Goal: Task Accomplishment & Management: Manage account settings

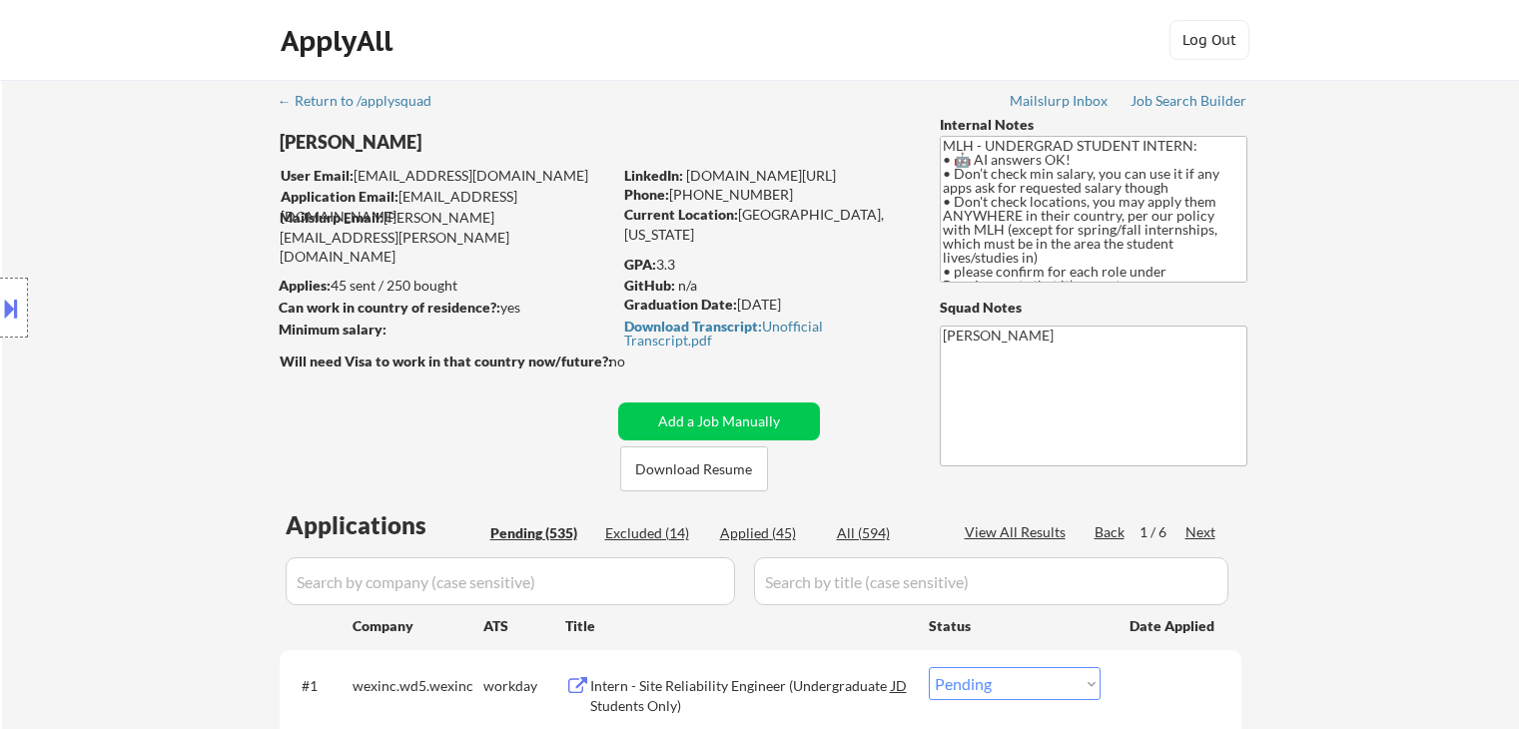
select select ""pending""
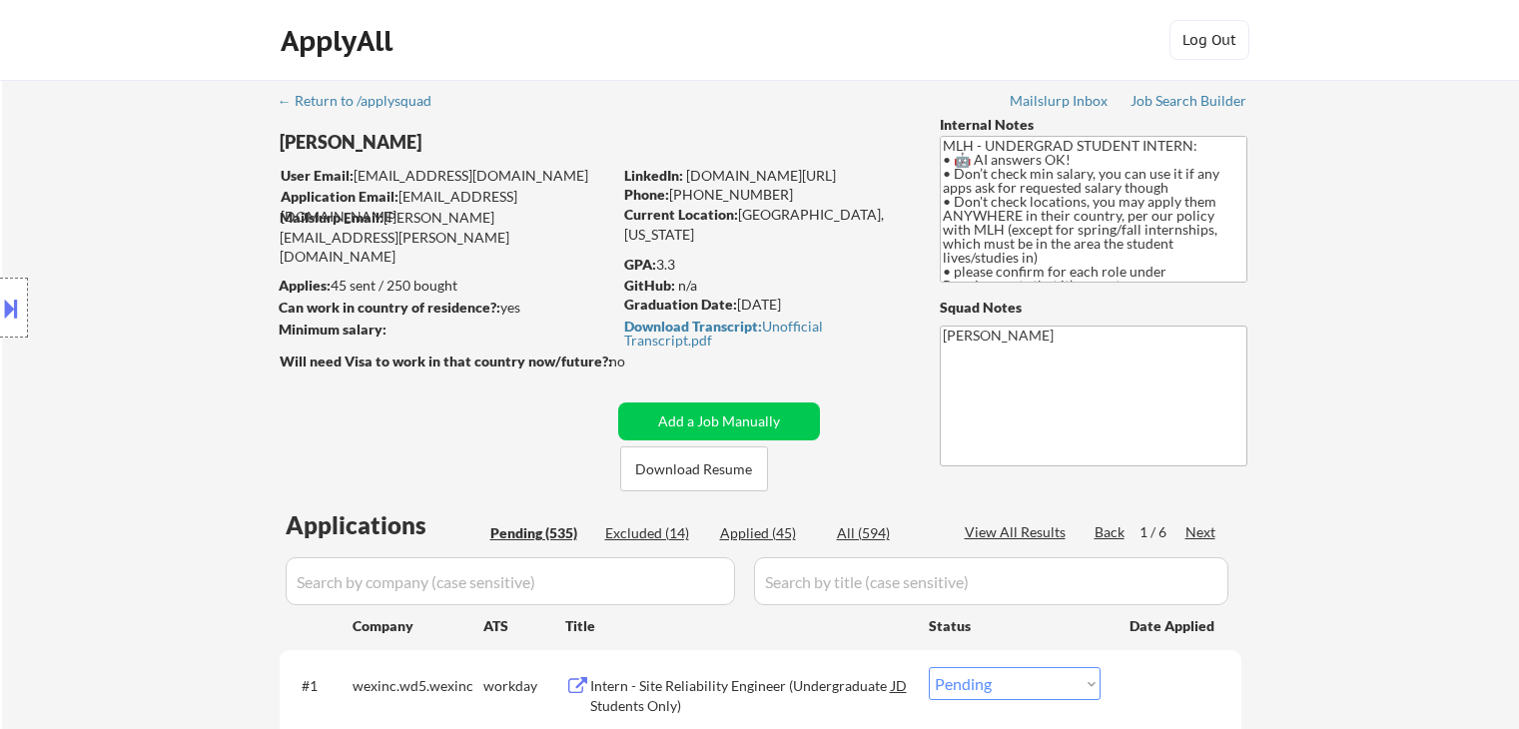
select select ""pending""
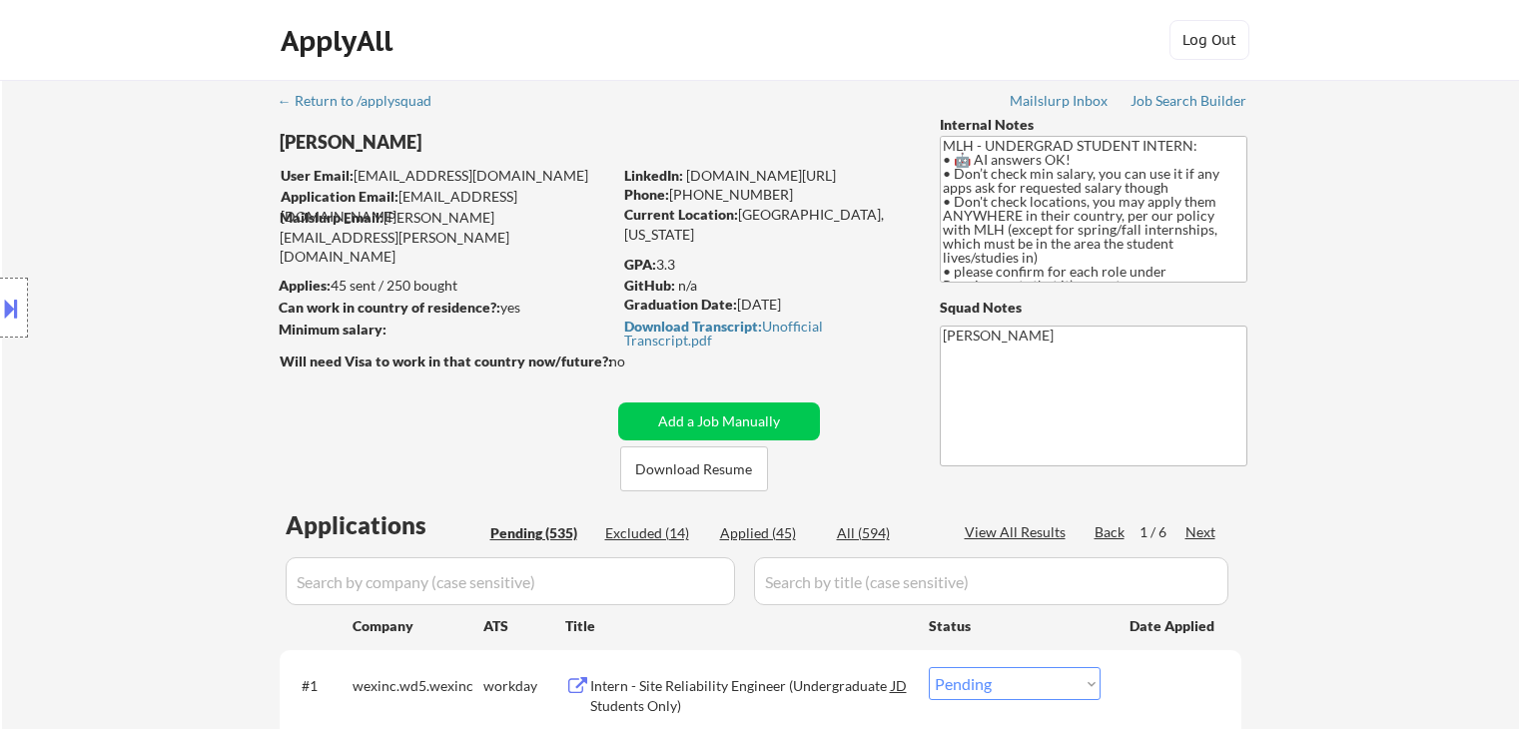
select select ""pending""
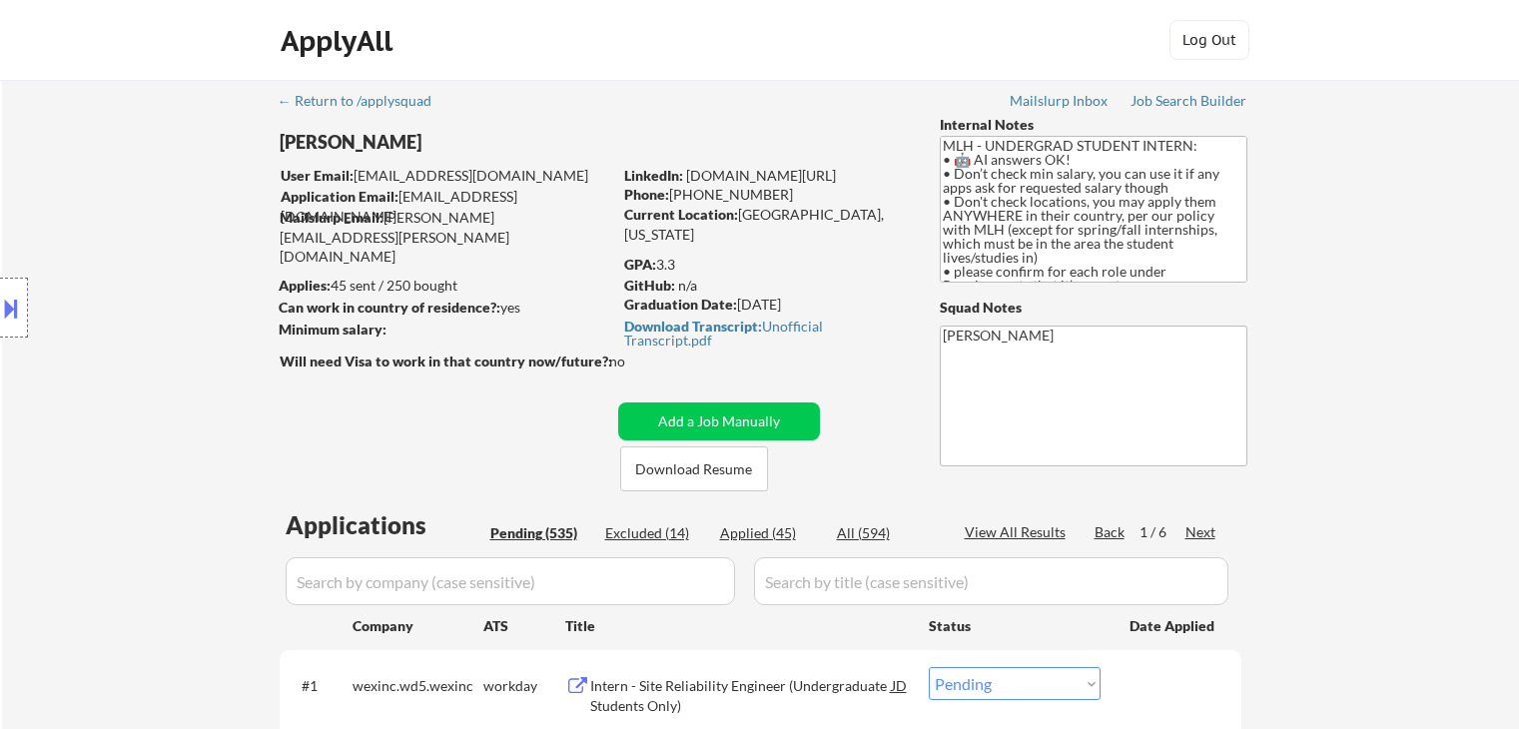
select select ""pending""
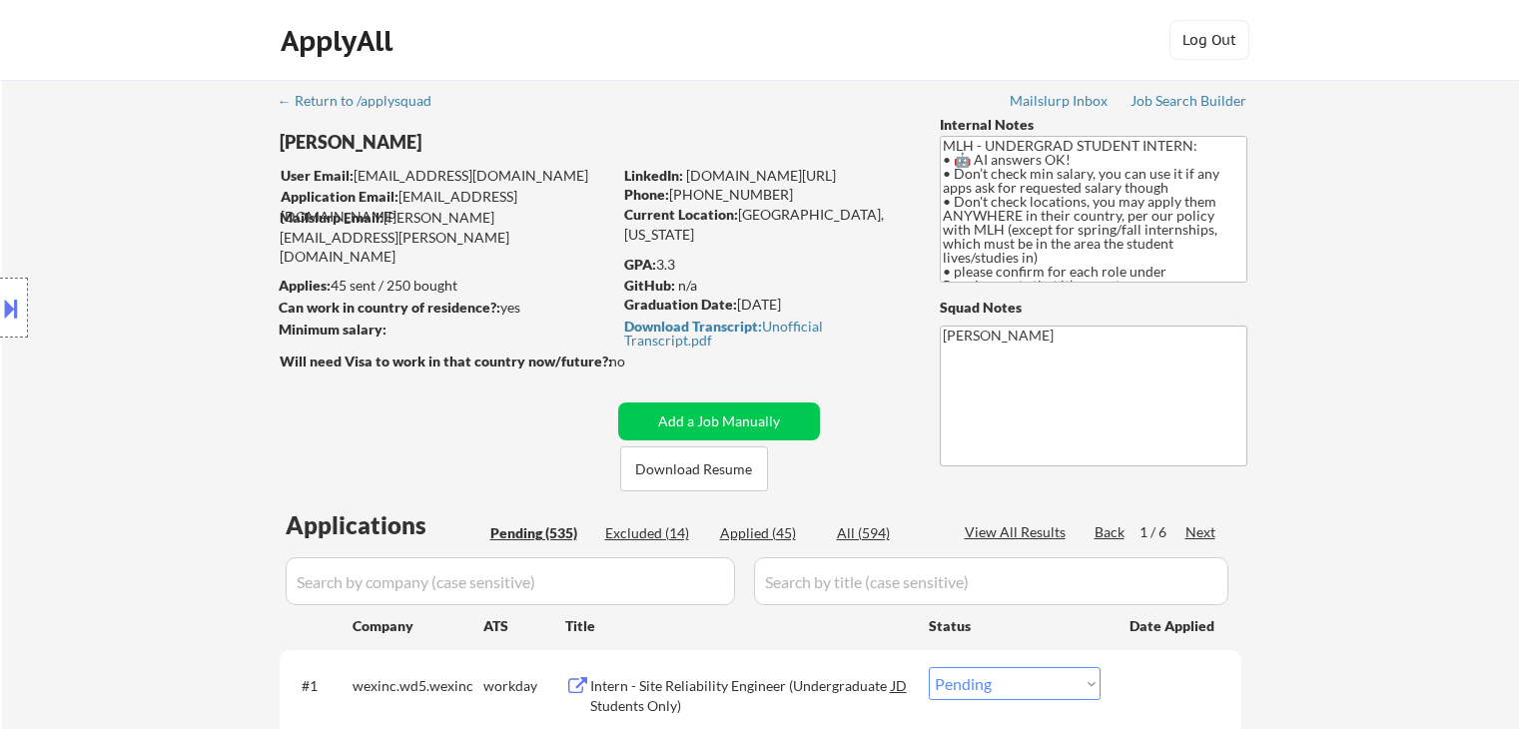
select select ""pending""
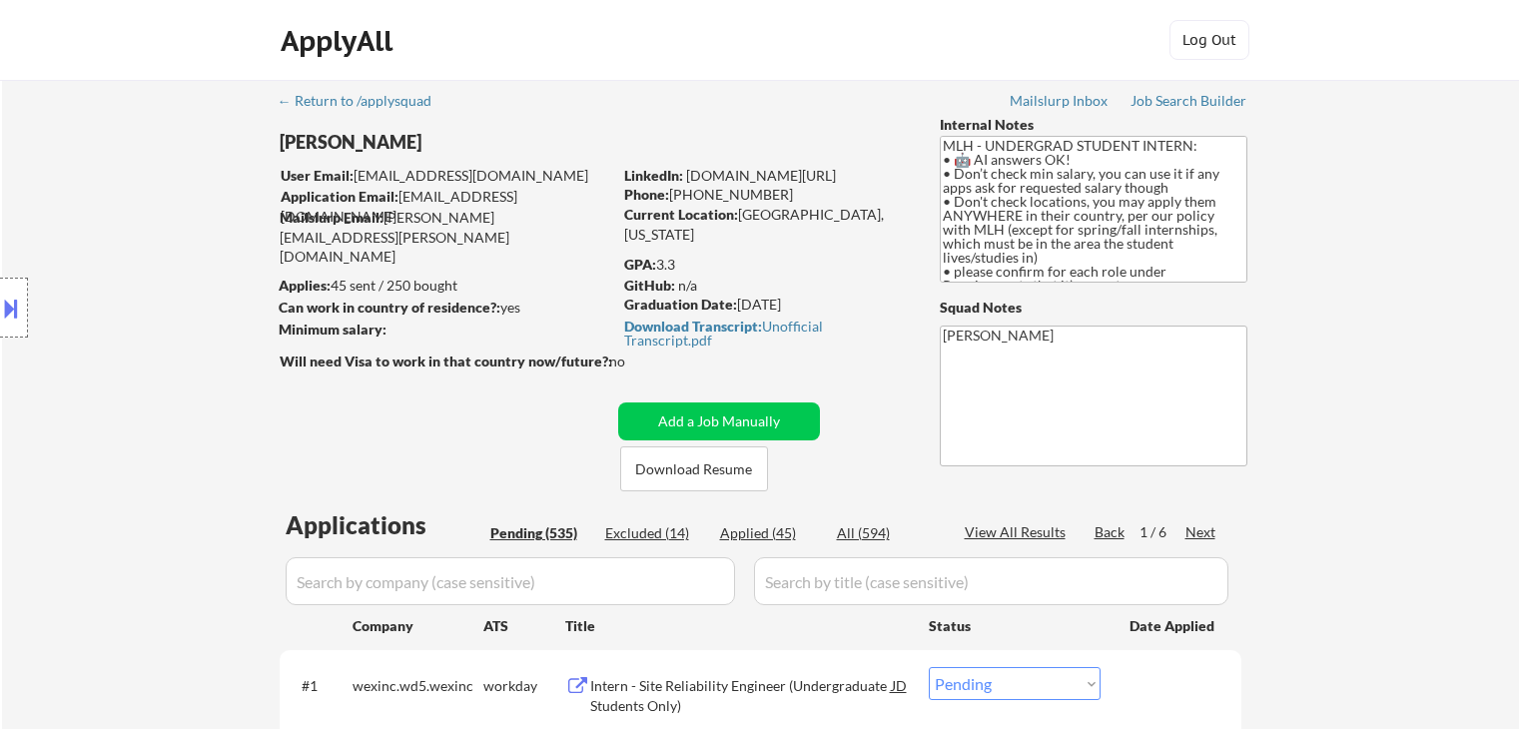
select select ""pending""
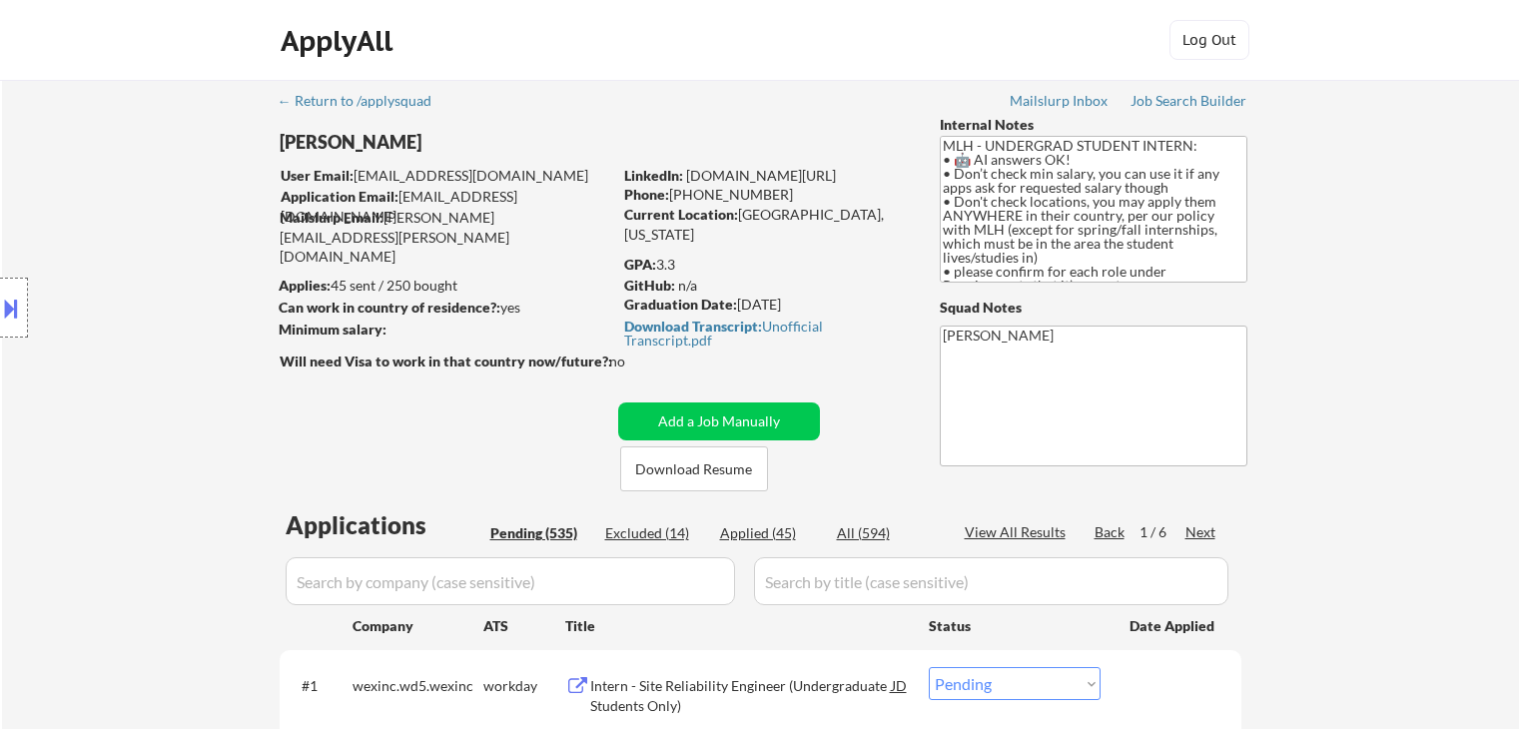
select select ""pending""
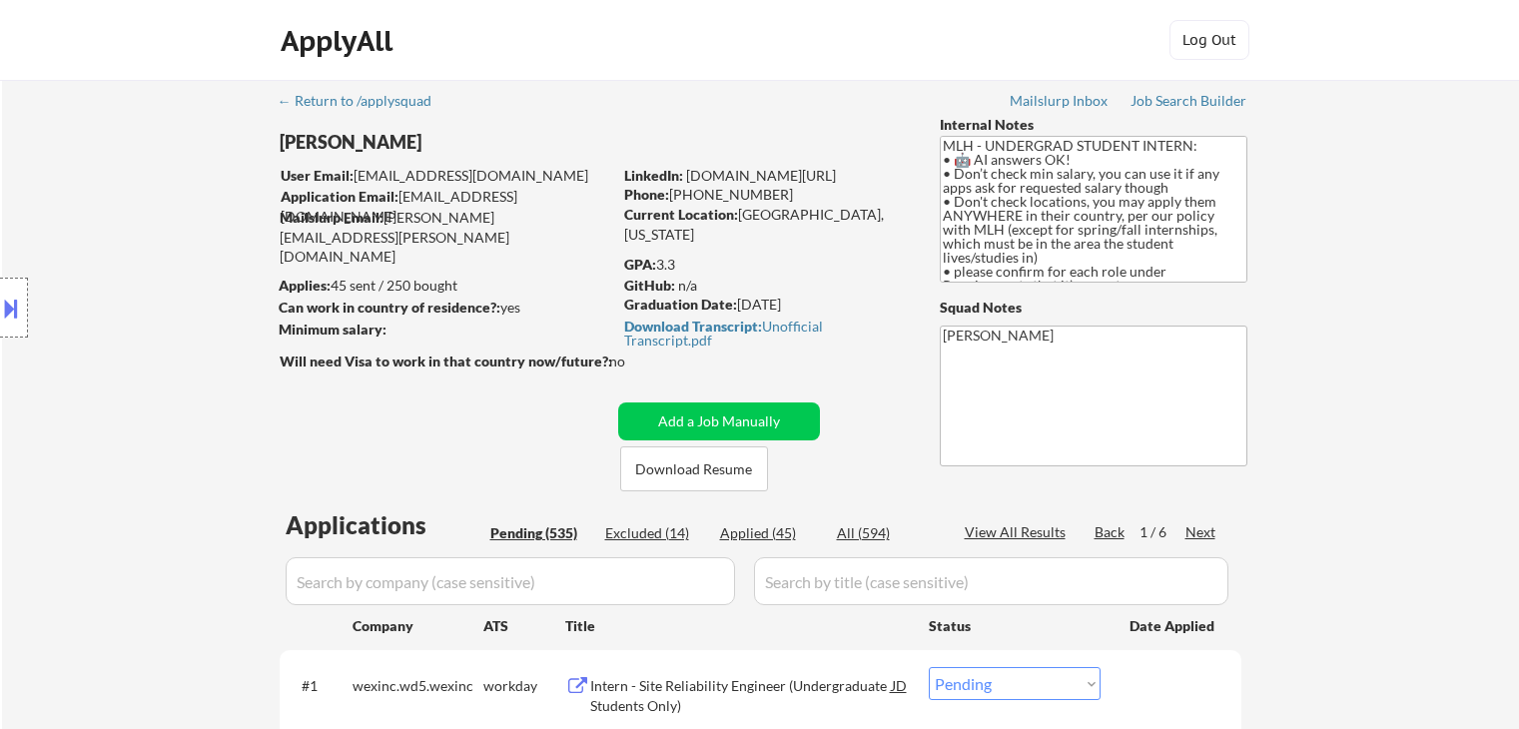
select select ""pending""
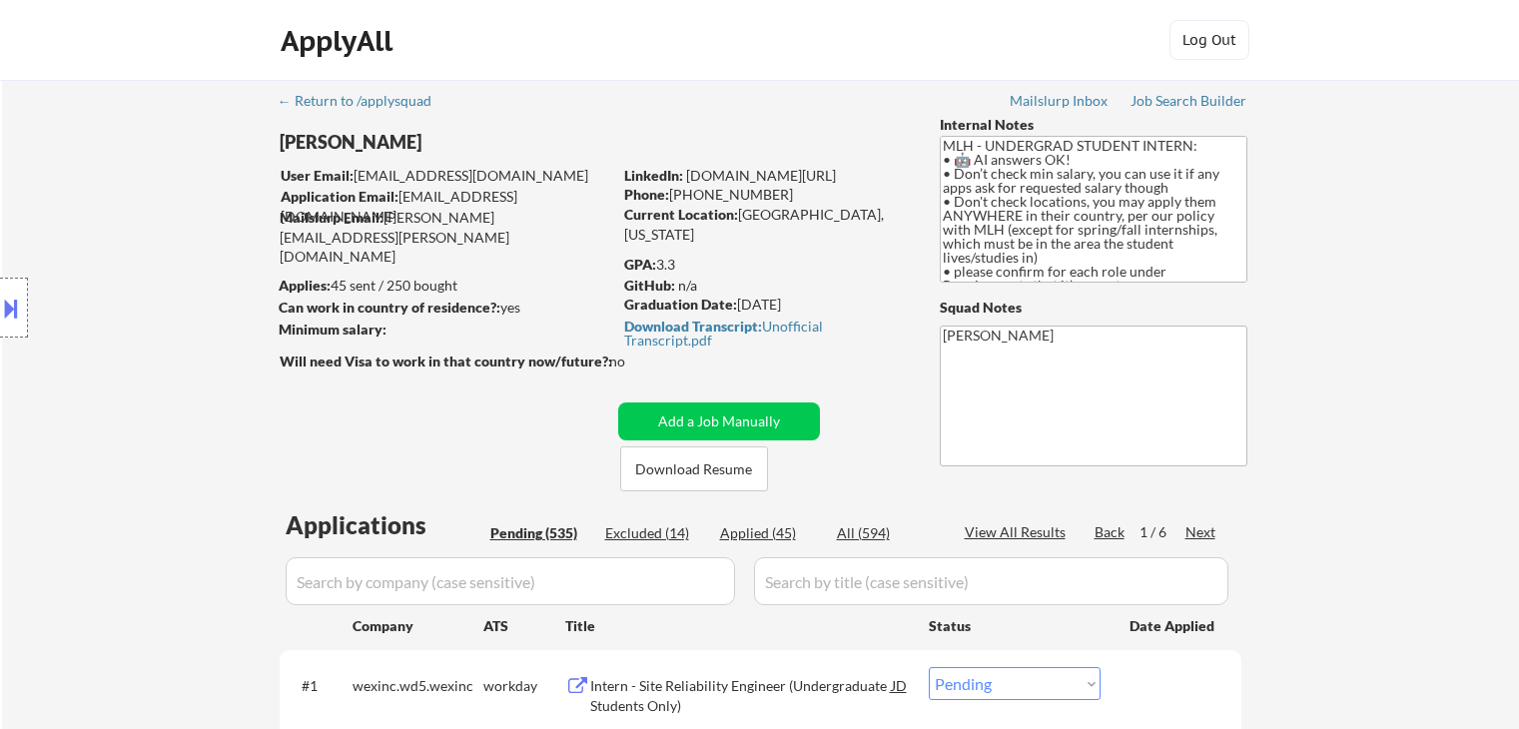
select select ""pending""
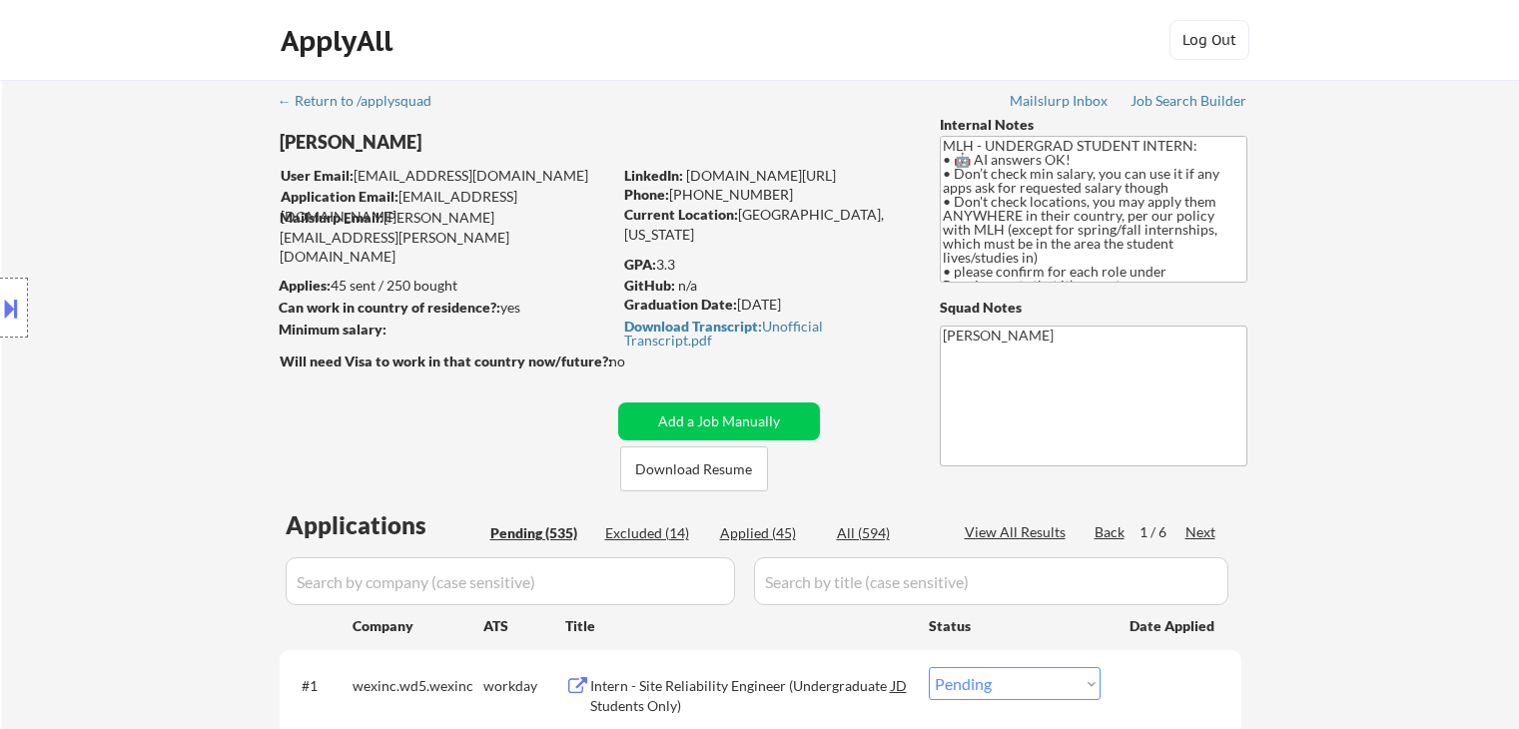
select select ""pending""
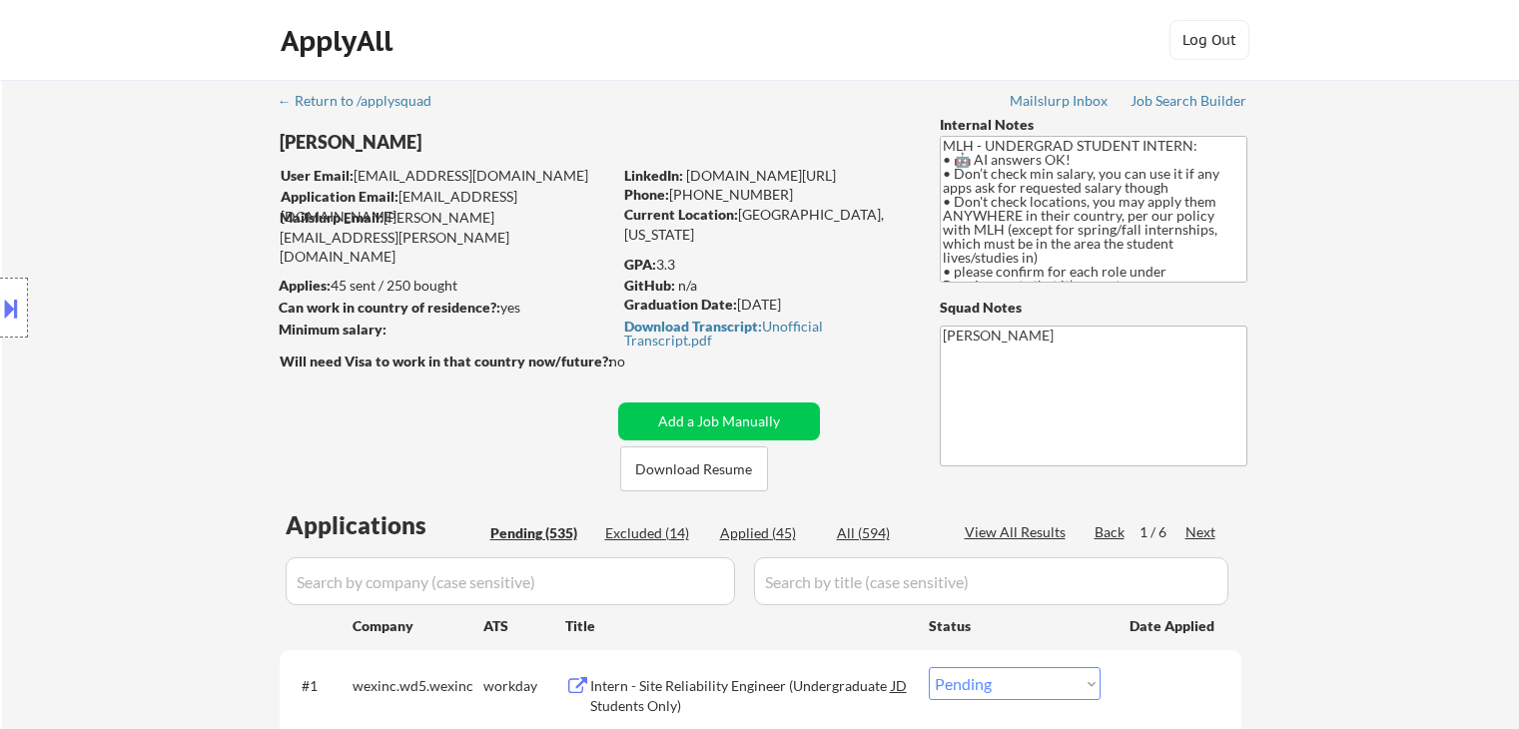
select select ""pending""
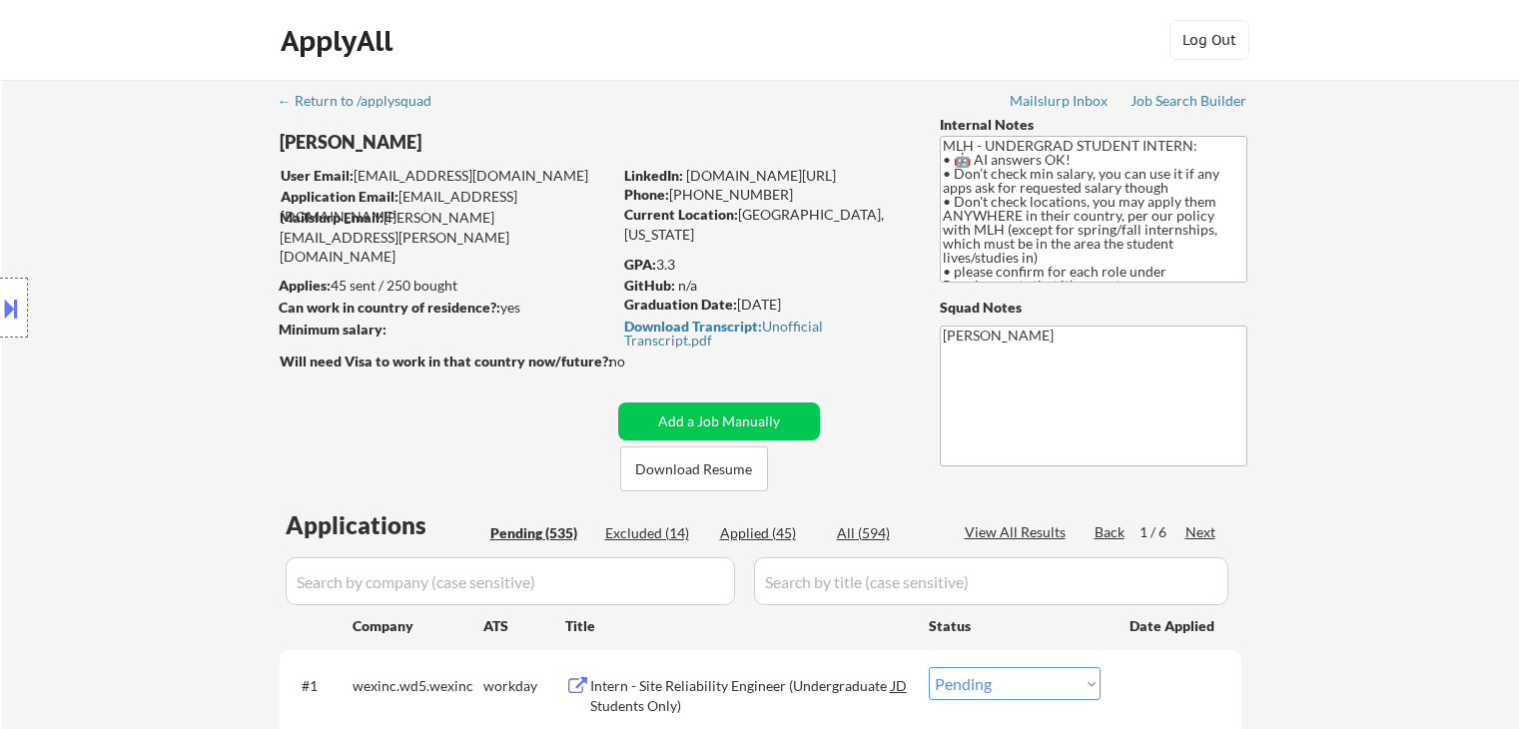
select select ""pending""
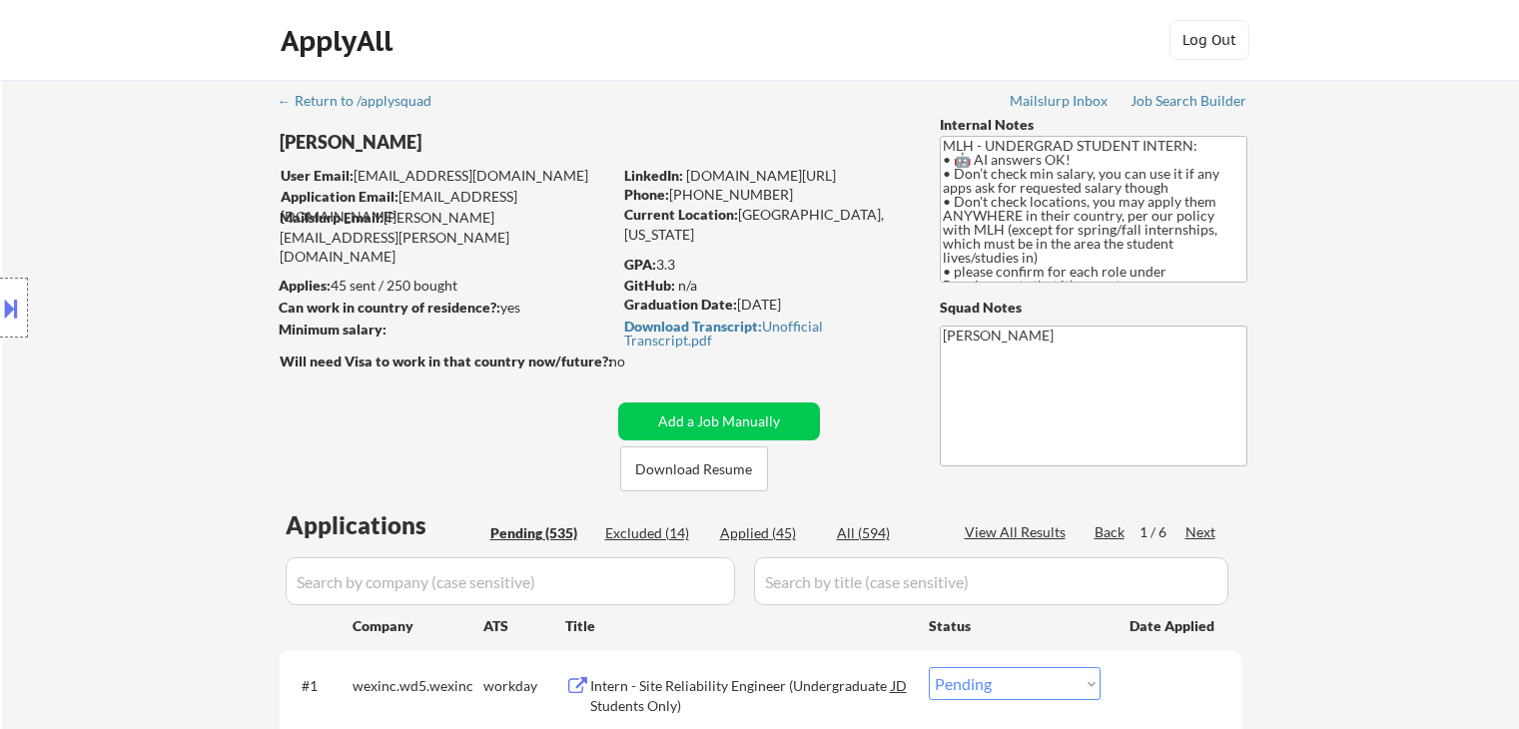
select select ""pending""
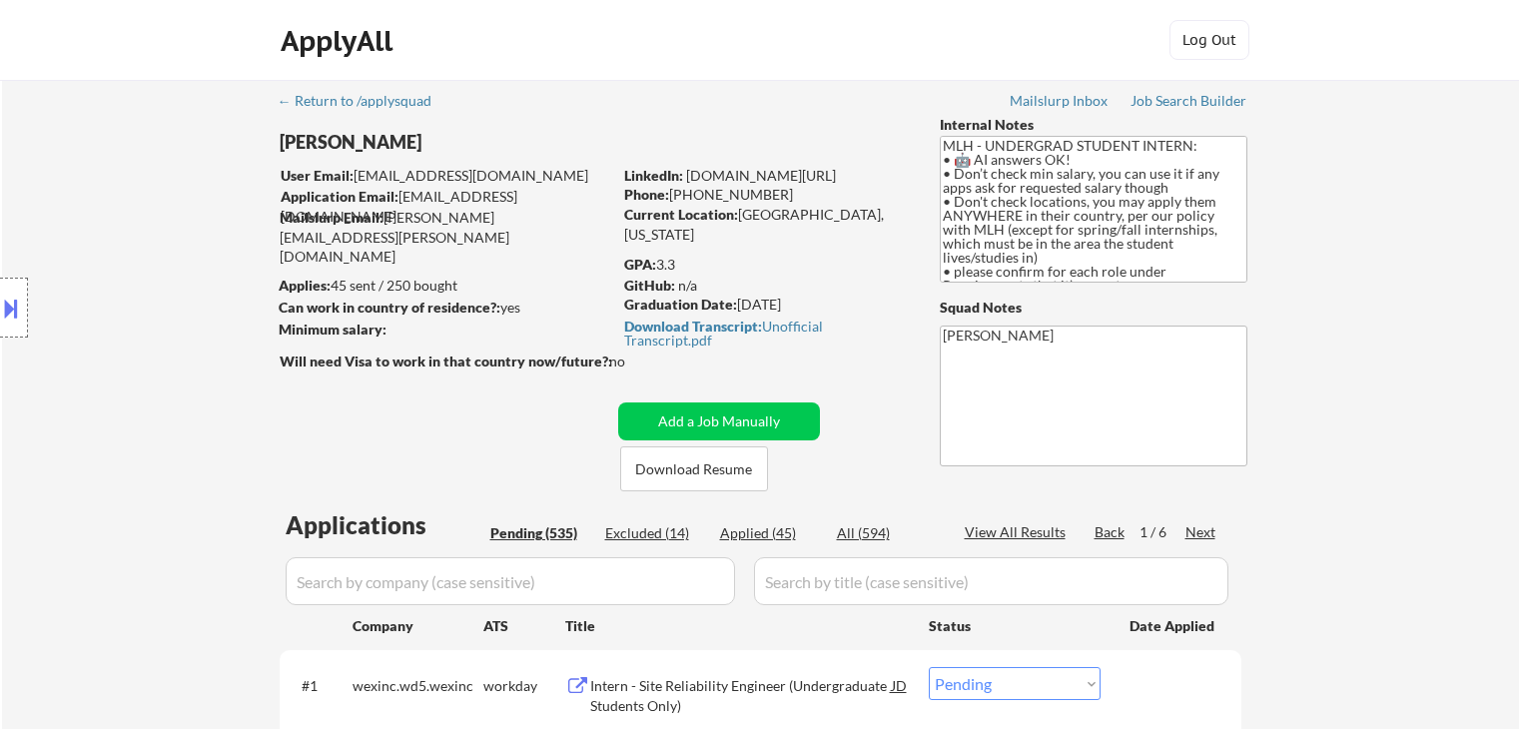
select select ""pending""
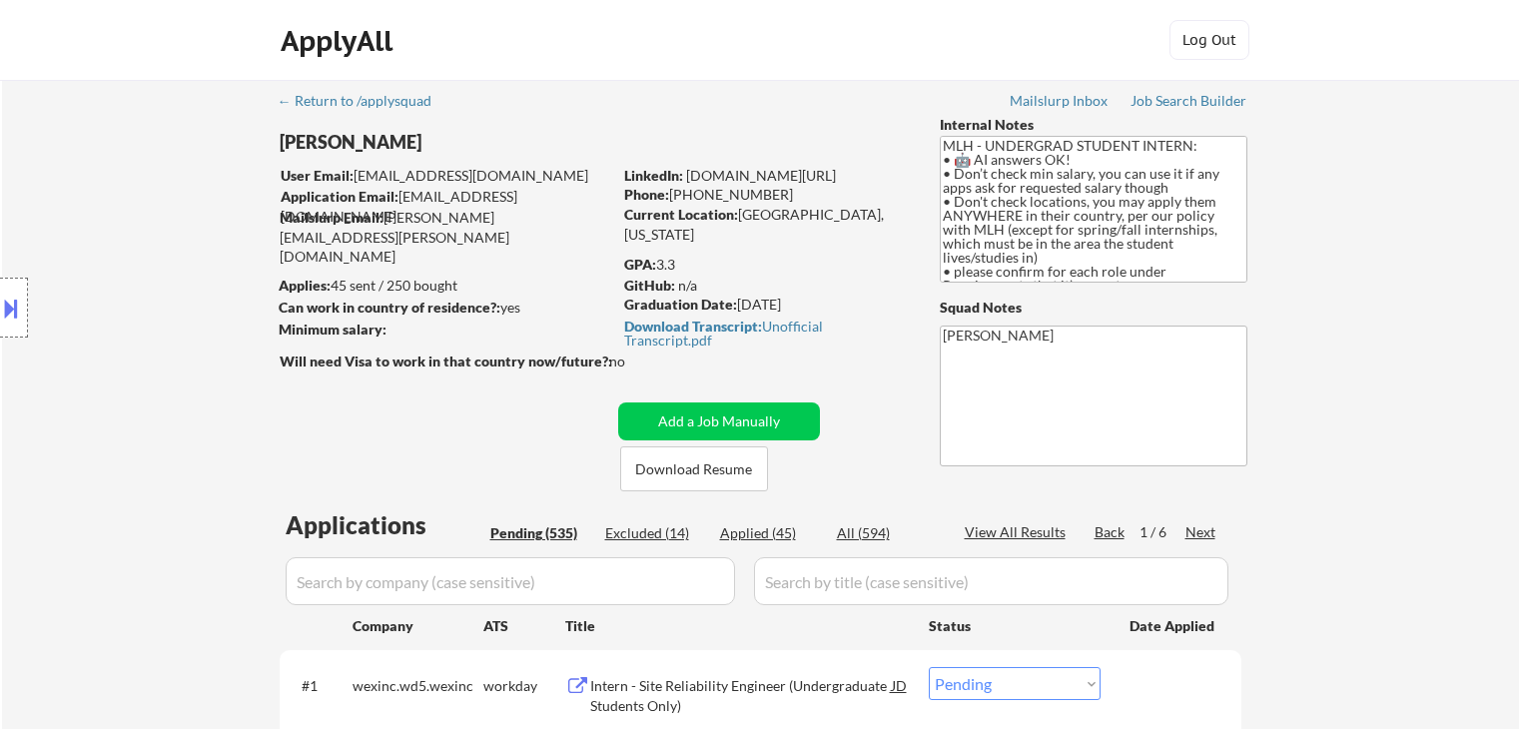
select select ""pending""
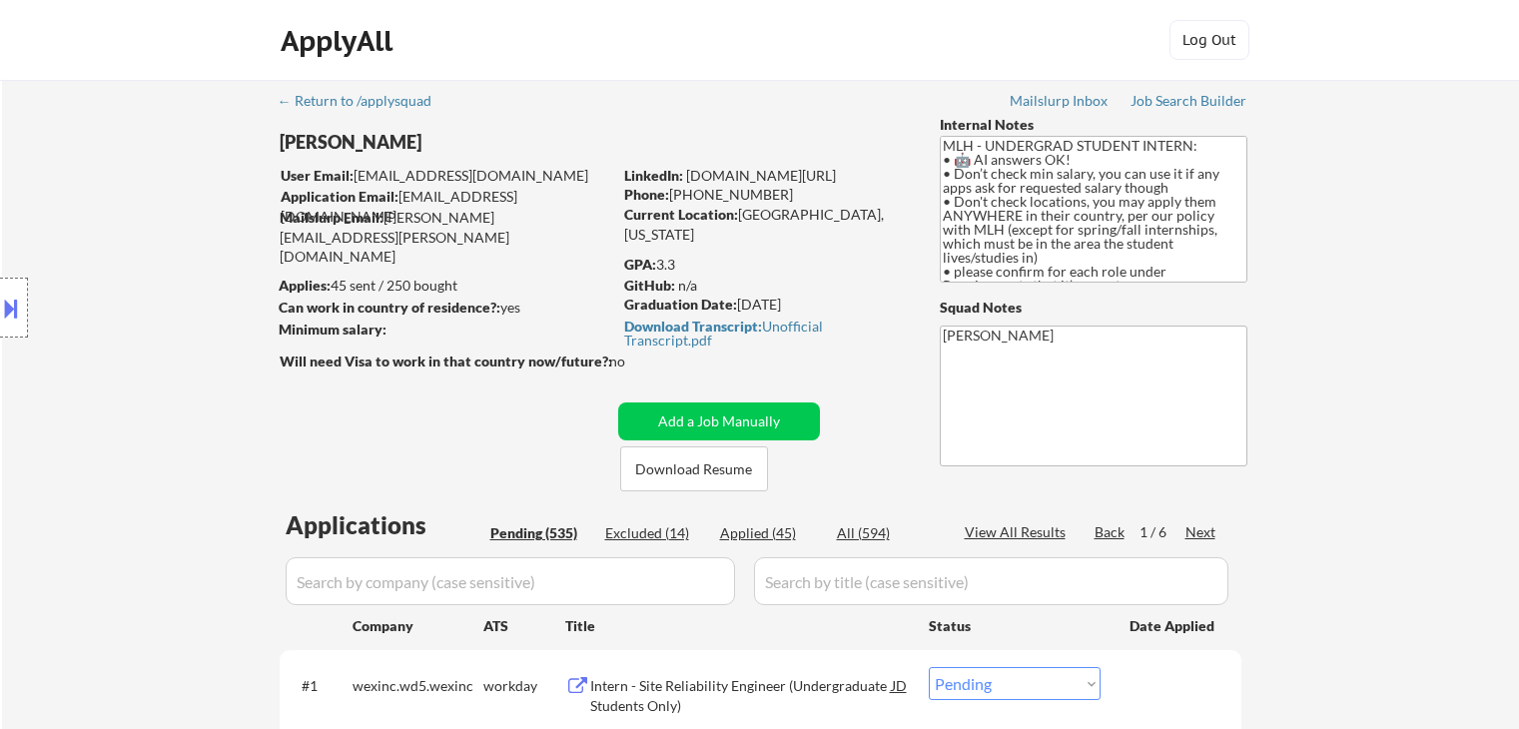
select select ""pending""
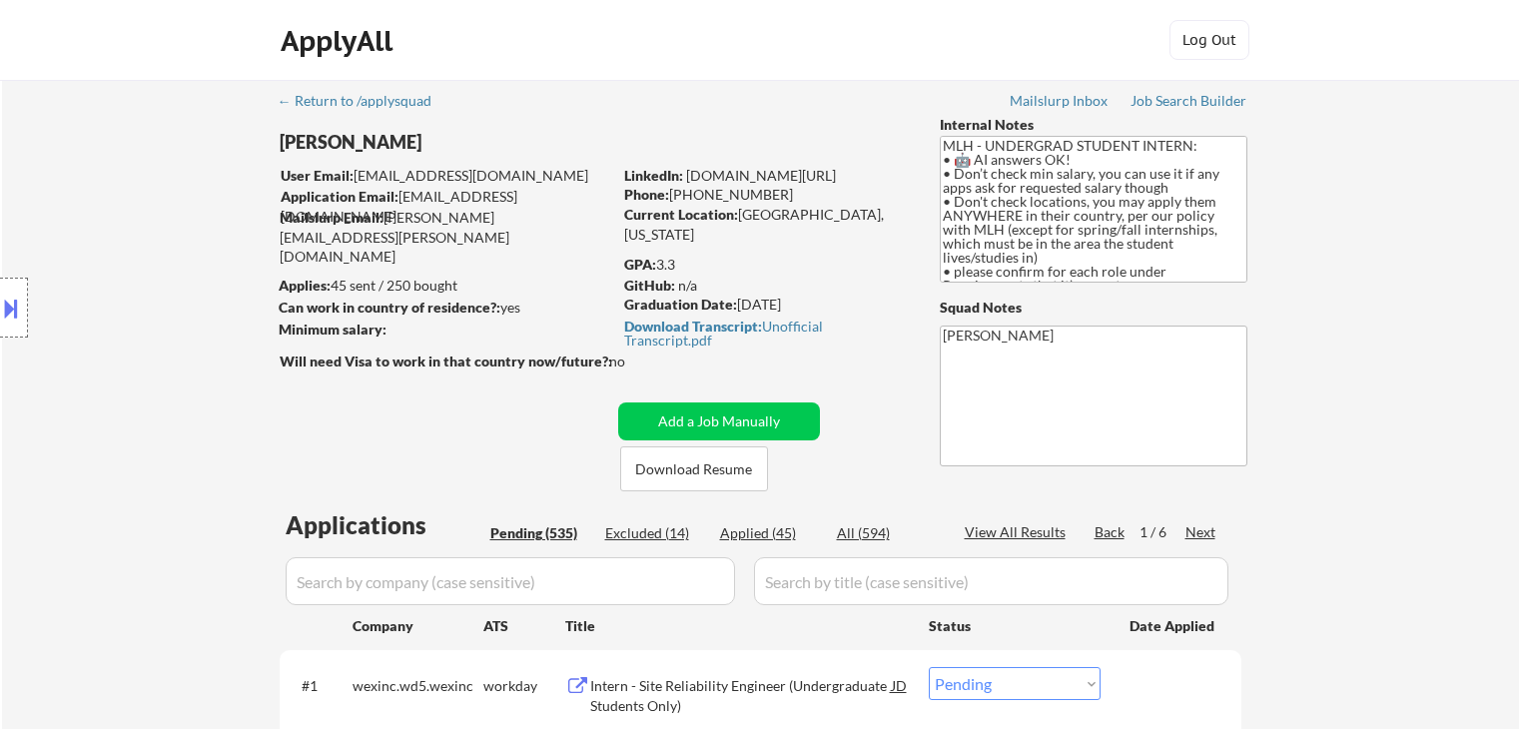
select select ""pending""
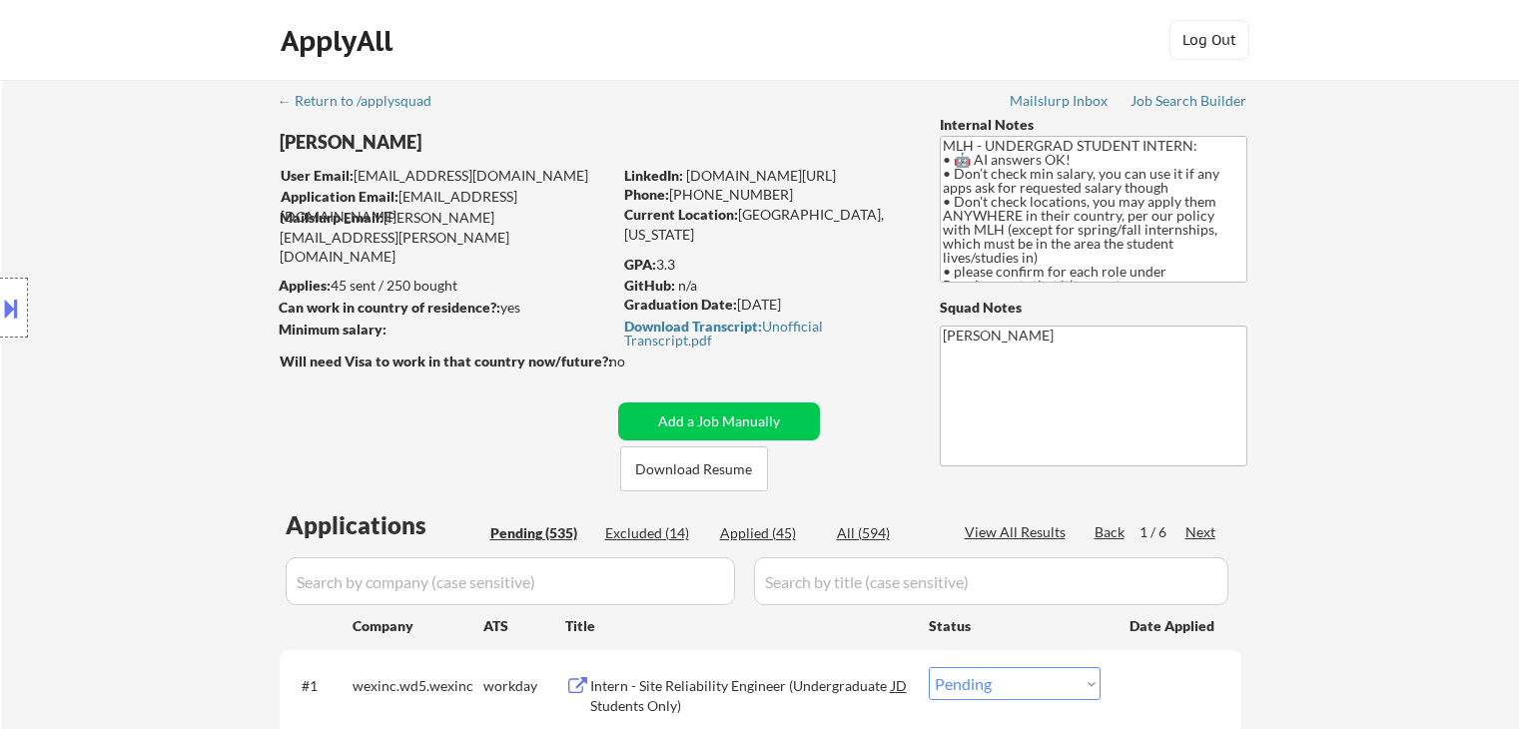
select select ""pending""
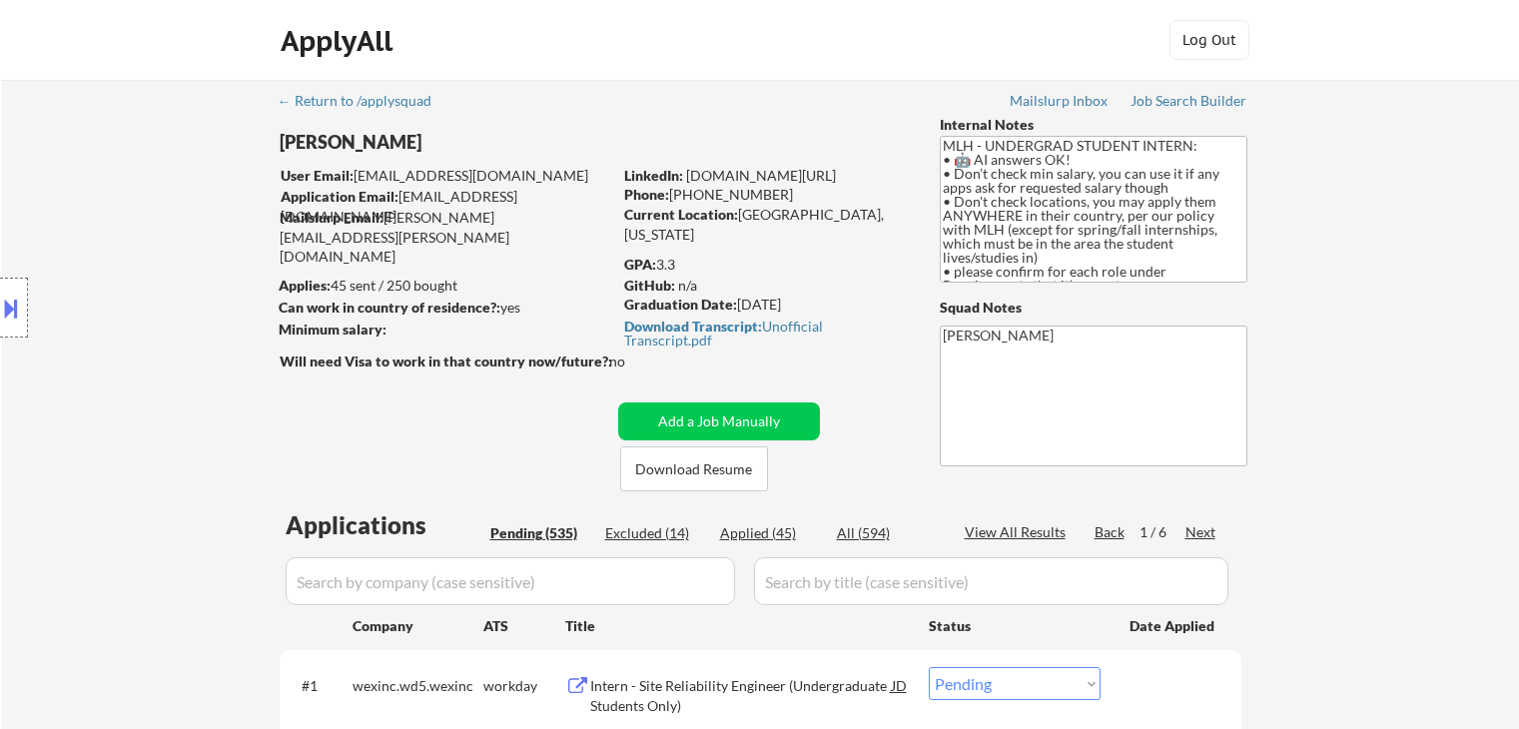
select select ""pending""
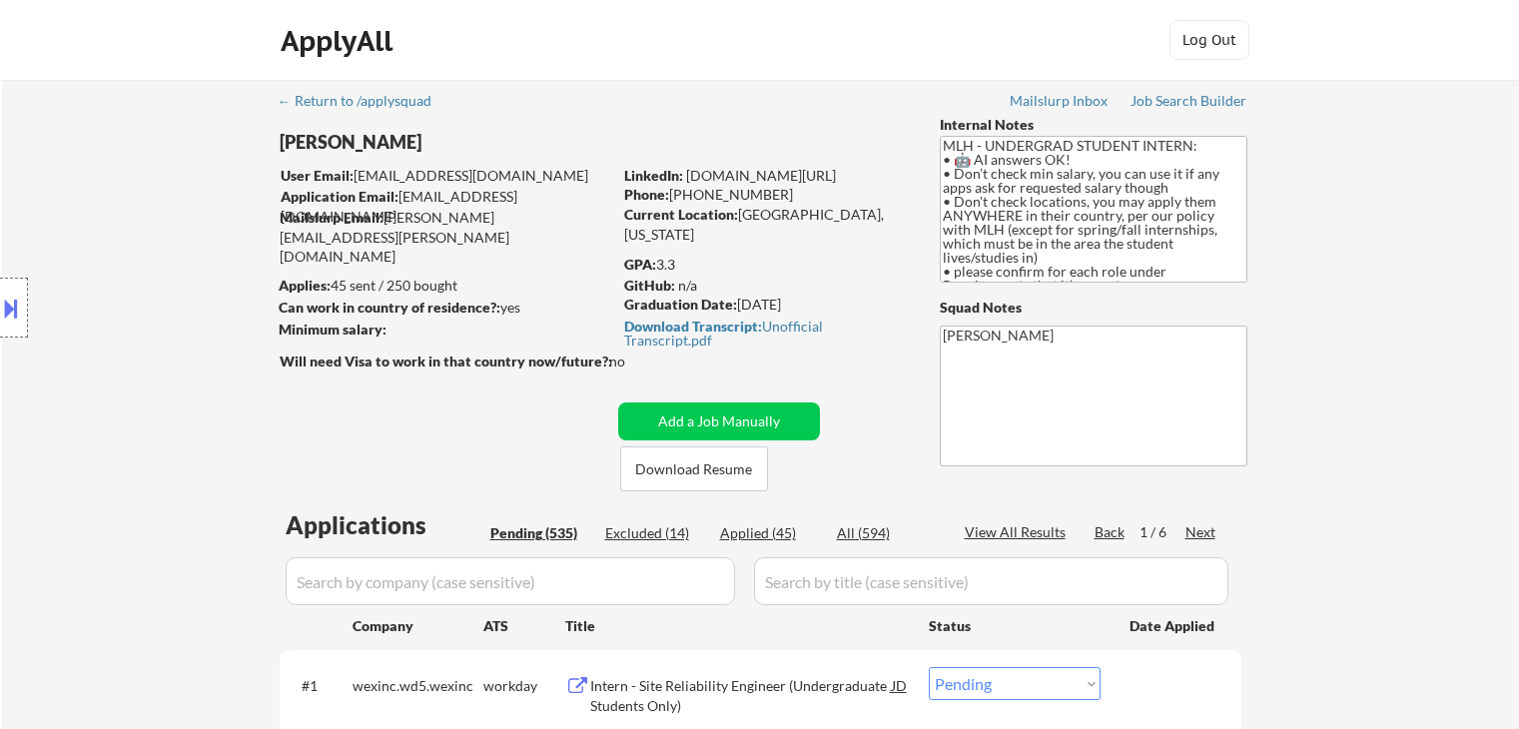
select select ""pending""
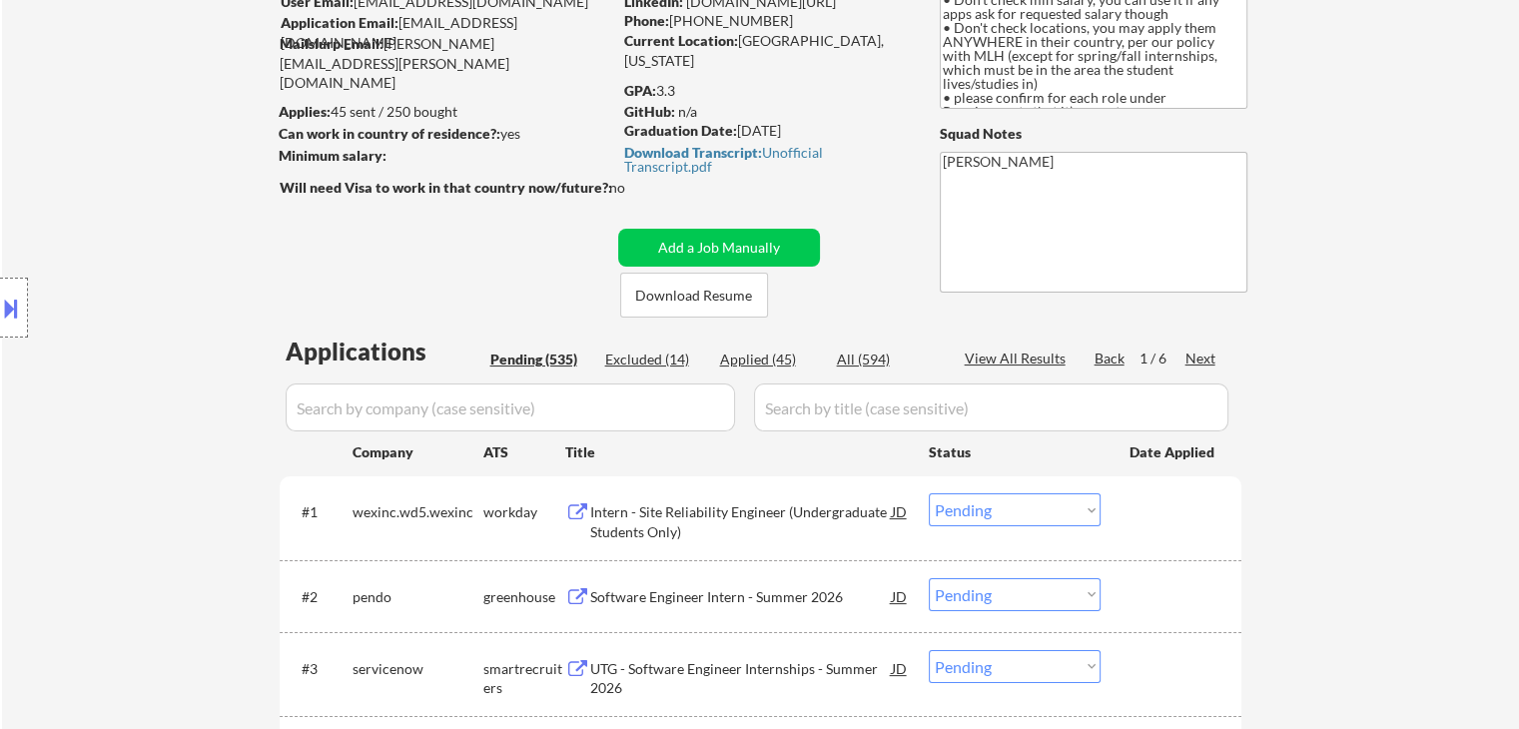
scroll to position [200, 0]
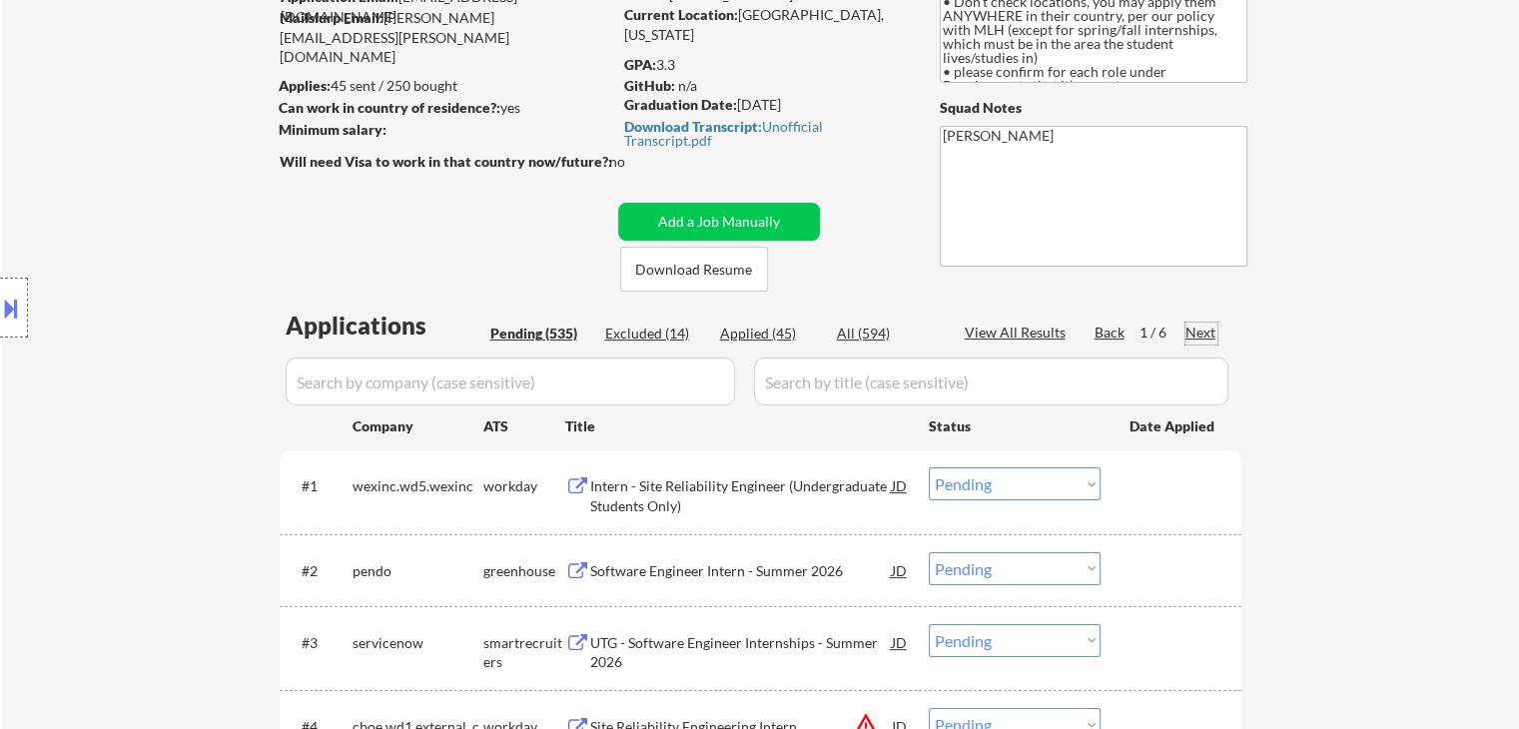
click at [1205, 328] on div "Next" at bounding box center [1201, 333] width 32 height 20
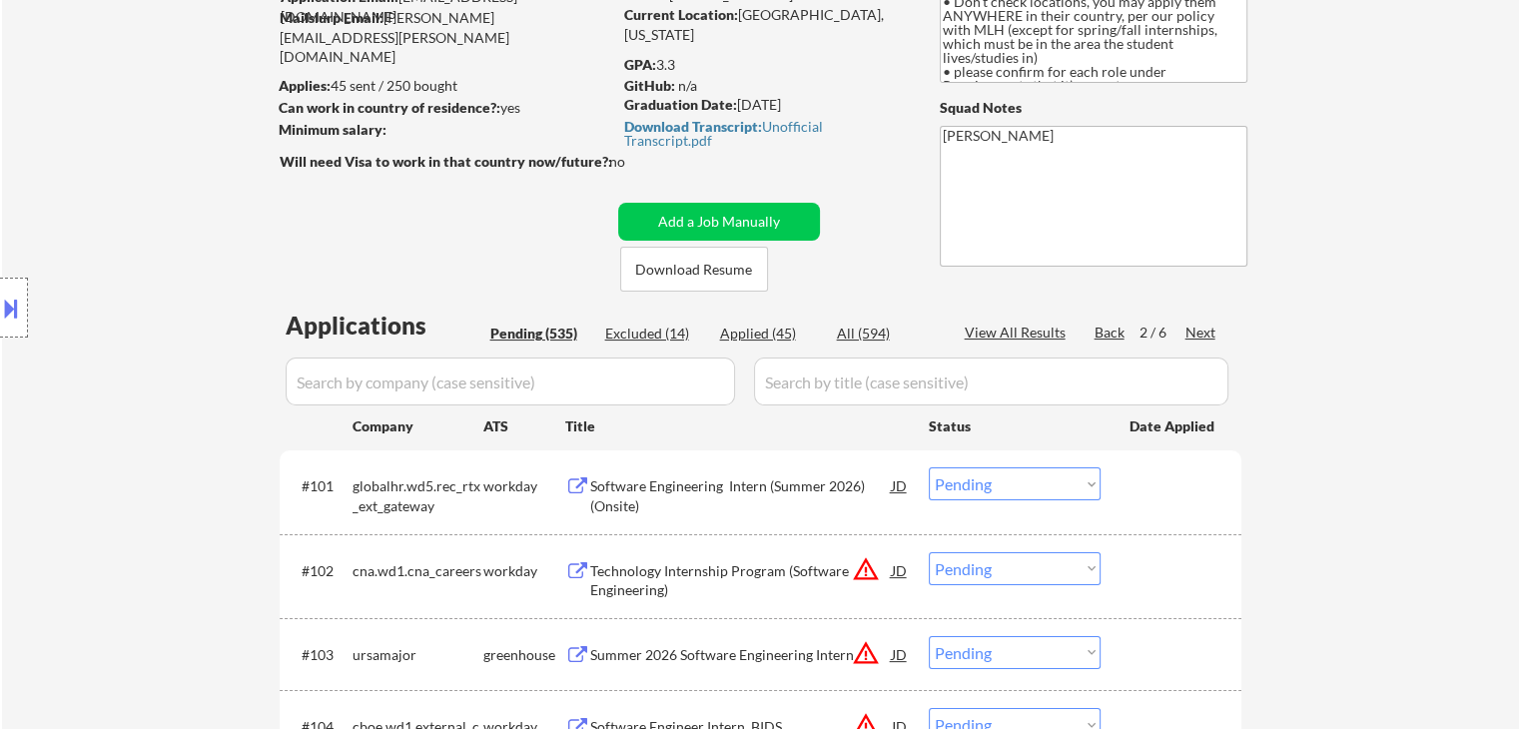
click at [1198, 329] on div "Next" at bounding box center [1201, 333] width 32 height 20
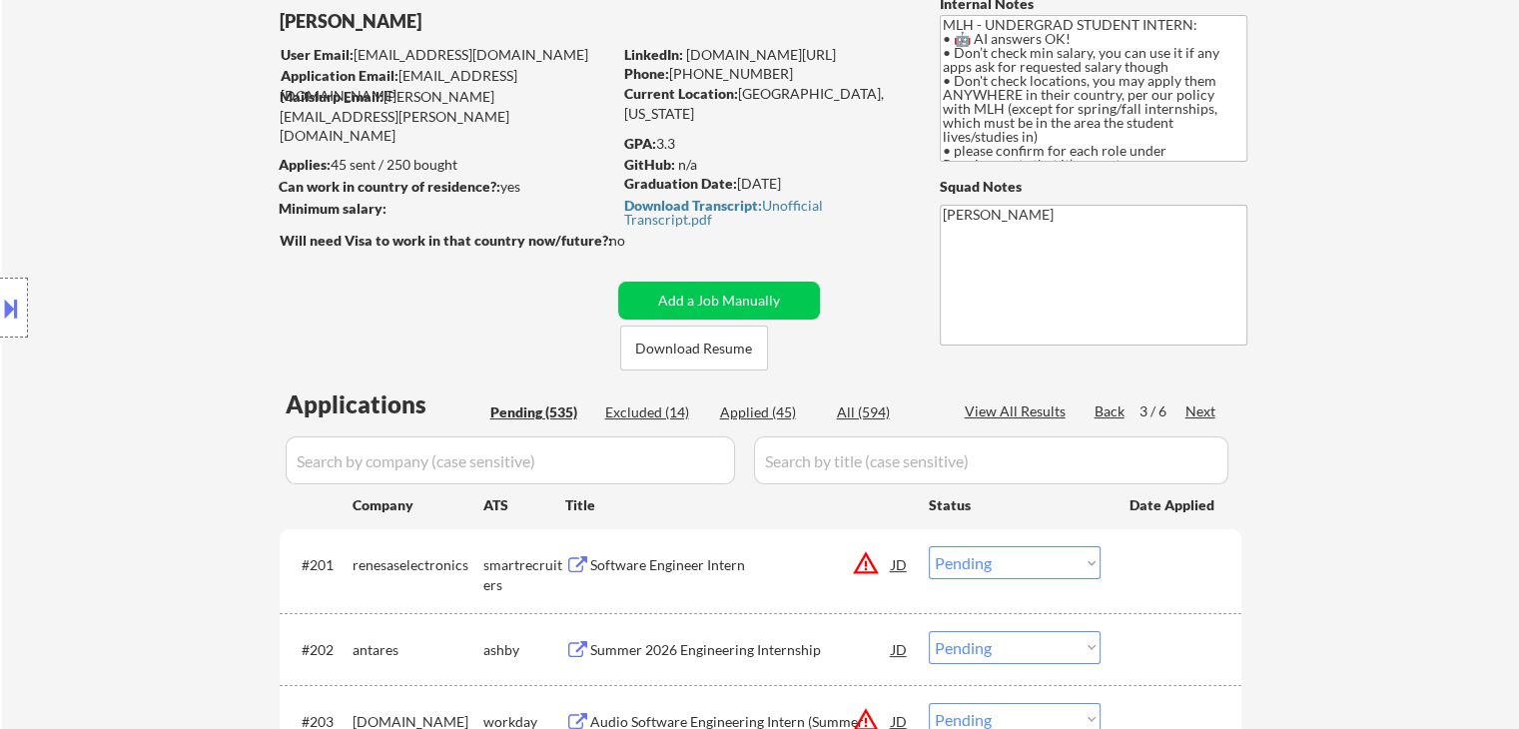
scroll to position [88, 0]
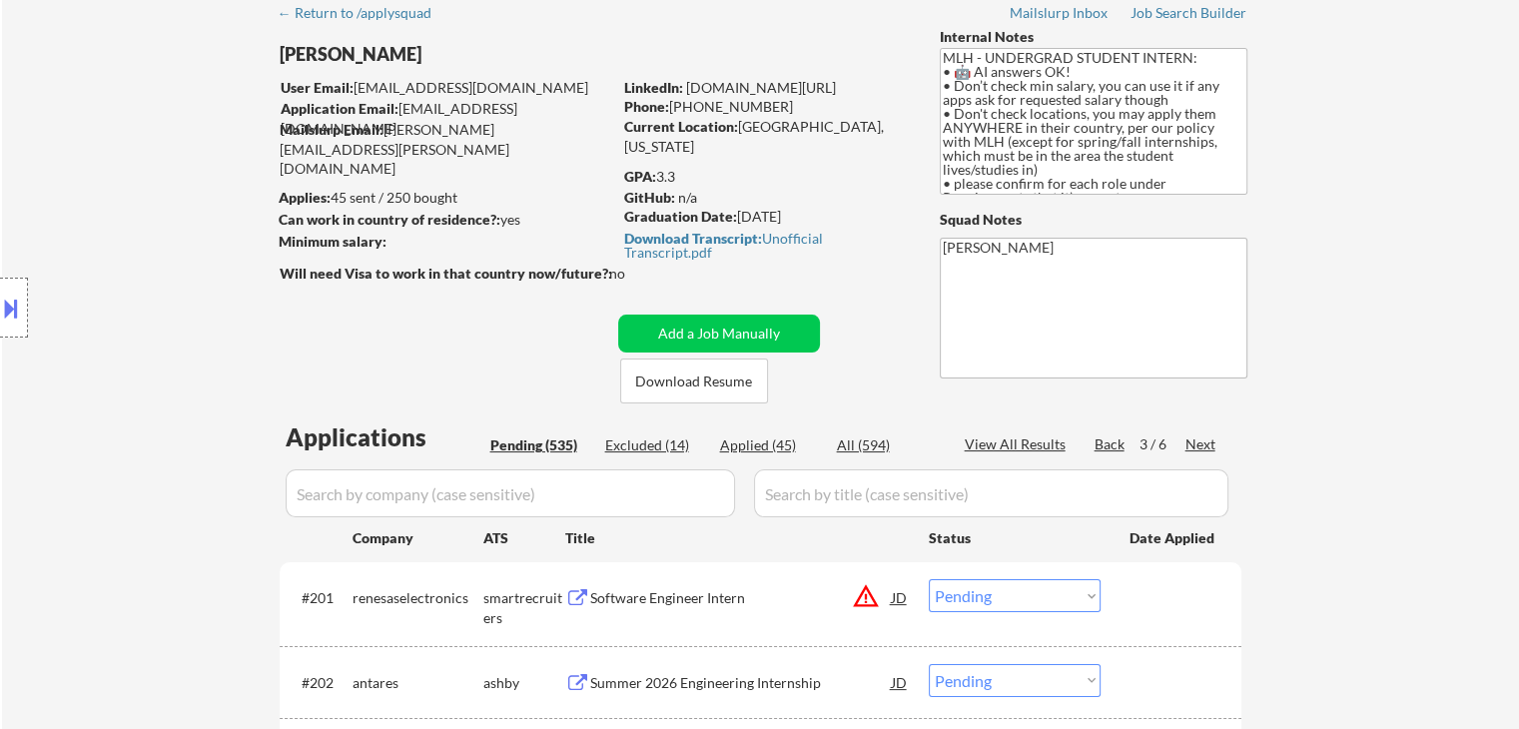
click at [1201, 436] on div "Next" at bounding box center [1201, 444] width 32 height 20
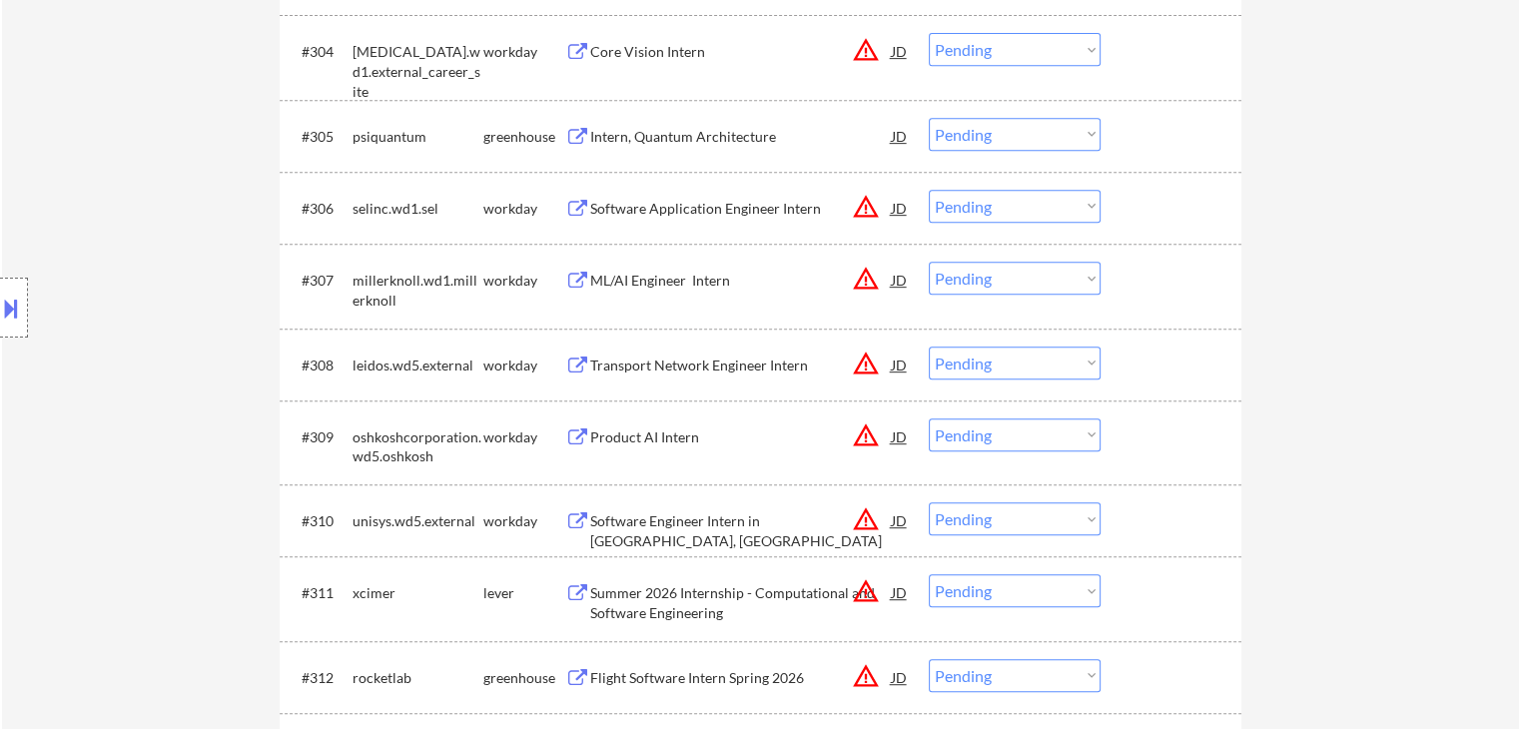
scroll to position [387, 0]
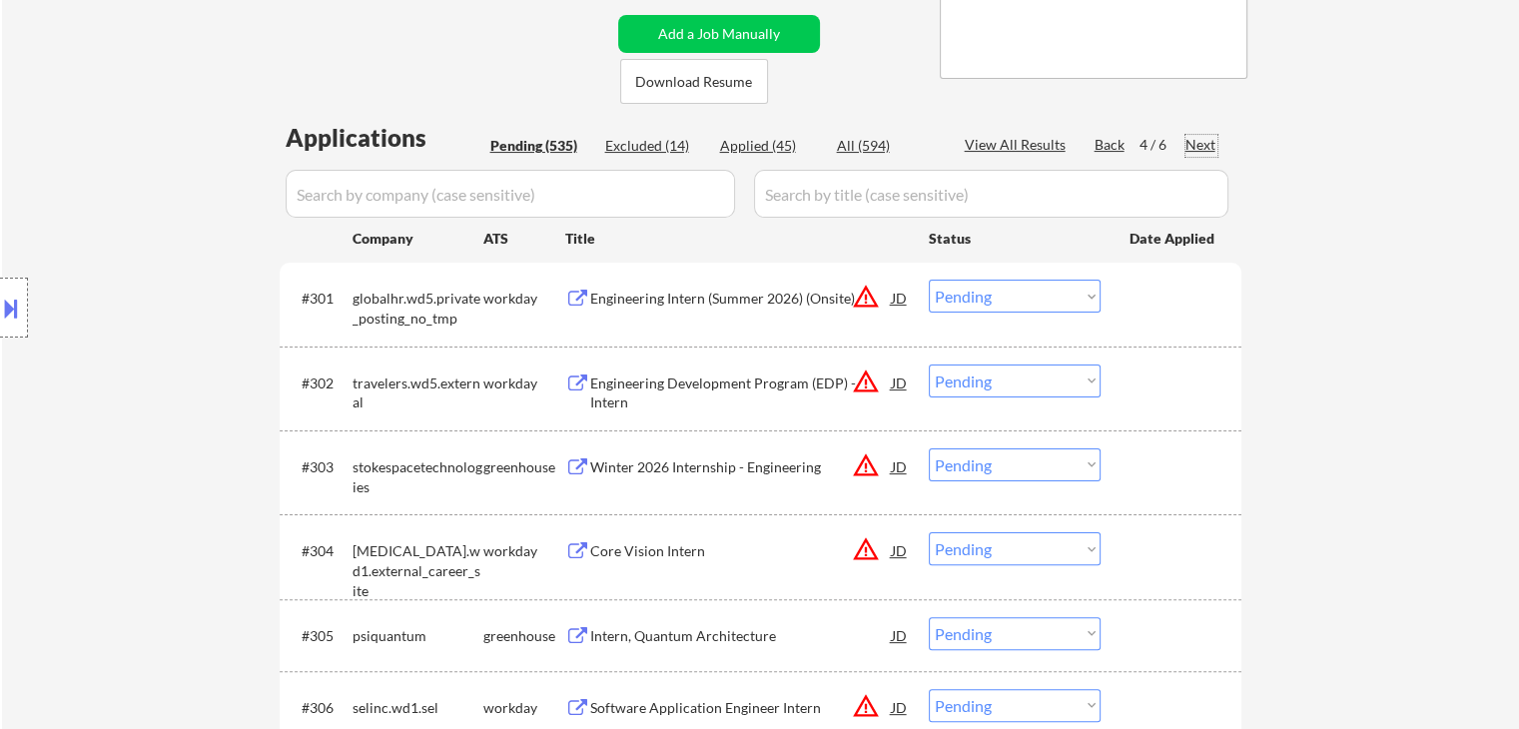
click at [1190, 142] on div "Next" at bounding box center [1201, 145] width 32 height 20
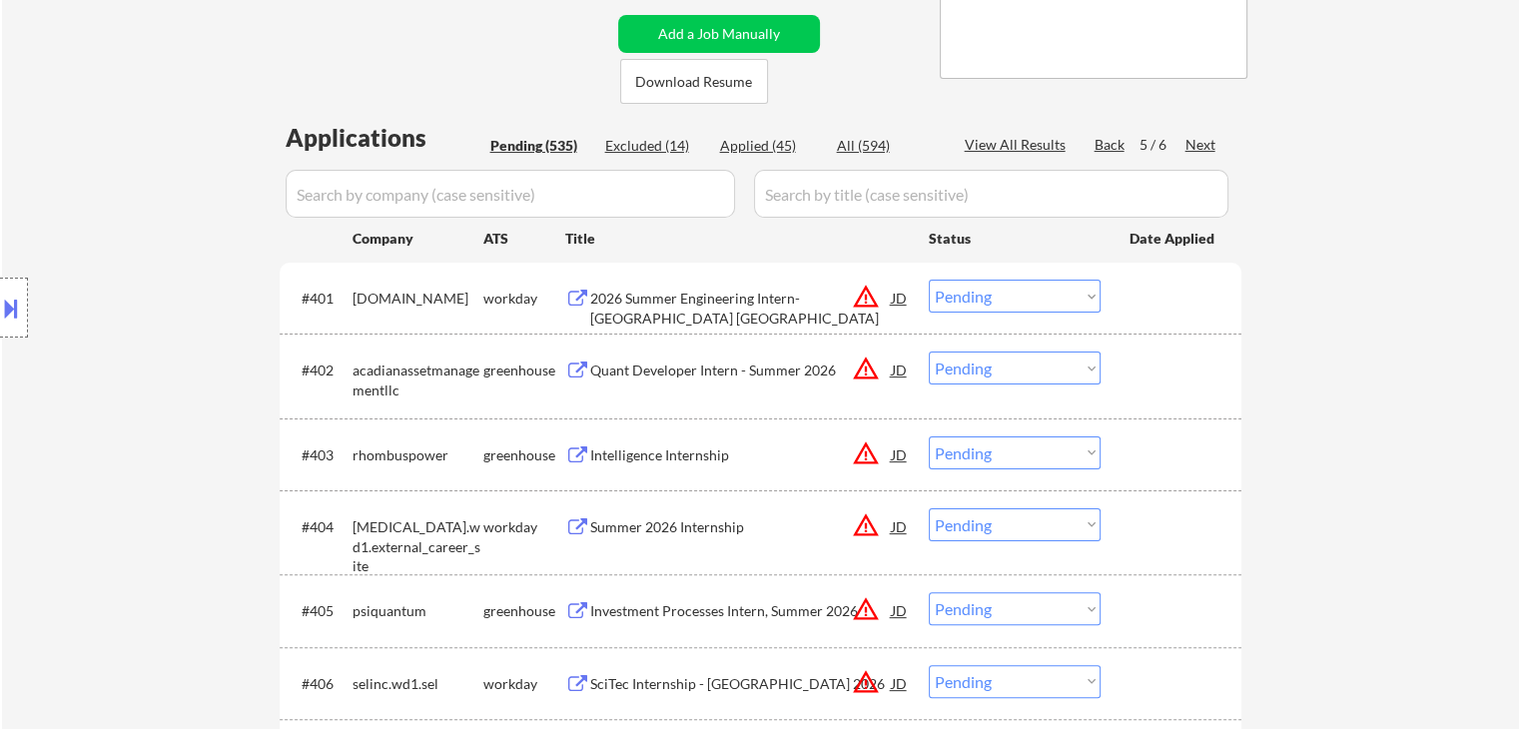
click at [1190, 142] on div "Next" at bounding box center [1201, 145] width 32 height 20
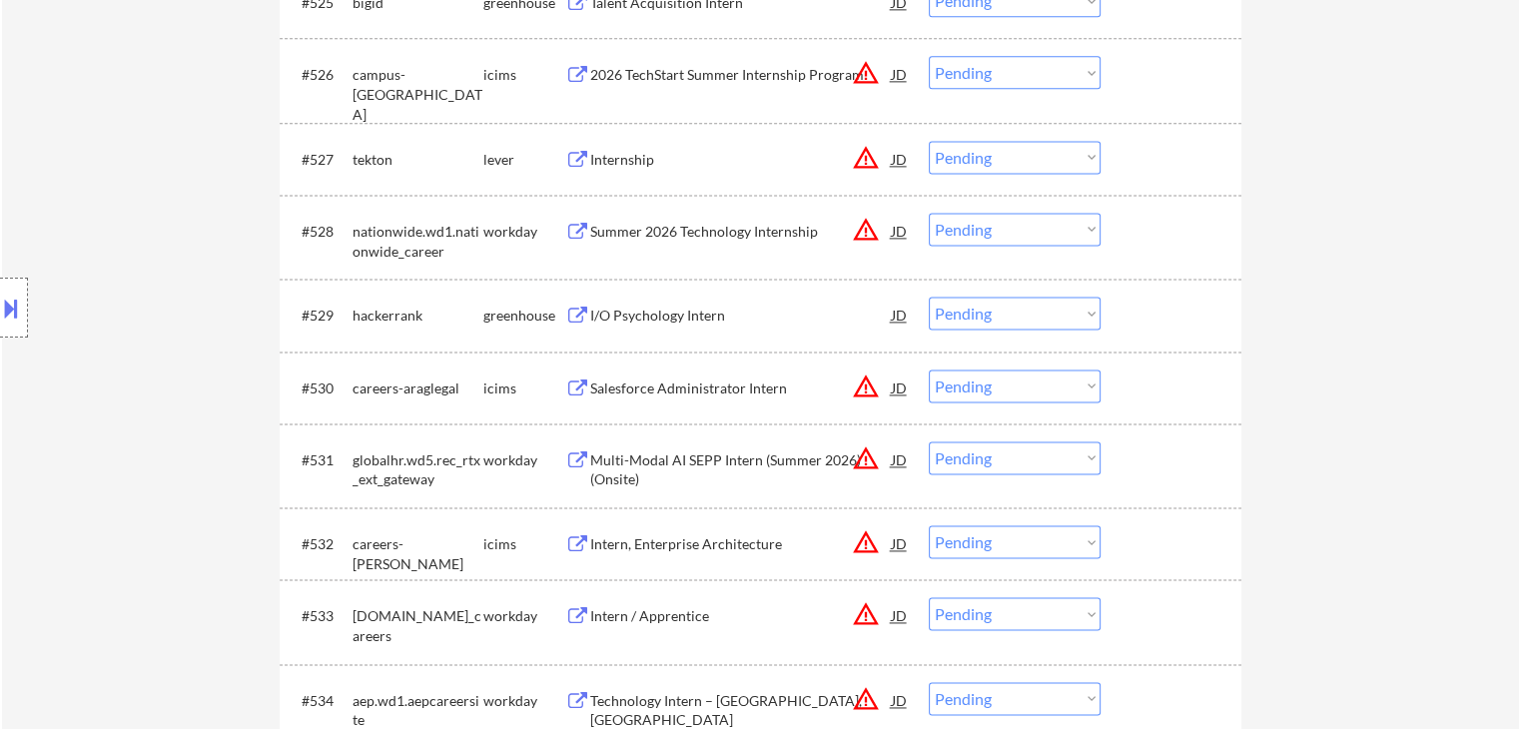
scroll to position [2644, 0]
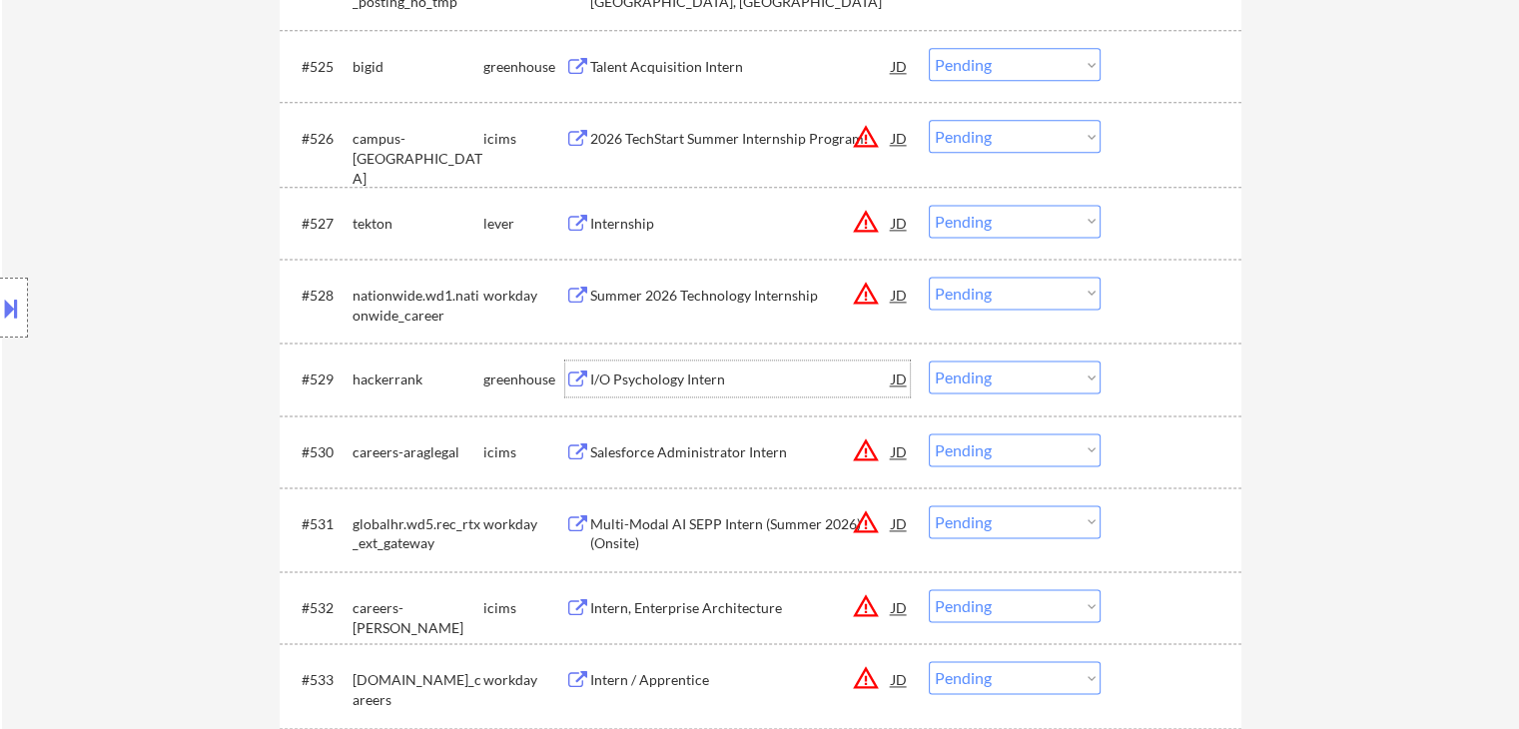
click at [678, 374] on div "I/O Psychology Intern" at bounding box center [741, 380] width 302 height 20
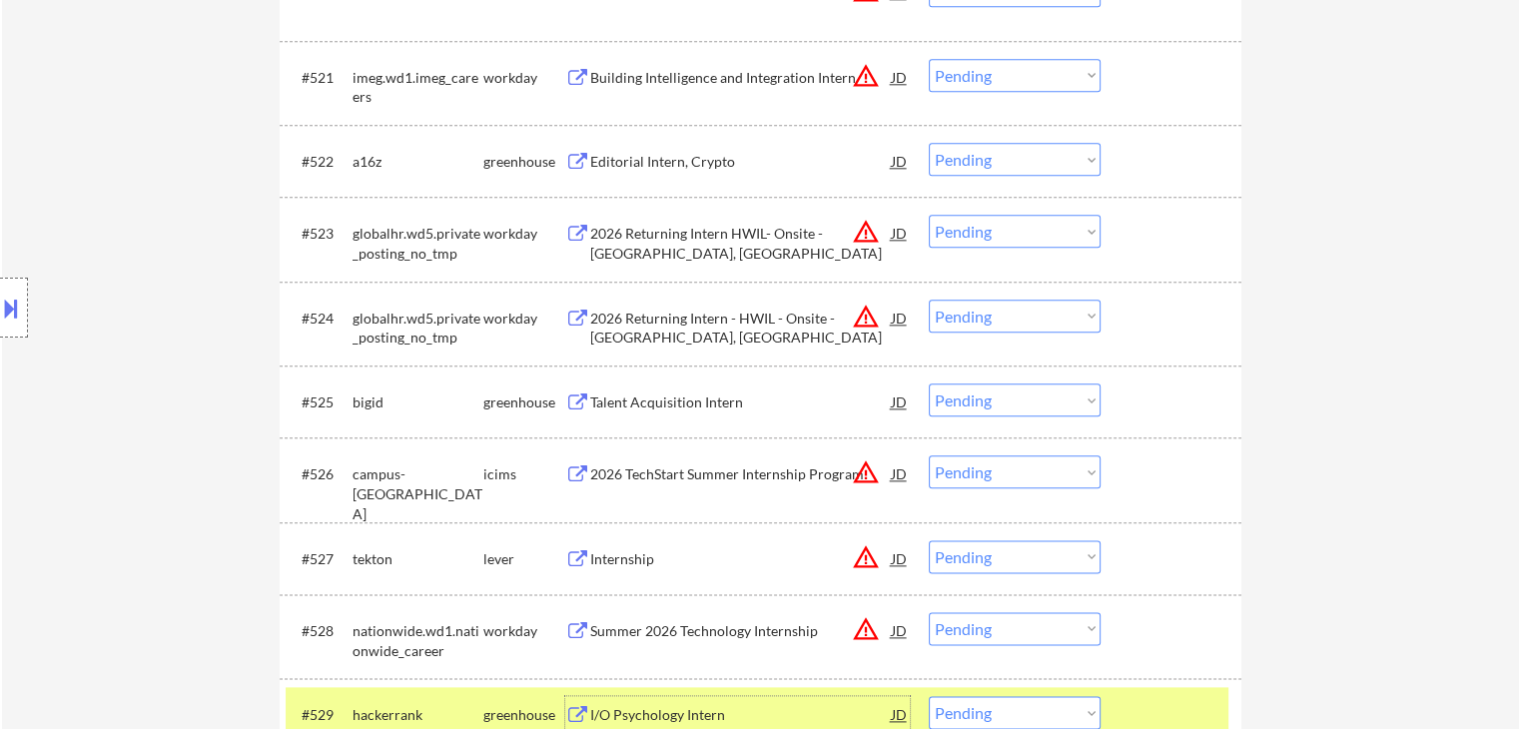
scroll to position [2345, 0]
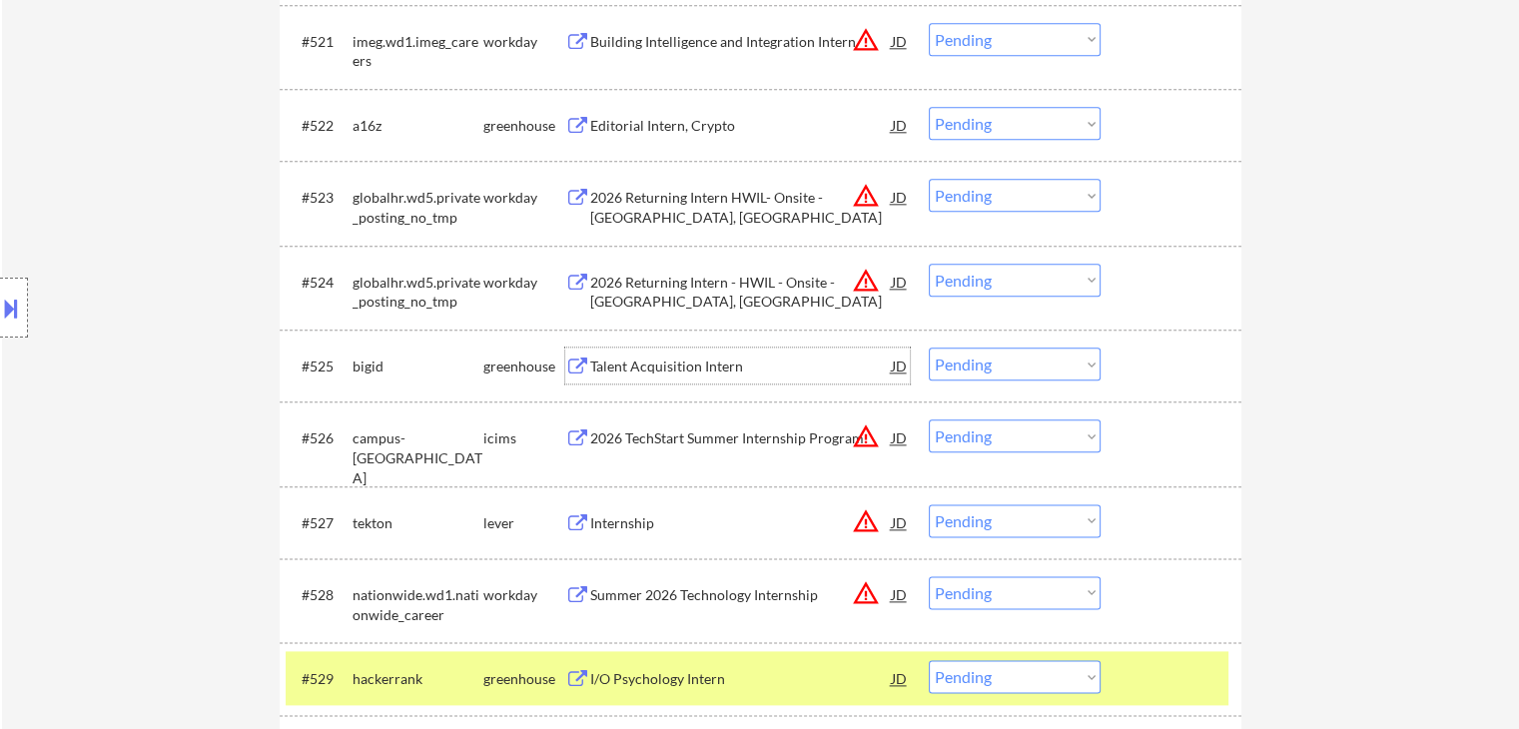
click at [671, 364] on div "Talent Acquisition Intern" at bounding box center [741, 367] width 302 height 20
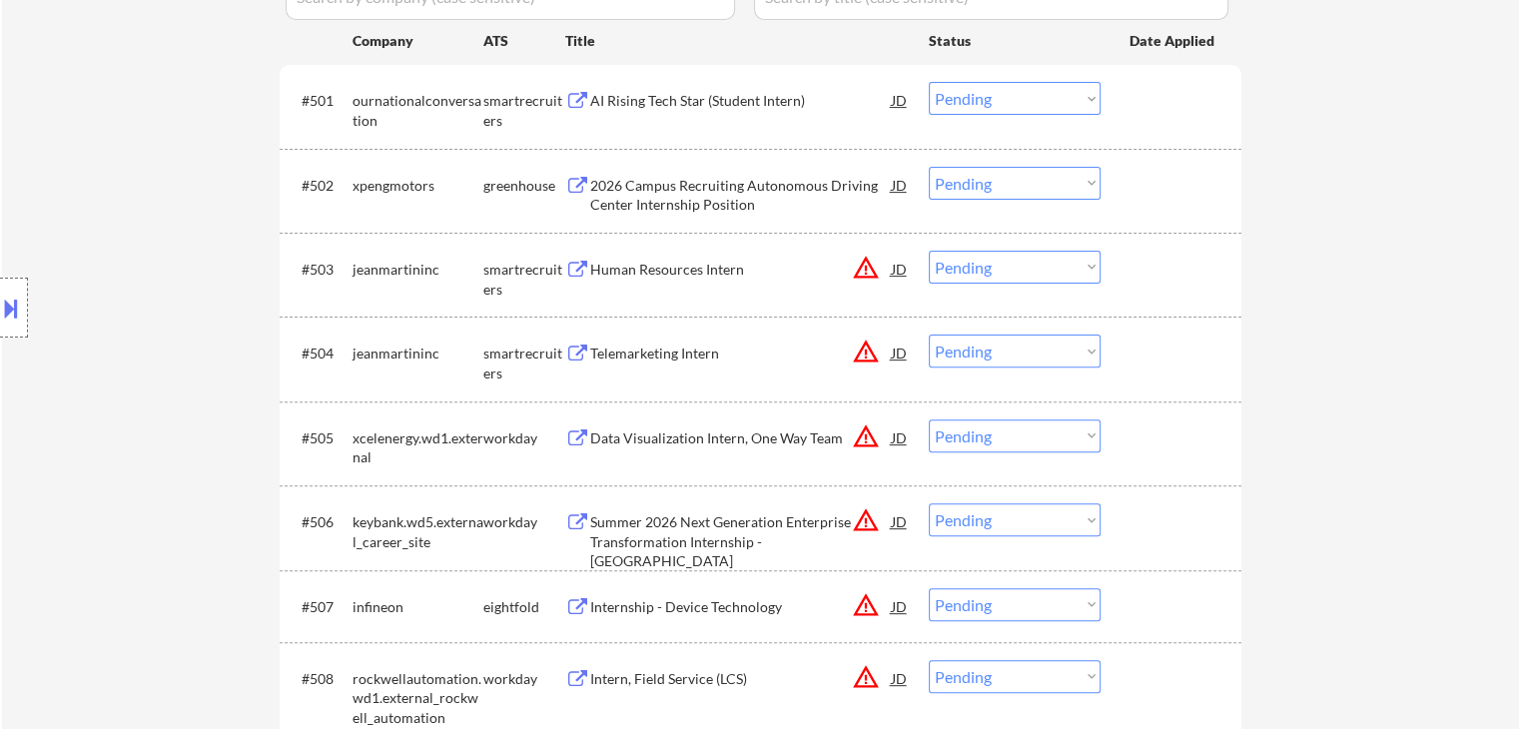
scroll to position [547, 0]
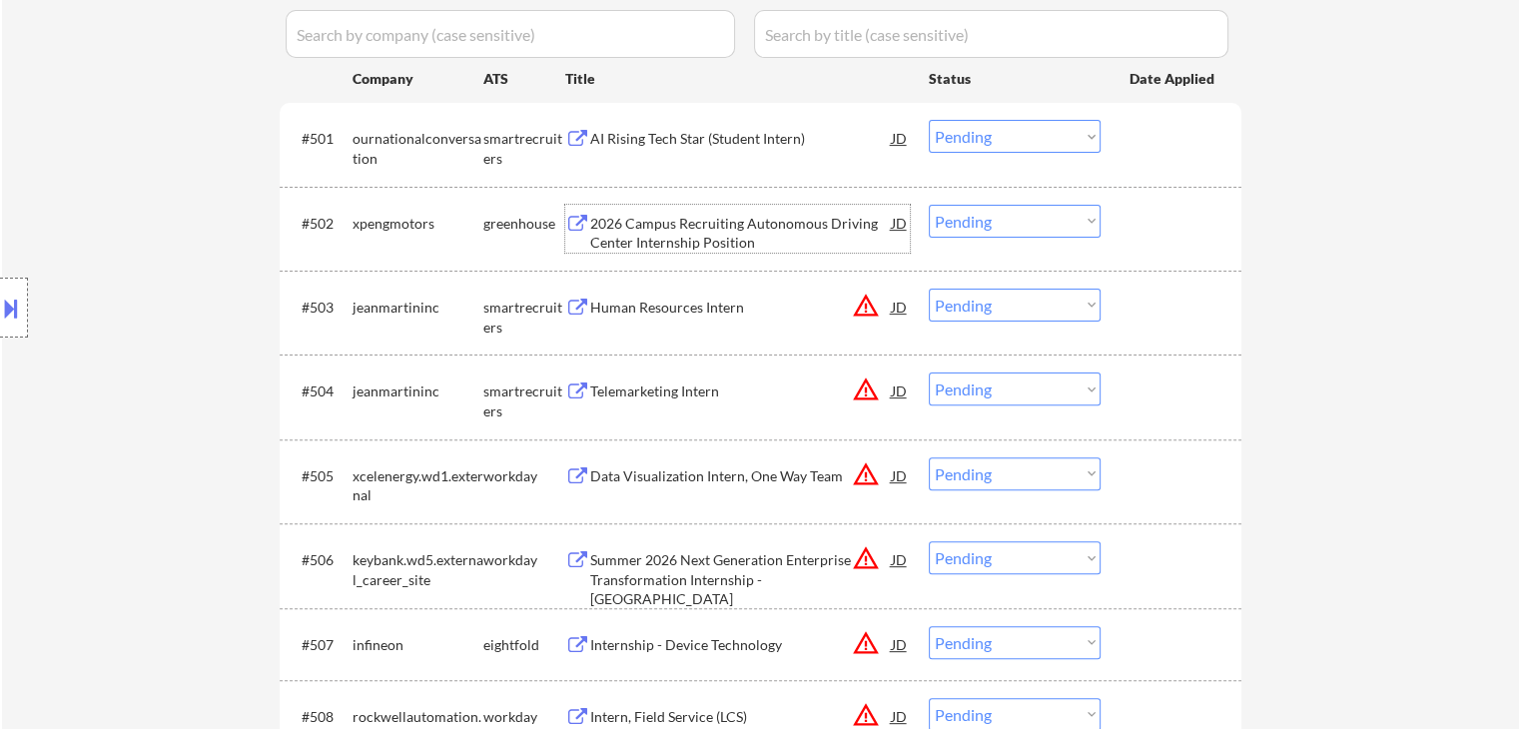
click at [692, 225] on div "2026 Campus Recruiting Autonomous Driving Center Internship Position" at bounding box center [741, 233] width 302 height 39
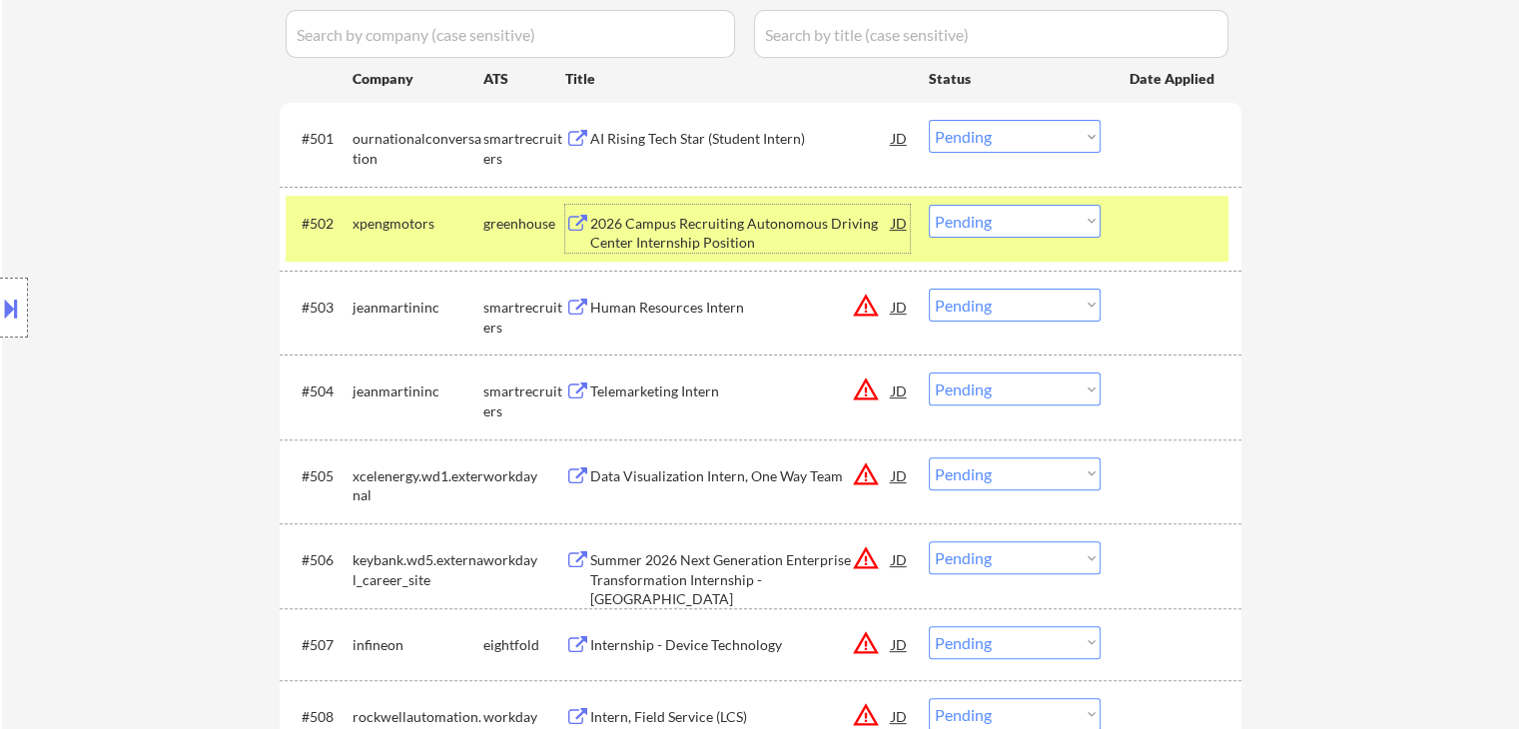
click at [963, 225] on select "Choose an option... Pending Applied Excluded (Questions) Excluded (Expired) Exc…" at bounding box center [1015, 221] width 172 height 33
click at [929, 205] on select "Choose an option... Pending Applied Excluded (Questions) Excluded (Expired) Exc…" at bounding box center [1015, 221] width 172 height 33
select select ""pending""
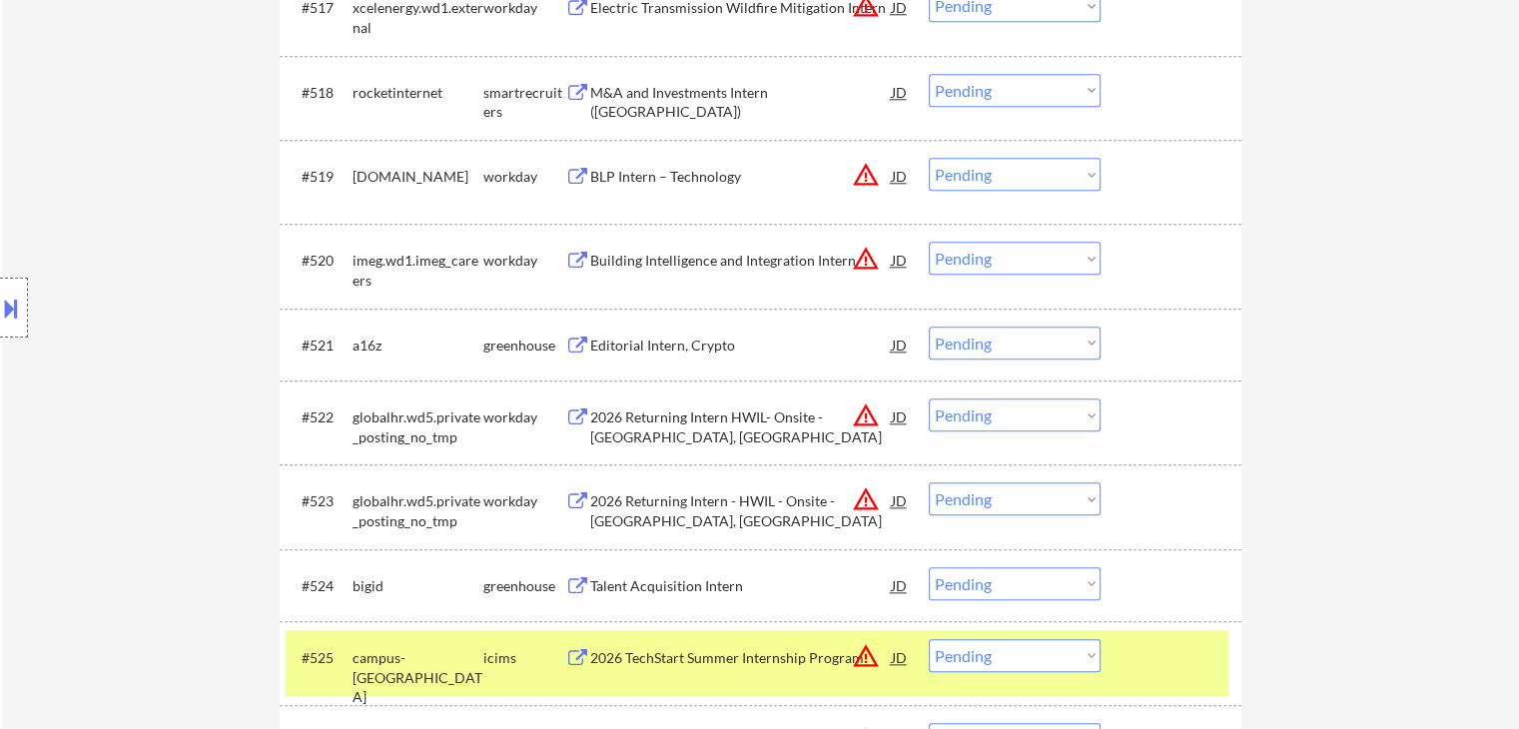
scroll to position [2245, 0]
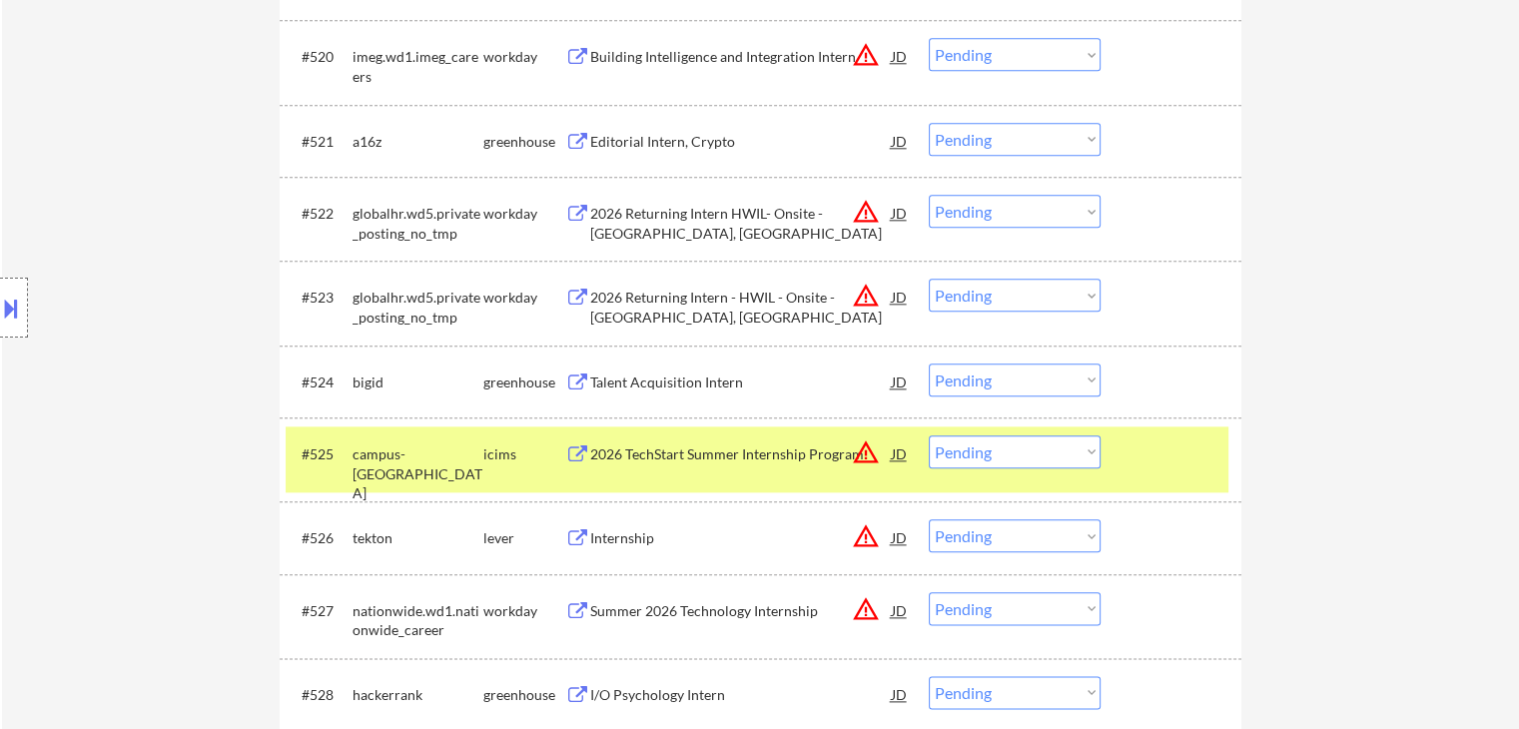
click at [698, 139] on div "Editorial Intern, Crypto" at bounding box center [741, 142] width 302 height 20
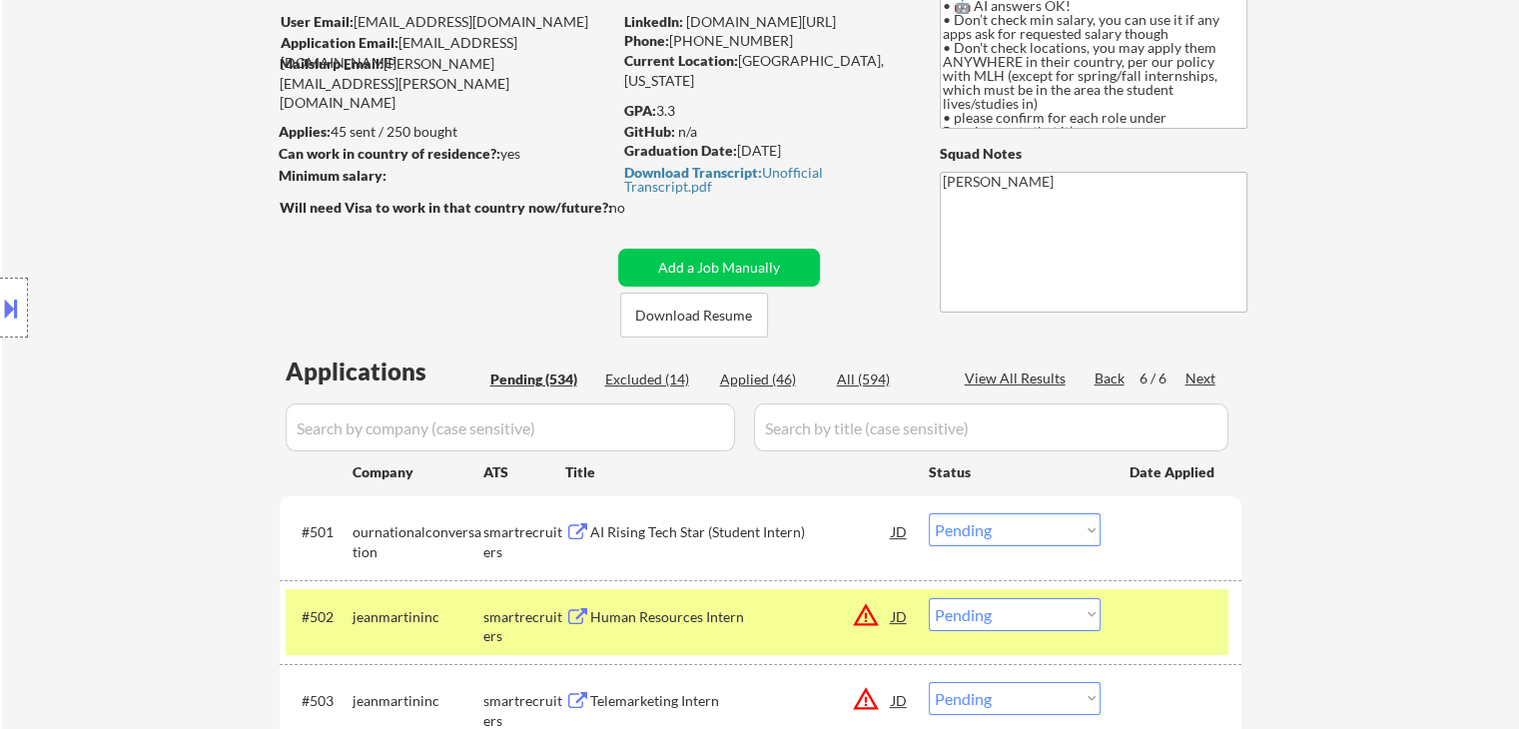
scroll to position [262, 0]
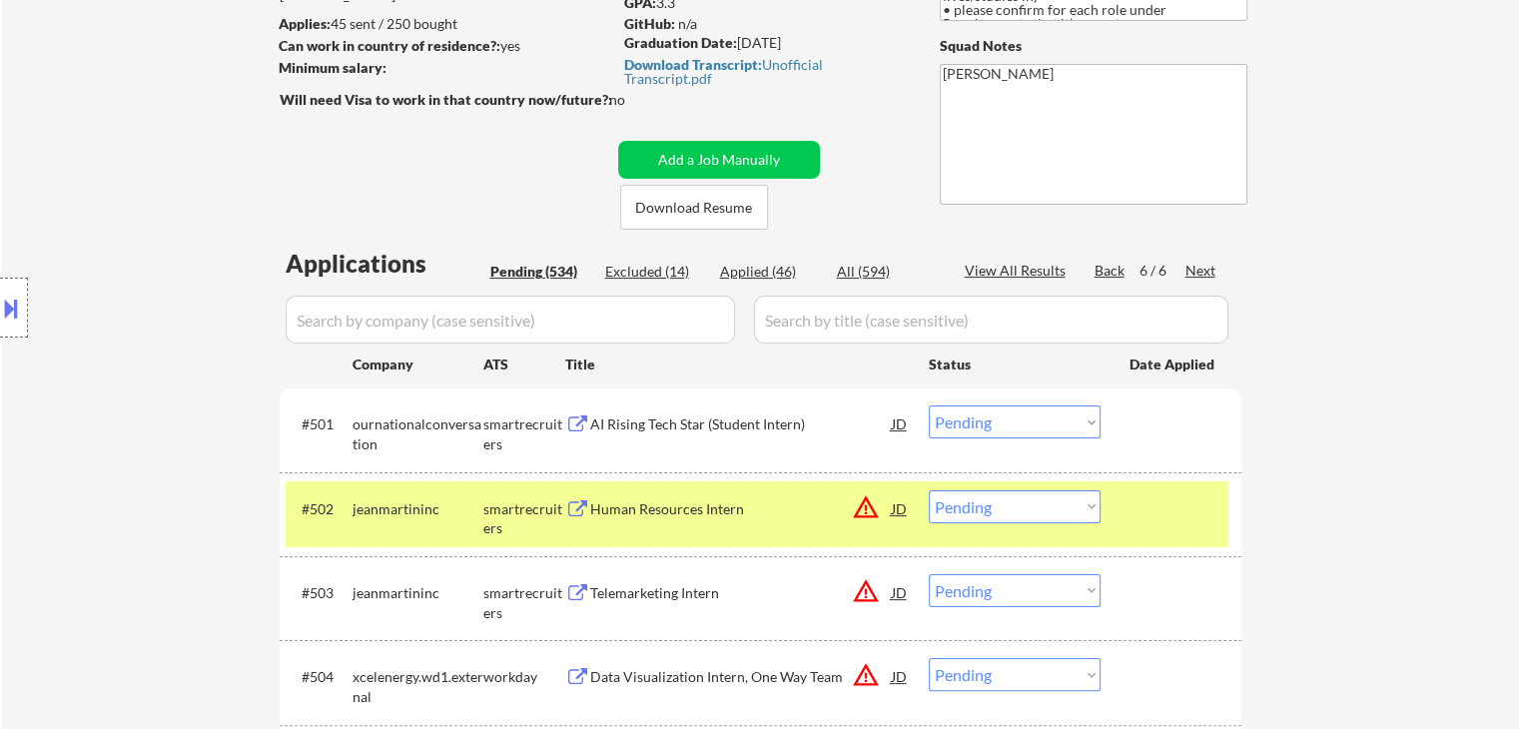
click at [1108, 263] on div "Back" at bounding box center [1111, 271] width 32 height 20
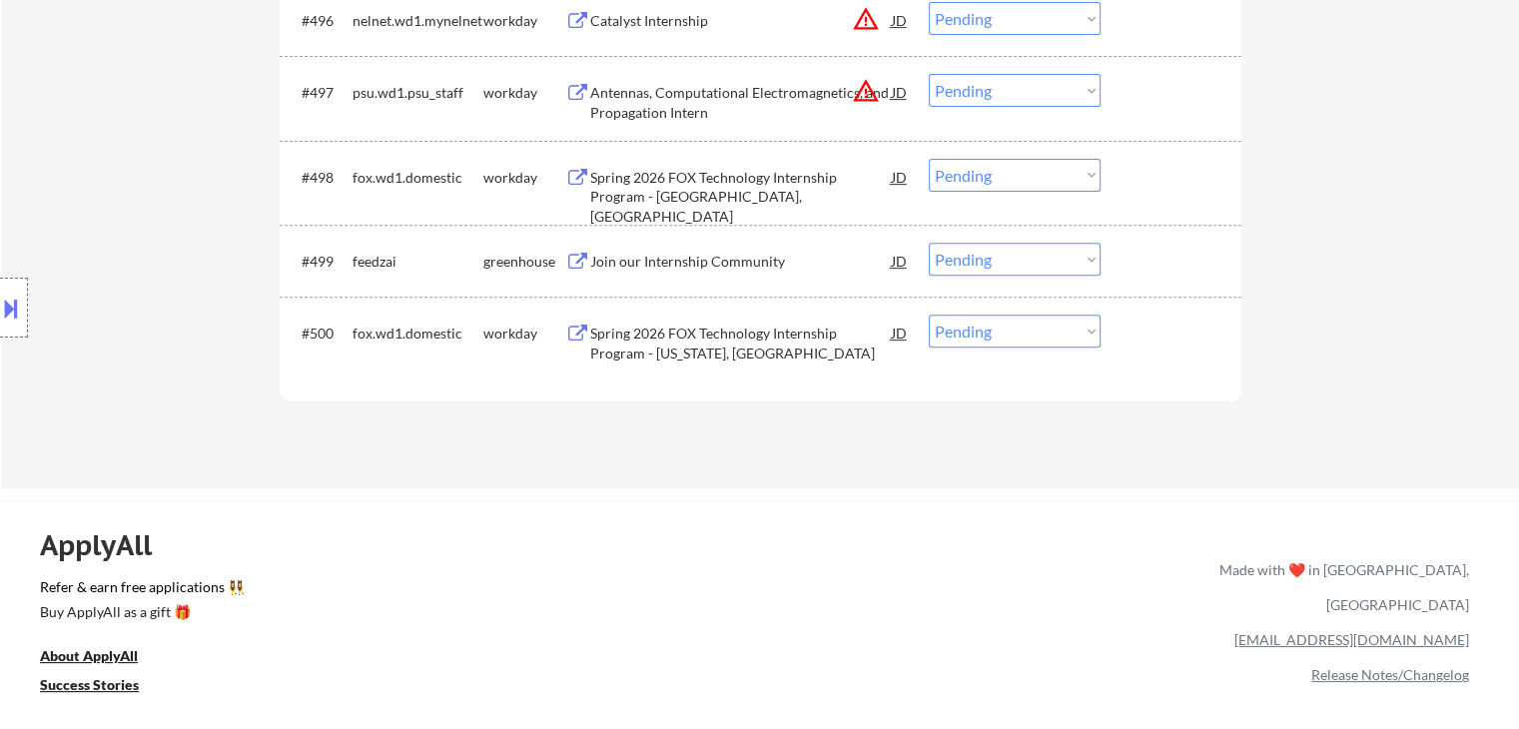
scroll to position [8289, 0]
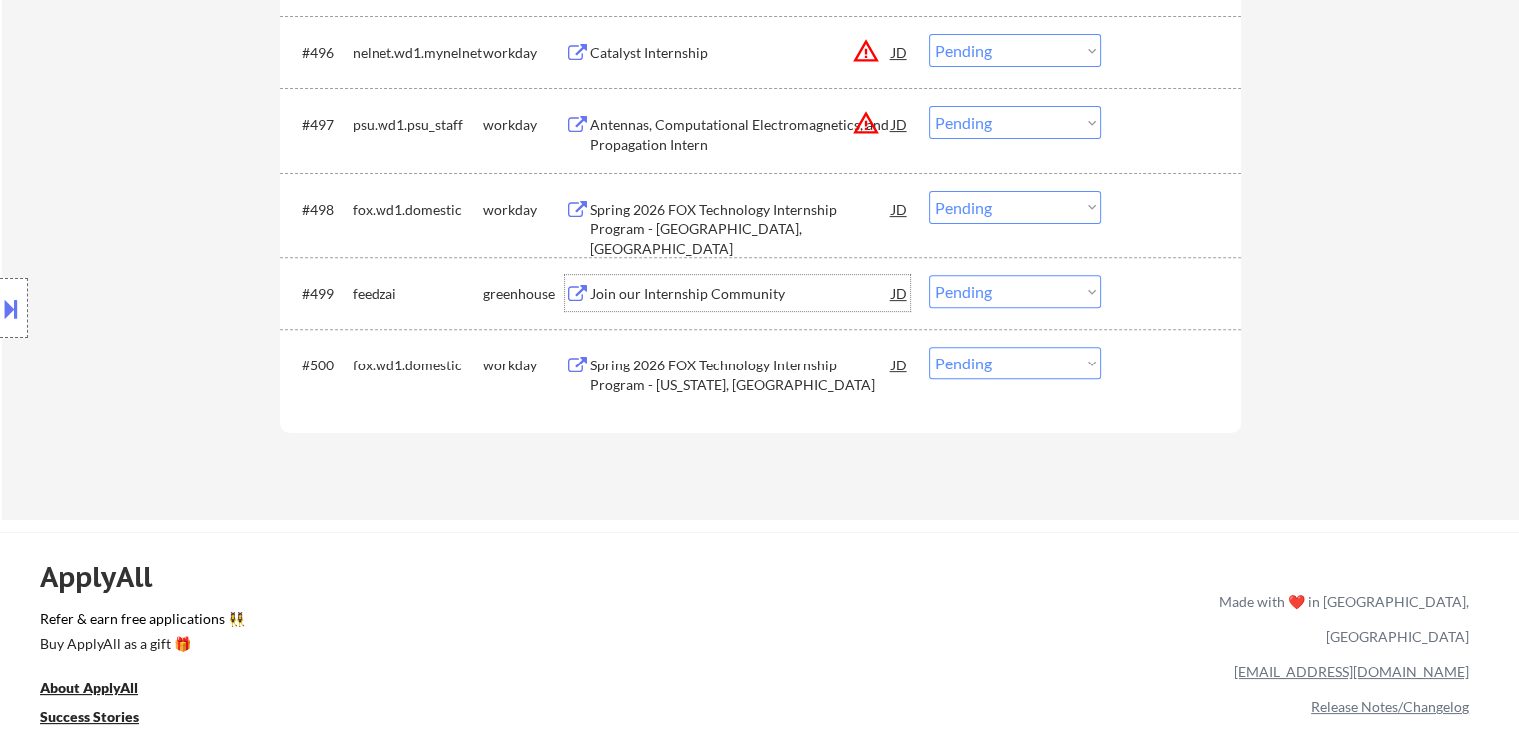
click at [713, 285] on div "Join our Internship Community" at bounding box center [741, 294] width 302 height 20
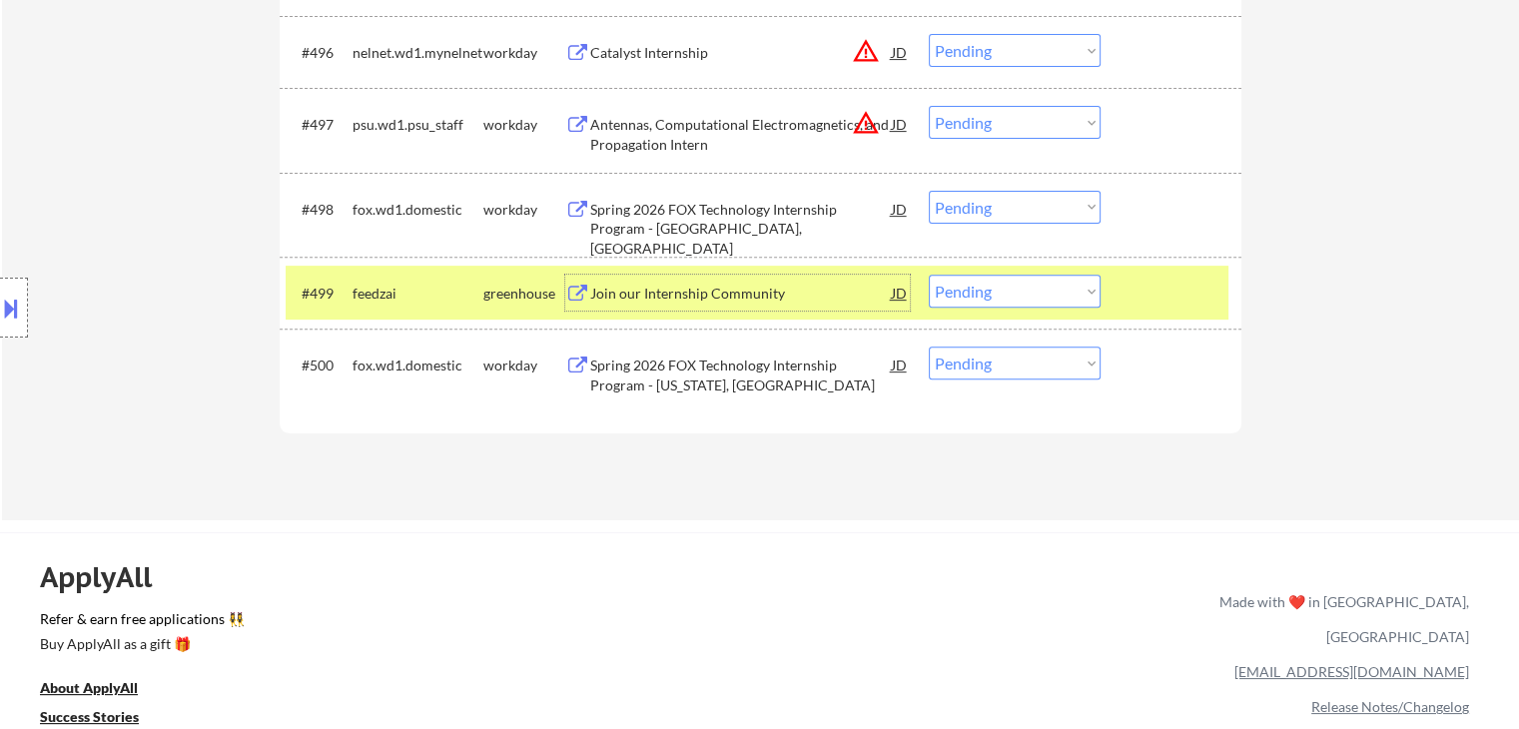
click at [991, 292] on select "Choose an option... Pending Applied Excluded (Questions) Excluded (Expired) Exc…" at bounding box center [1015, 291] width 172 height 33
click at [929, 275] on select "Choose an option... Pending Applied Excluded (Questions) Excluded (Expired) Exc…" at bounding box center [1015, 291] width 172 height 33
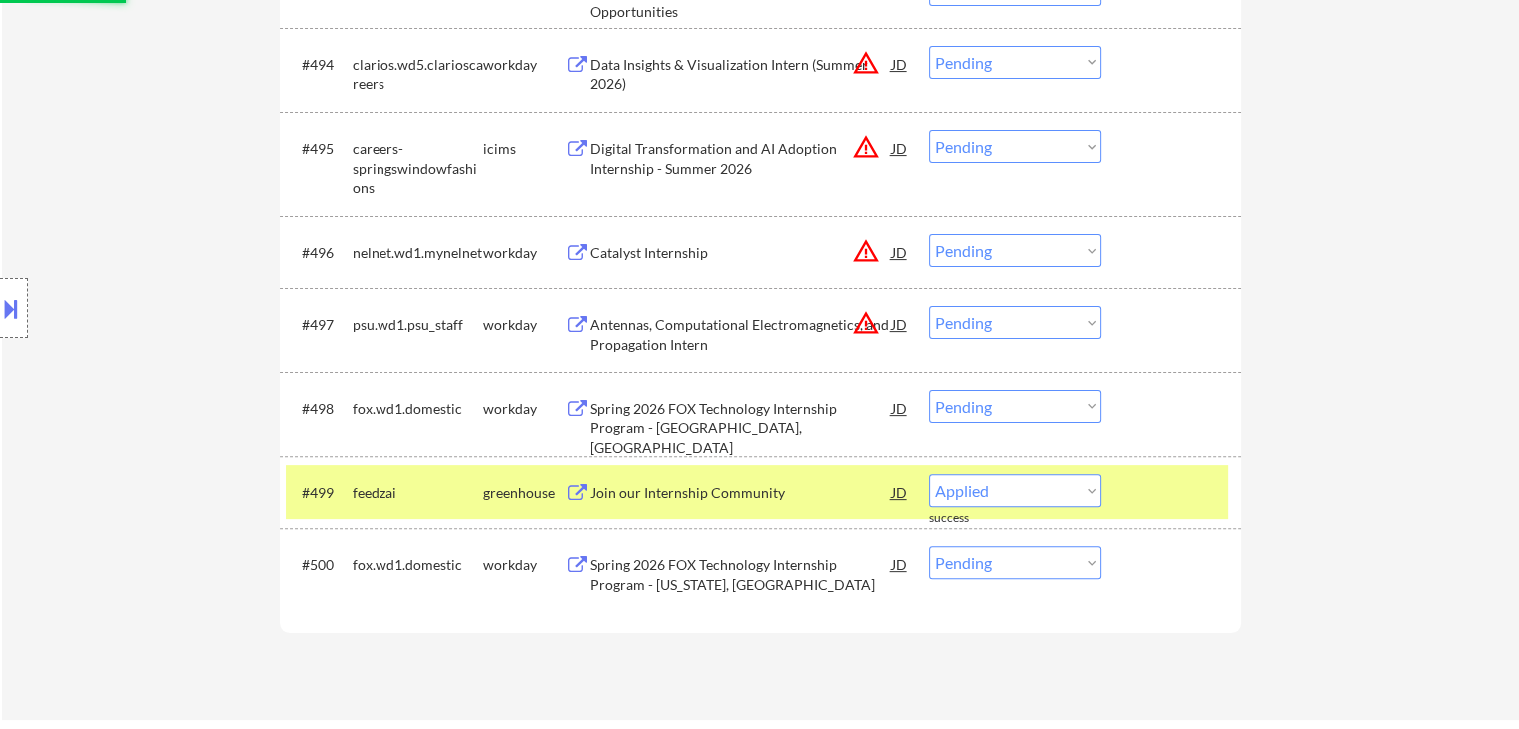
select select ""pending""
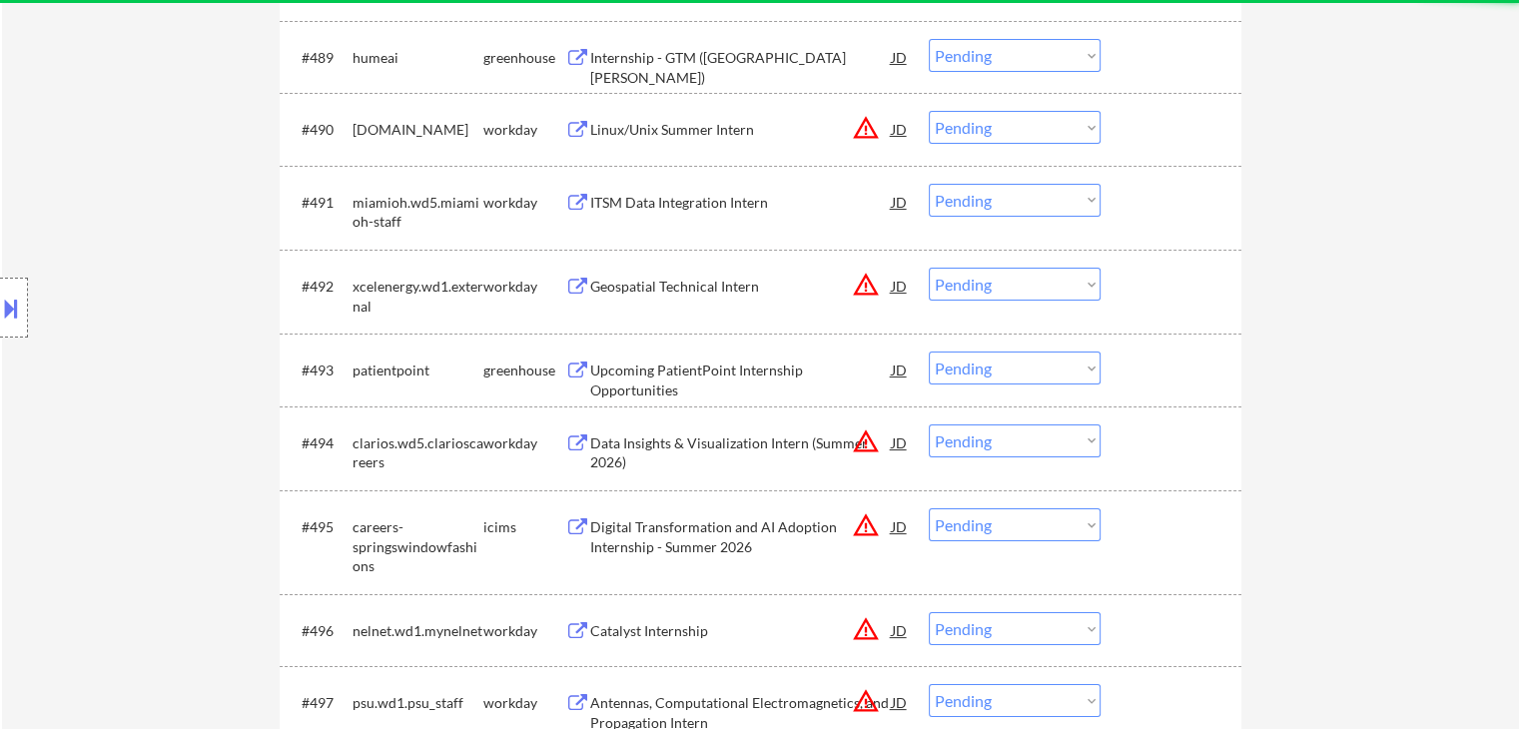
scroll to position [7690, 0]
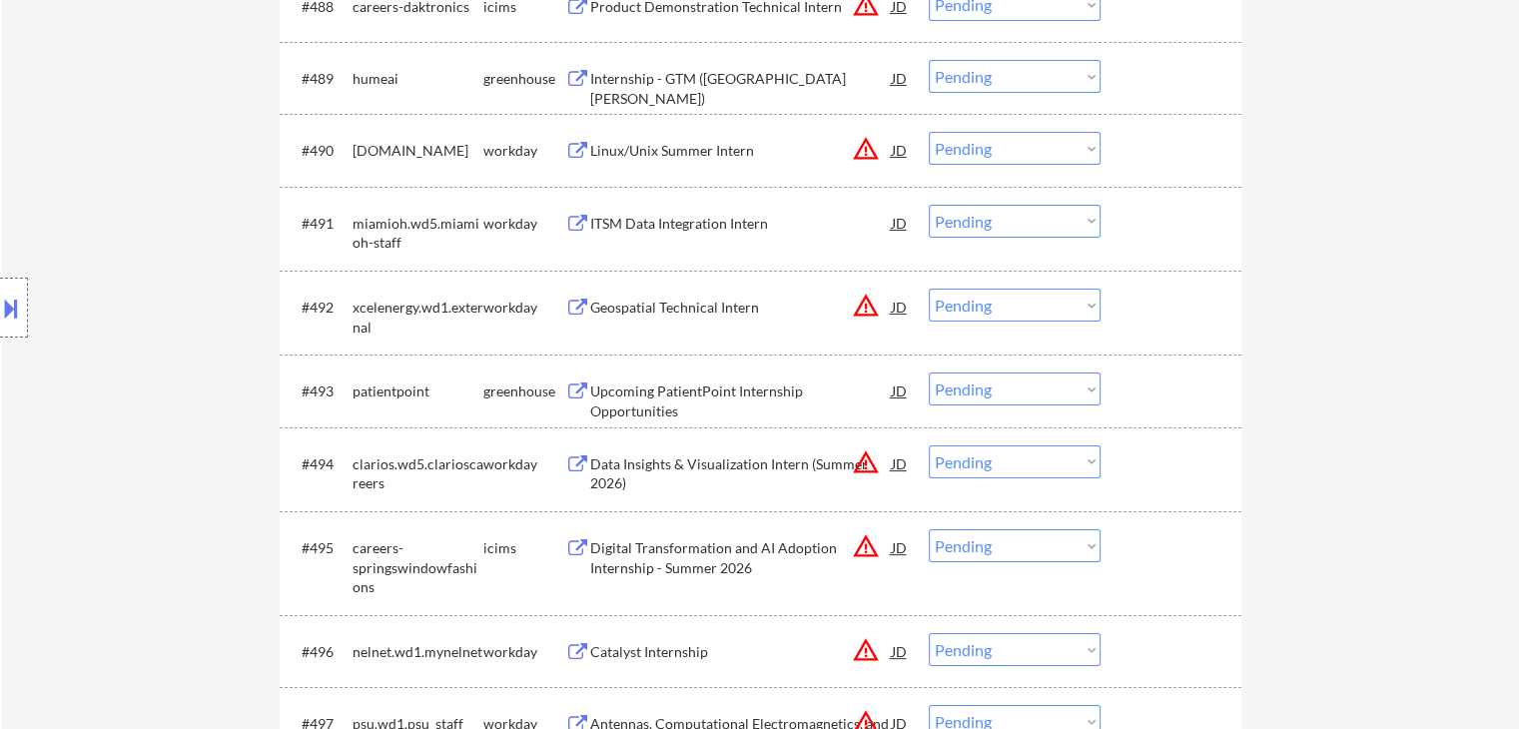
click at [737, 389] on div "Upcoming PatientPoint Internship Opportunities" at bounding box center [741, 400] width 302 height 39
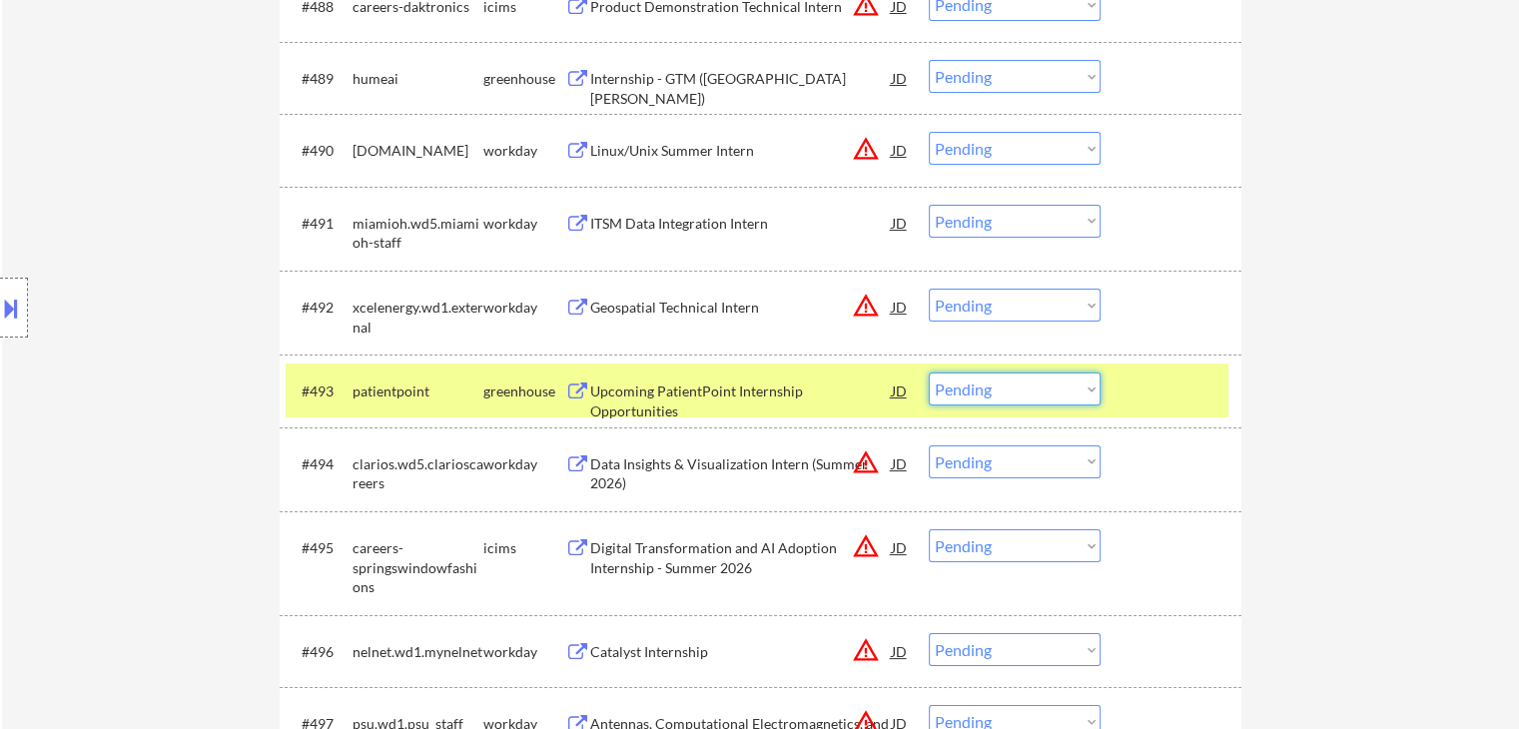
click at [981, 384] on select "Choose an option... Pending Applied Excluded (Questions) Excluded (Expired) Exc…" at bounding box center [1015, 389] width 172 height 33
click at [929, 373] on select "Choose an option... Pending Applied Excluded (Questions) Excluded (Expired) Exc…" at bounding box center [1015, 389] width 172 height 33
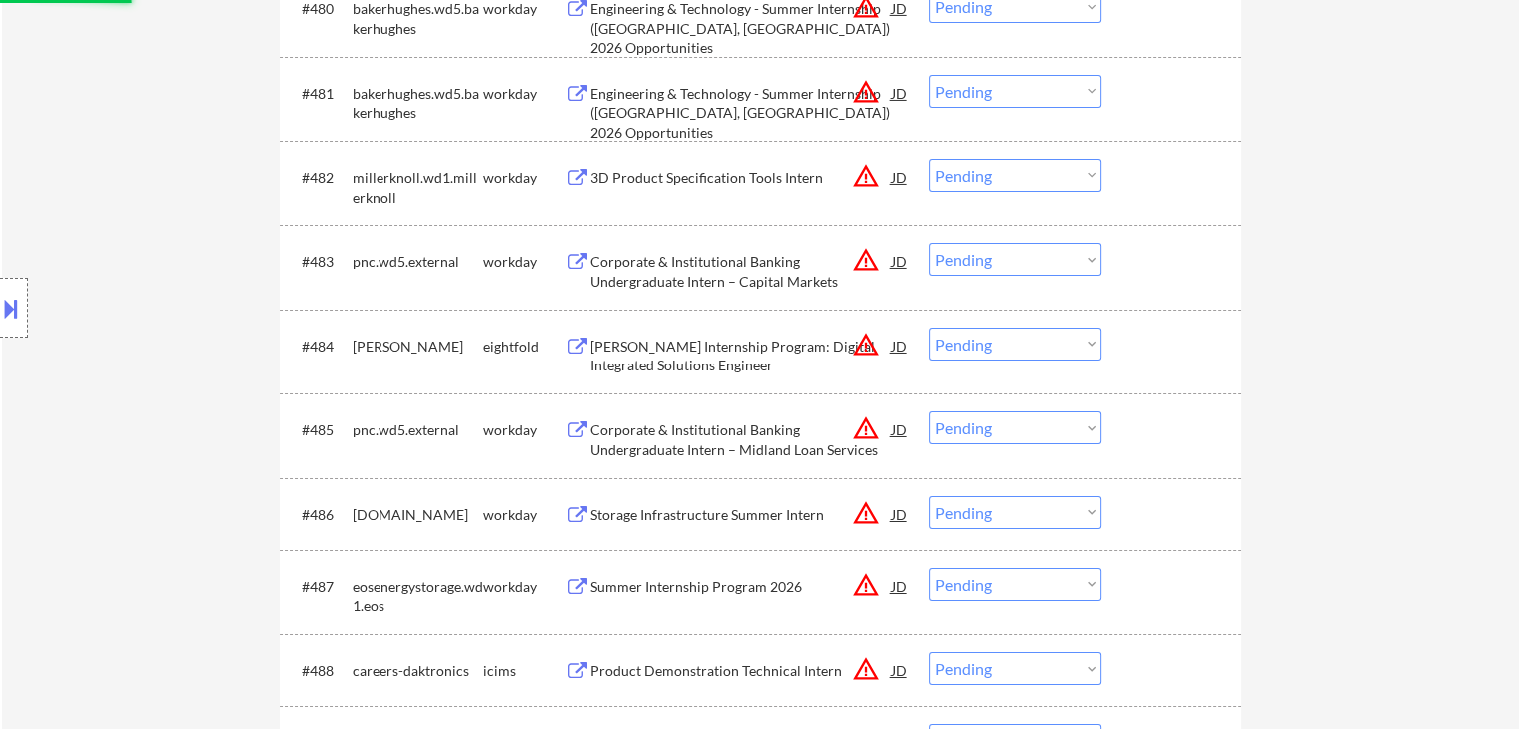
scroll to position [6991, 0]
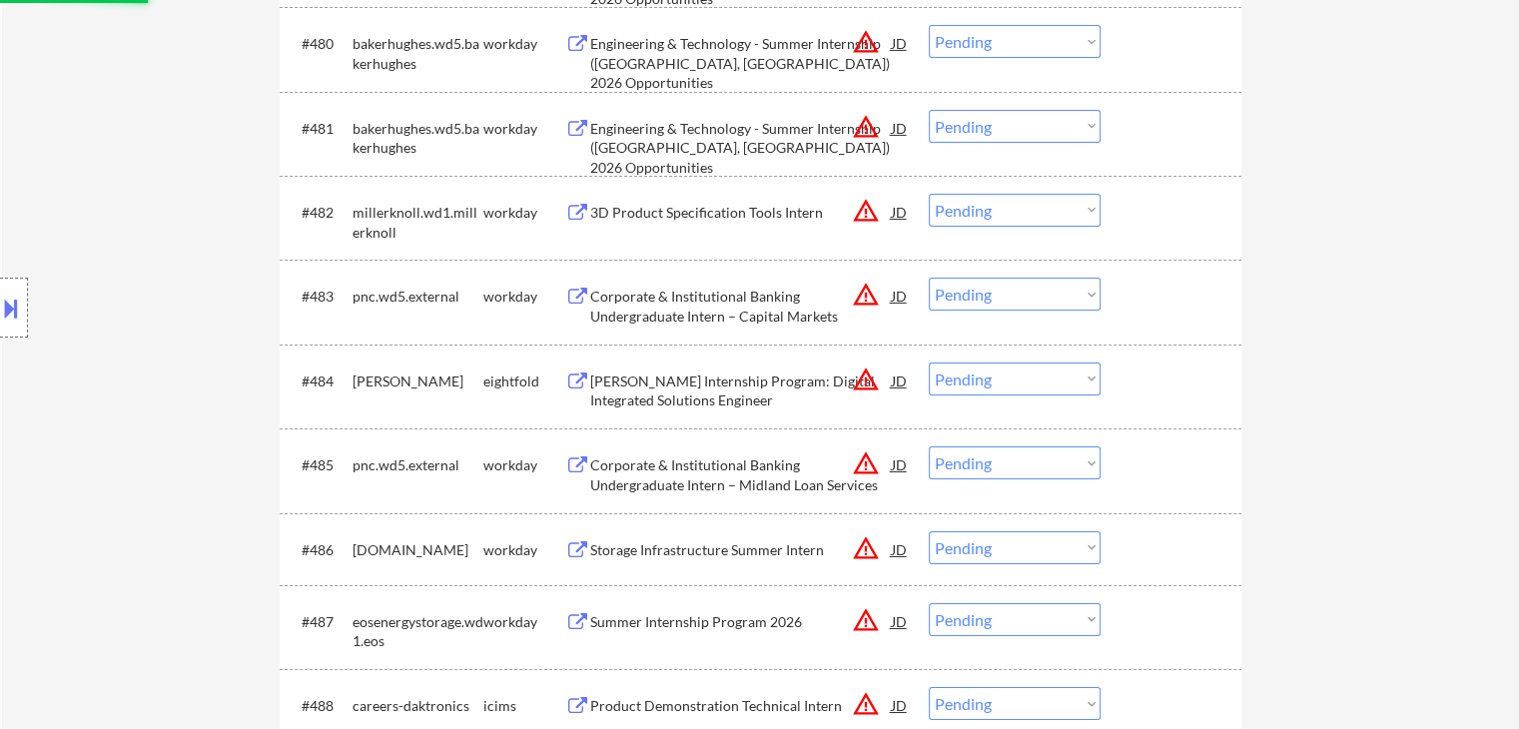
select select ""pending""
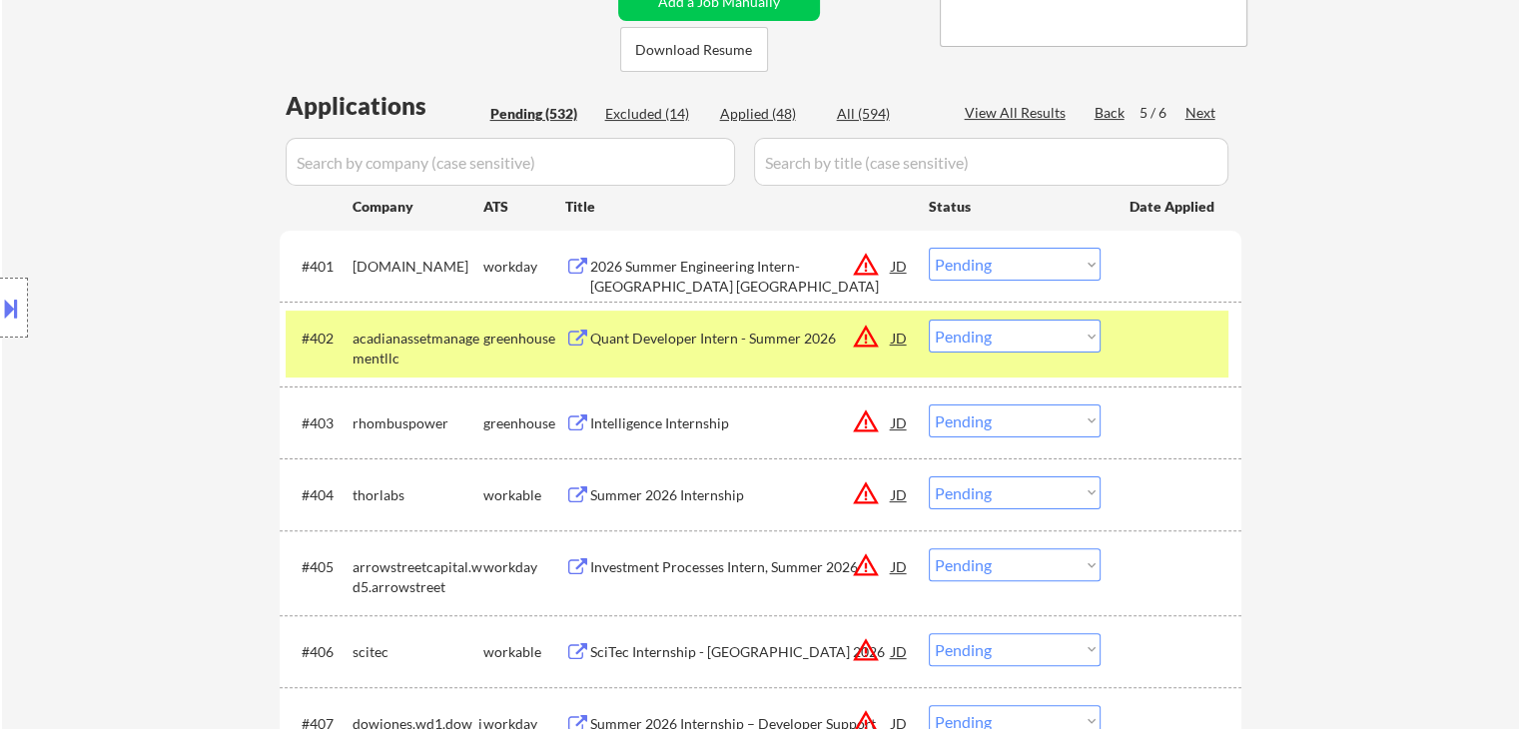
scroll to position [476, 0]
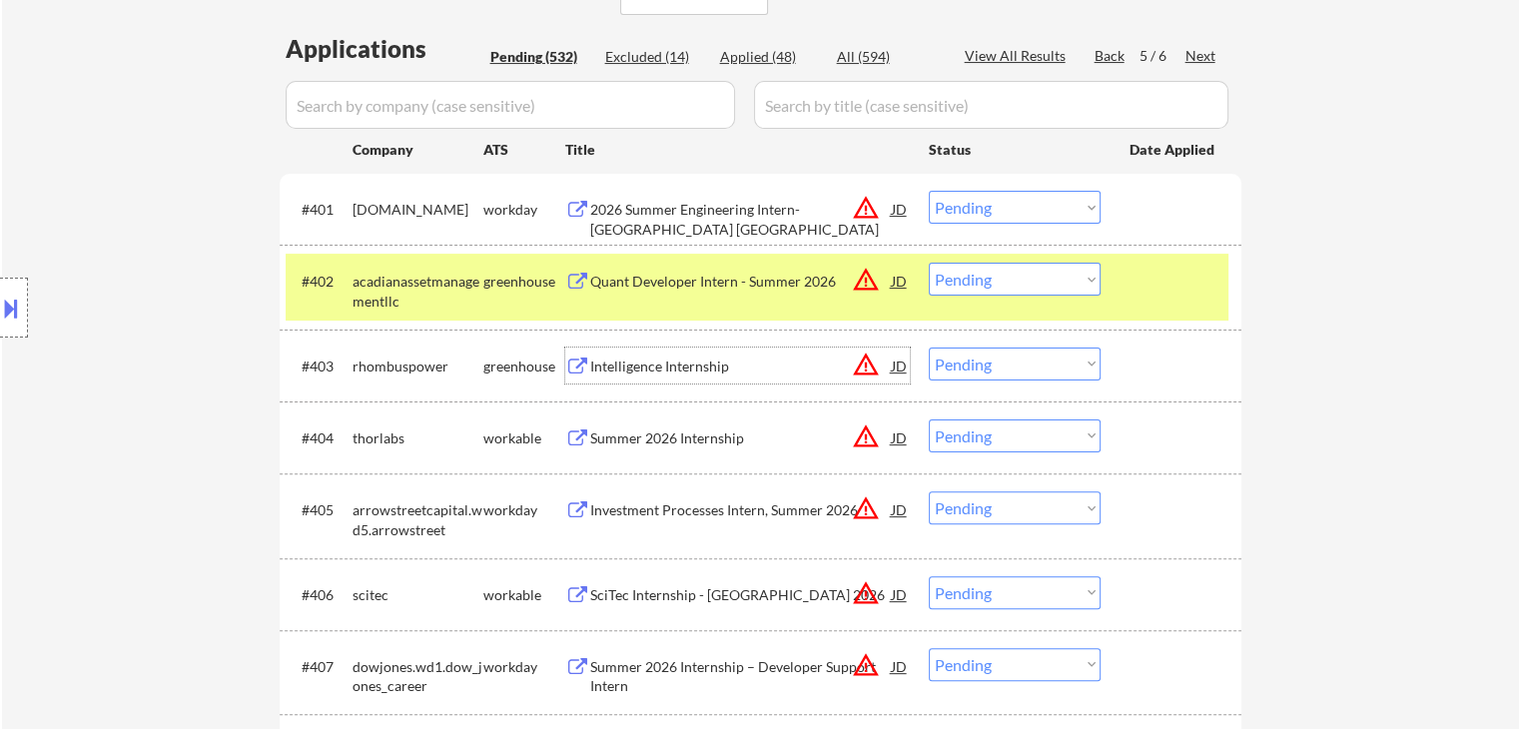
click at [713, 365] on div "Intelligence Internship" at bounding box center [741, 367] width 302 height 20
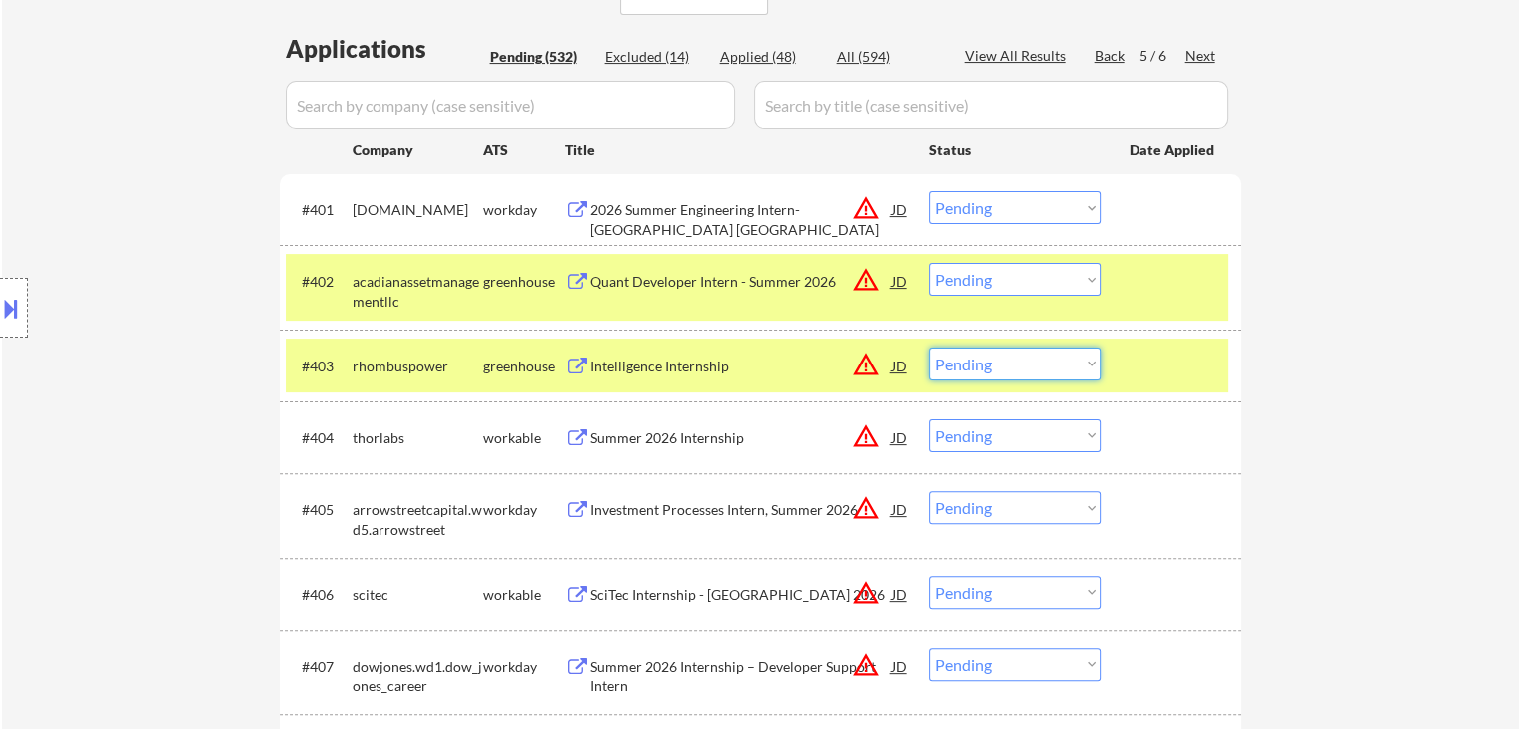
click at [1003, 361] on select "Choose an option... Pending Applied Excluded (Questions) Excluded (Expired) Exc…" at bounding box center [1015, 364] width 172 height 33
click at [929, 348] on select "Choose an option... Pending Applied Excluded (Questions) Excluded (Expired) Exc…" at bounding box center [1015, 364] width 172 height 33
select select ""pending""
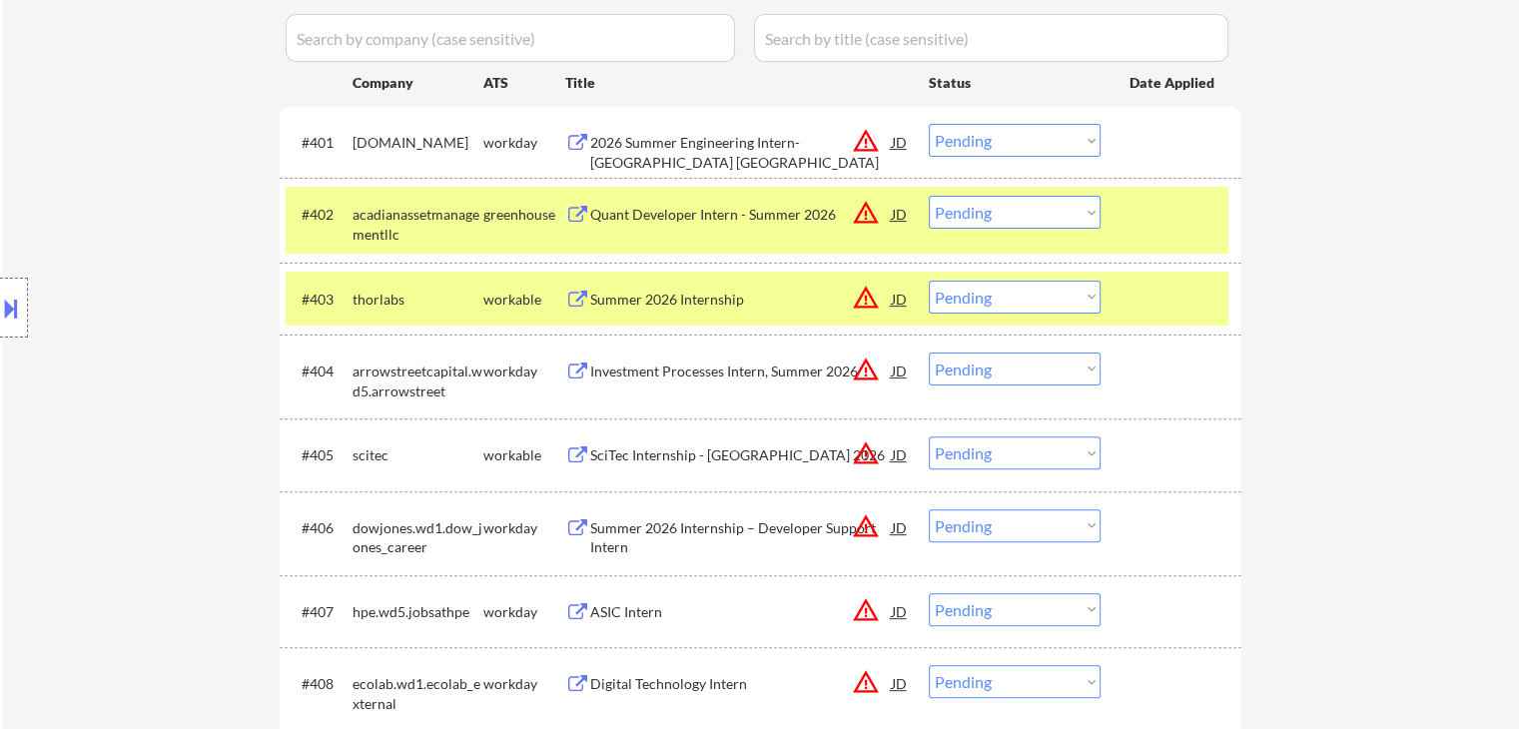
scroll to position [576, 0]
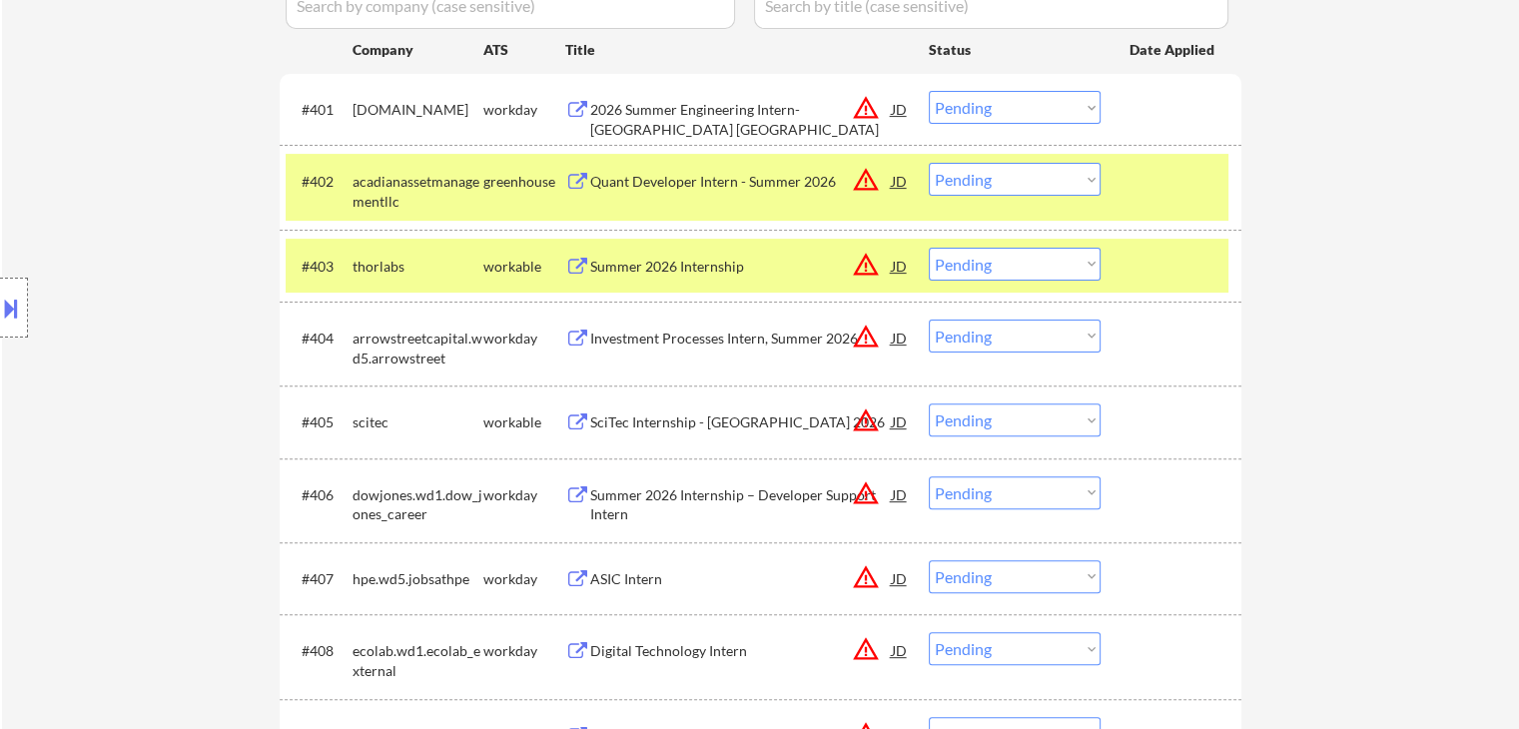
click at [690, 413] on div "SciTec Internship - [GEOGRAPHIC_DATA] 2026" at bounding box center [741, 422] width 302 height 20
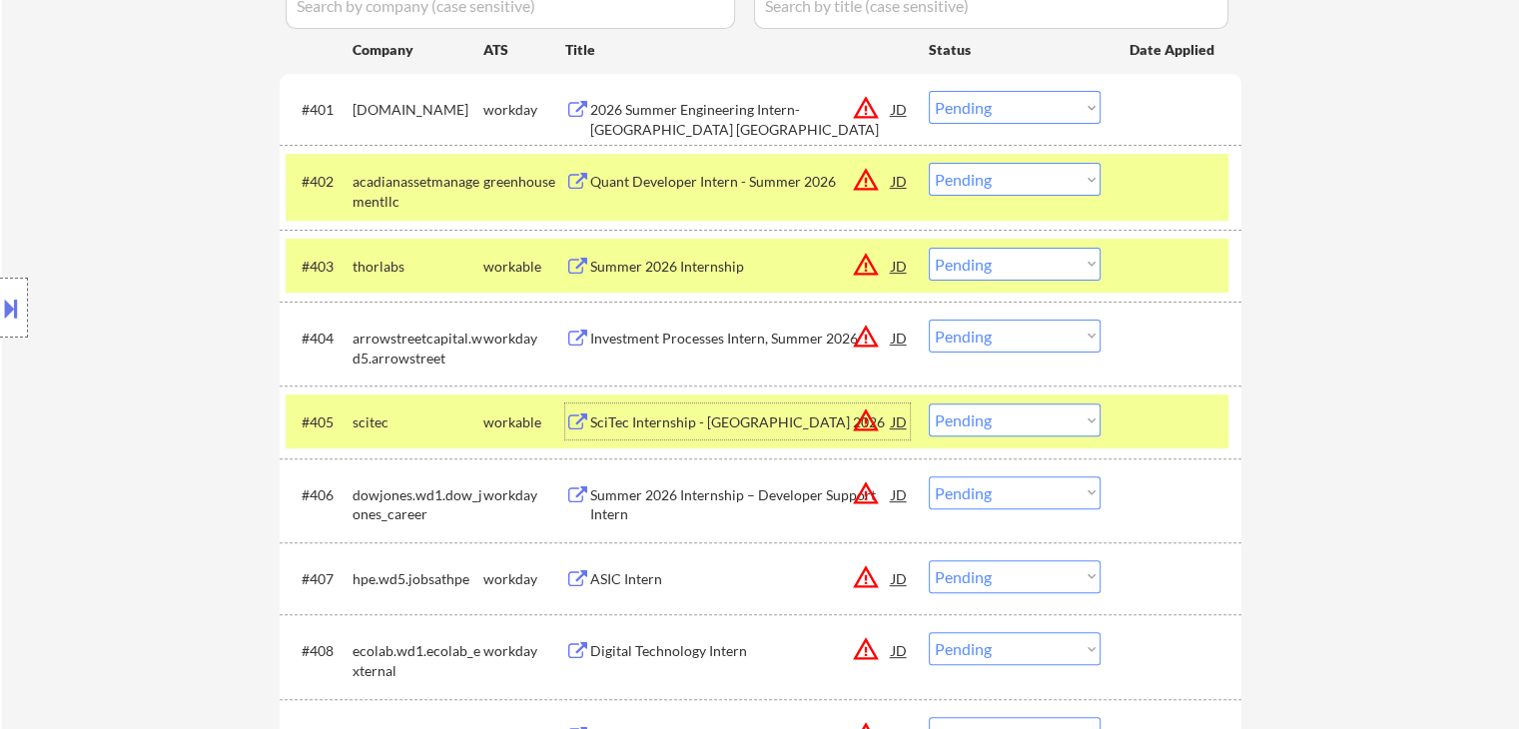
scroll to position [676, 0]
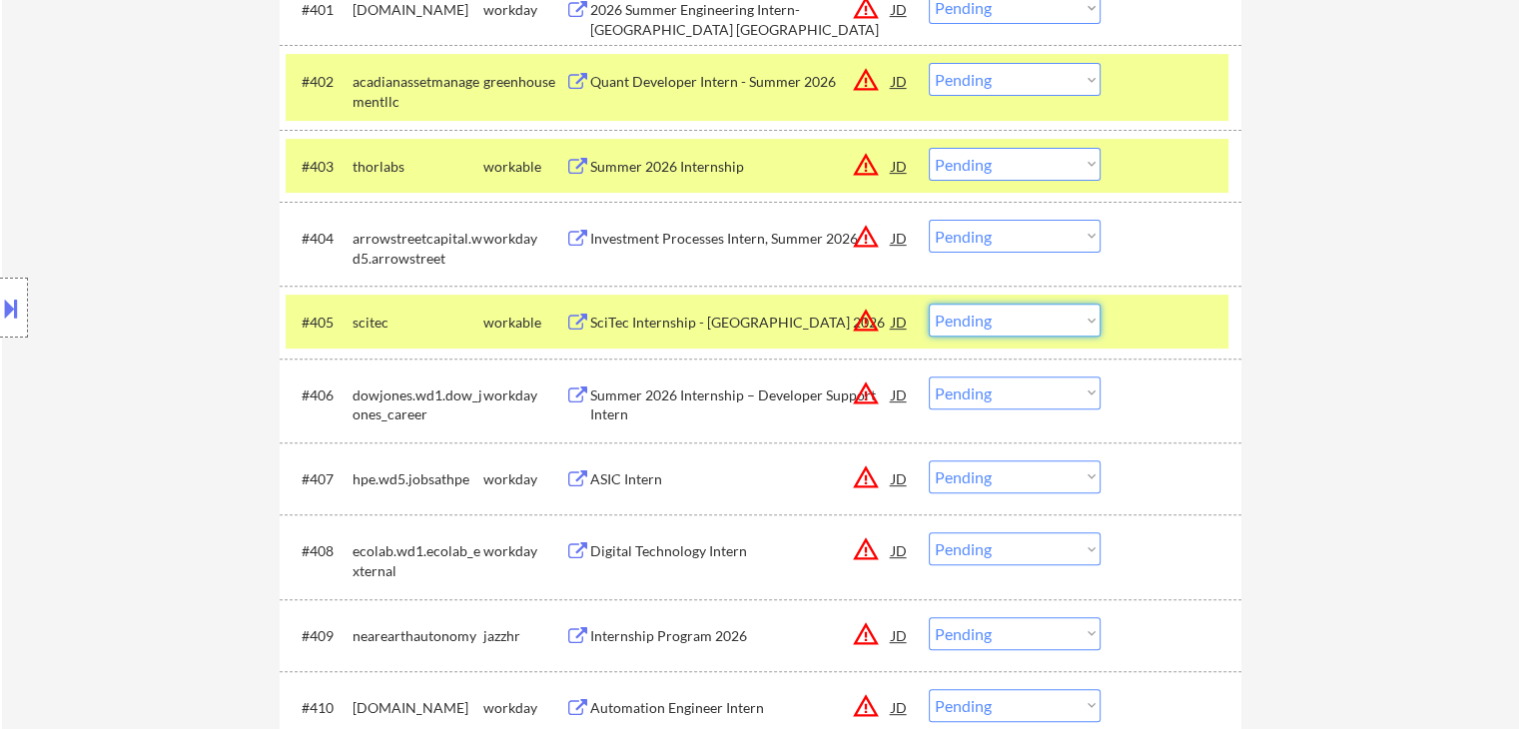
click at [990, 308] on select "Choose an option... Pending Applied Excluded (Questions) Excluded (Expired) Exc…" at bounding box center [1015, 320] width 172 height 33
click at [929, 304] on select "Choose an option... Pending Applied Excluded (Questions) Excluded (Expired) Exc…" at bounding box center [1015, 320] width 172 height 33
select select ""pending""
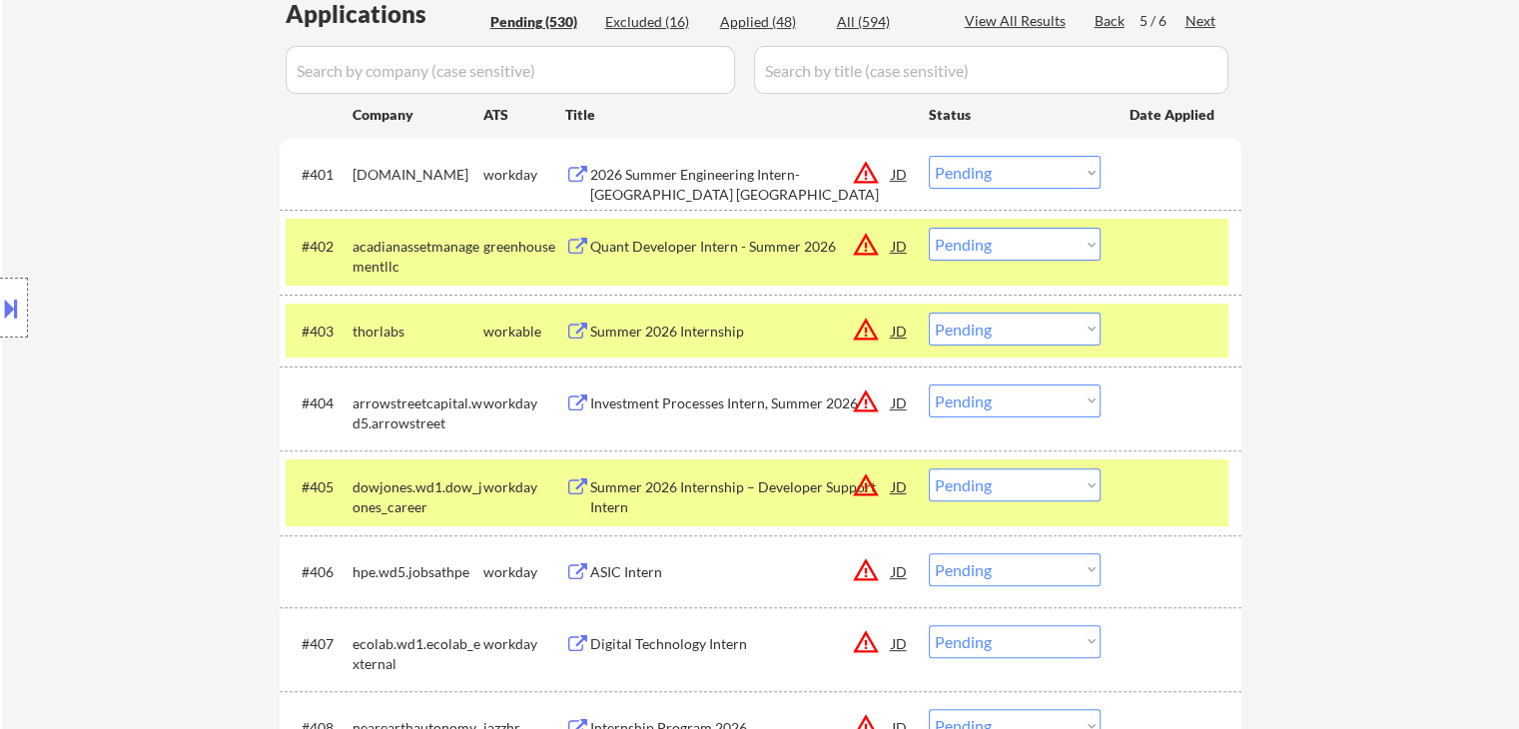
scroll to position [476, 0]
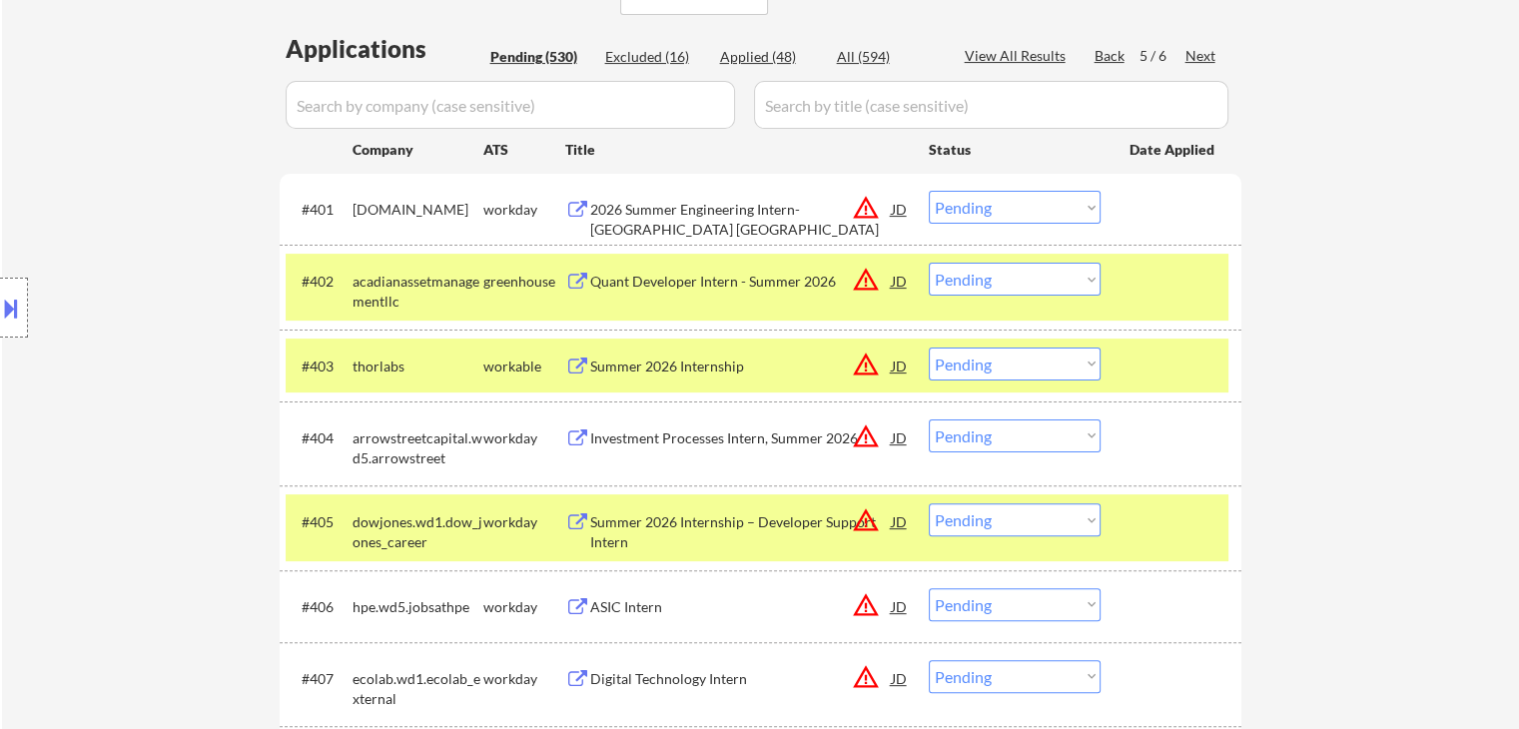
click at [727, 283] on div "Quant Developer Intern - Summer 2026" at bounding box center [741, 282] width 302 height 20
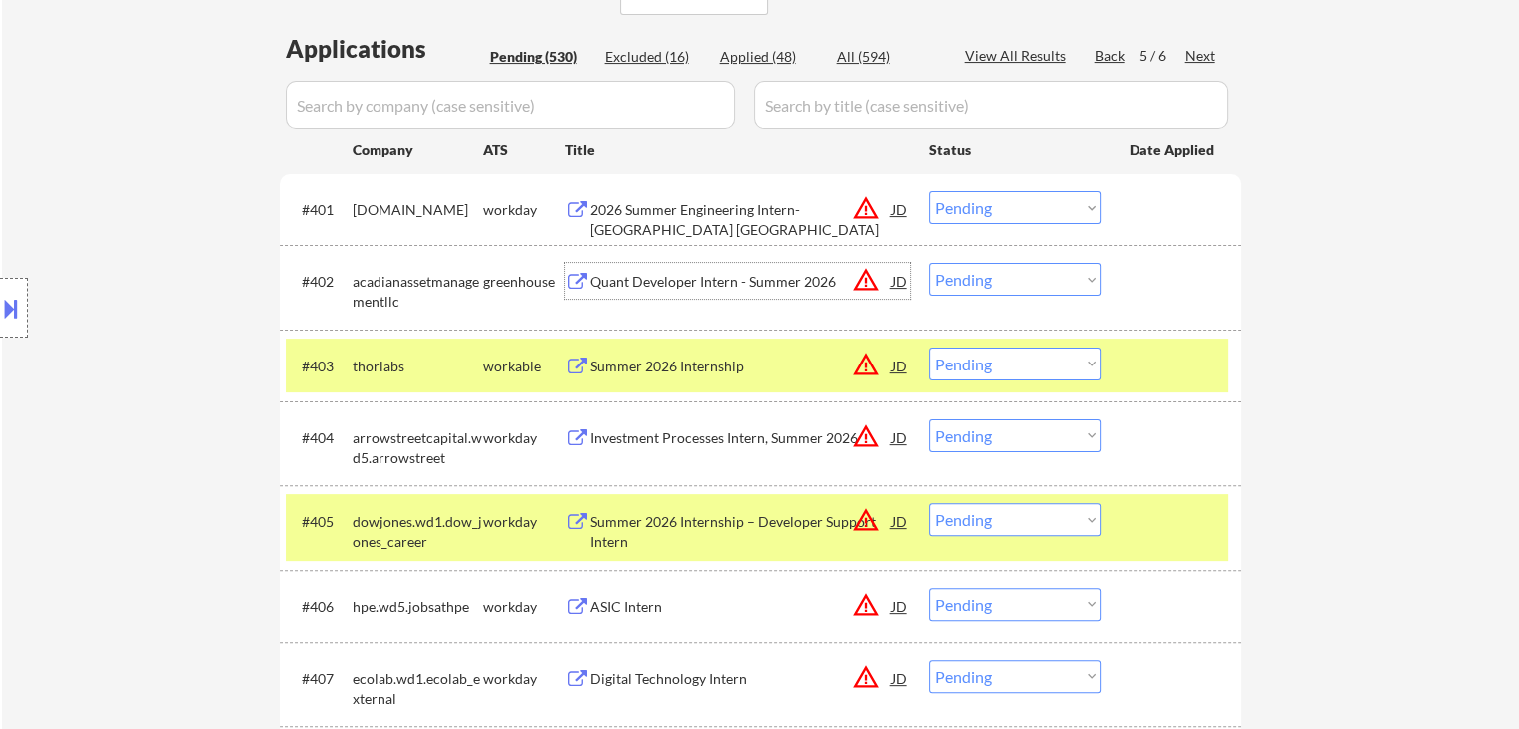
click at [647, 277] on div "Quant Developer Intern - Summer 2026" at bounding box center [741, 282] width 302 height 20
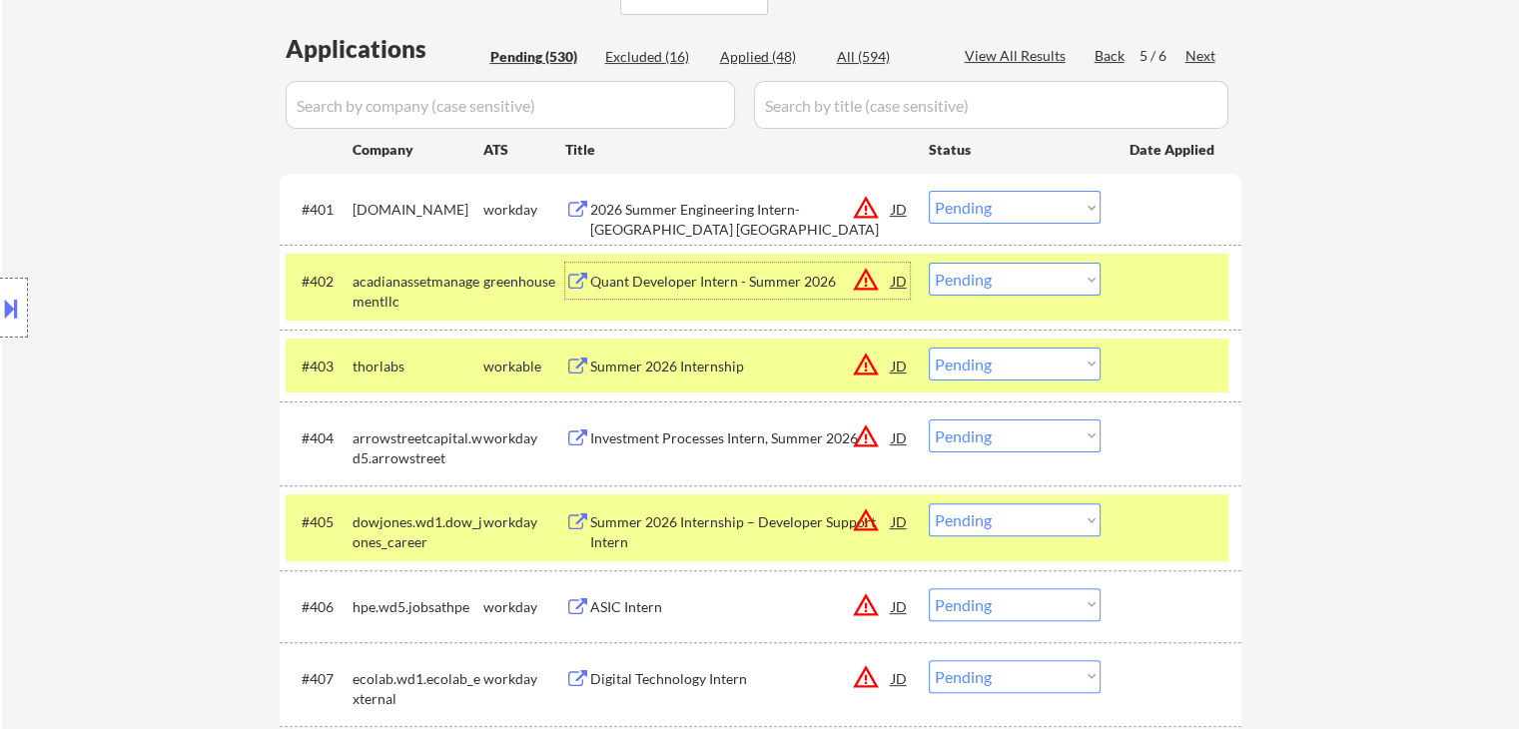
click at [982, 285] on select "Choose an option... Pending Applied Excluded (Questions) Excluded (Expired) Exc…" at bounding box center [1015, 279] width 172 height 33
click at [929, 263] on select "Choose an option... Pending Applied Excluded (Questions) Excluded (Expired) Exc…" at bounding box center [1015, 279] width 172 height 33
select select ""pending""
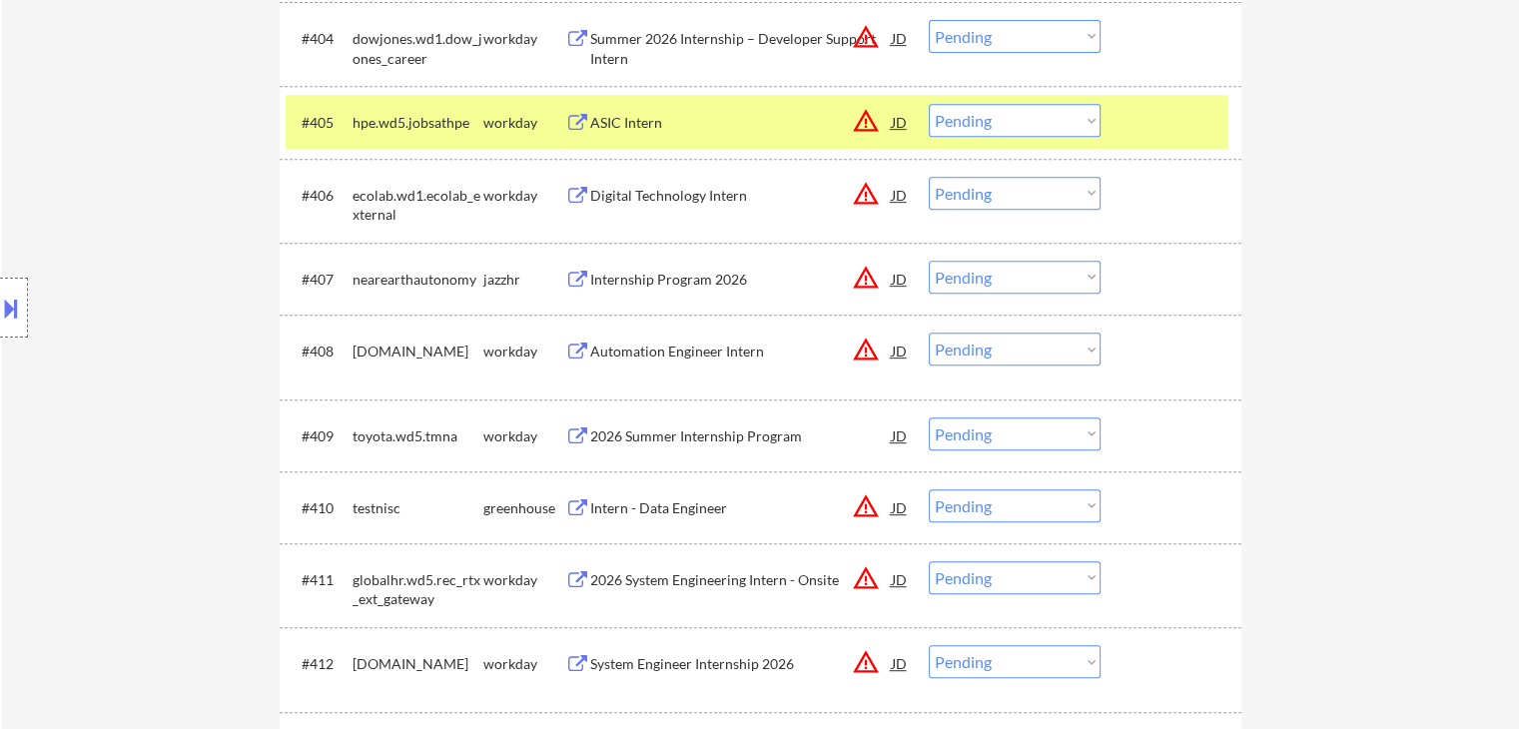
scroll to position [976, 0]
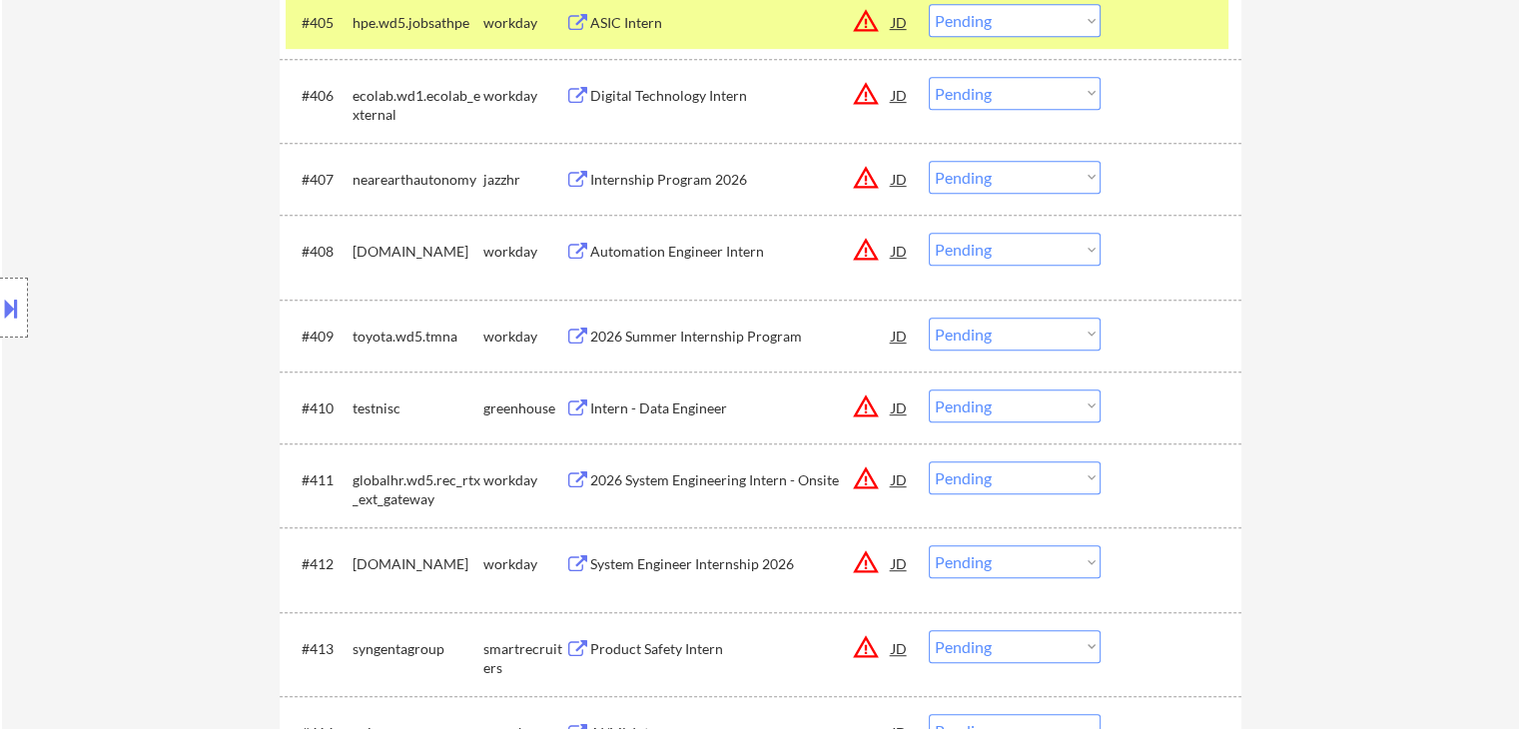
click at [638, 403] on div "Intern - Data Engineer" at bounding box center [741, 408] width 302 height 20
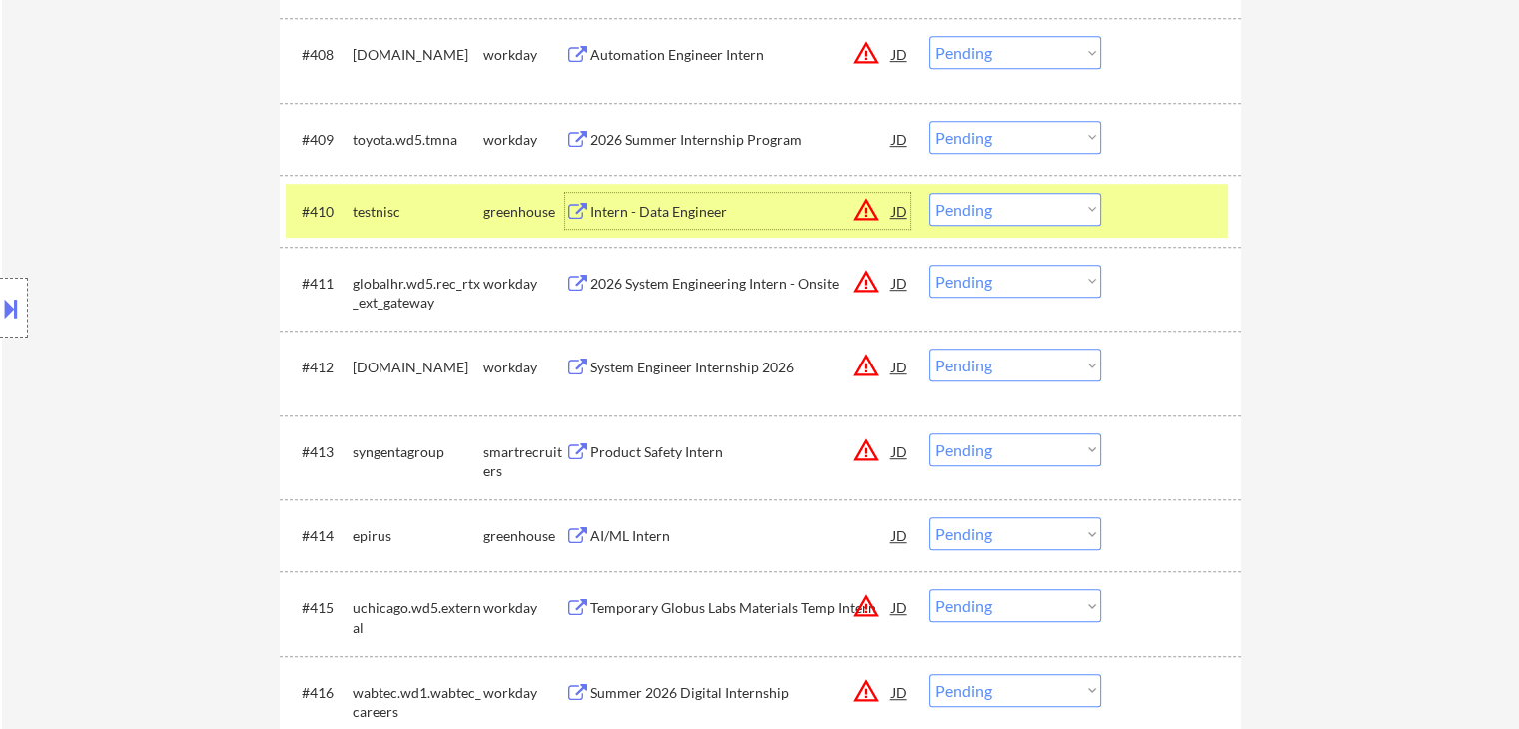
scroll to position [1175, 0]
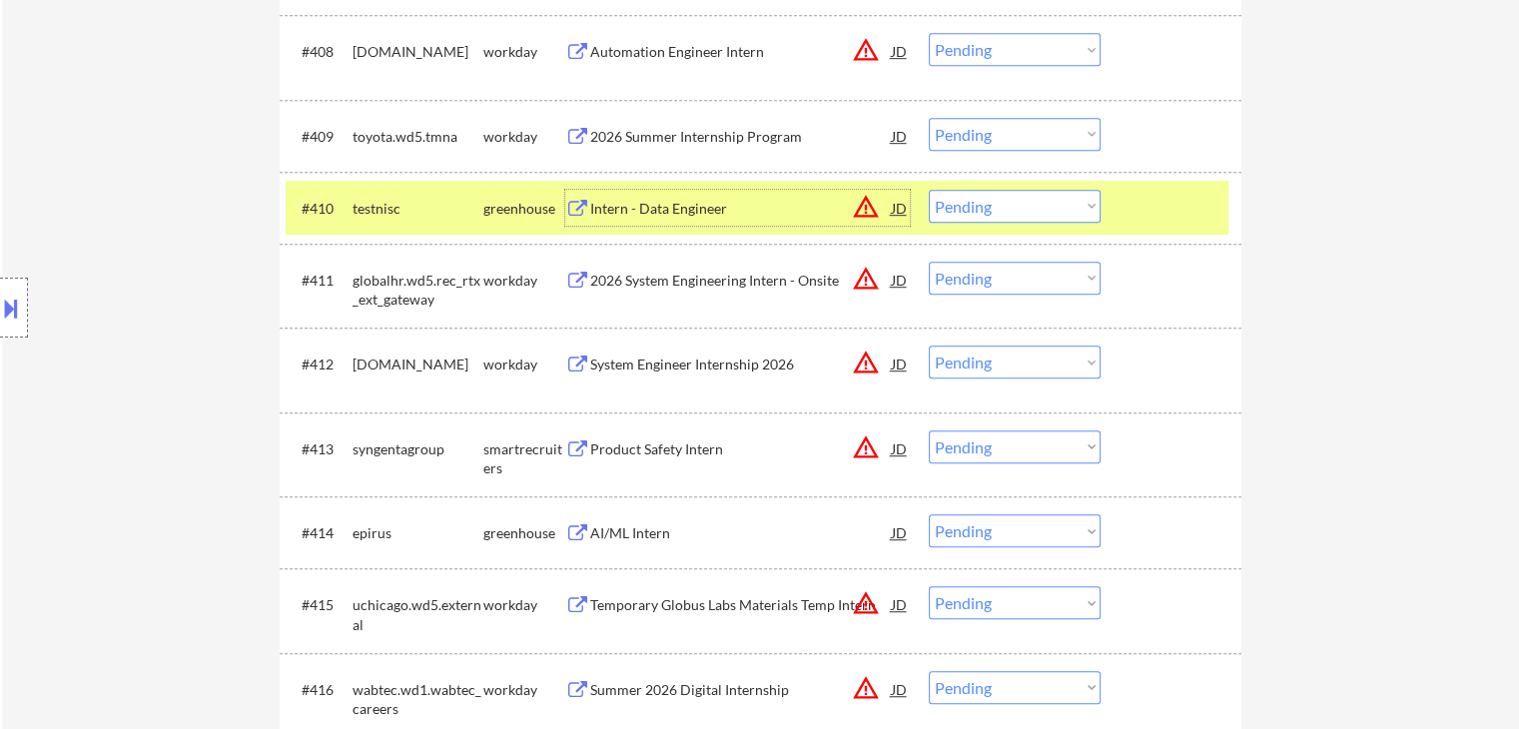
click at [1167, 208] on div at bounding box center [1173, 208] width 88 height 36
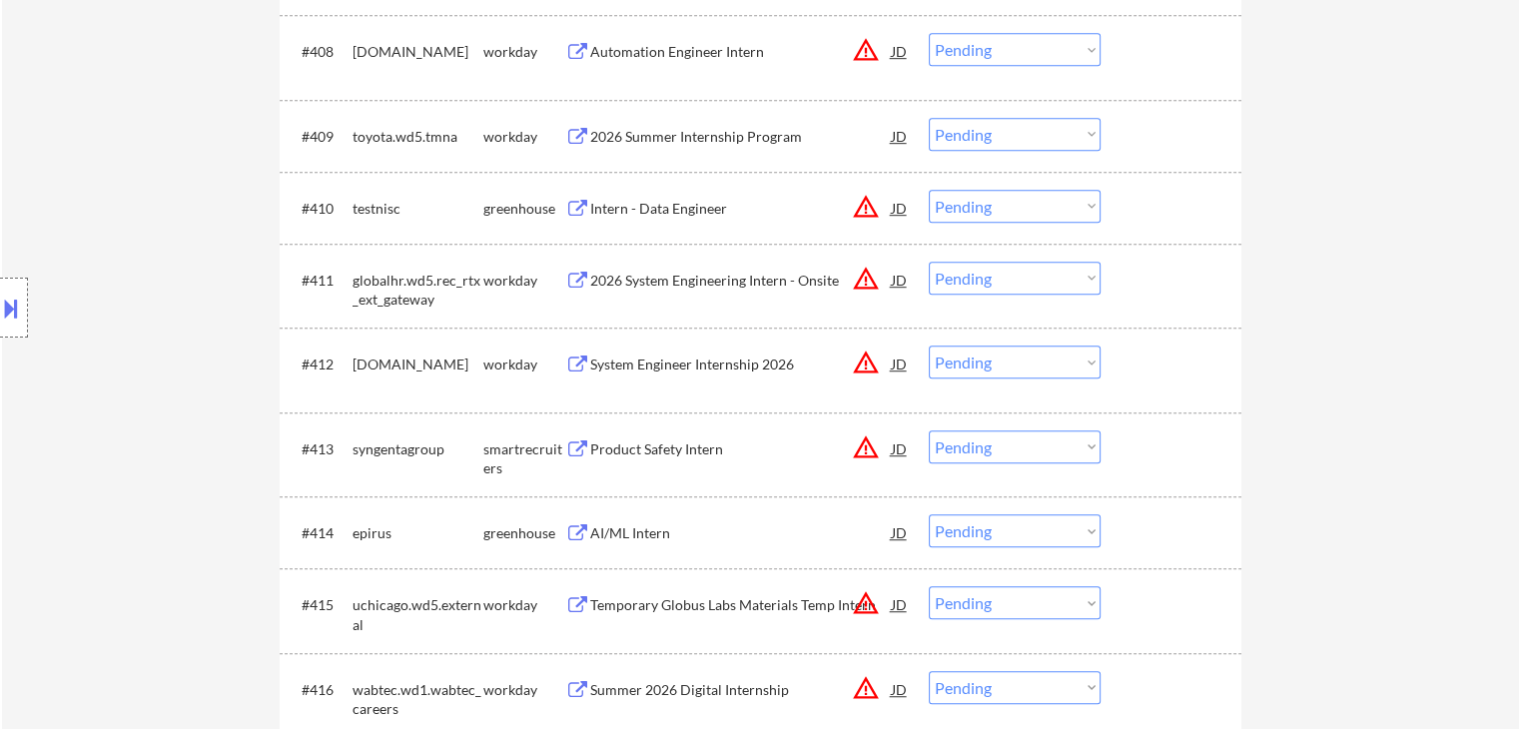
scroll to position [1275, 0]
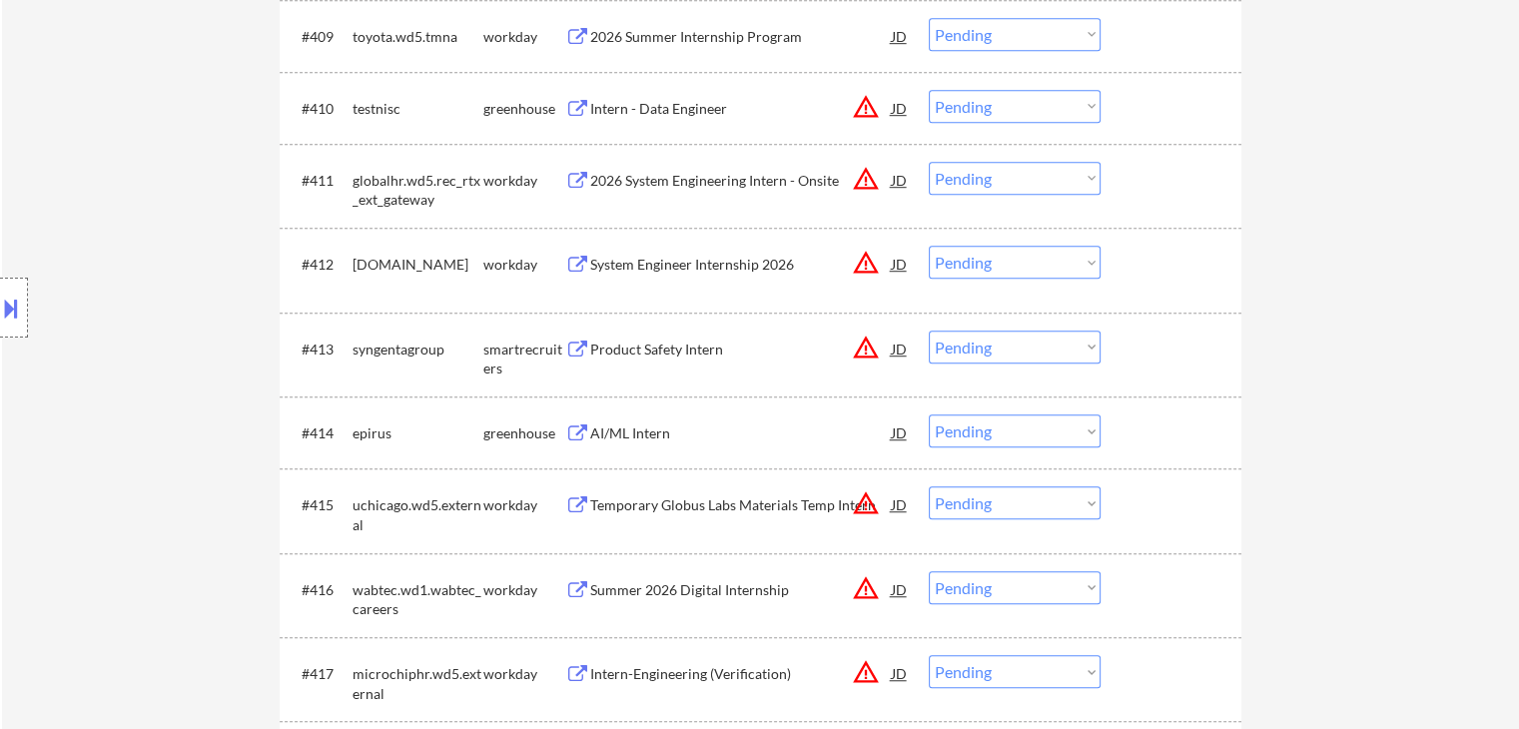
click at [636, 426] on div "AI/ML Intern" at bounding box center [741, 433] width 302 height 20
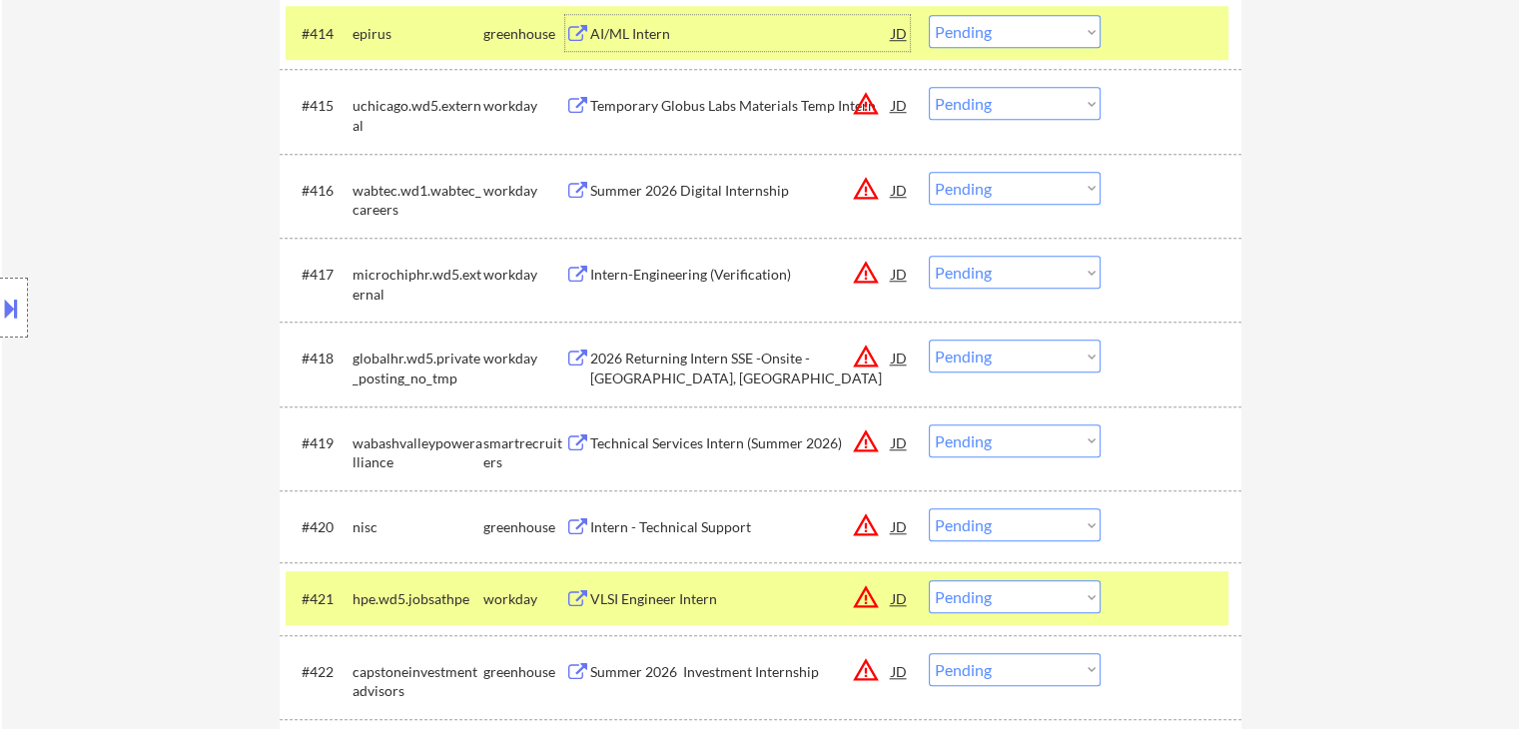
scroll to position [1775, 0]
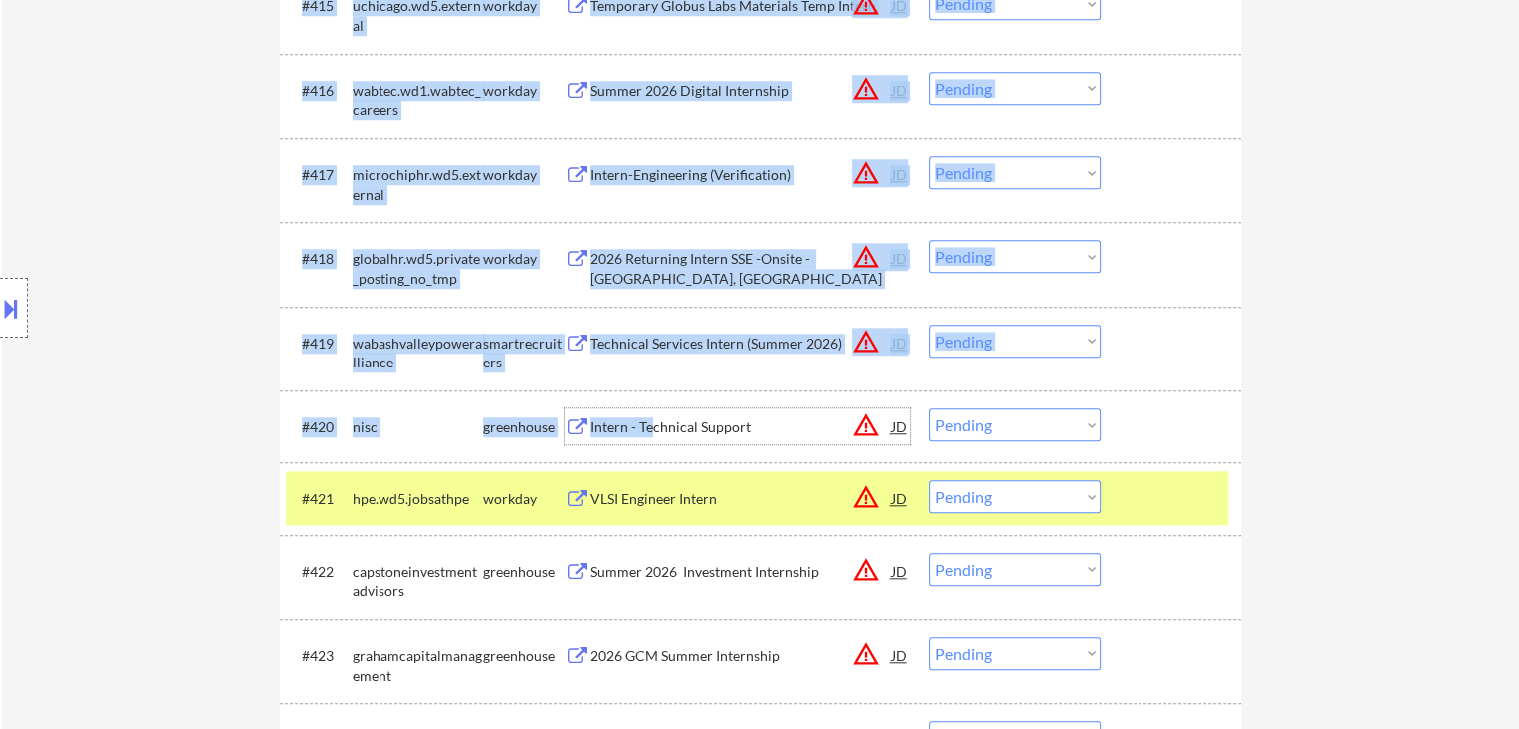
click at [653, 429] on div "Intern - Technical Support" at bounding box center [741, 427] width 302 height 20
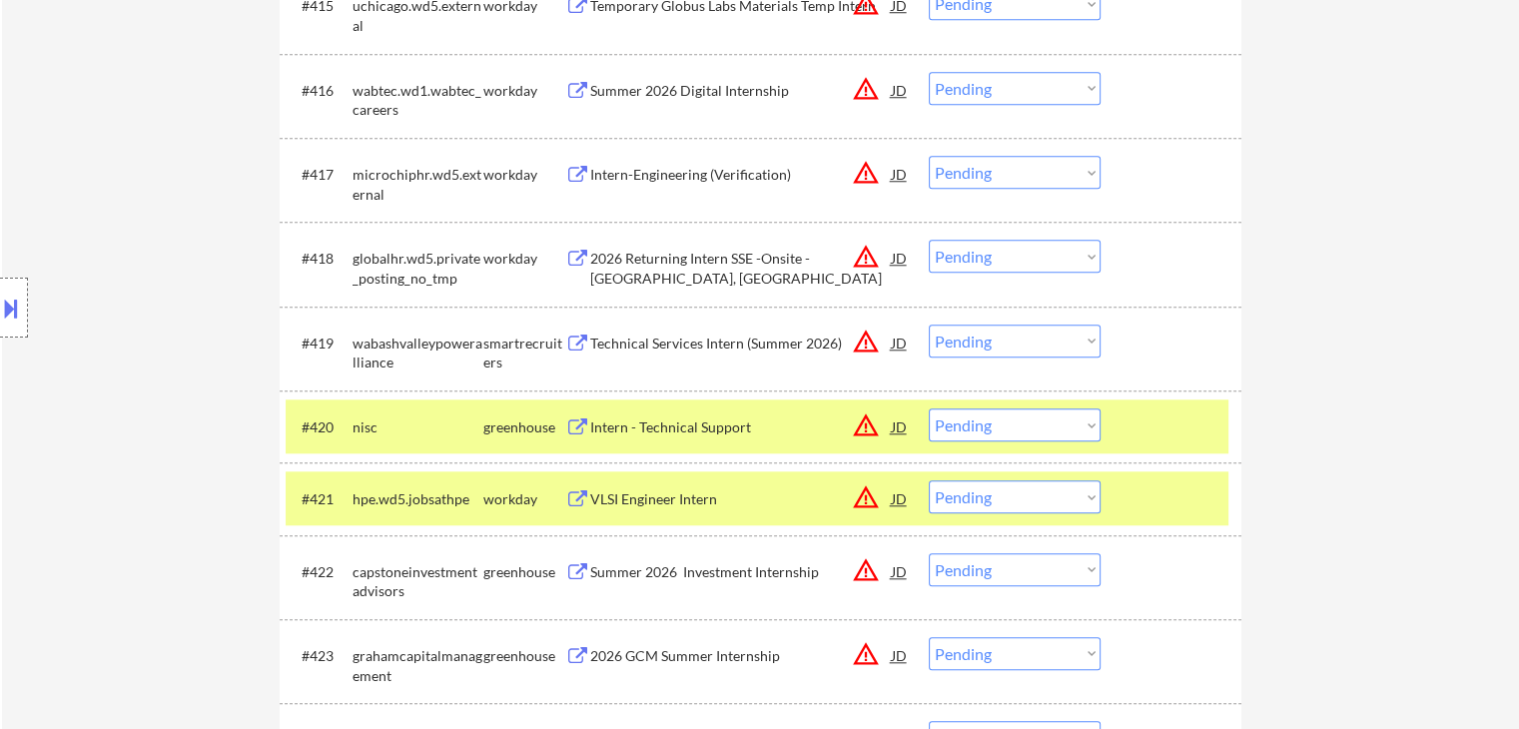
click at [0, 432] on div "Location Inclusions: country:[GEOGRAPHIC_DATA]" at bounding box center [179, 308] width 358 height 371
click at [643, 424] on div "Intern - Technical Support" at bounding box center [741, 427] width 302 height 20
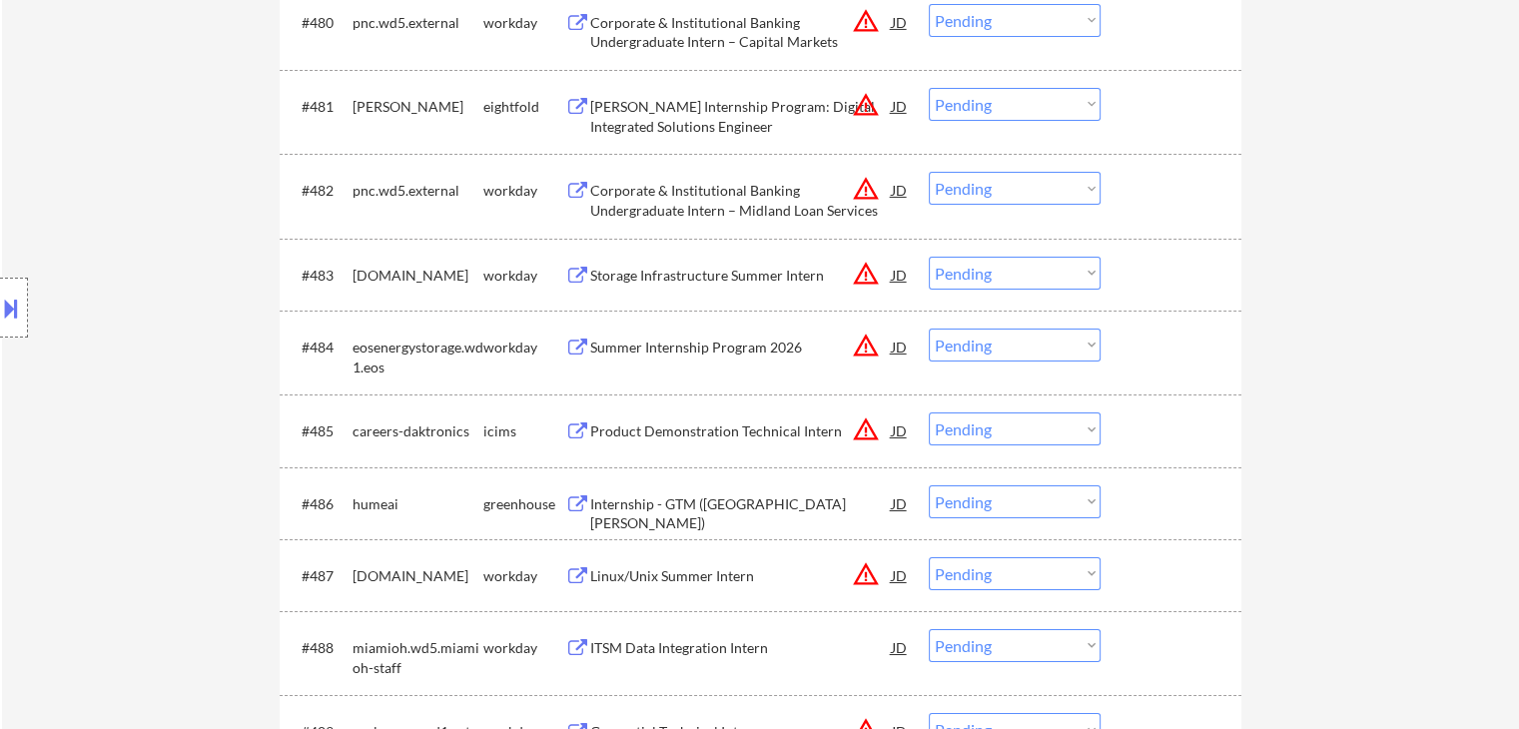
scroll to position [7068, 0]
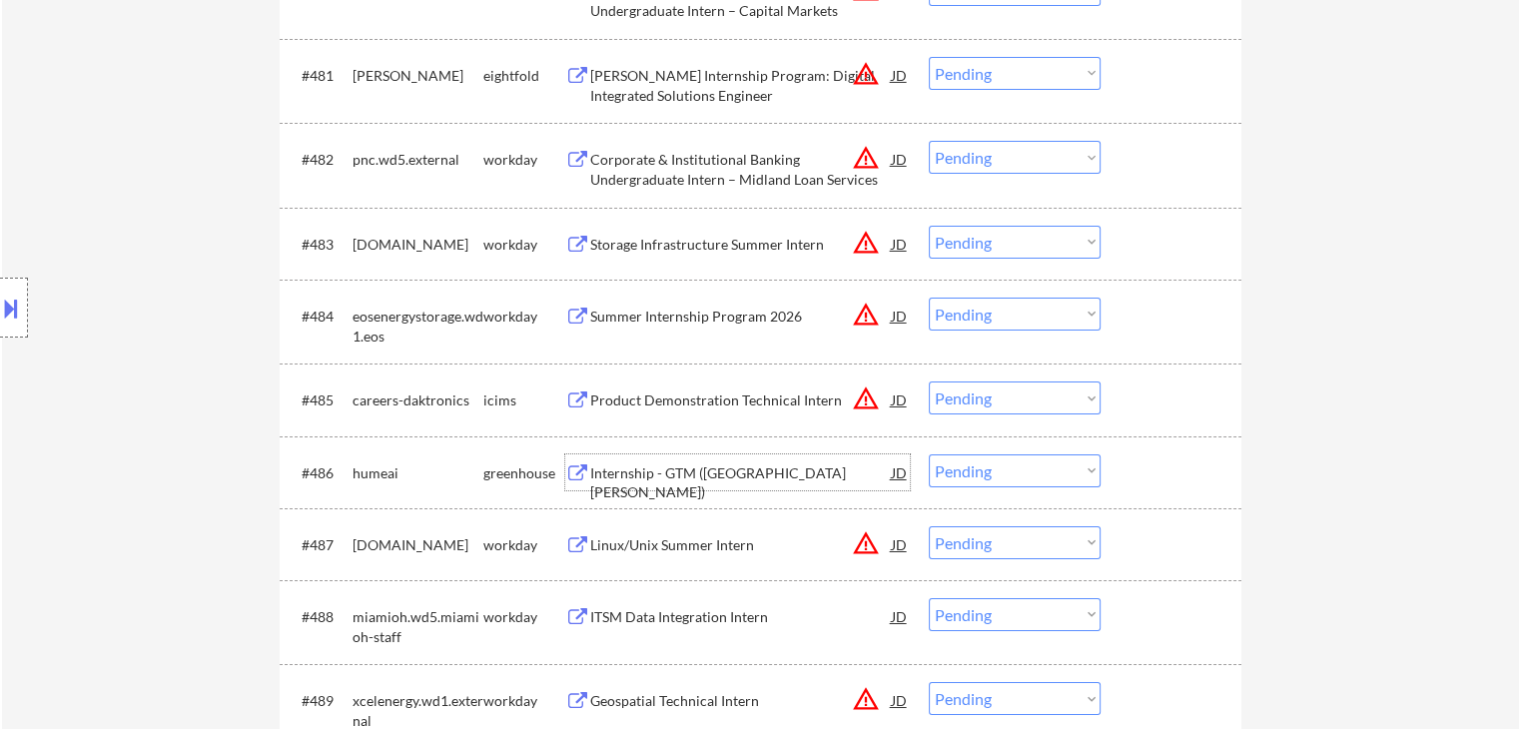
click at [629, 467] on div "Internship - GTM ([GEOGRAPHIC_DATA][PERSON_NAME])" at bounding box center [741, 482] width 302 height 39
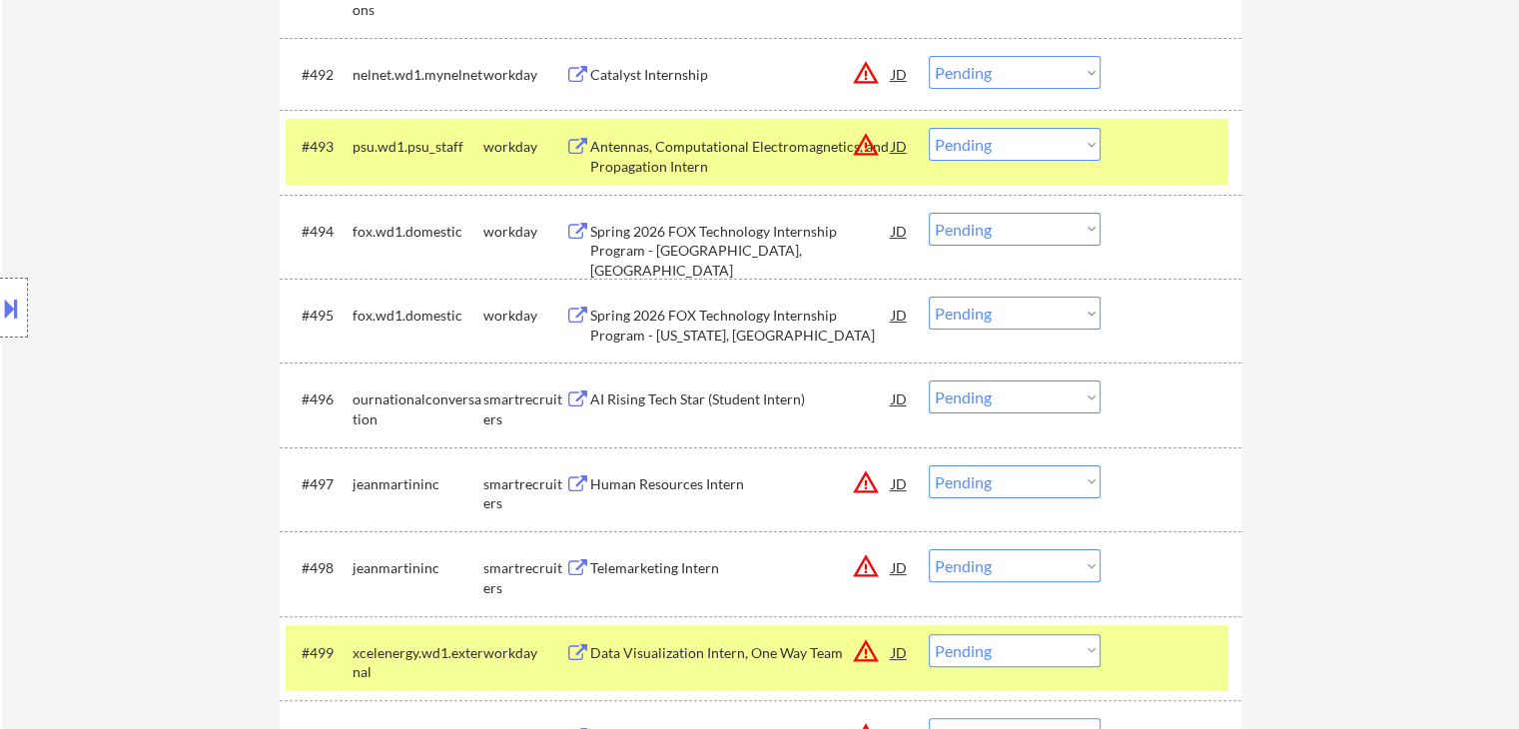
scroll to position [8066, 0]
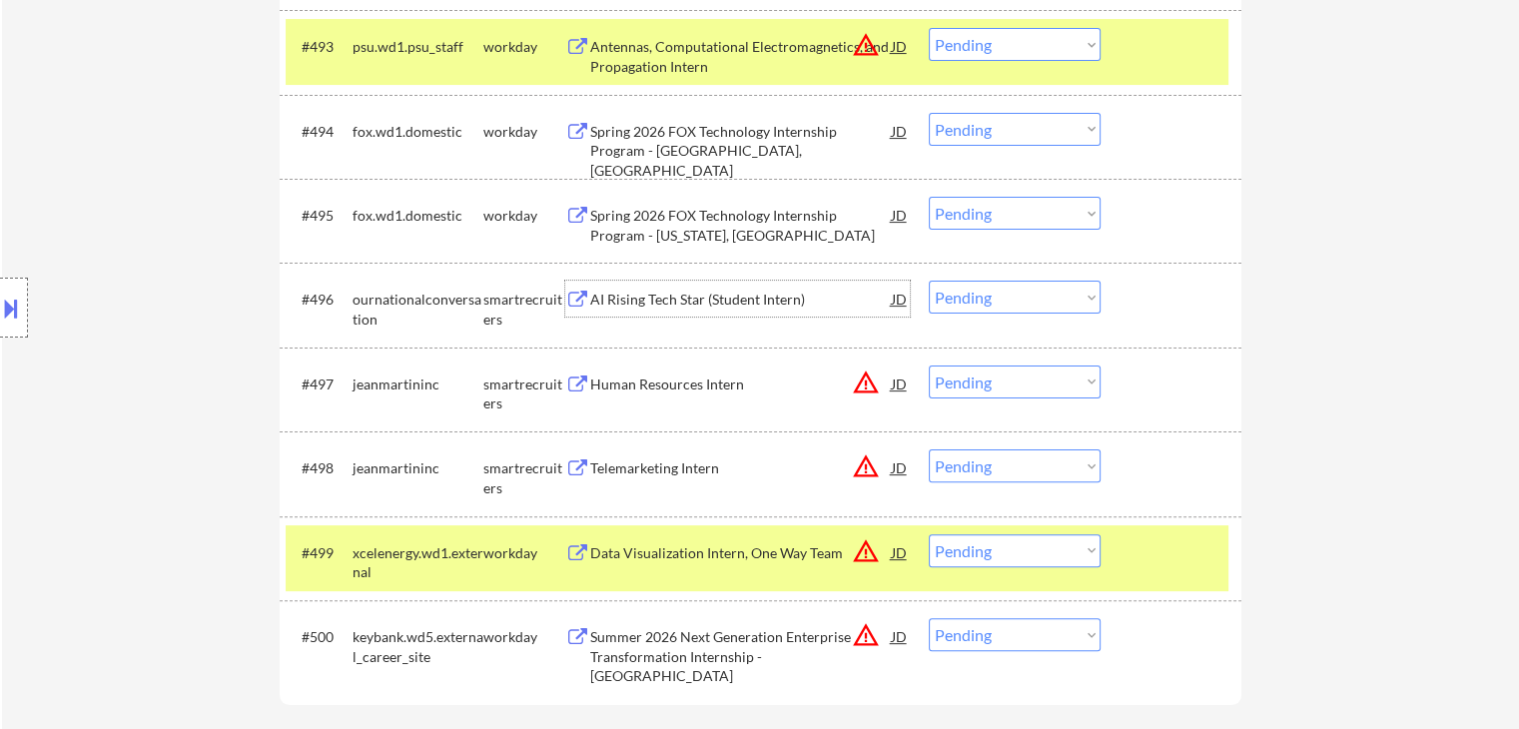
click at [641, 298] on div "AI Rising Tech Star (Student Intern)" at bounding box center [741, 300] width 302 height 20
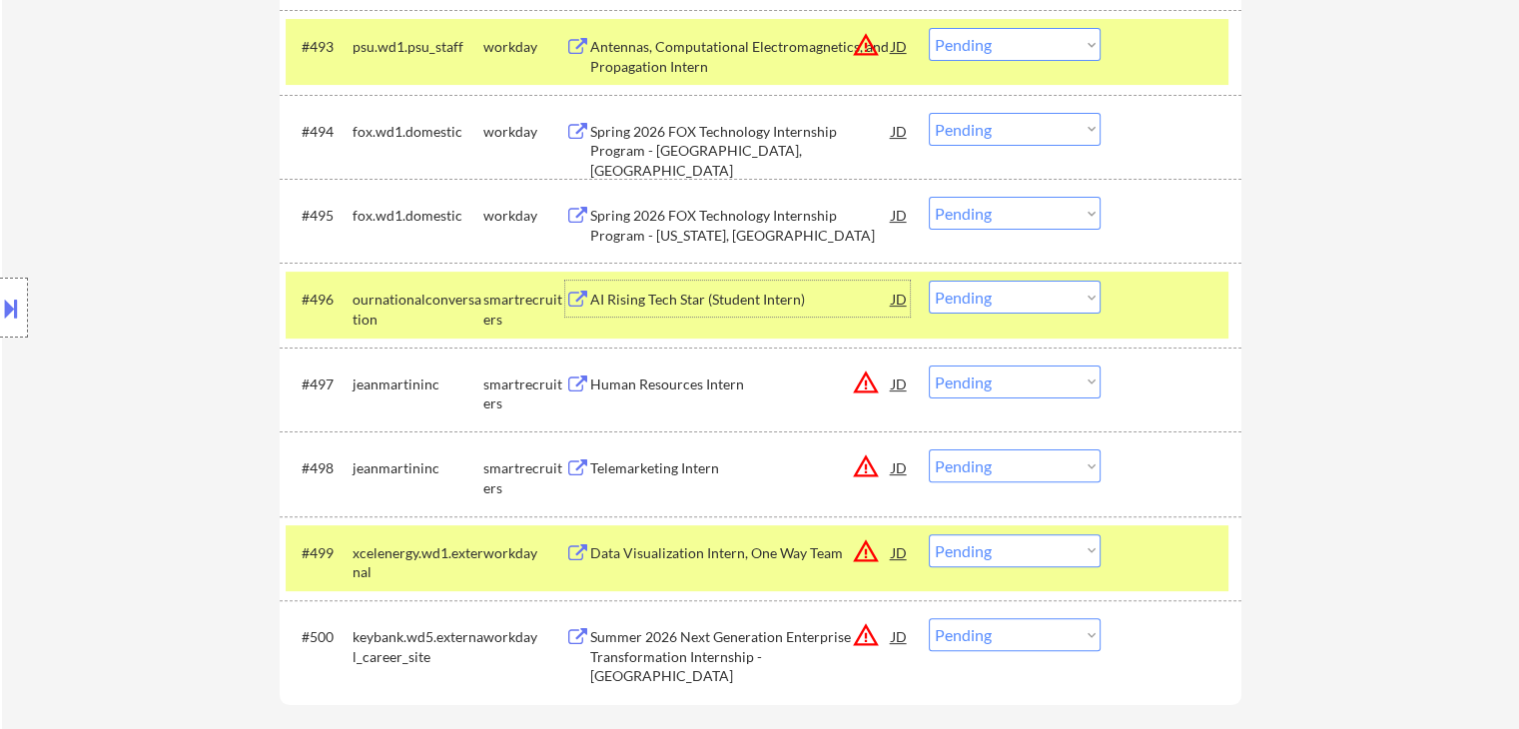
click at [986, 301] on select "Choose an option... Pending Applied Excluded (Questions) Excluded (Expired) Exc…" at bounding box center [1015, 297] width 172 height 33
click at [929, 281] on select "Choose an option... Pending Applied Excluded (Questions) Excluded (Expired) Exc…" at bounding box center [1015, 297] width 172 height 33
select select ""pending""
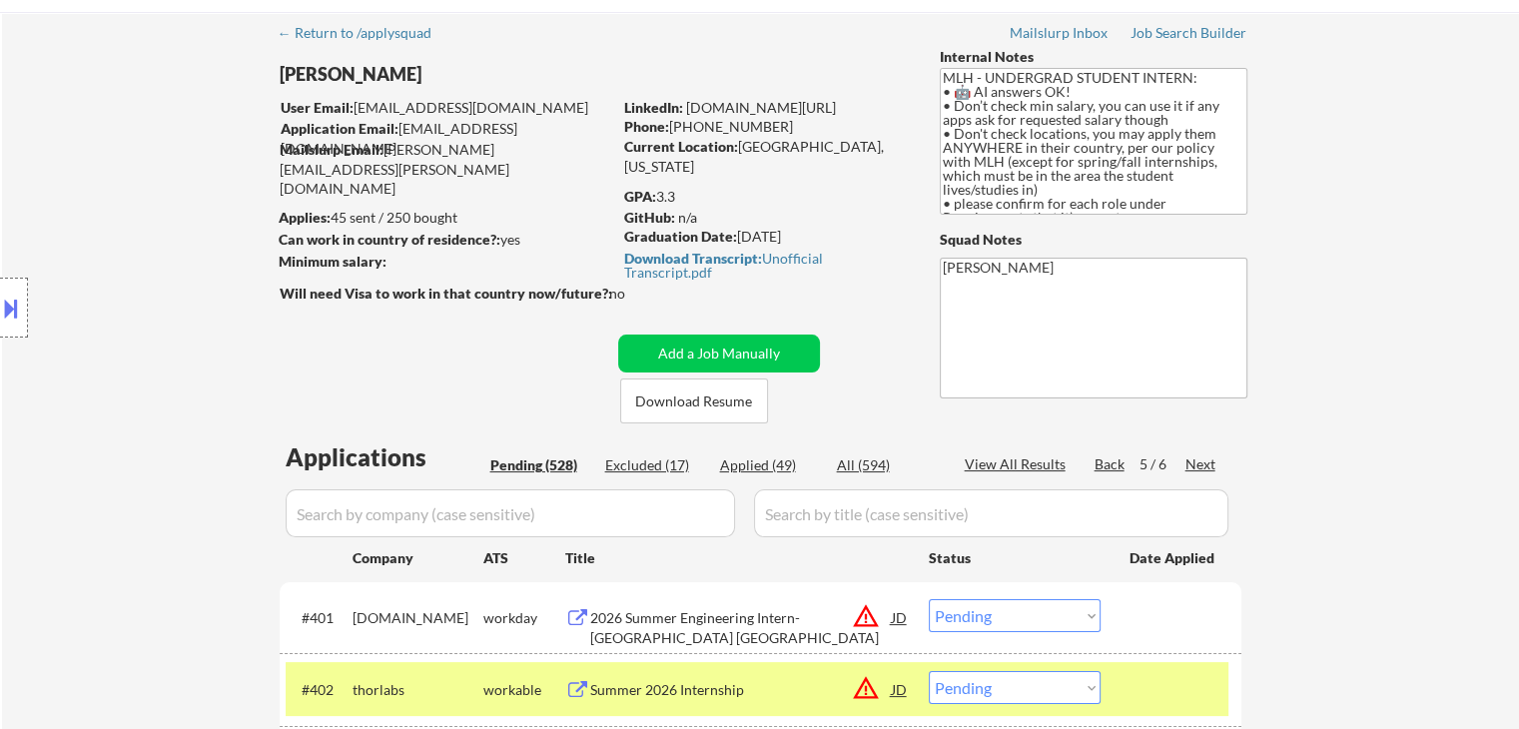
scroll to position [100, 0]
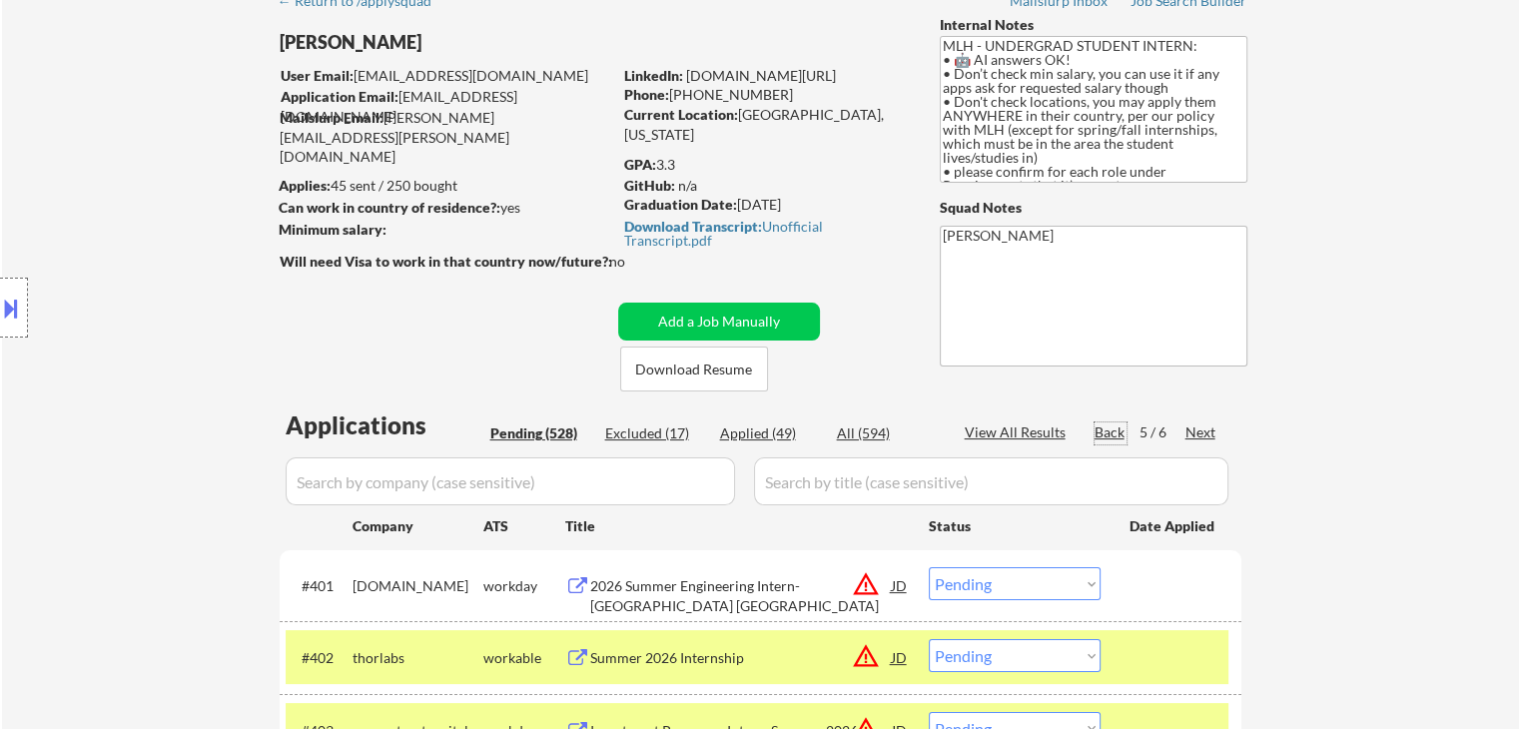
click at [1114, 429] on div "Back" at bounding box center [1111, 432] width 32 height 20
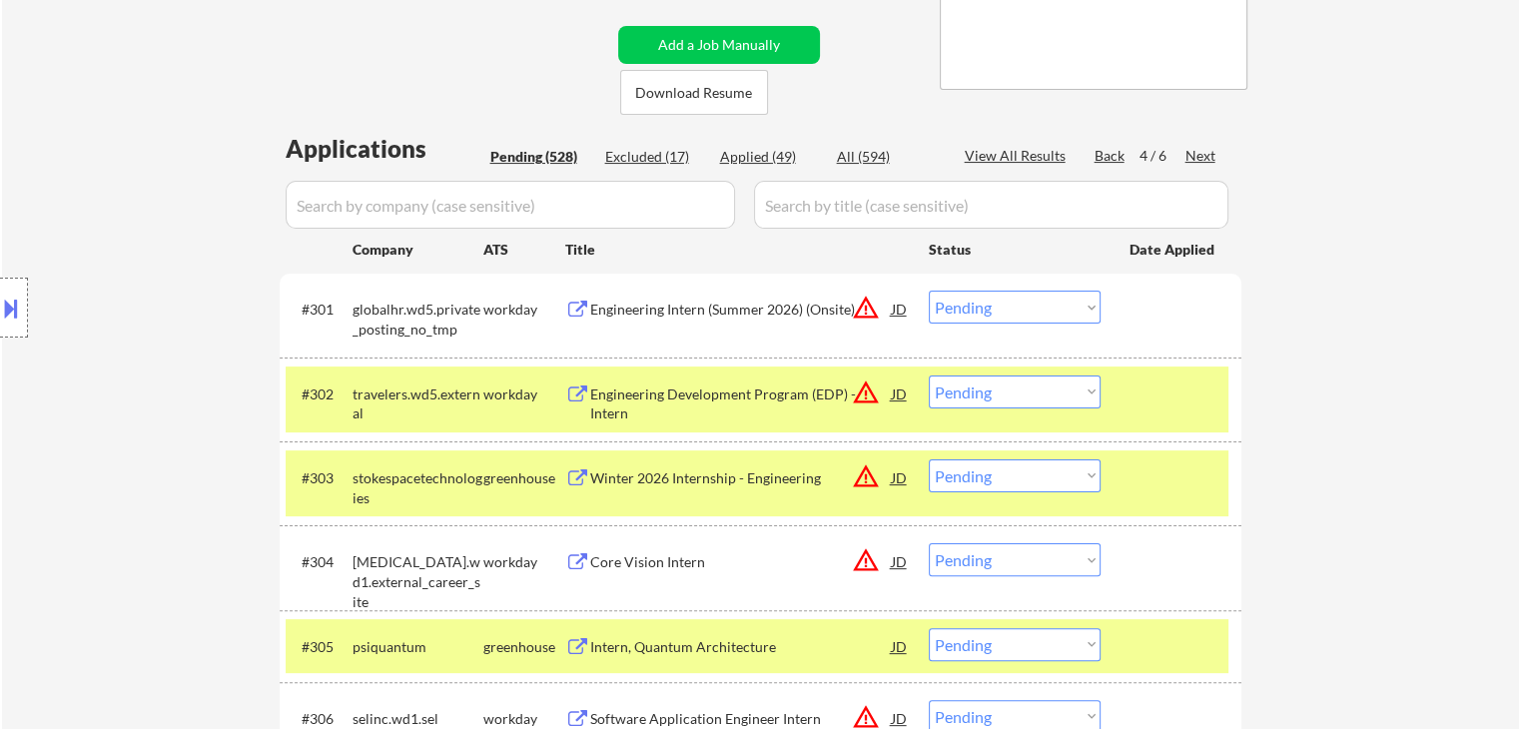
scroll to position [399, 0]
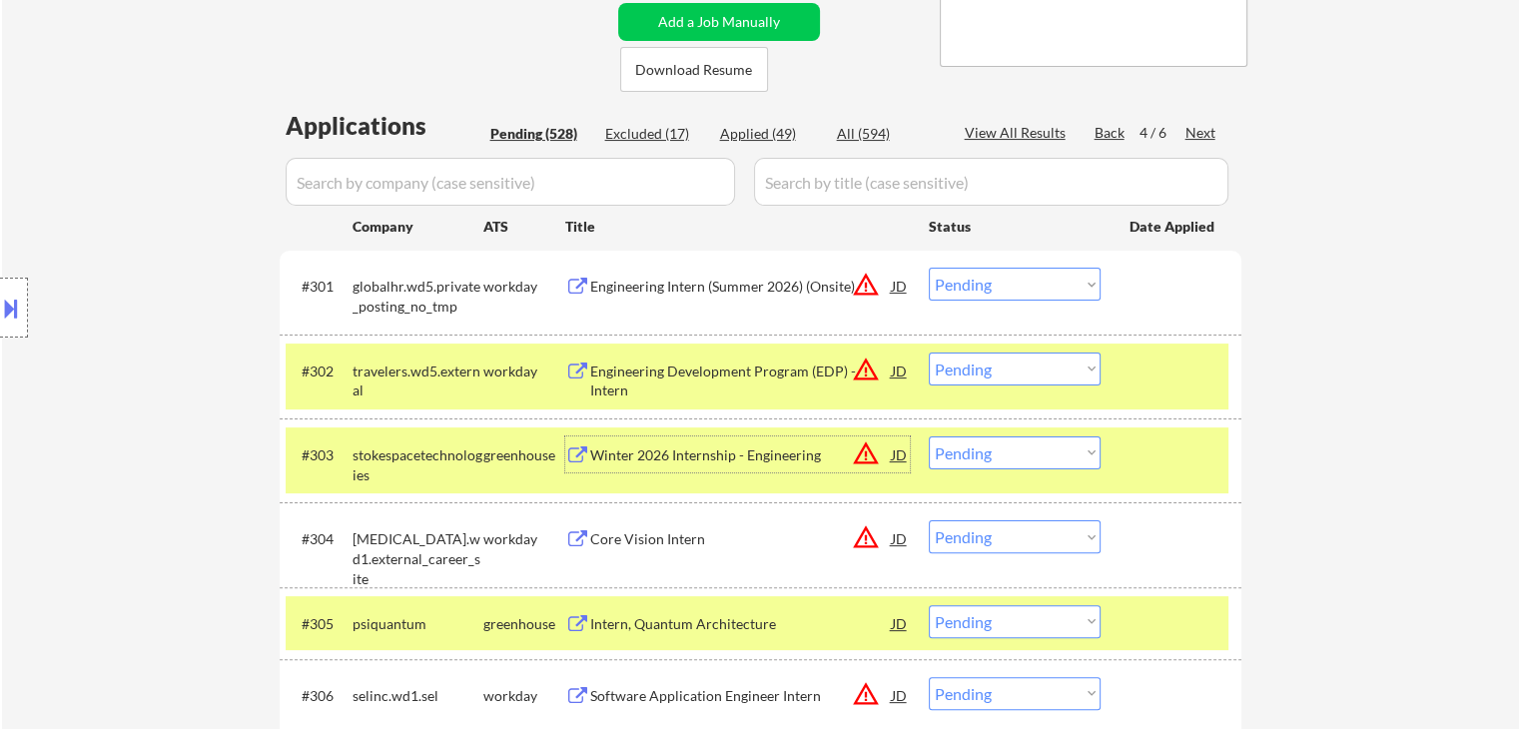
click at [634, 456] on div "Winter 2026 Internship - Engineering" at bounding box center [741, 455] width 302 height 20
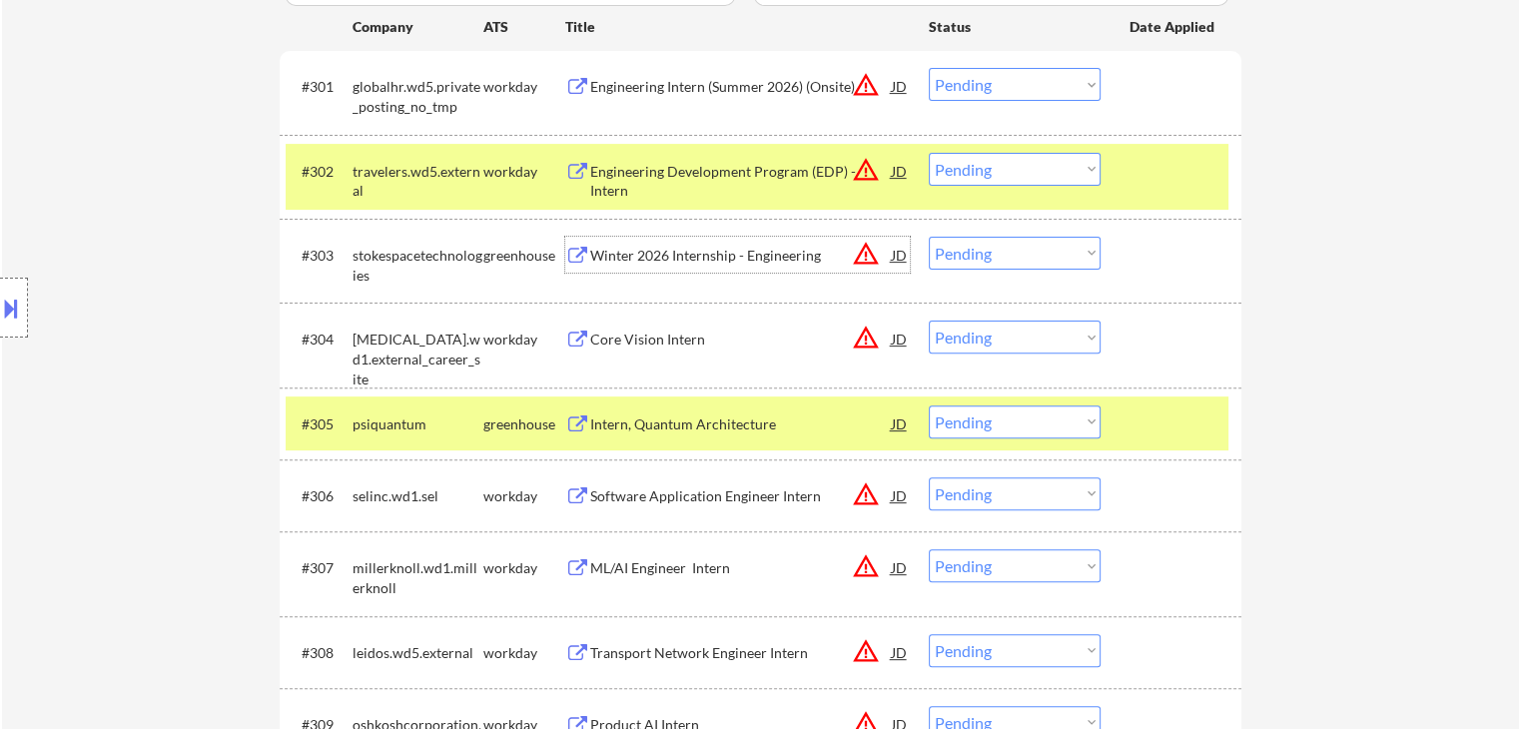
scroll to position [699, 0]
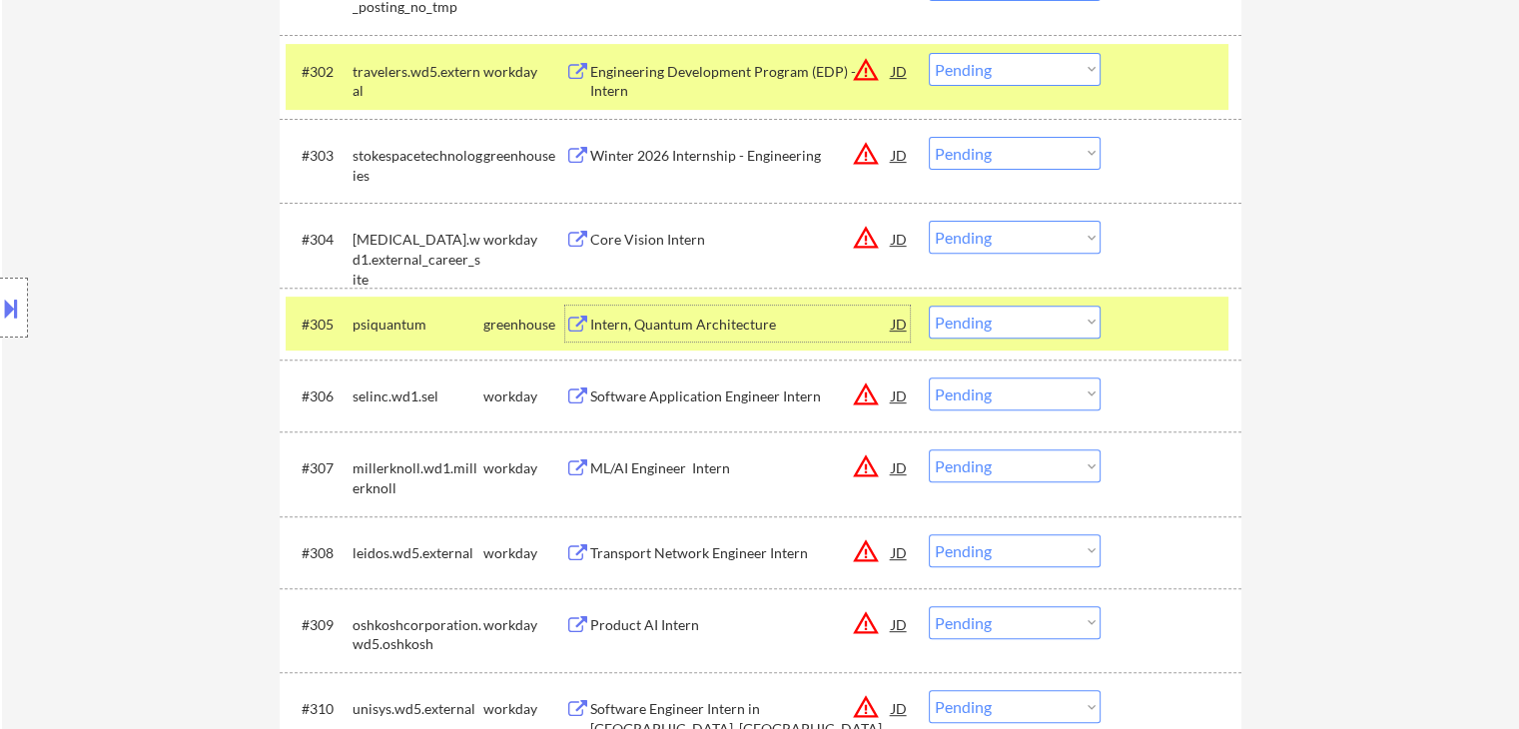
click at [679, 321] on div "Intern, Quantum Architecture" at bounding box center [741, 325] width 302 height 20
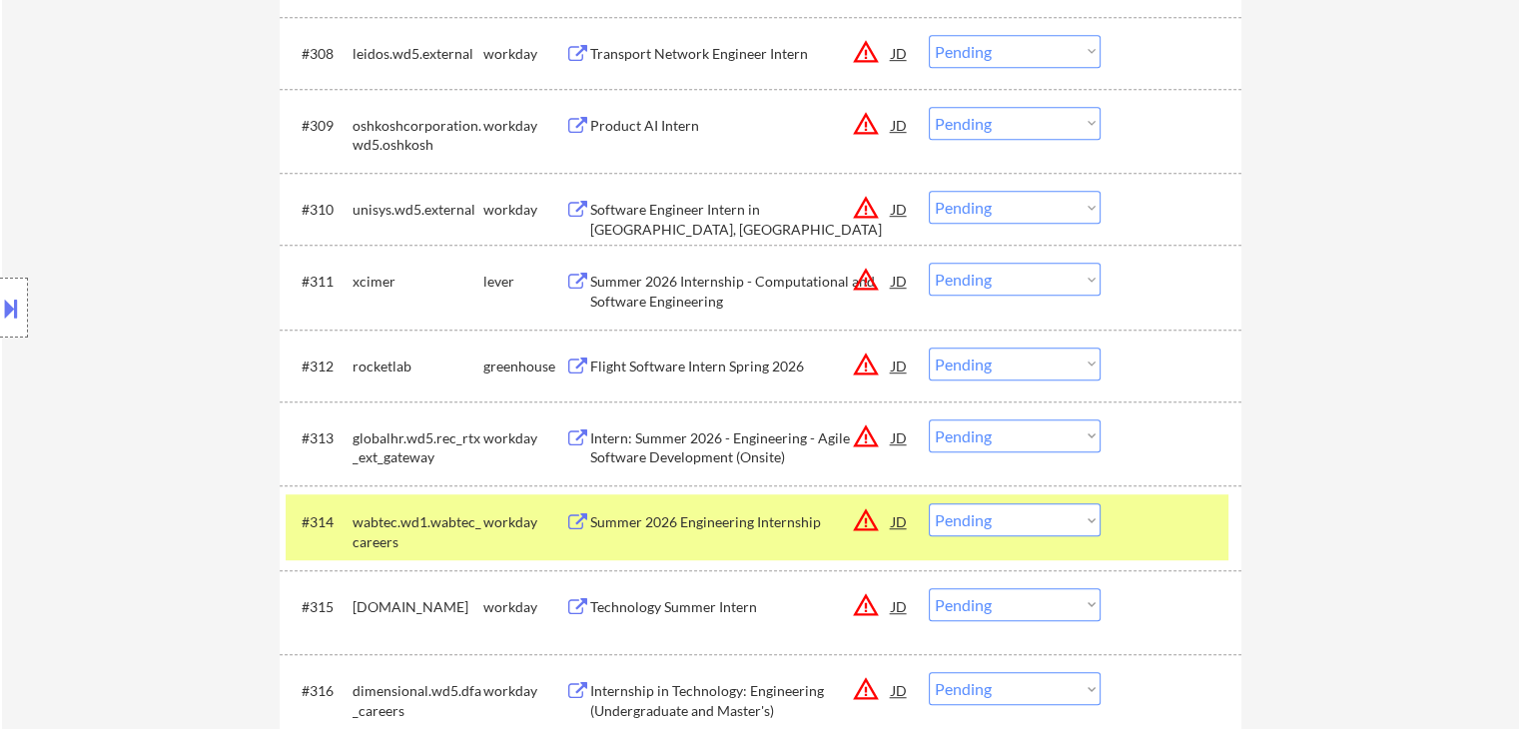
scroll to position [1298, 0]
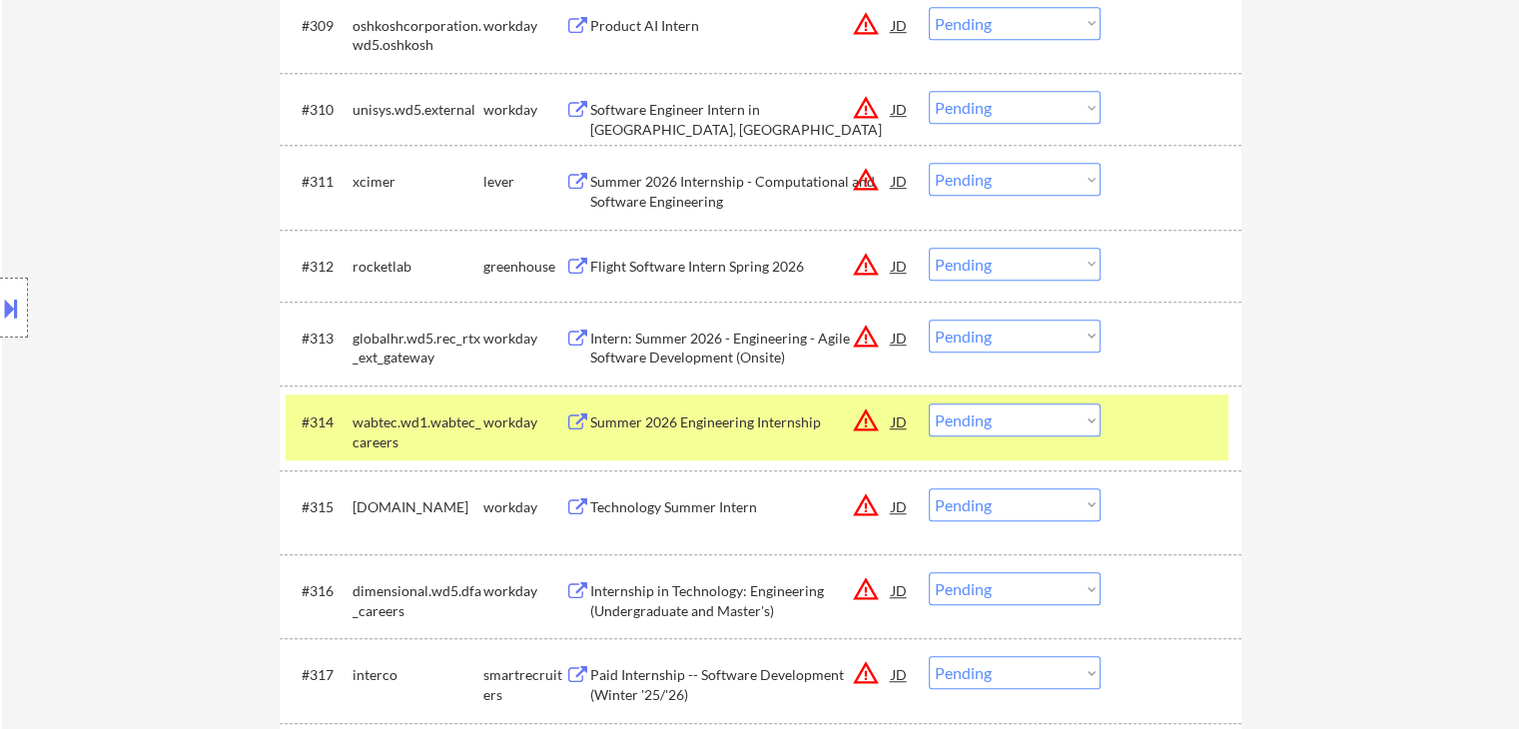
click at [691, 179] on div "Summer 2026 Internship - Computational and Software Engineering" at bounding box center [741, 191] width 302 height 39
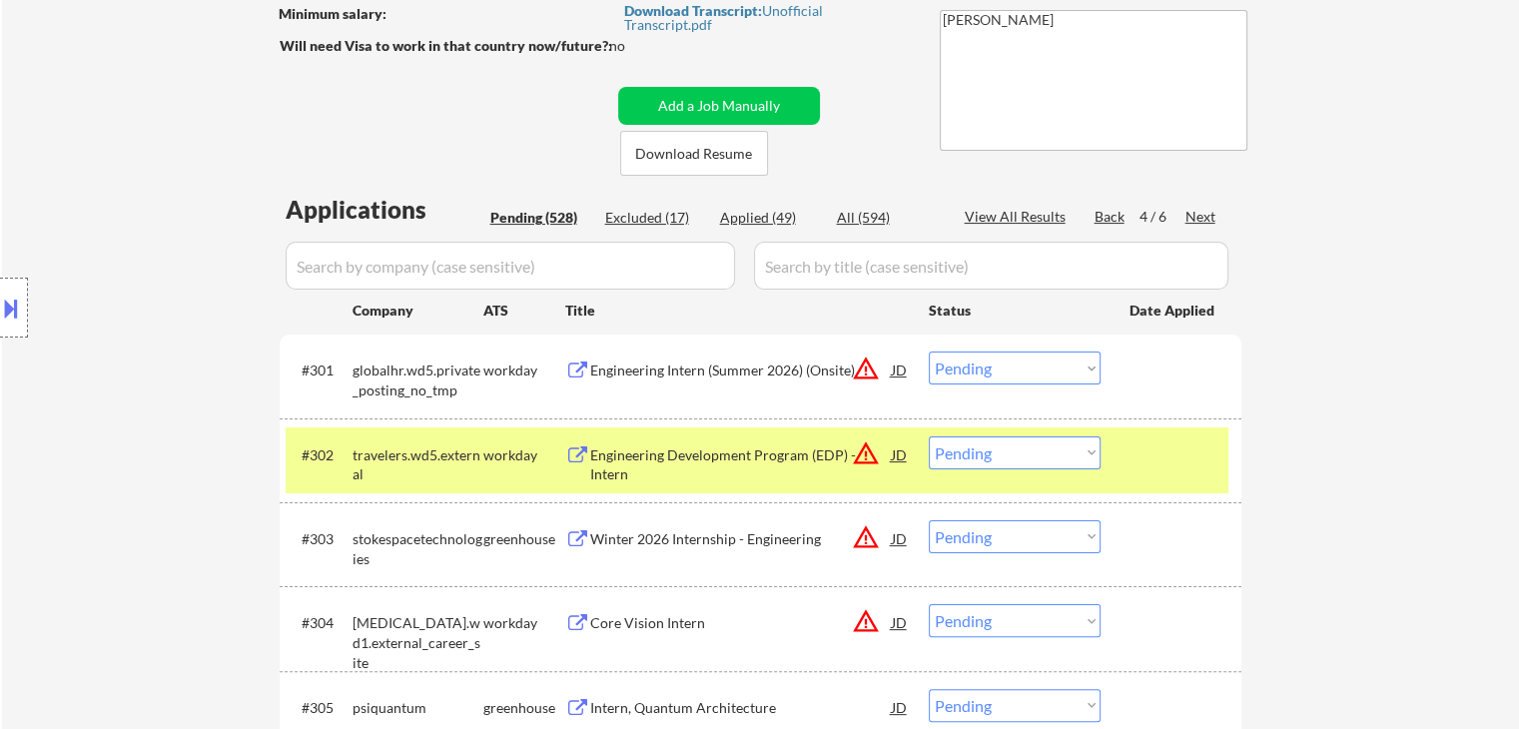
scroll to position [0, 0]
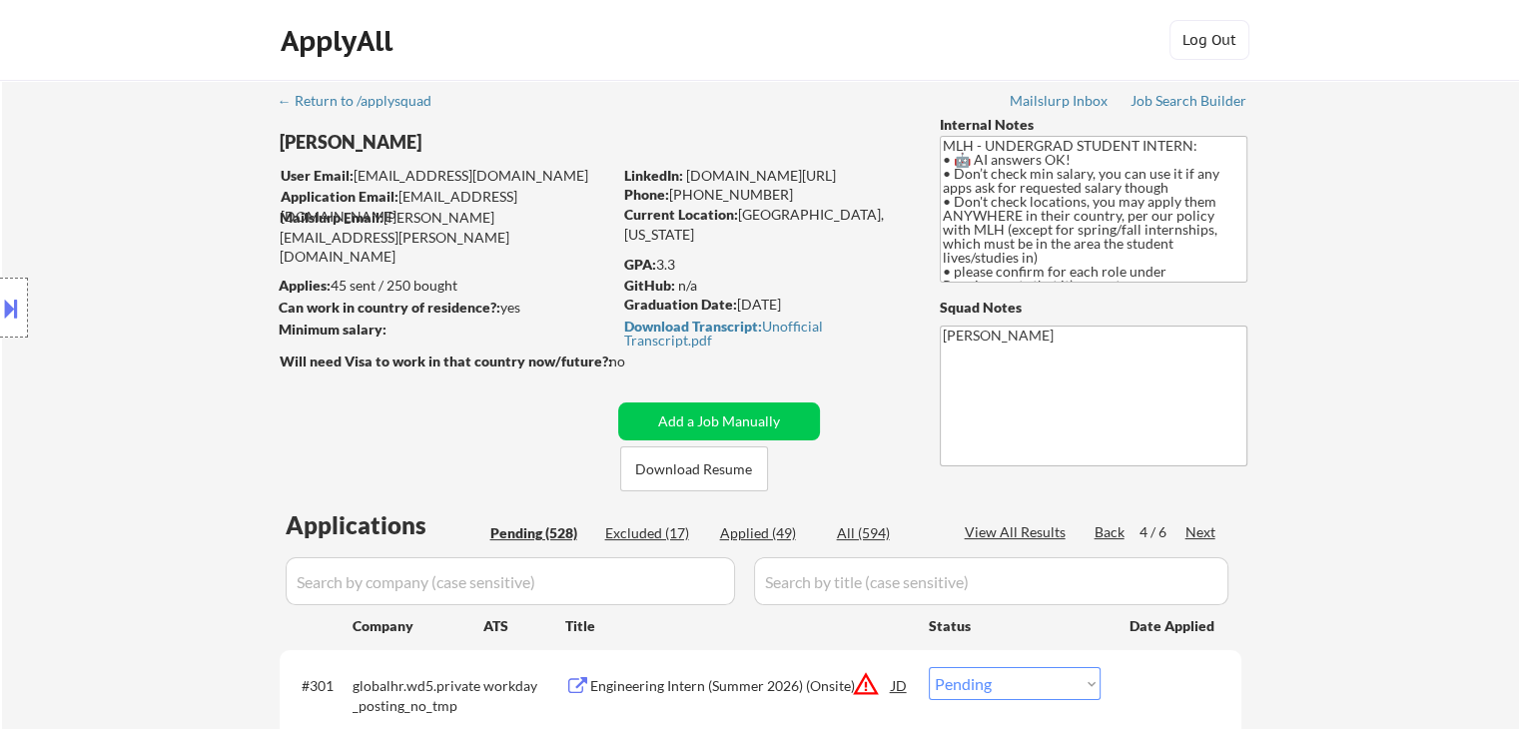
drag, startPoint x: 682, startPoint y: 262, endPoint x: 660, endPoint y: 262, distance: 22.0
click at [660, 262] on div "GPA: 3.3" at bounding box center [767, 265] width 286 height 20
copy div "3.3"
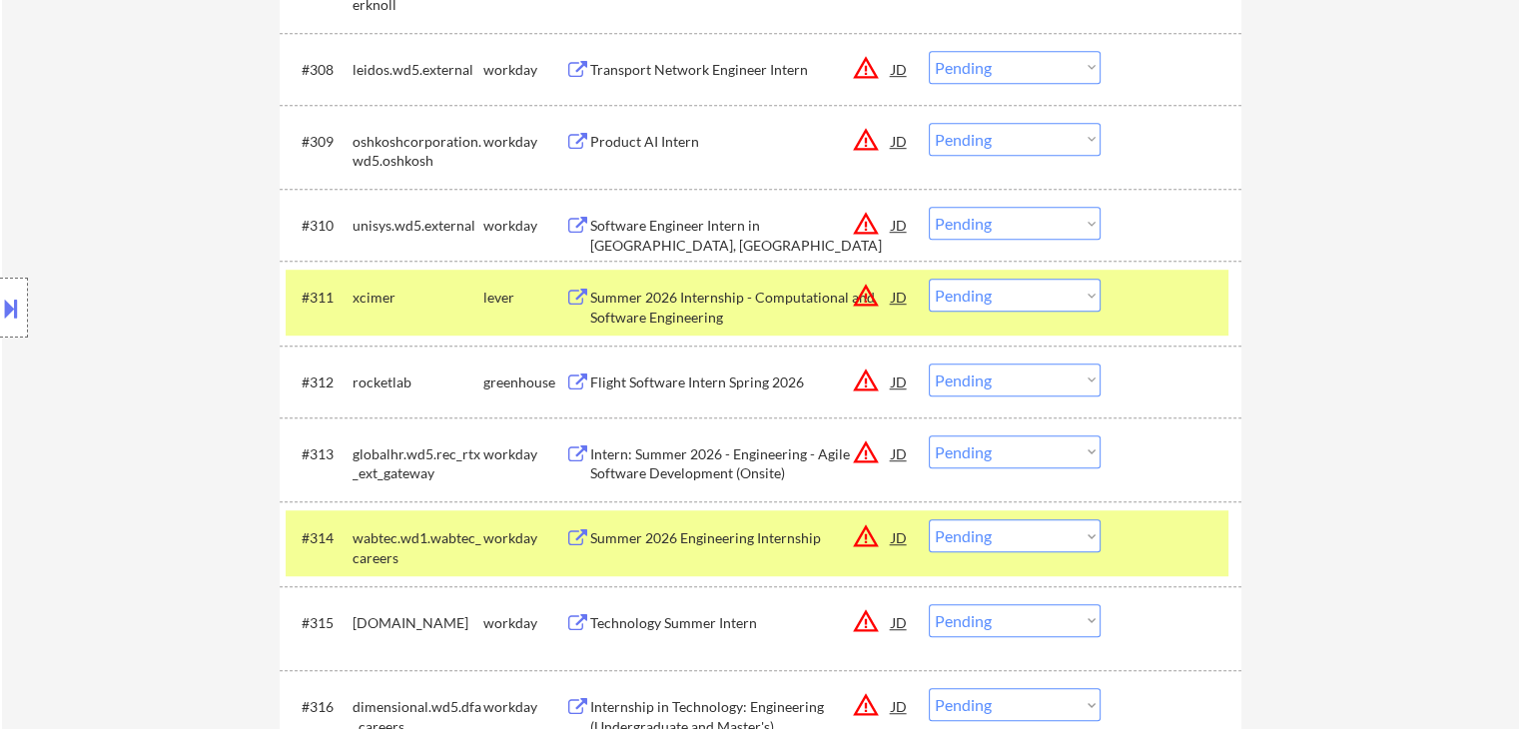
scroll to position [1214, 0]
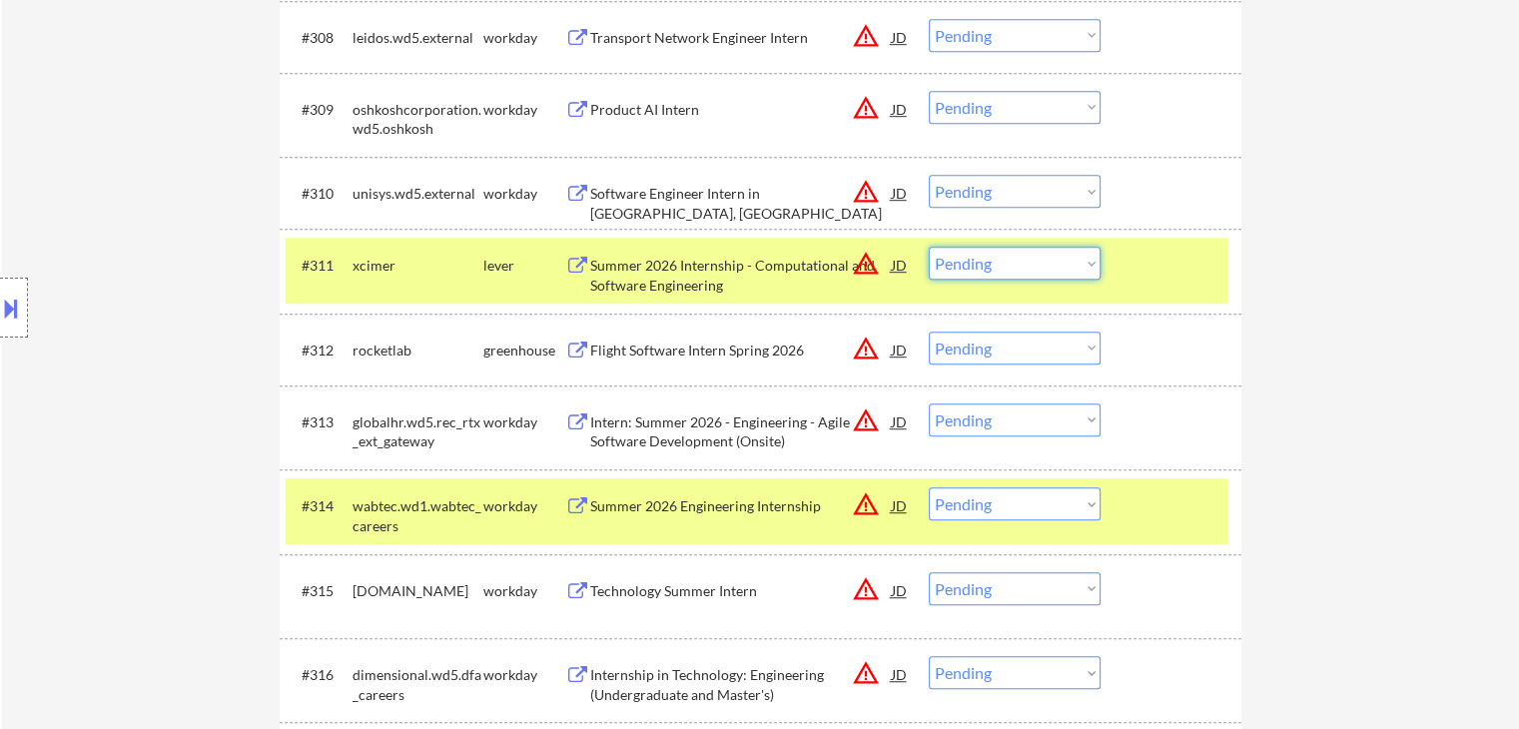
click at [977, 264] on select "Choose an option... Pending Applied Excluded (Questions) Excluded (Expired) Exc…" at bounding box center [1015, 263] width 172 height 33
click at [929, 247] on select "Choose an option... Pending Applied Excluded (Questions) Excluded (Expired) Exc…" at bounding box center [1015, 263] width 172 height 33
select select ""pending""
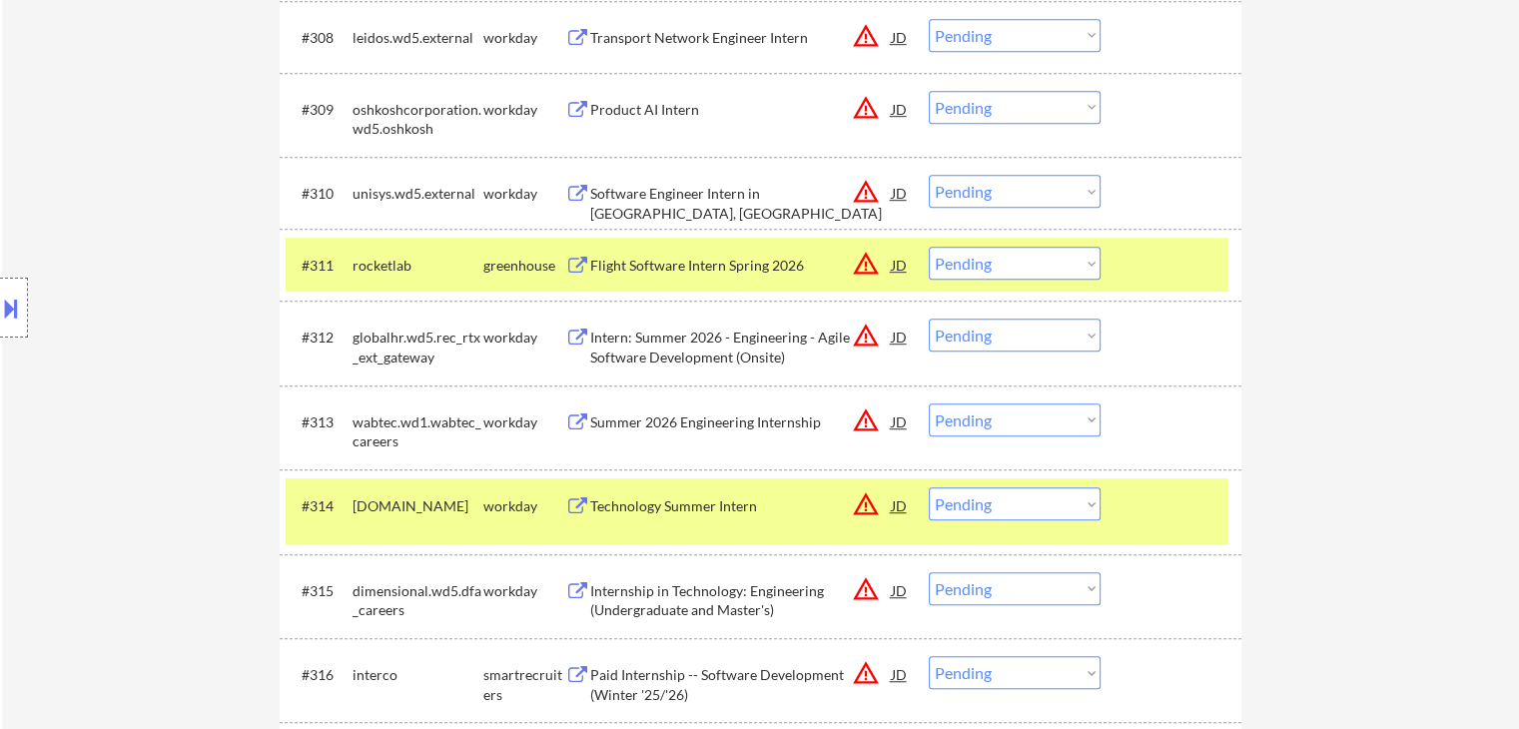
click at [694, 257] on div "Flight Software Intern Spring 2026" at bounding box center [741, 266] width 302 height 20
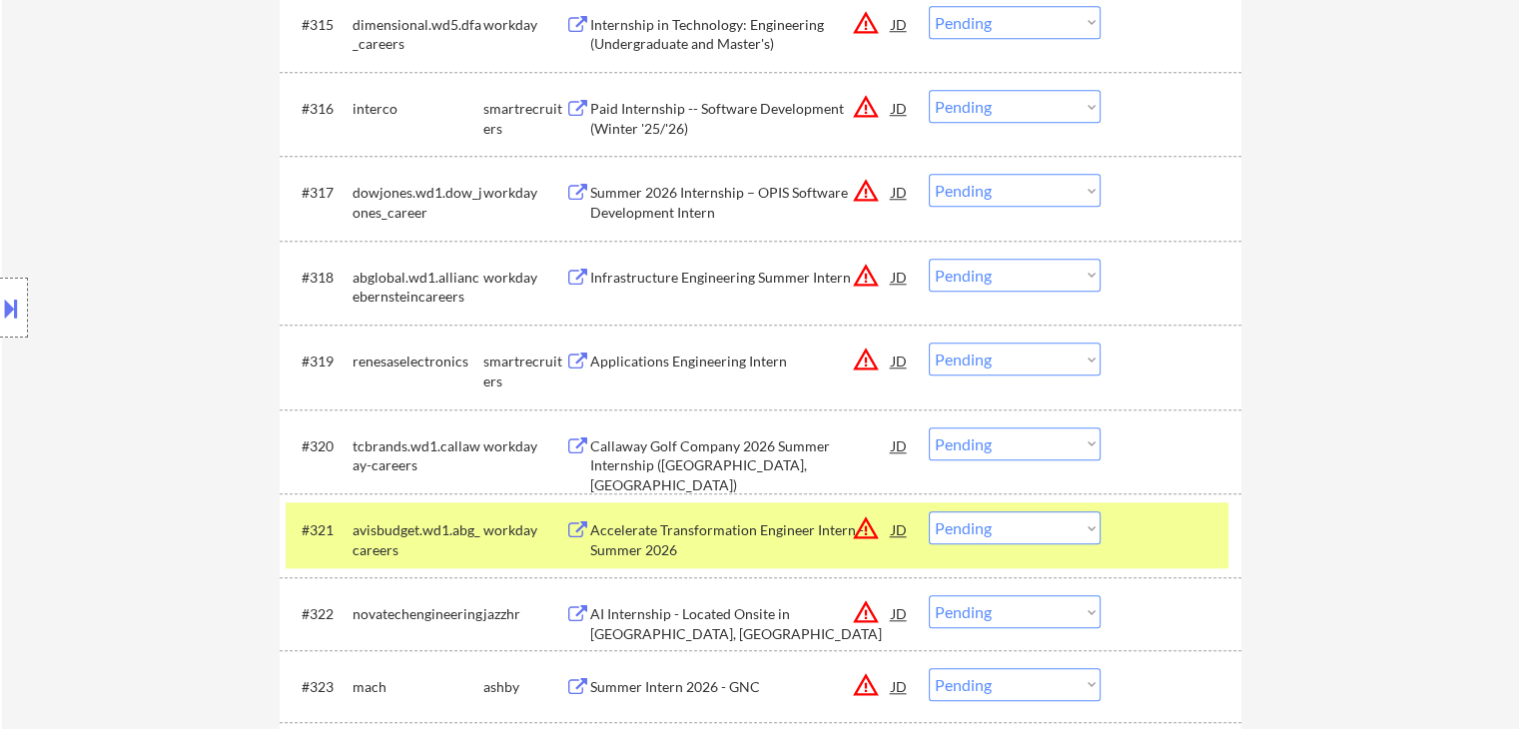
scroll to position [1814, 0]
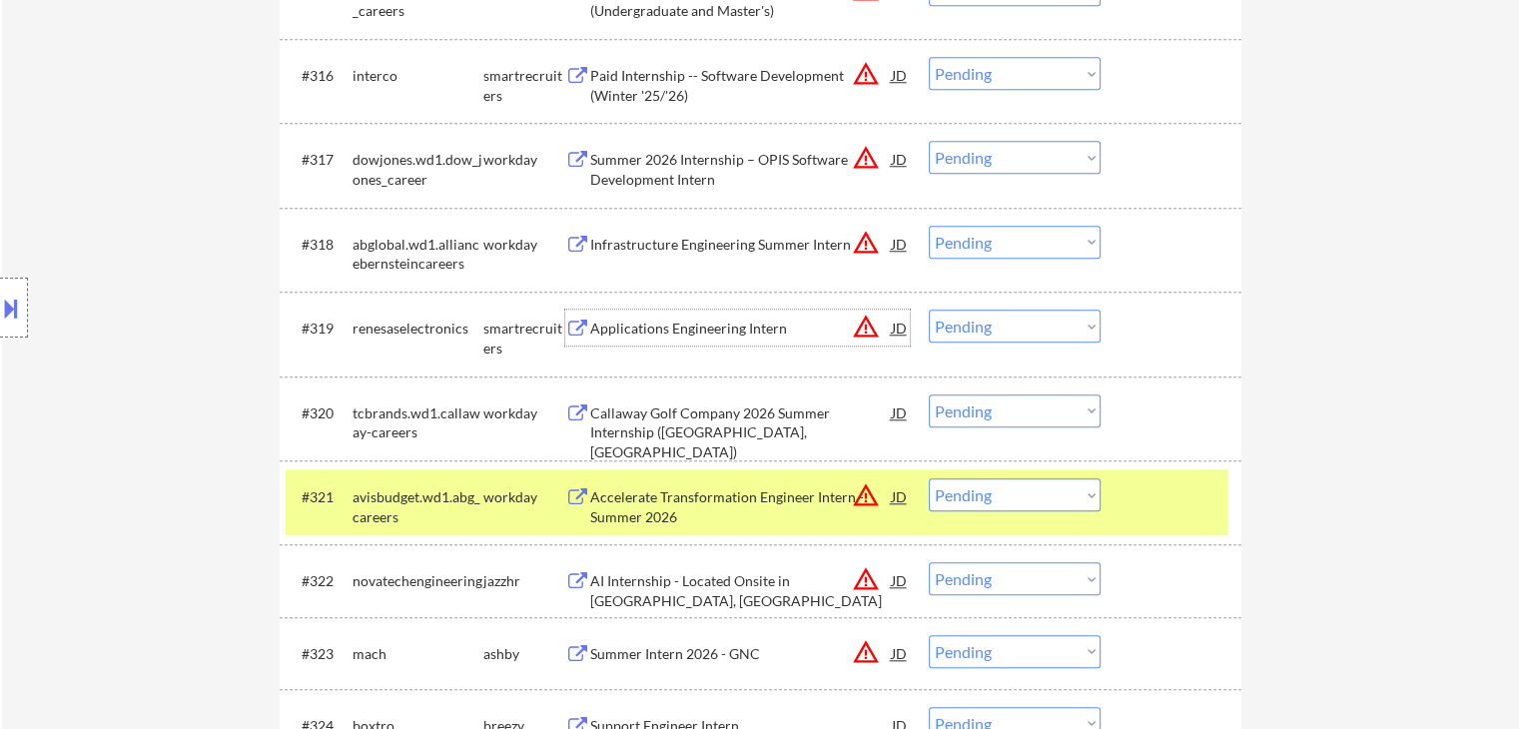
click at [723, 329] on div "Applications Engineering Intern" at bounding box center [741, 329] width 302 height 20
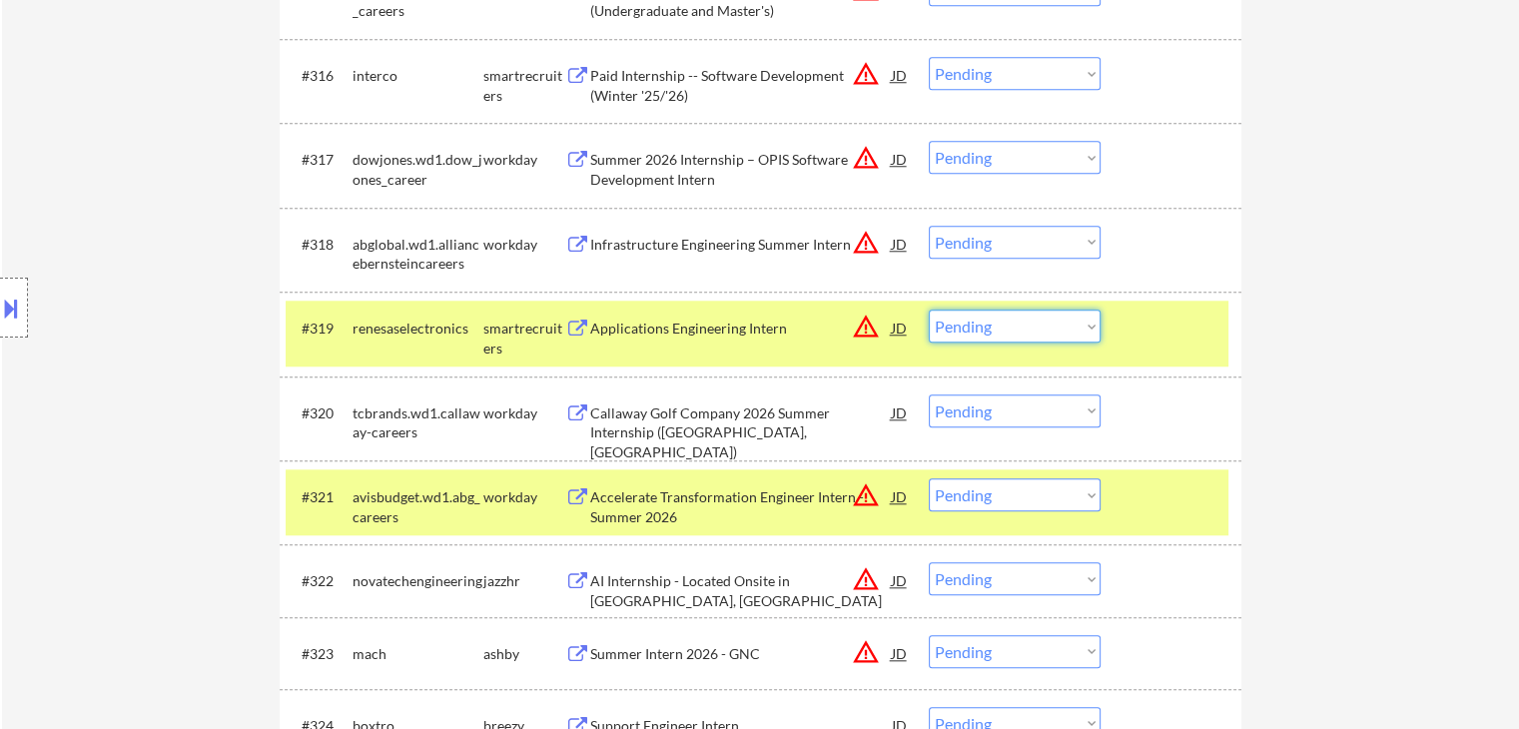
click at [988, 332] on select "Choose an option... Pending Applied Excluded (Questions) Excluded (Expired) Exc…" at bounding box center [1015, 326] width 172 height 33
click at [929, 310] on select "Choose an option... Pending Applied Excluded (Questions) Excluded (Expired) Exc…" at bounding box center [1015, 326] width 172 height 33
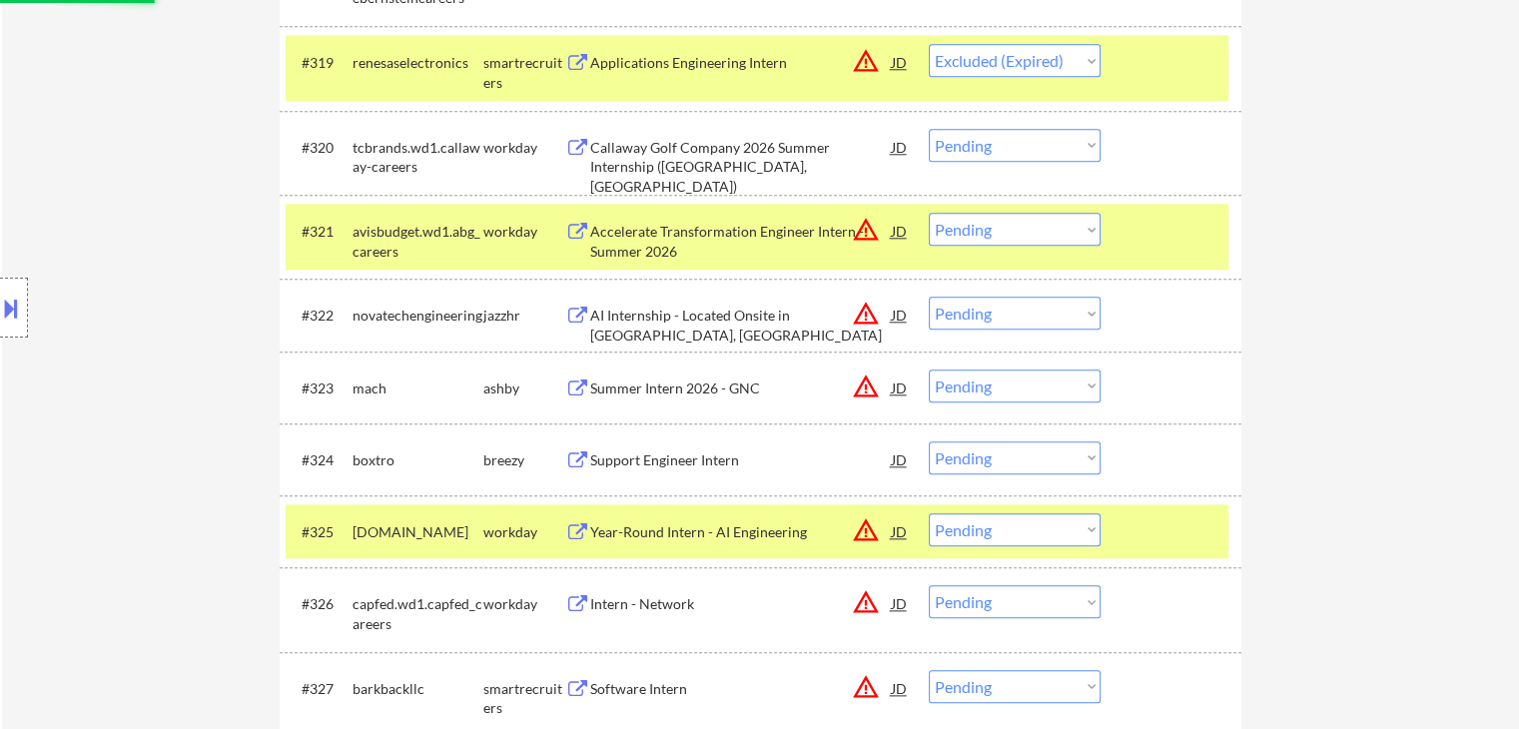
scroll to position [2113, 0]
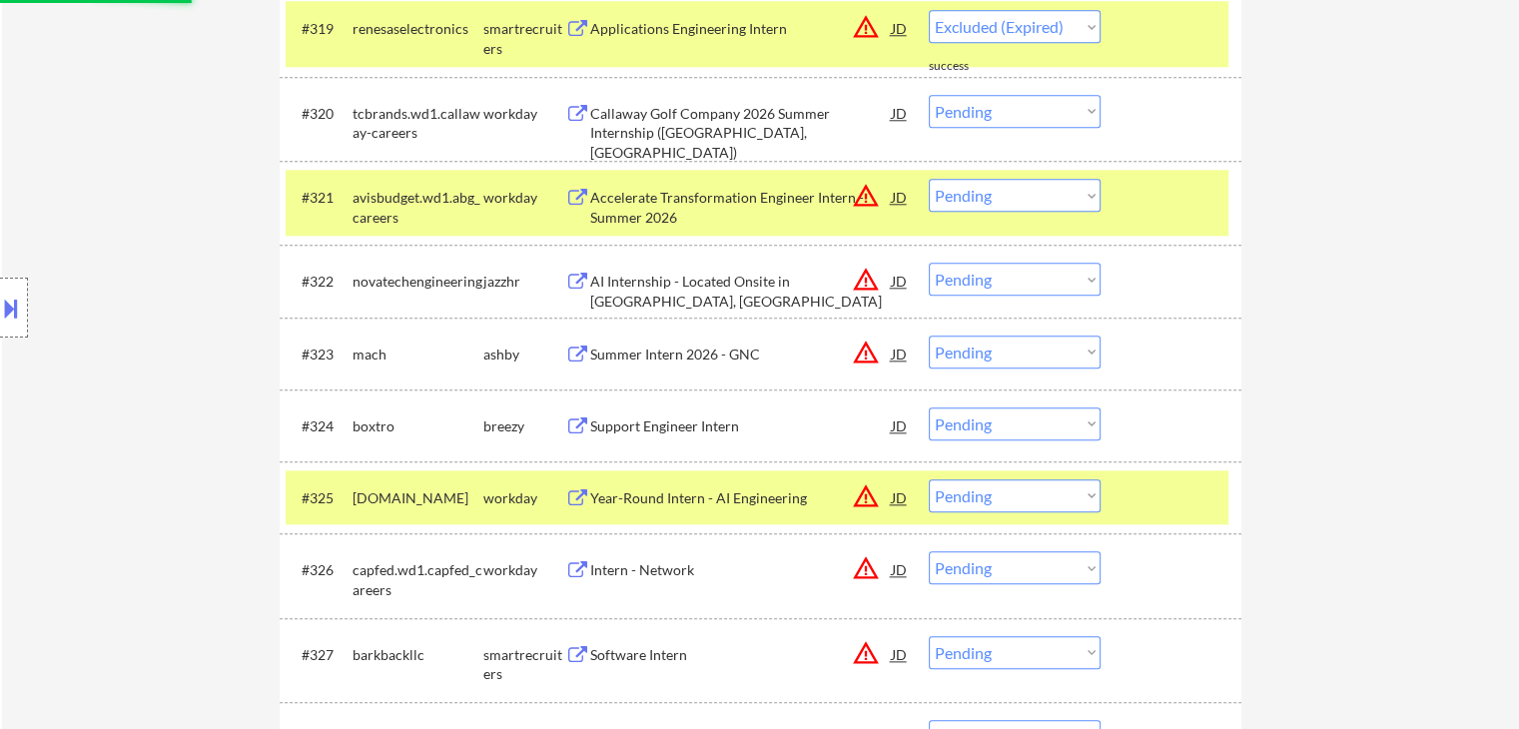
select select ""pending""
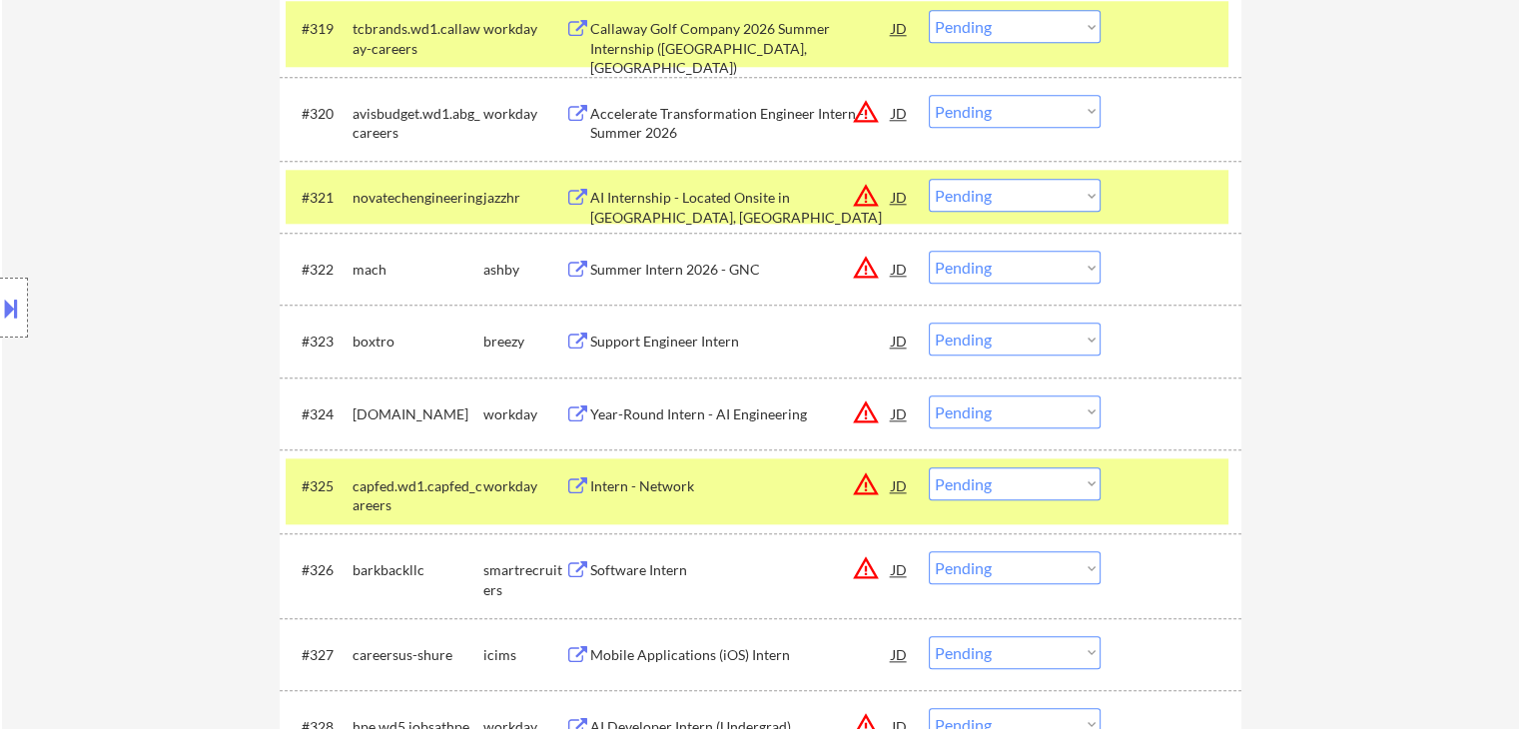
click at [695, 264] on div "Summer Intern 2026 - GNC" at bounding box center [741, 270] width 302 height 20
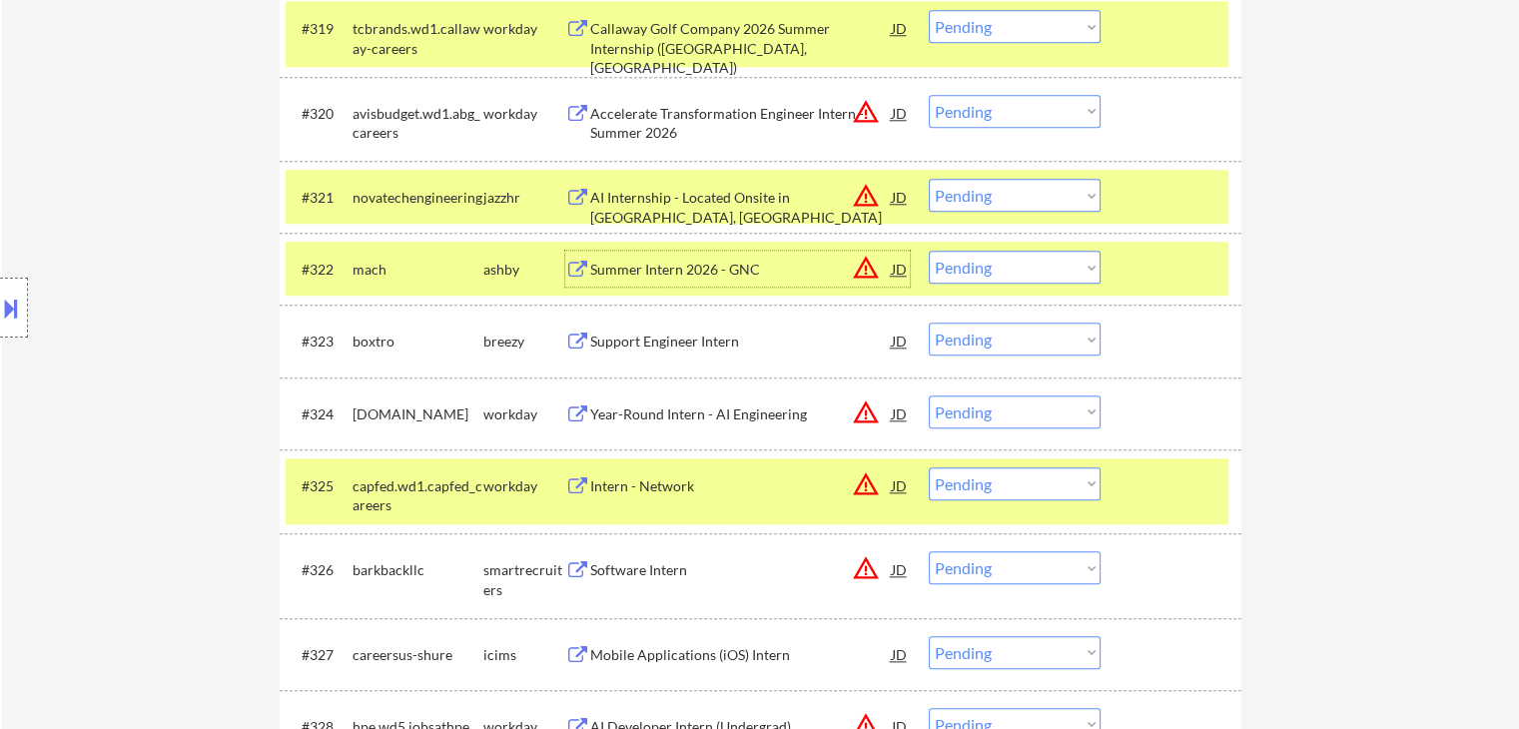
click at [1218, 269] on div "#322 mach ashby Summer Intern 2026 - GNC JD warning_amber Choose an option... P…" at bounding box center [757, 269] width 943 height 54
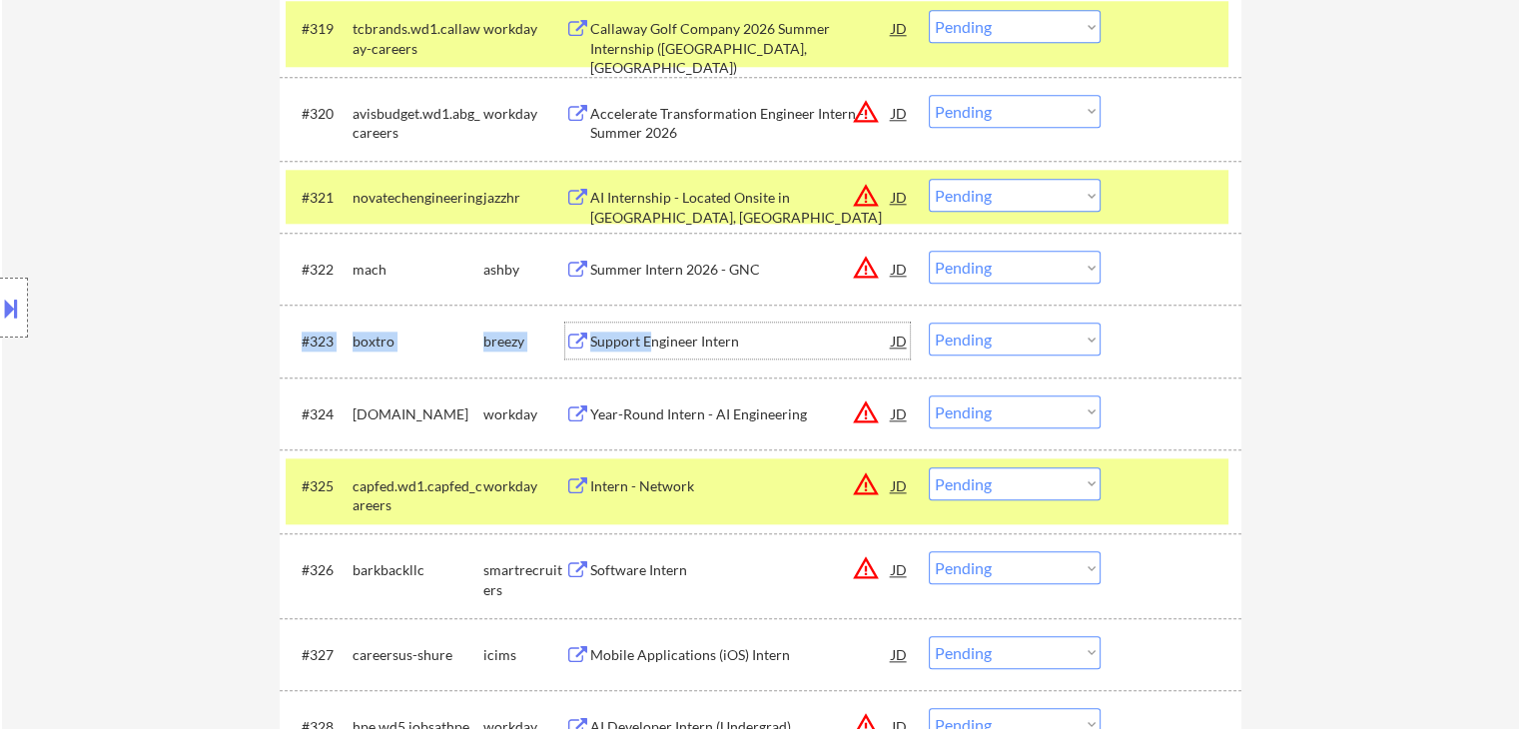
click at [653, 343] on div "Support Engineer Intern" at bounding box center [741, 342] width 302 height 20
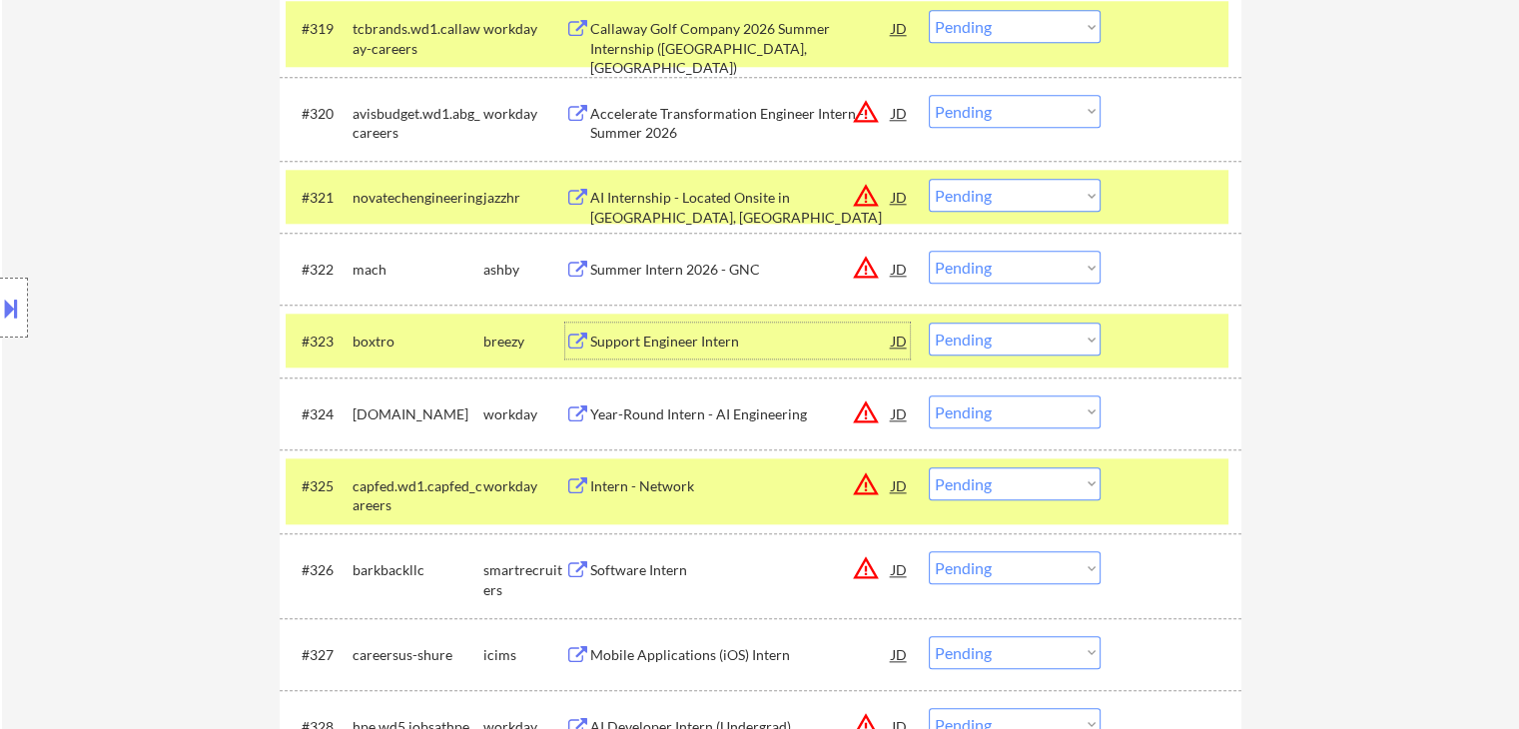
click at [131, 384] on div "Location Inclusions: country:[GEOGRAPHIC_DATA]" at bounding box center [179, 308] width 358 height 371
click at [673, 353] on div "Support Engineer Intern" at bounding box center [741, 341] width 302 height 36
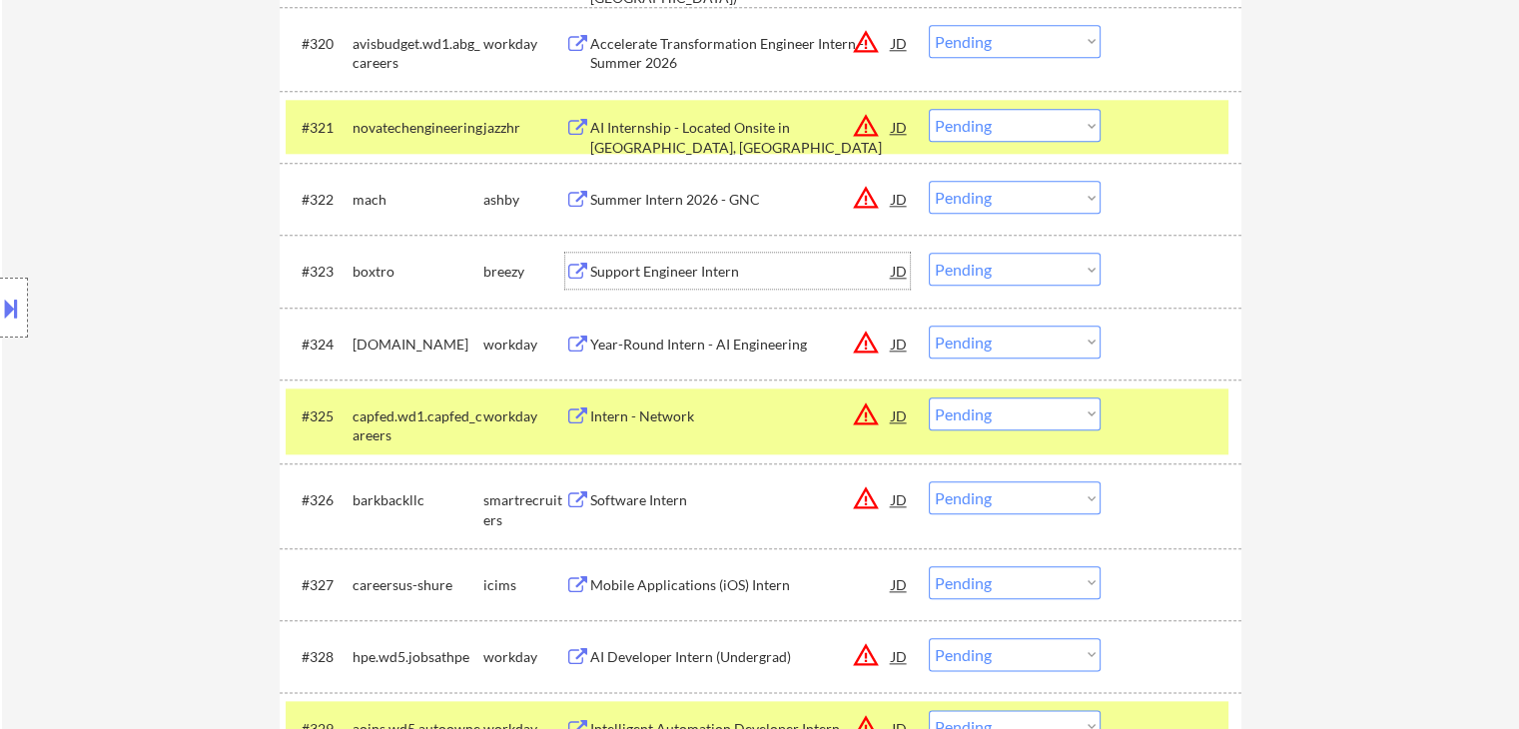
scroll to position [2213, 0]
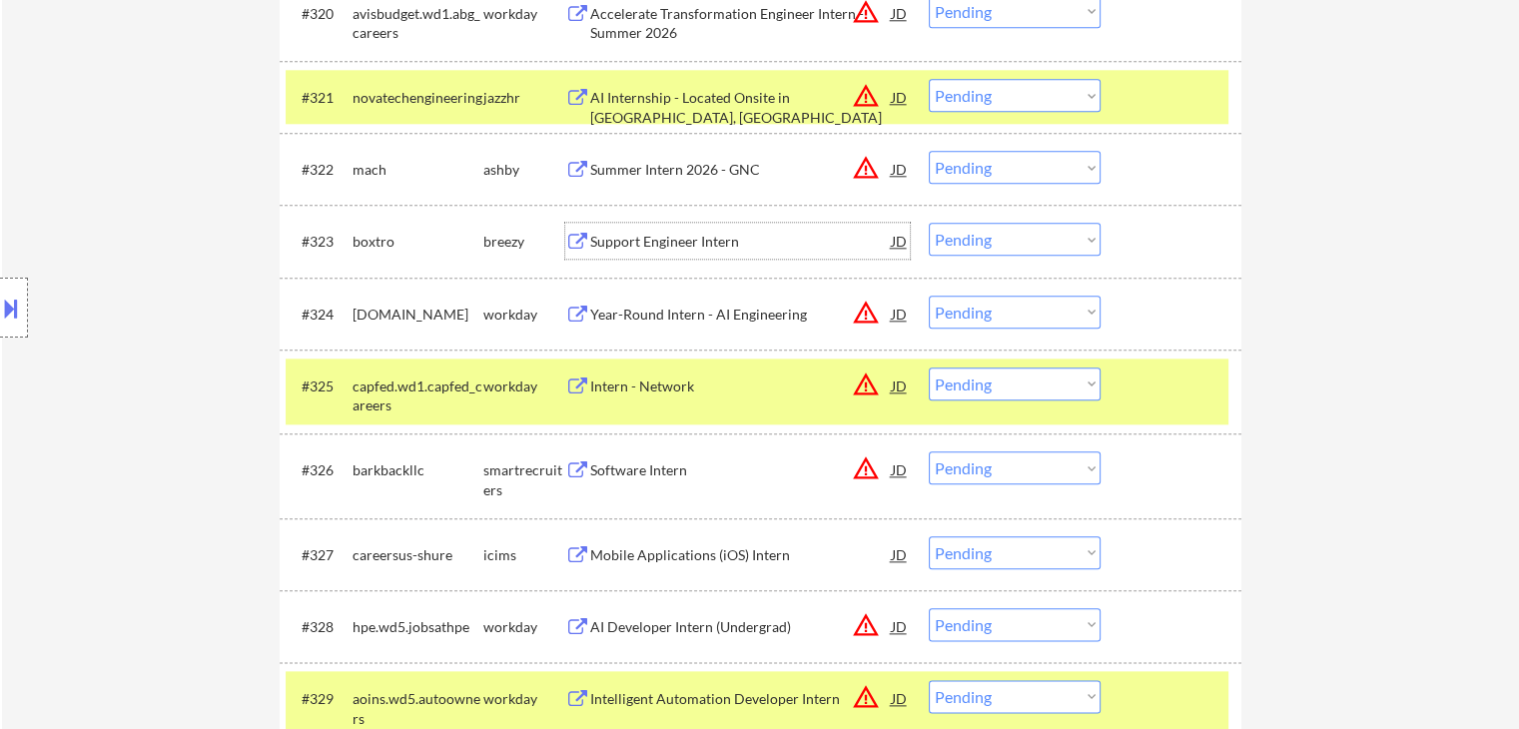
drag, startPoint x: 977, startPoint y: 242, endPoint x: 974, endPoint y: 254, distance: 12.4
click at [977, 242] on select "Choose an option... Pending Applied Excluded (Questions) Excluded (Expired) Exc…" at bounding box center [1015, 239] width 172 height 33
click at [929, 223] on select "Choose an option... Pending Applied Excluded (Questions) Excluded (Expired) Exc…" at bounding box center [1015, 239] width 172 height 33
select select ""pending""
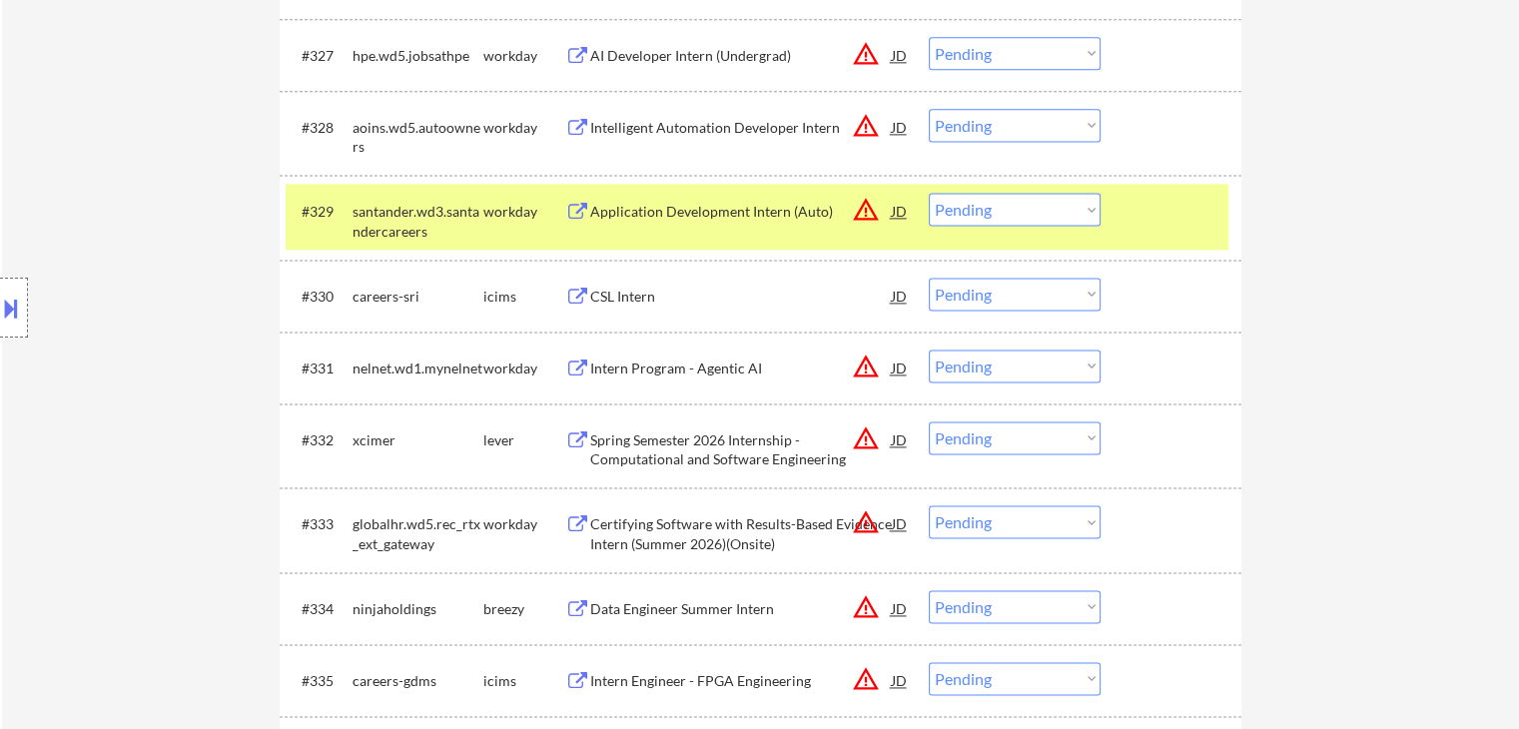
scroll to position [2812, 0]
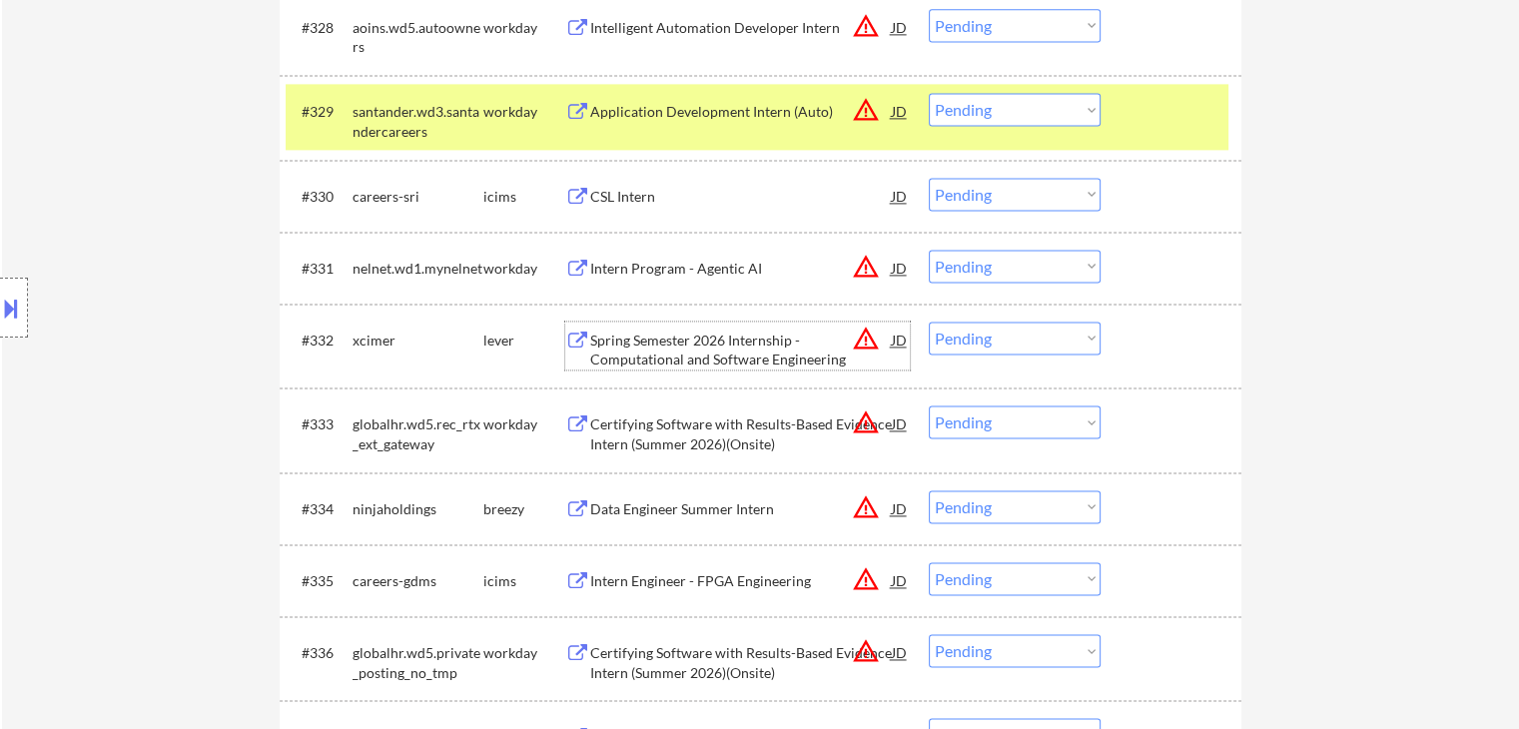
click at [632, 352] on div "Spring Semester 2026 Internship - Computational and Software Engineering" at bounding box center [741, 350] width 302 height 39
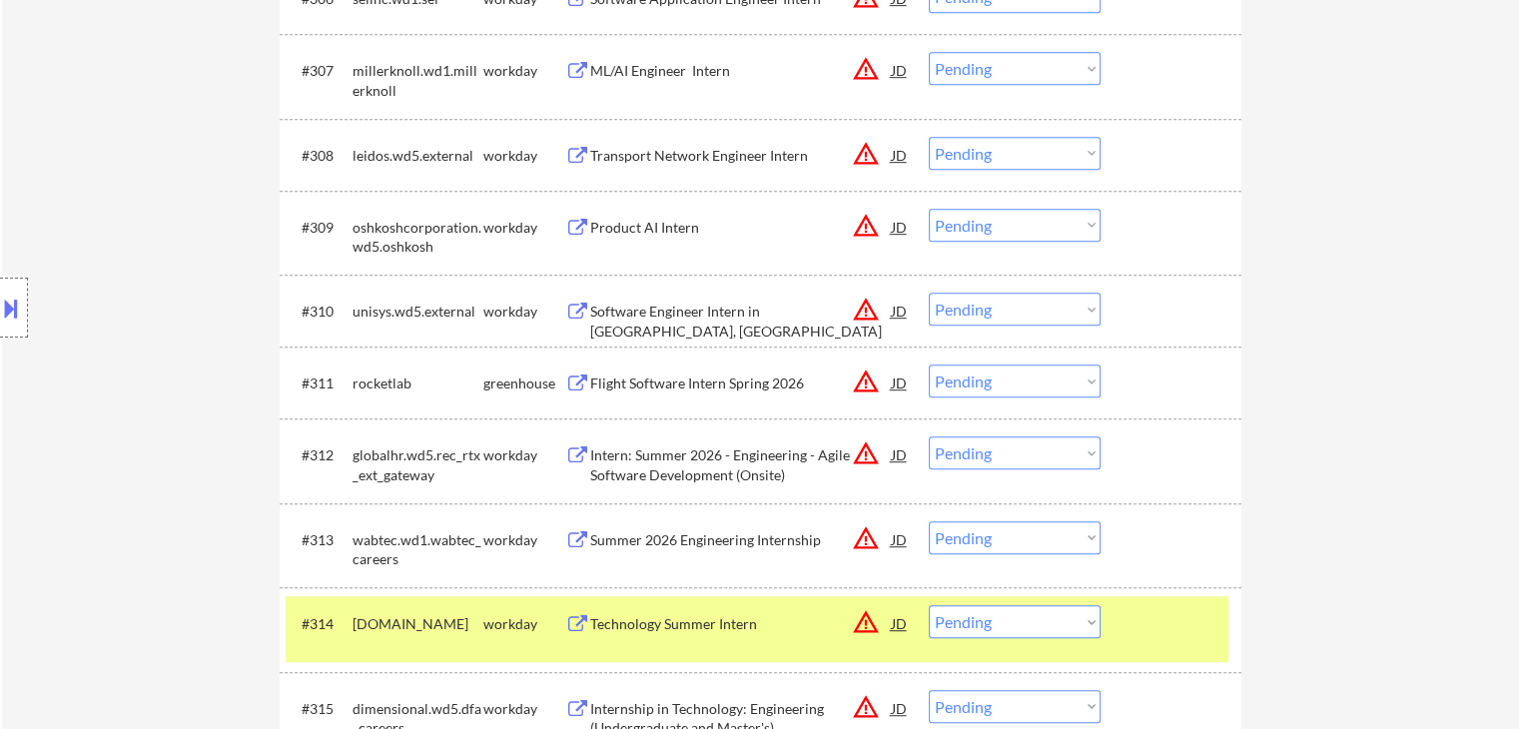
scroll to position [0, 0]
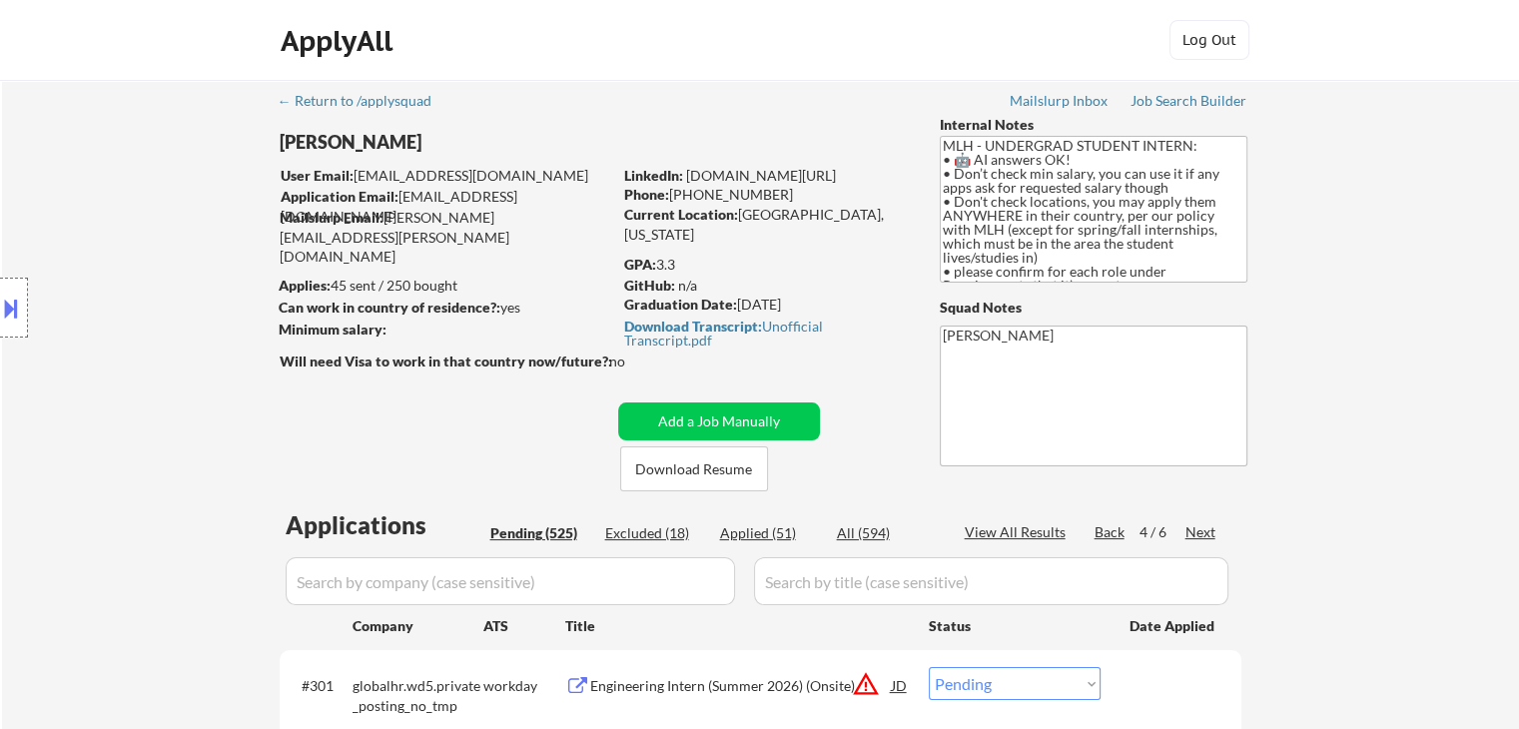
drag, startPoint x: 682, startPoint y: 261, endPoint x: 659, endPoint y: 260, distance: 23.0
click at [659, 260] on div "GPA: 3.3" at bounding box center [767, 265] width 286 height 20
copy div "3.3"
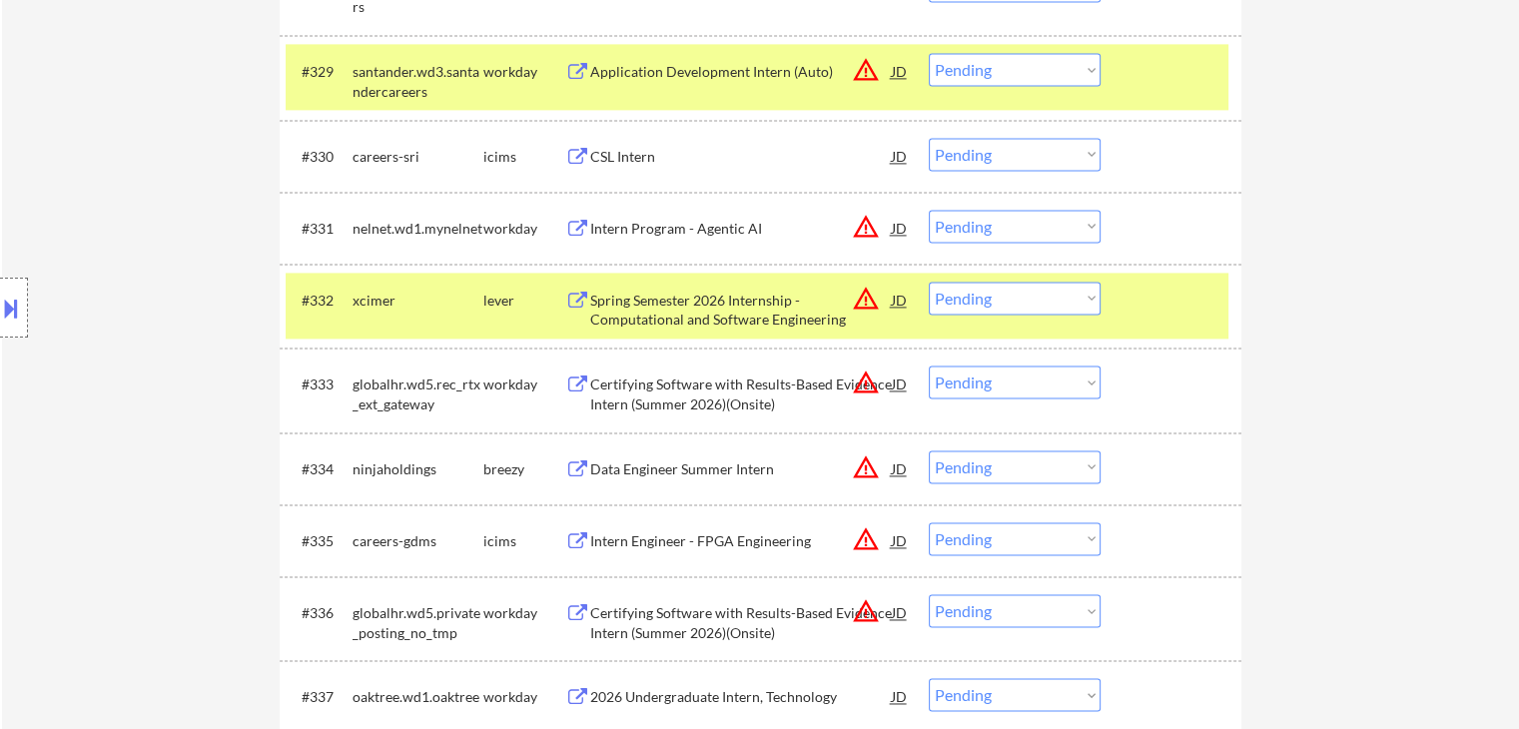
scroll to position [2897, 0]
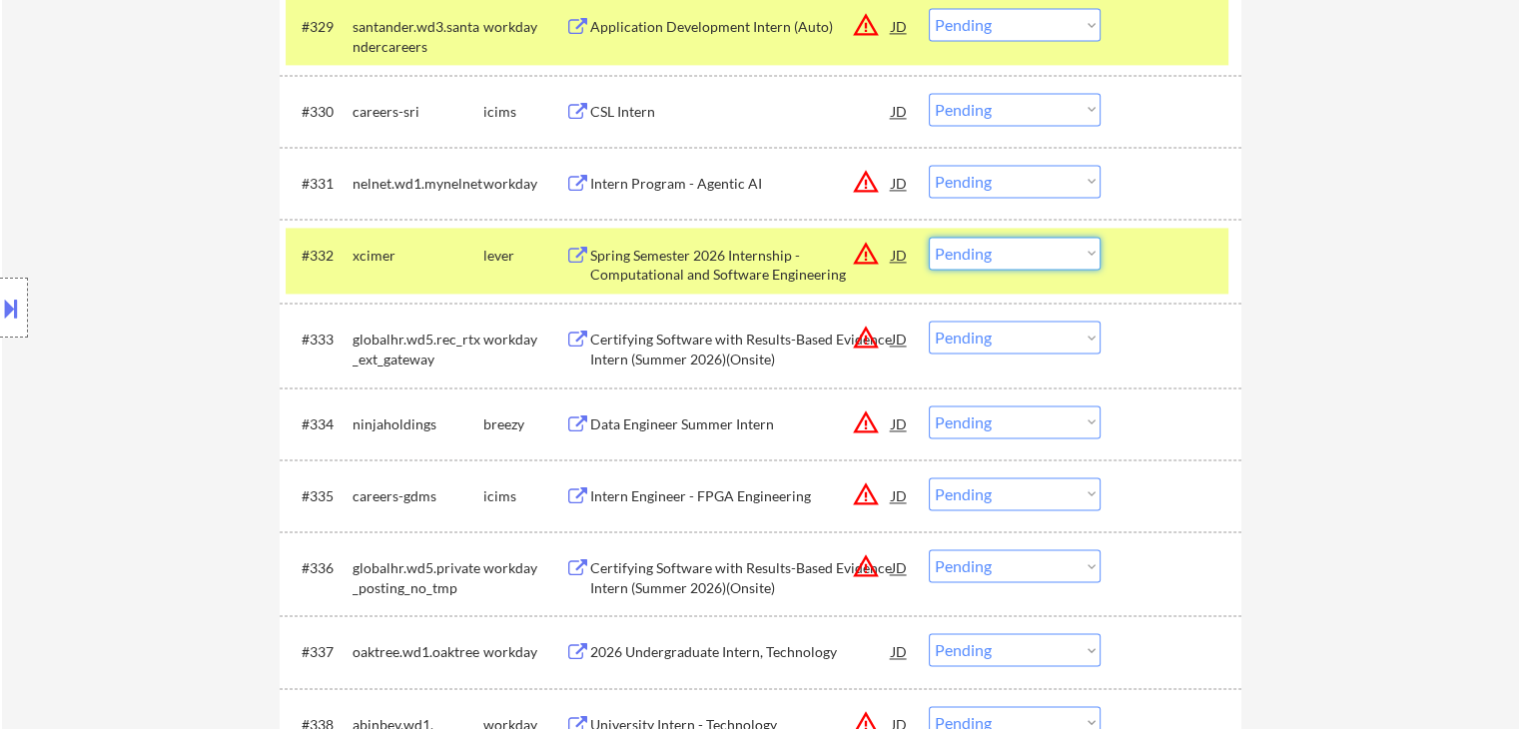
click at [1041, 255] on select "Choose an option... Pending Applied Excluded (Questions) Excluded (Expired) Exc…" at bounding box center [1015, 253] width 172 height 33
click at [929, 237] on select "Choose an option... Pending Applied Excluded (Questions) Excluded (Expired) Exc…" at bounding box center [1015, 253] width 172 height 33
select select ""pending""
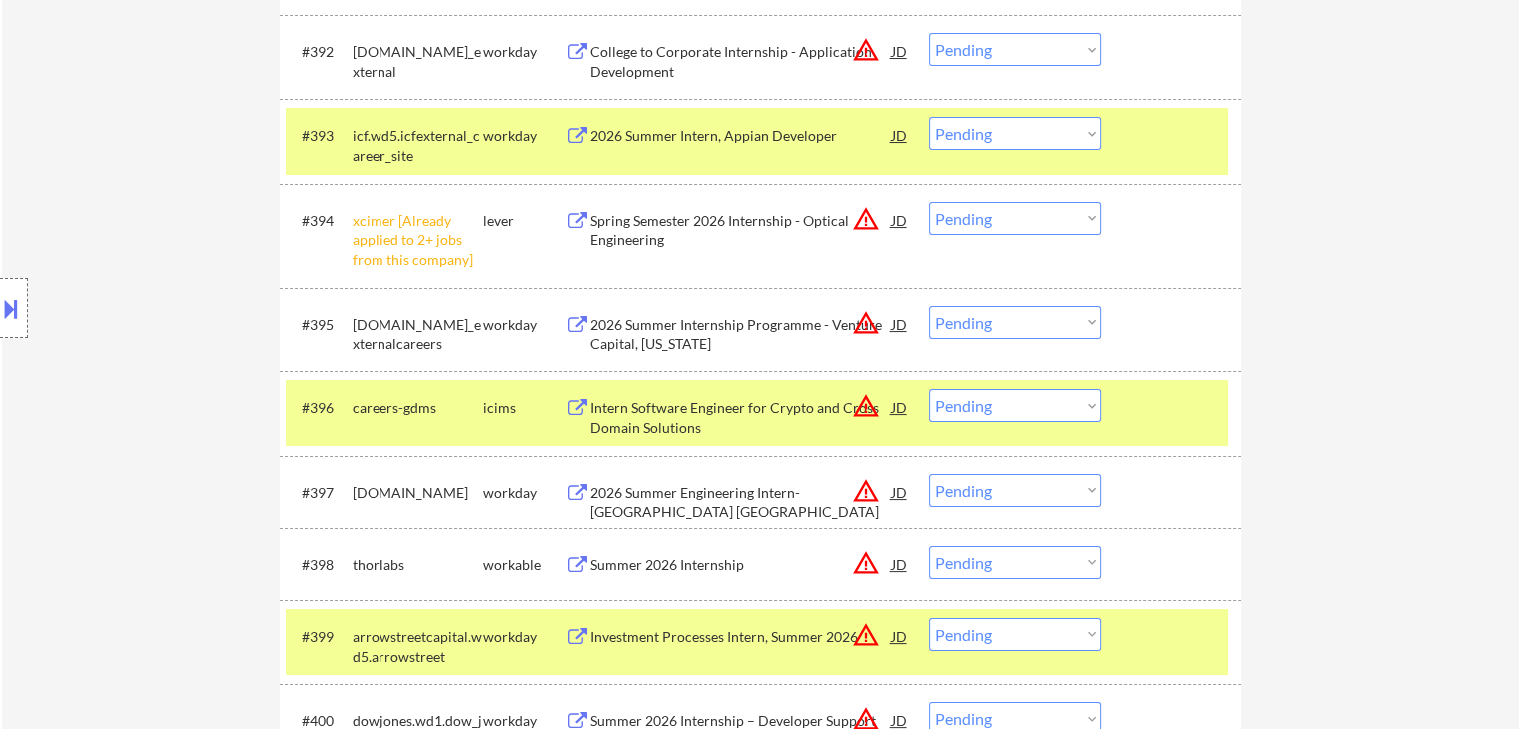
scroll to position [7989, 0]
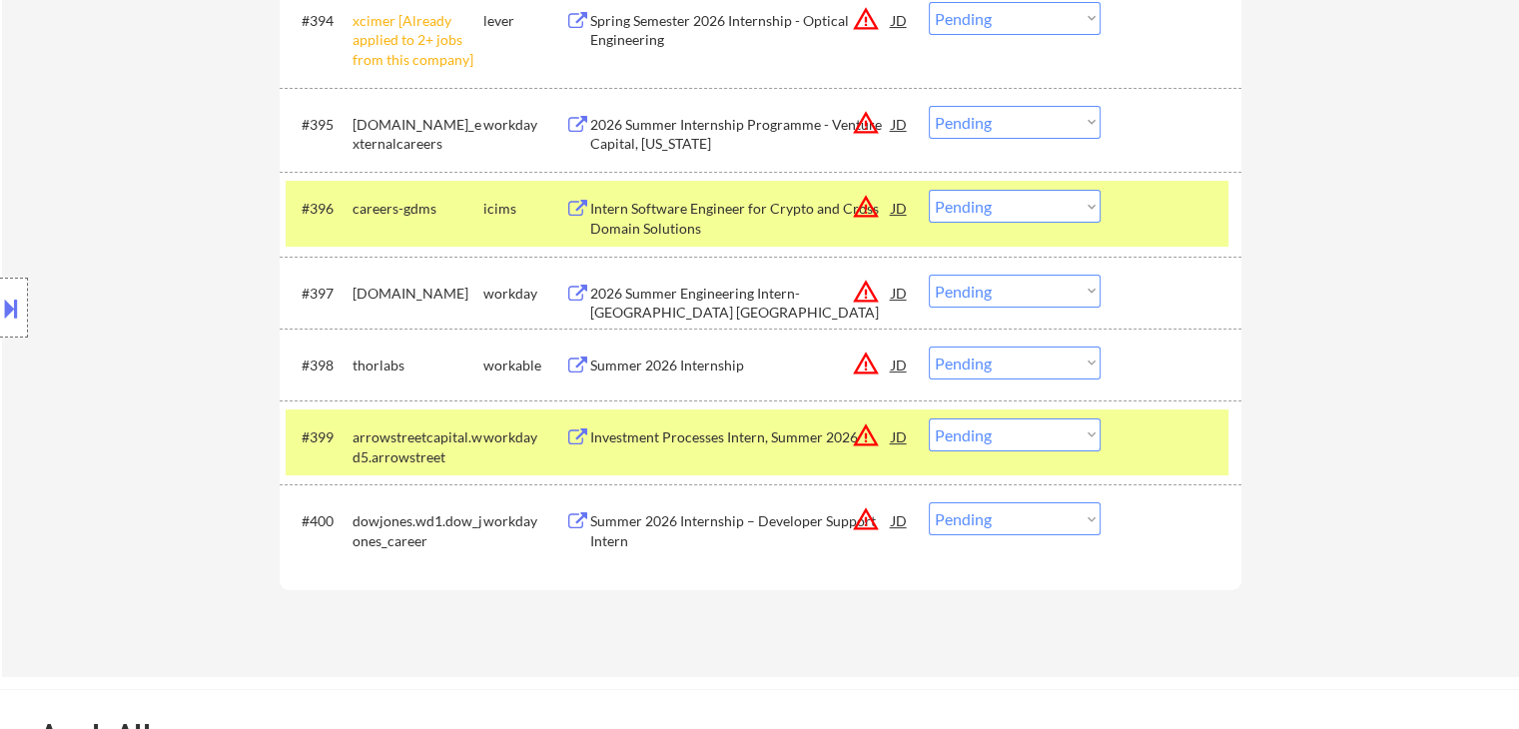
click at [648, 368] on div "Summer 2026 Internship" at bounding box center [741, 366] width 302 height 20
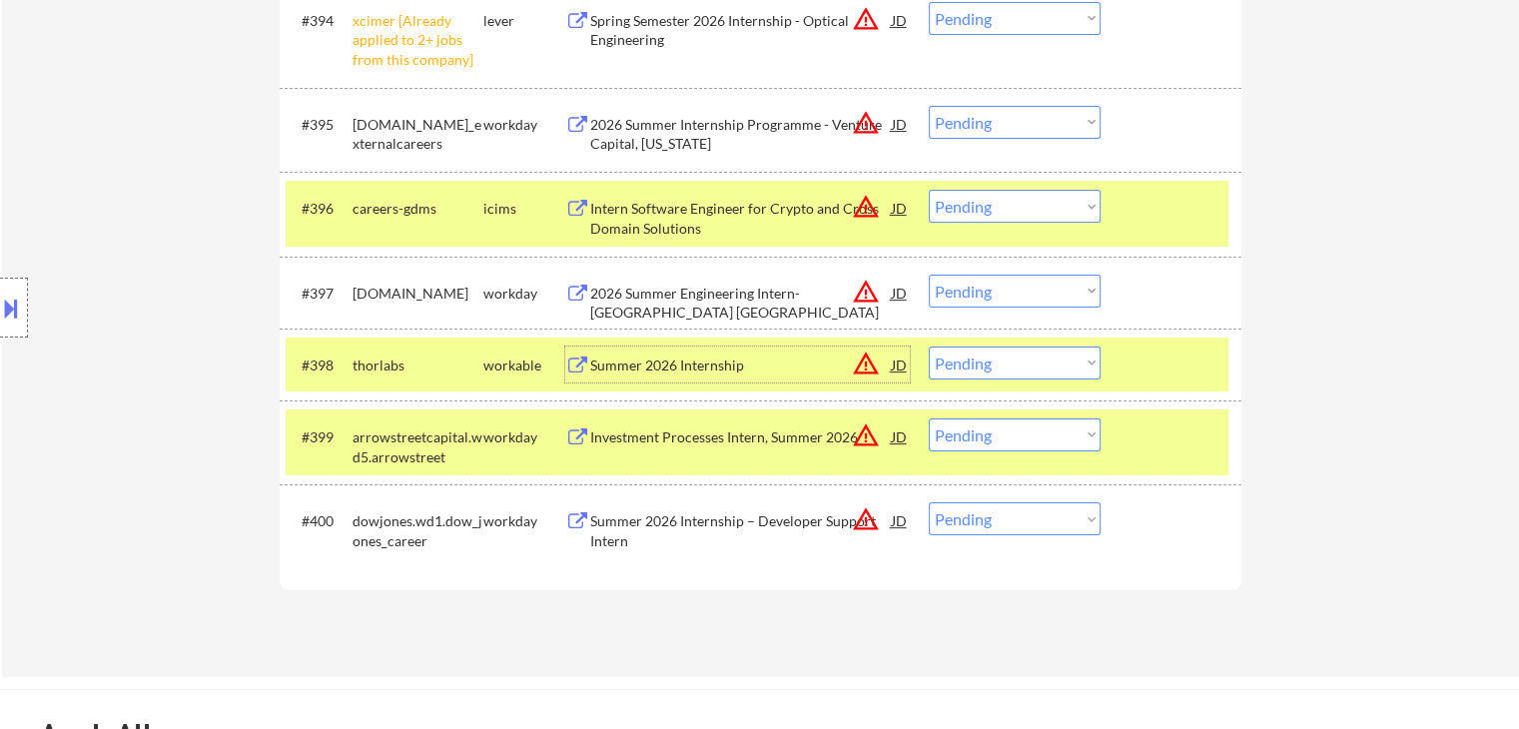
click at [1007, 371] on select "Choose an option... Pending Applied Excluded (Questions) Excluded (Expired) Exc…" at bounding box center [1015, 363] width 172 height 33
click at [929, 347] on select "Choose an option... Pending Applied Excluded (Questions) Excluded (Expired) Exc…" at bounding box center [1015, 363] width 172 height 33
select select ""pending""
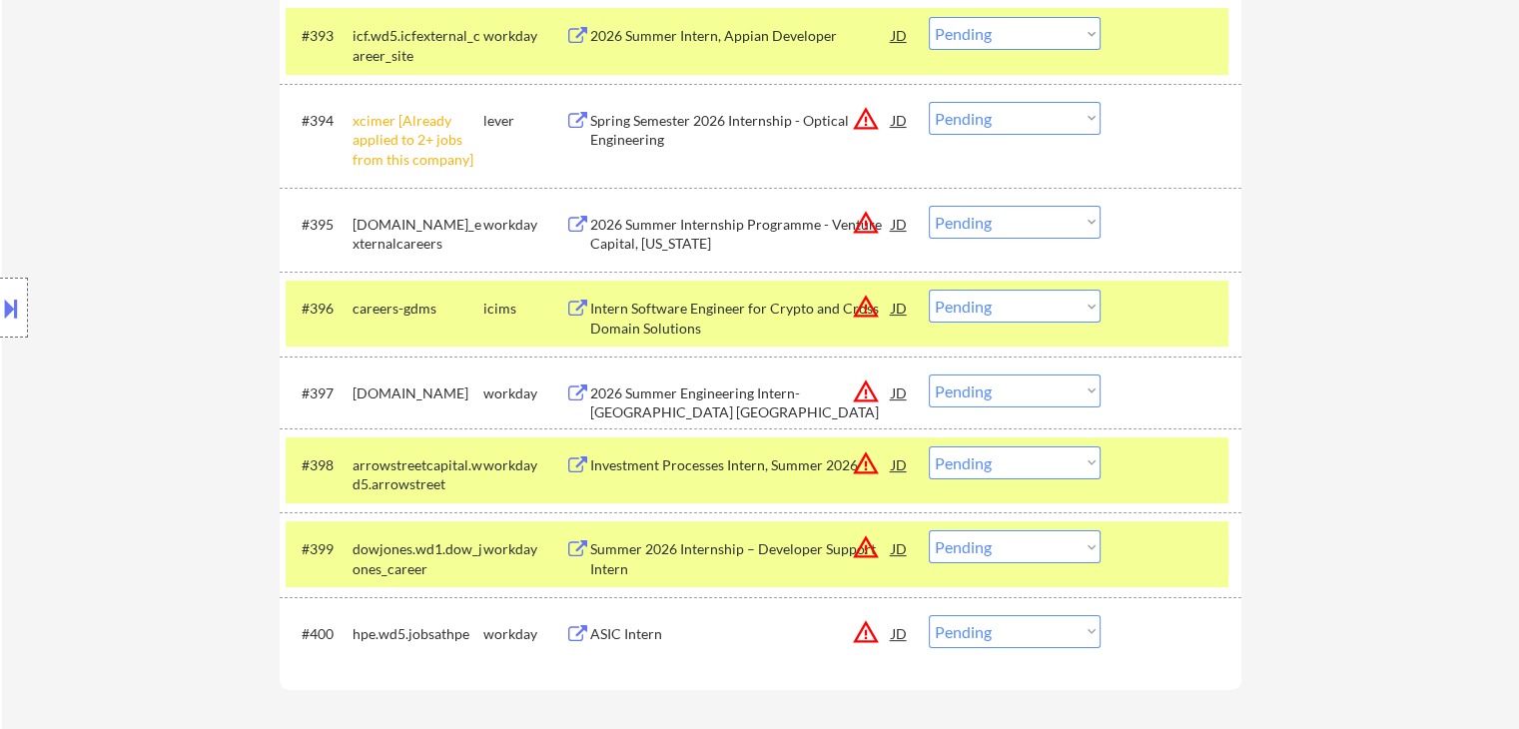
scroll to position [7790, 0]
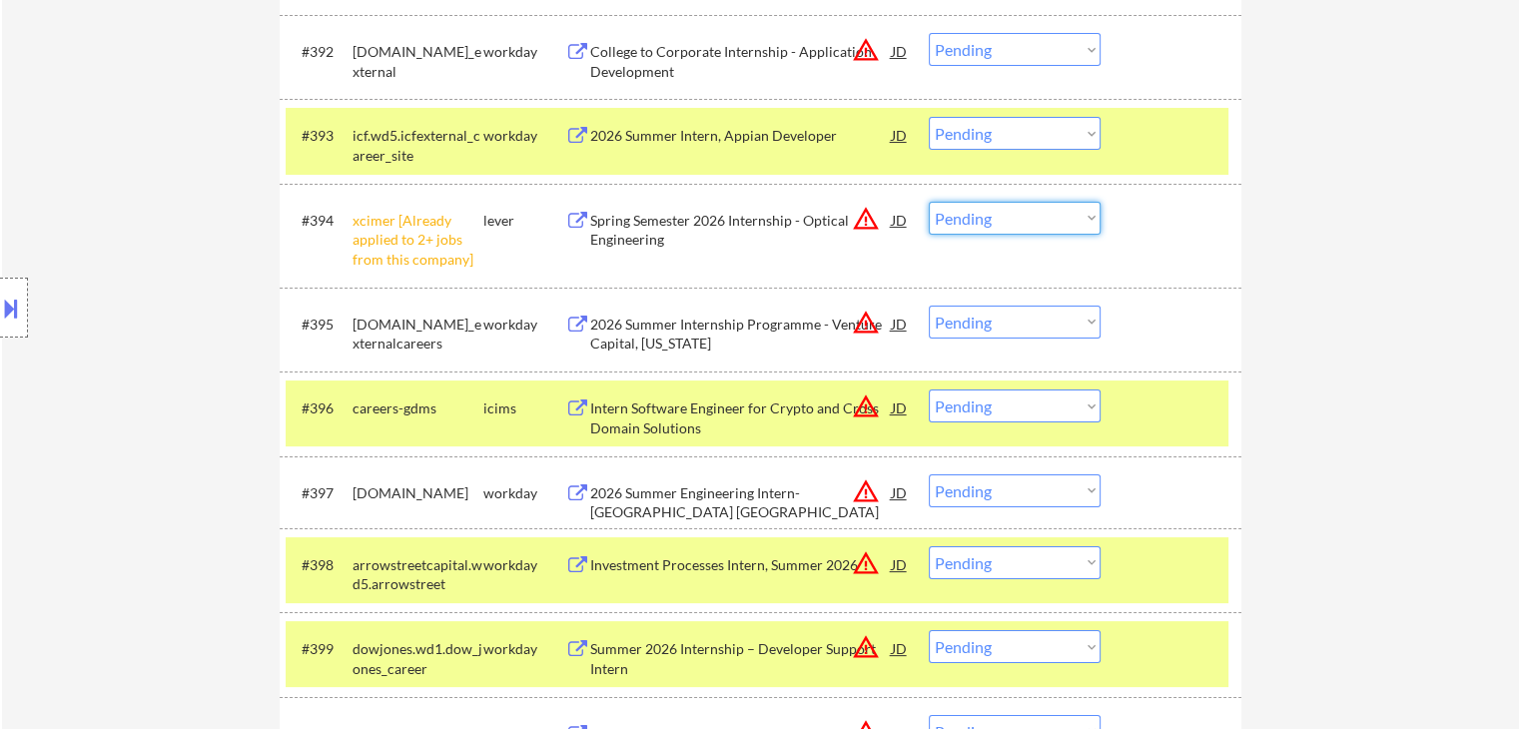
click at [999, 225] on select "Choose an option... Pending Applied Excluded (Questions) Excluded (Expired) Exc…" at bounding box center [1015, 218] width 172 height 33
click at [929, 202] on select "Choose an option... Pending Applied Excluded (Questions) Excluded (Expired) Exc…" at bounding box center [1015, 218] width 172 height 33
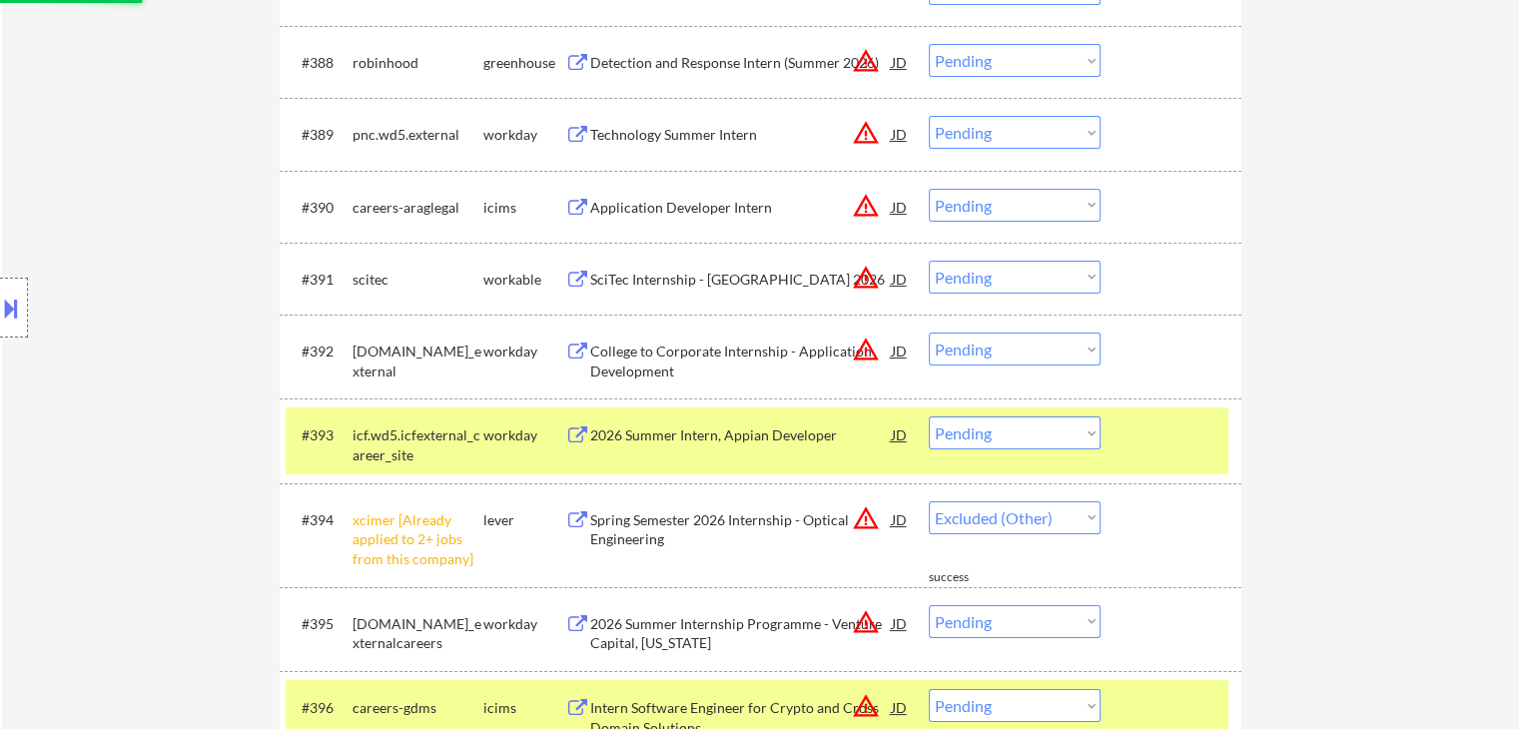
scroll to position [7390, 0]
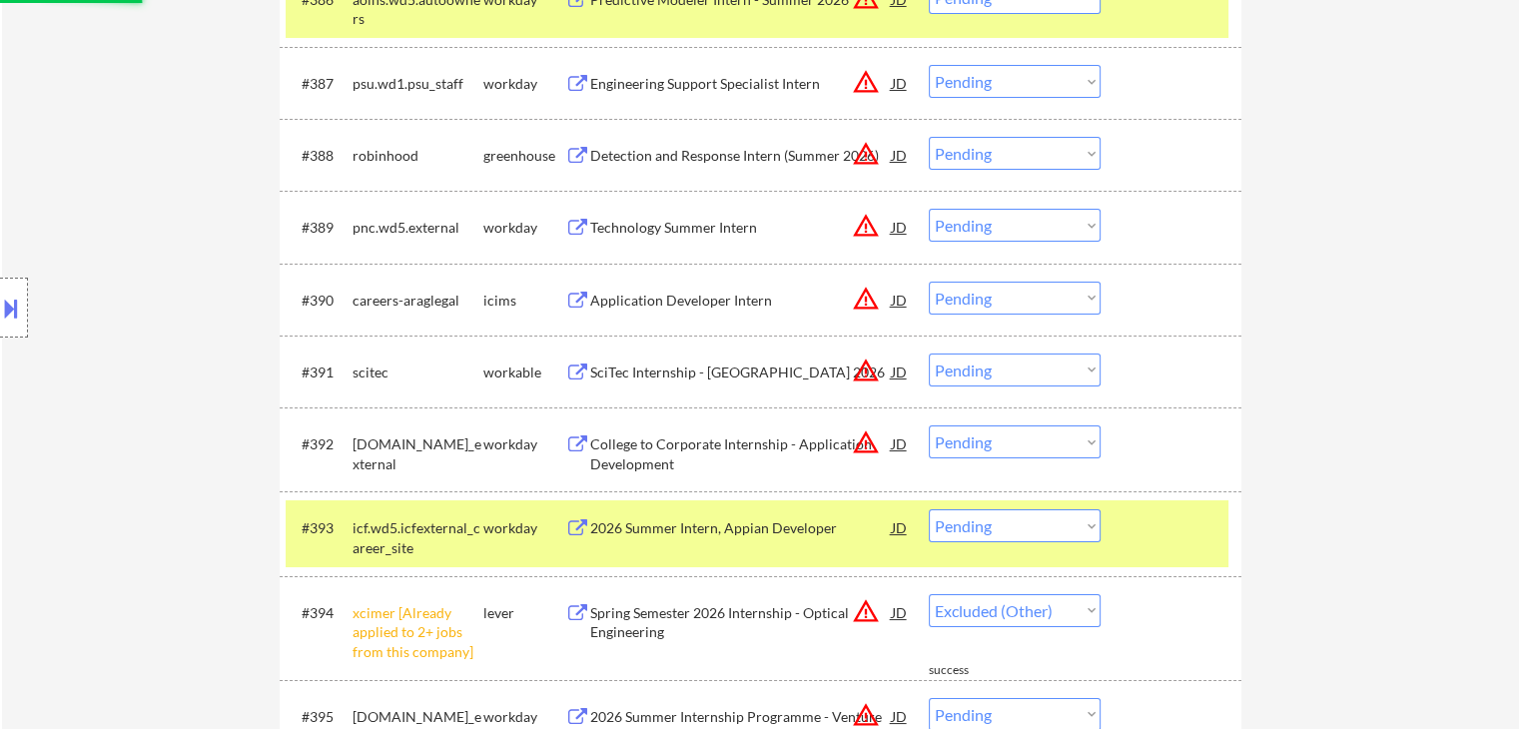
select select ""pending""
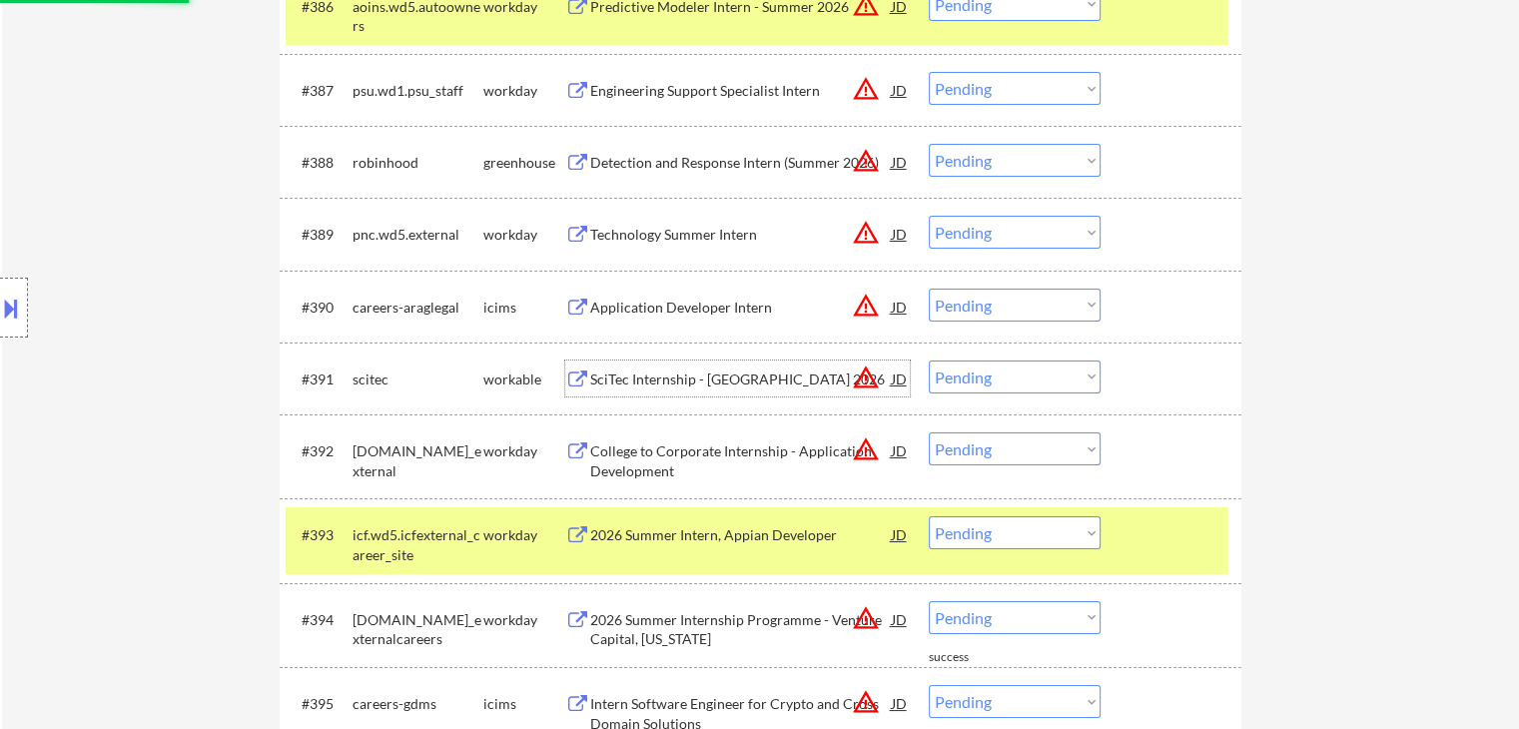
click at [707, 376] on div "SciTec Internship - [GEOGRAPHIC_DATA] 2026" at bounding box center [741, 380] width 302 height 20
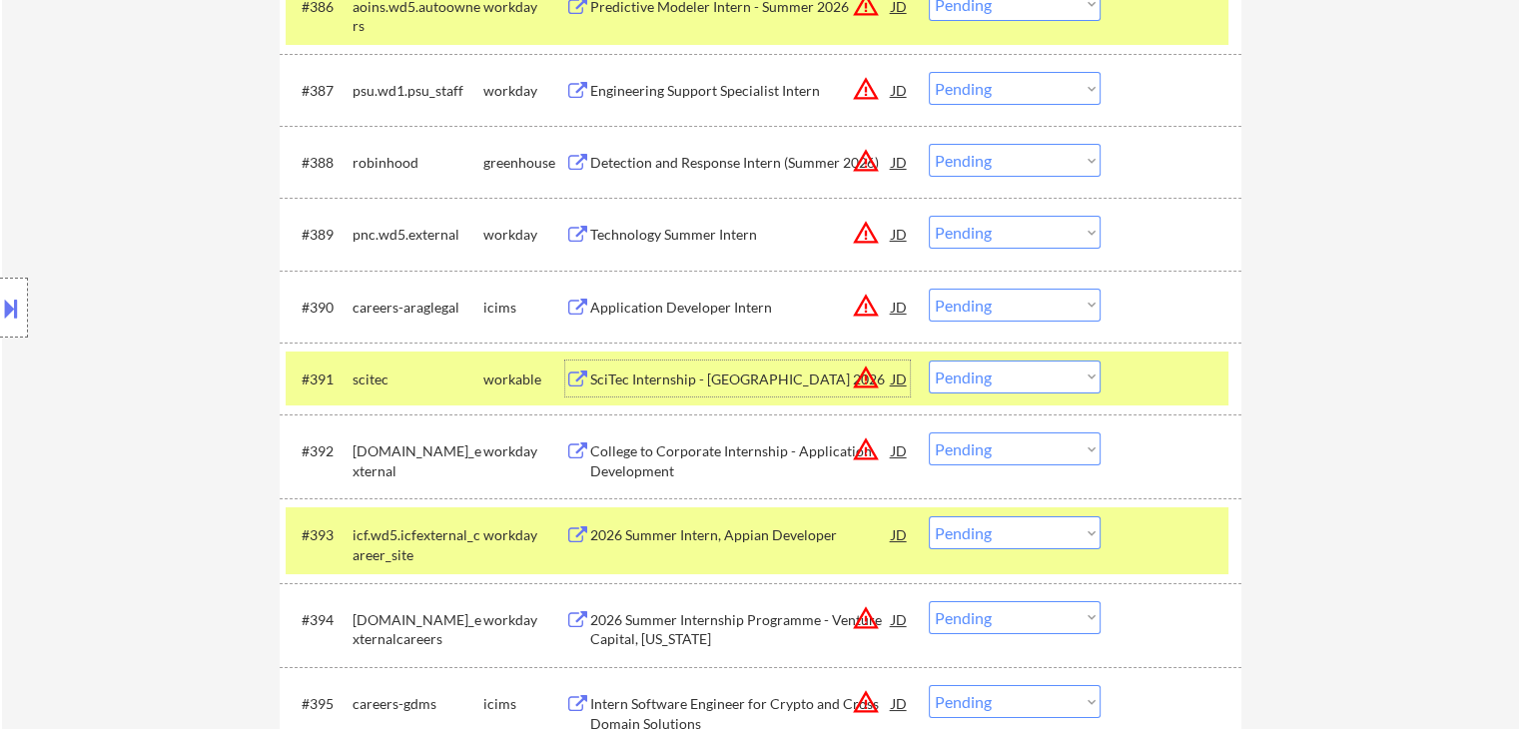
click at [1177, 364] on div at bounding box center [1173, 379] width 88 height 36
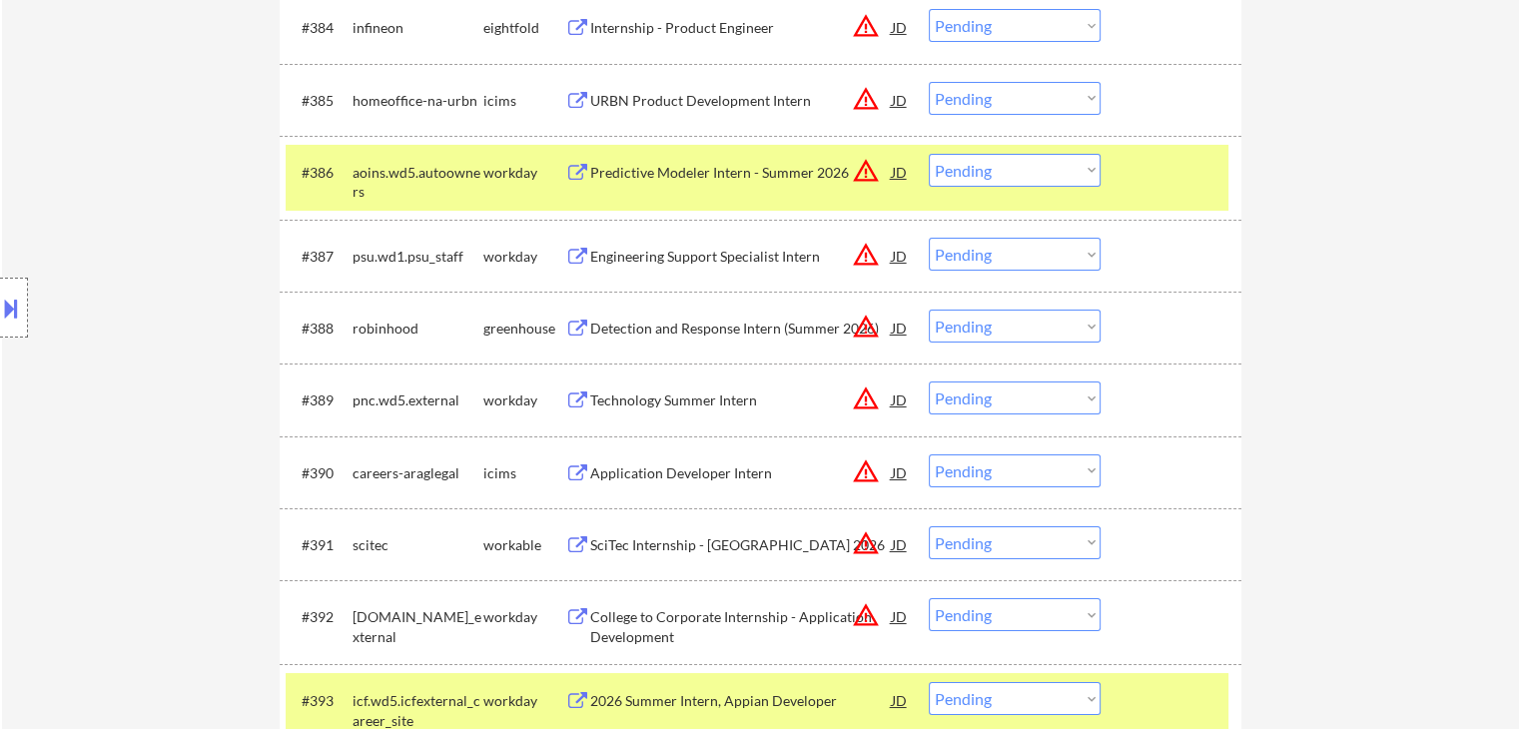
scroll to position [7190, 0]
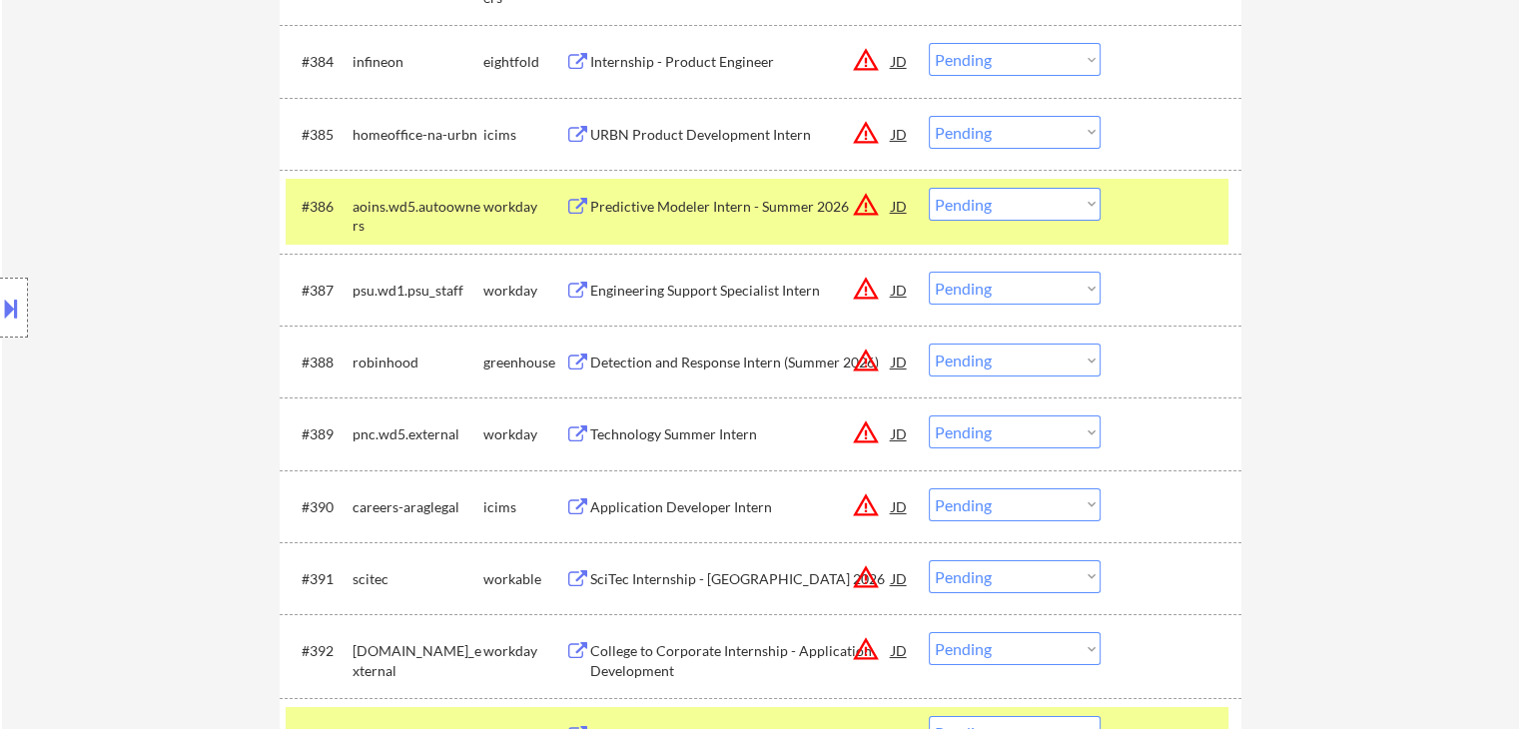
click at [650, 362] on div "Detection and Response Intern (Summer 2026)" at bounding box center [741, 363] width 302 height 20
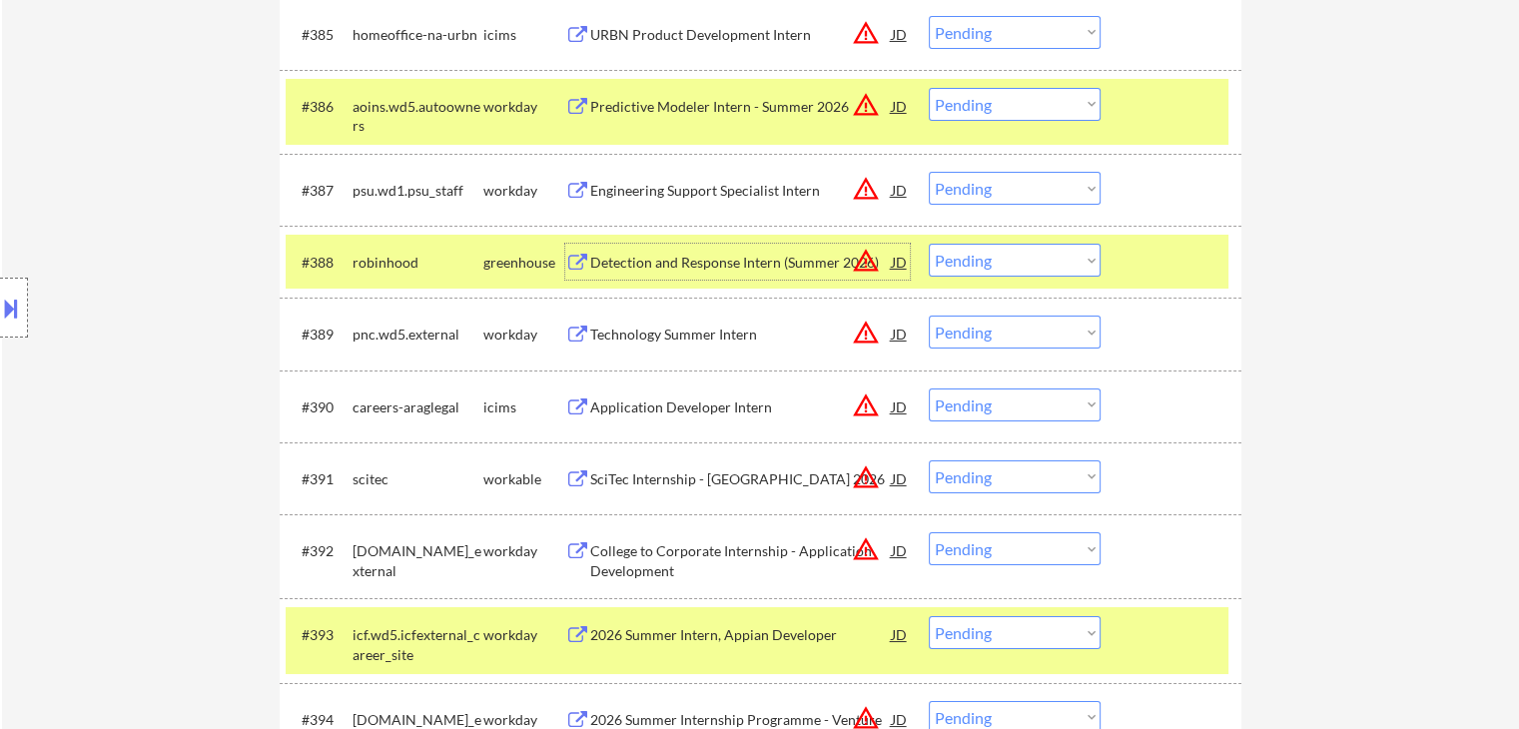
scroll to position [7390, 0]
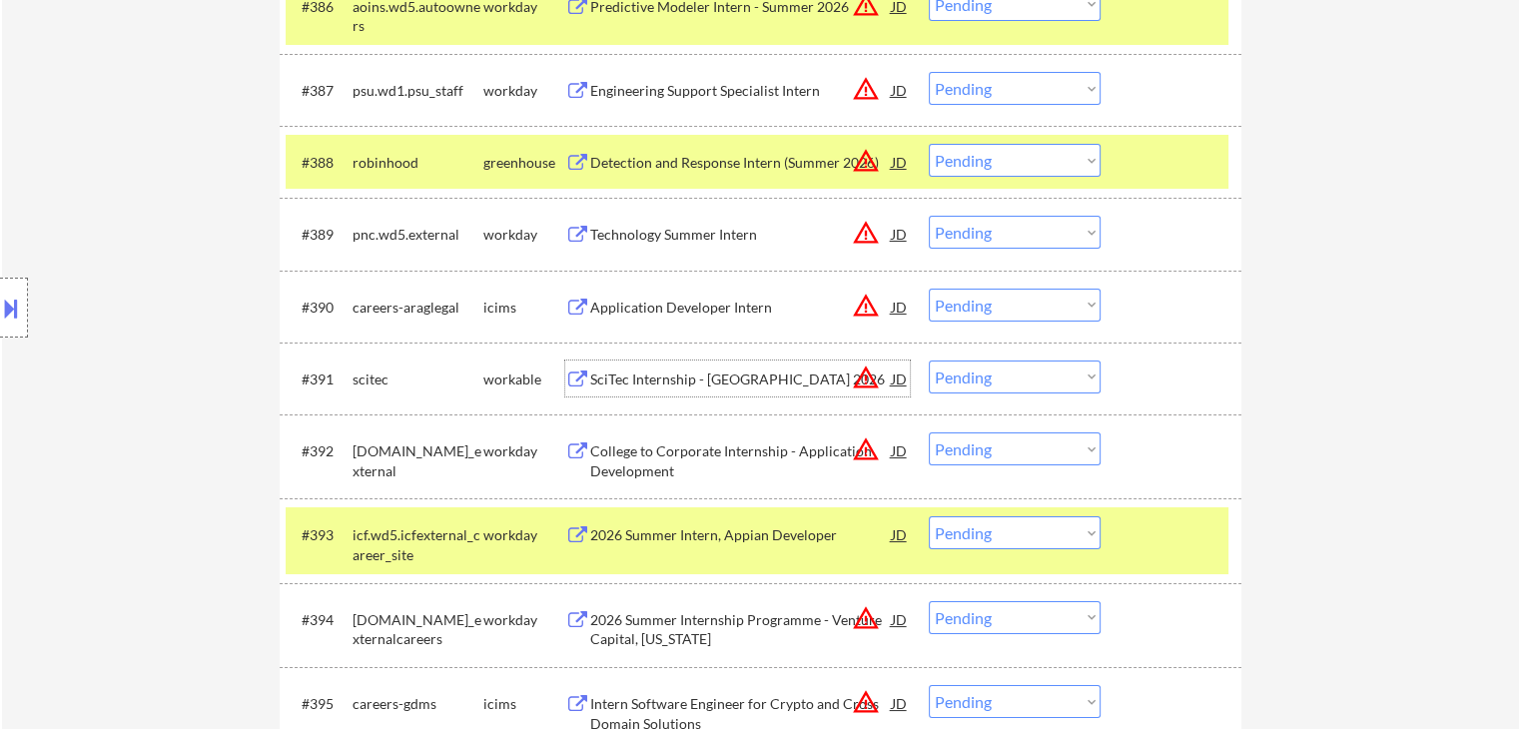
click at [668, 376] on div "SciTec Internship - [GEOGRAPHIC_DATA] 2026" at bounding box center [741, 380] width 302 height 20
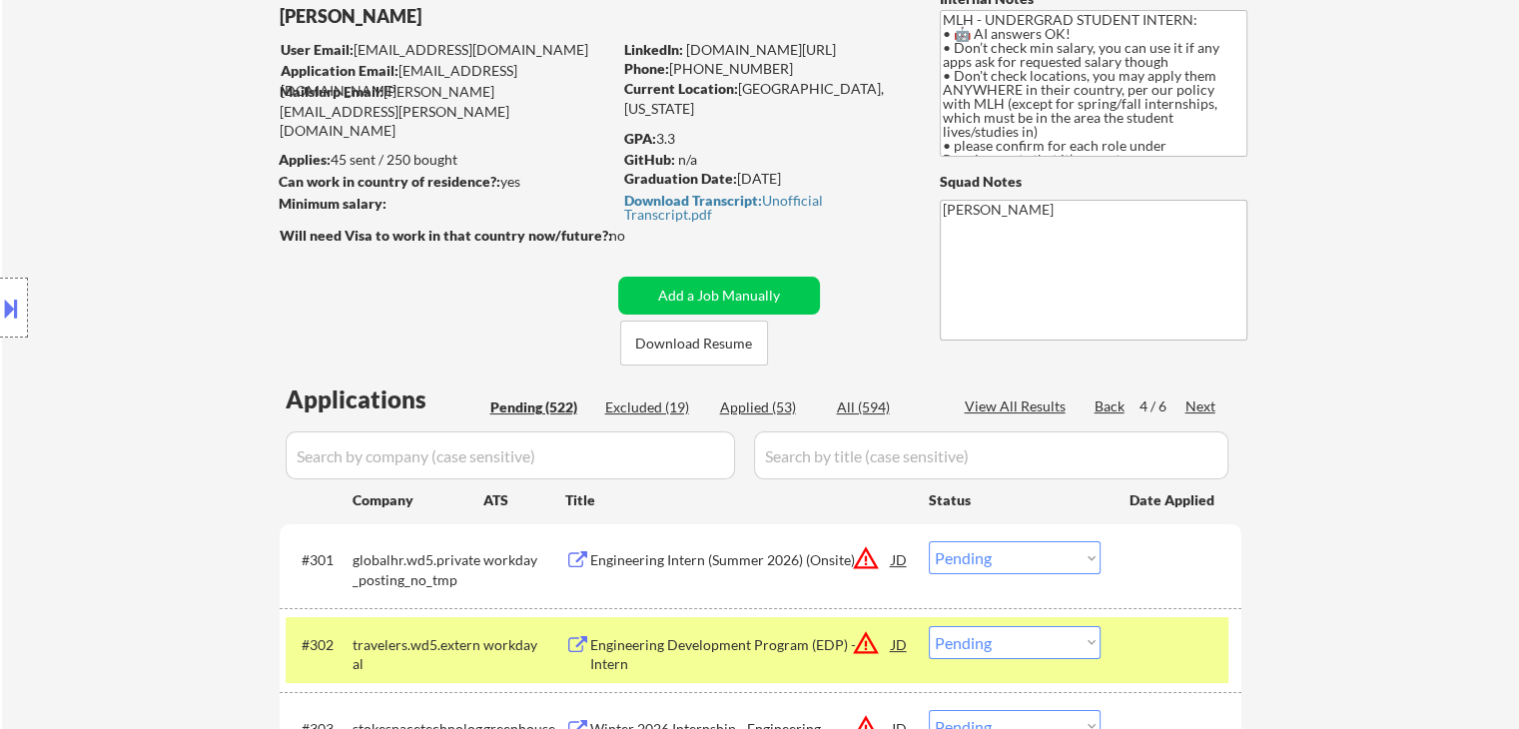
scroll to position [160, 0]
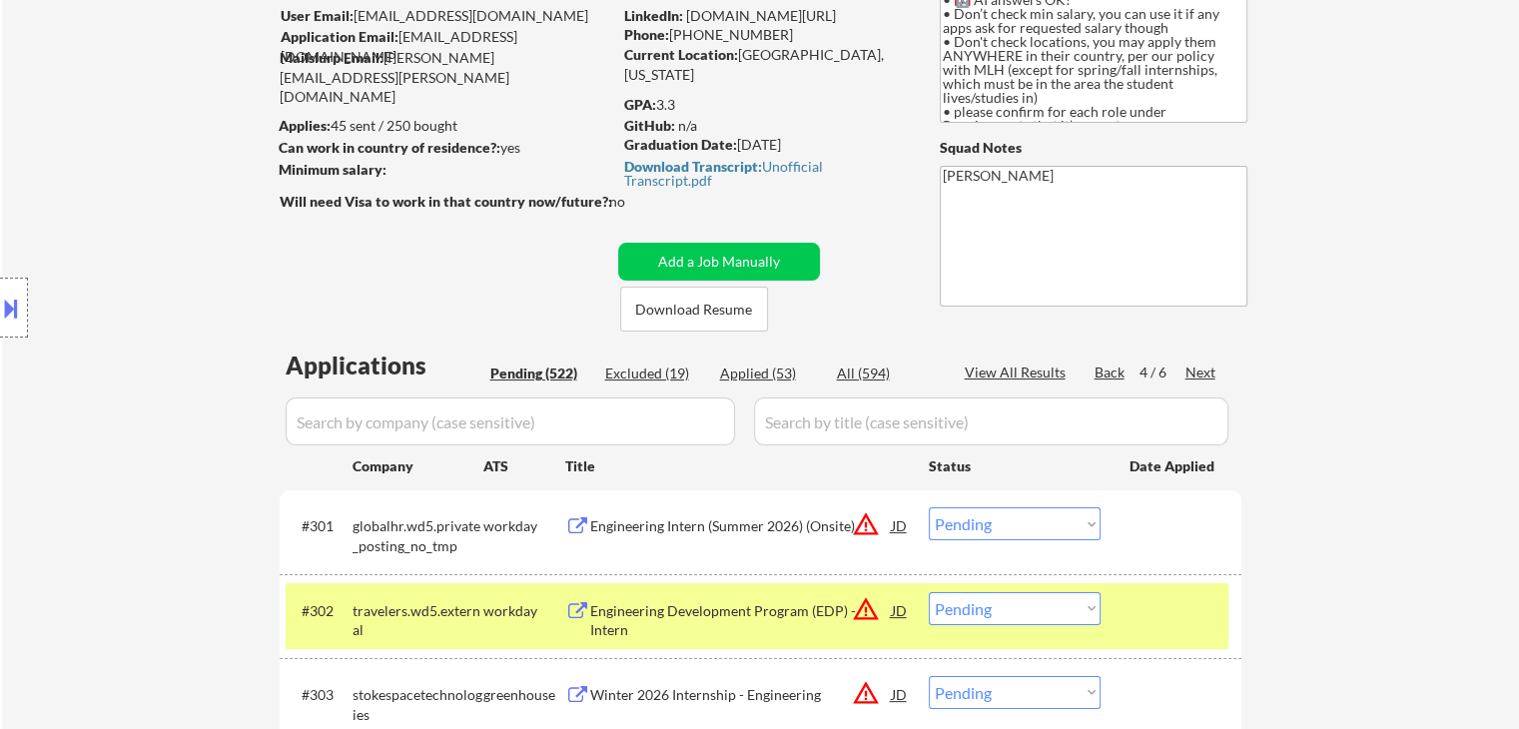
click at [1108, 369] on div "Back" at bounding box center [1111, 373] width 32 height 20
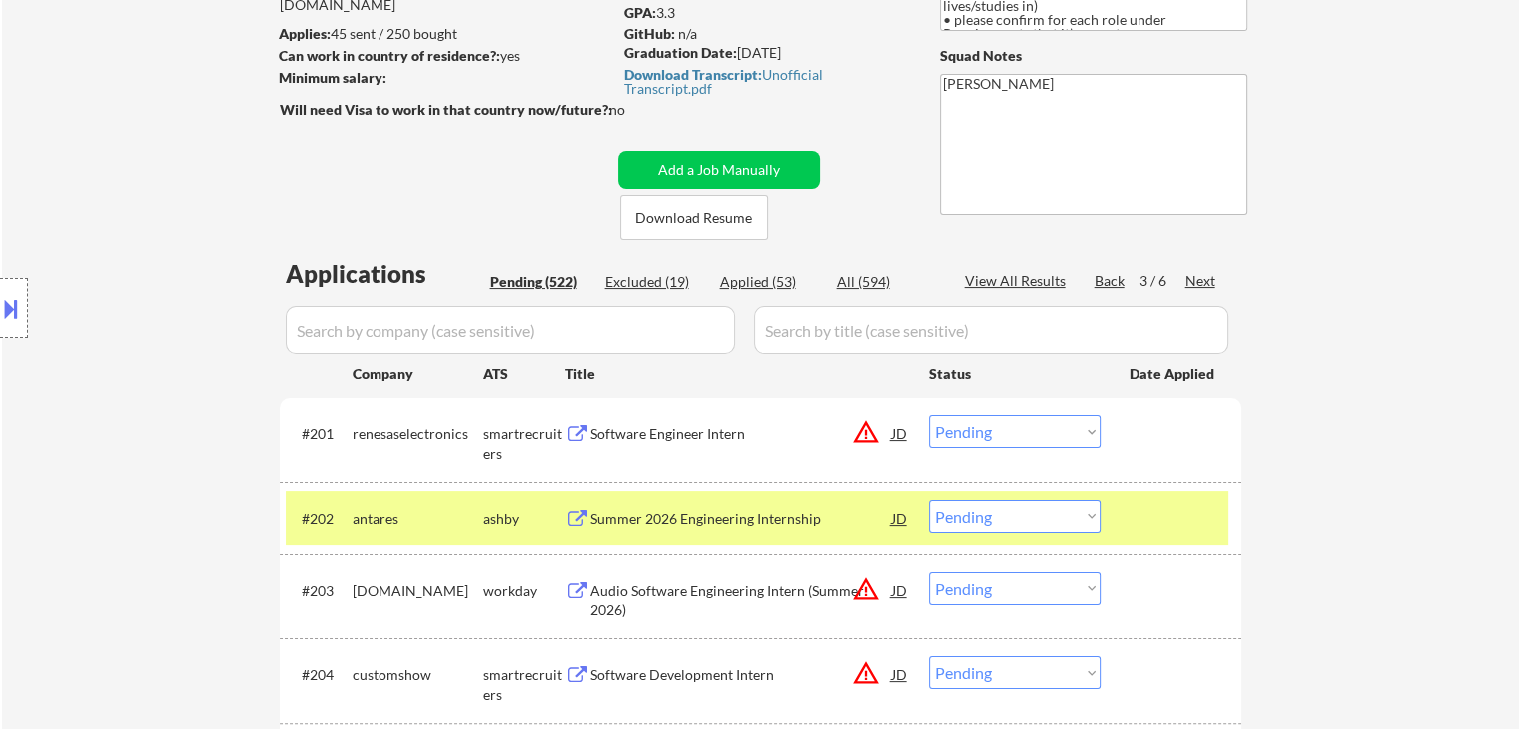
scroll to position [360, 0]
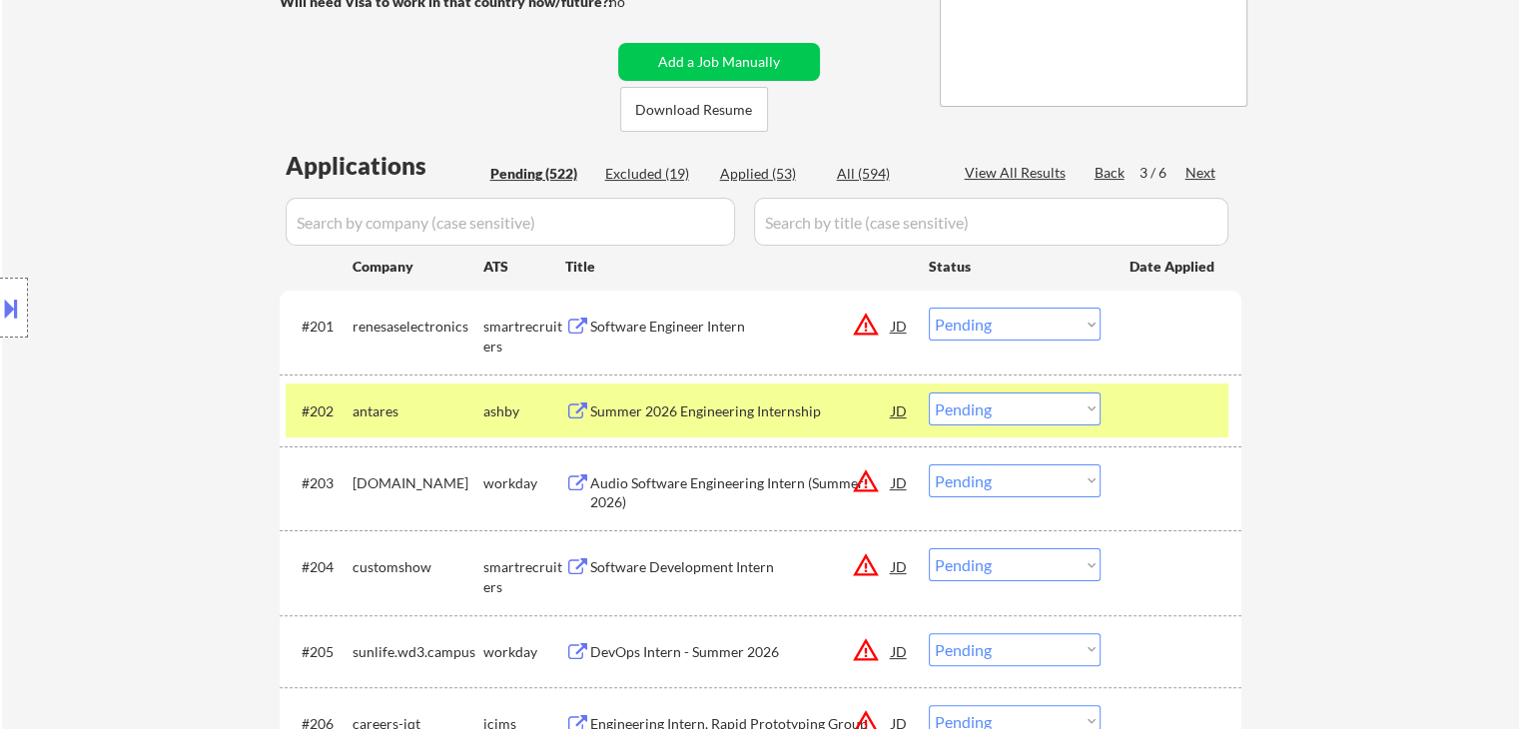
click at [621, 324] on div "Software Engineer Intern" at bounding box center [741, 327] width 302 height 20
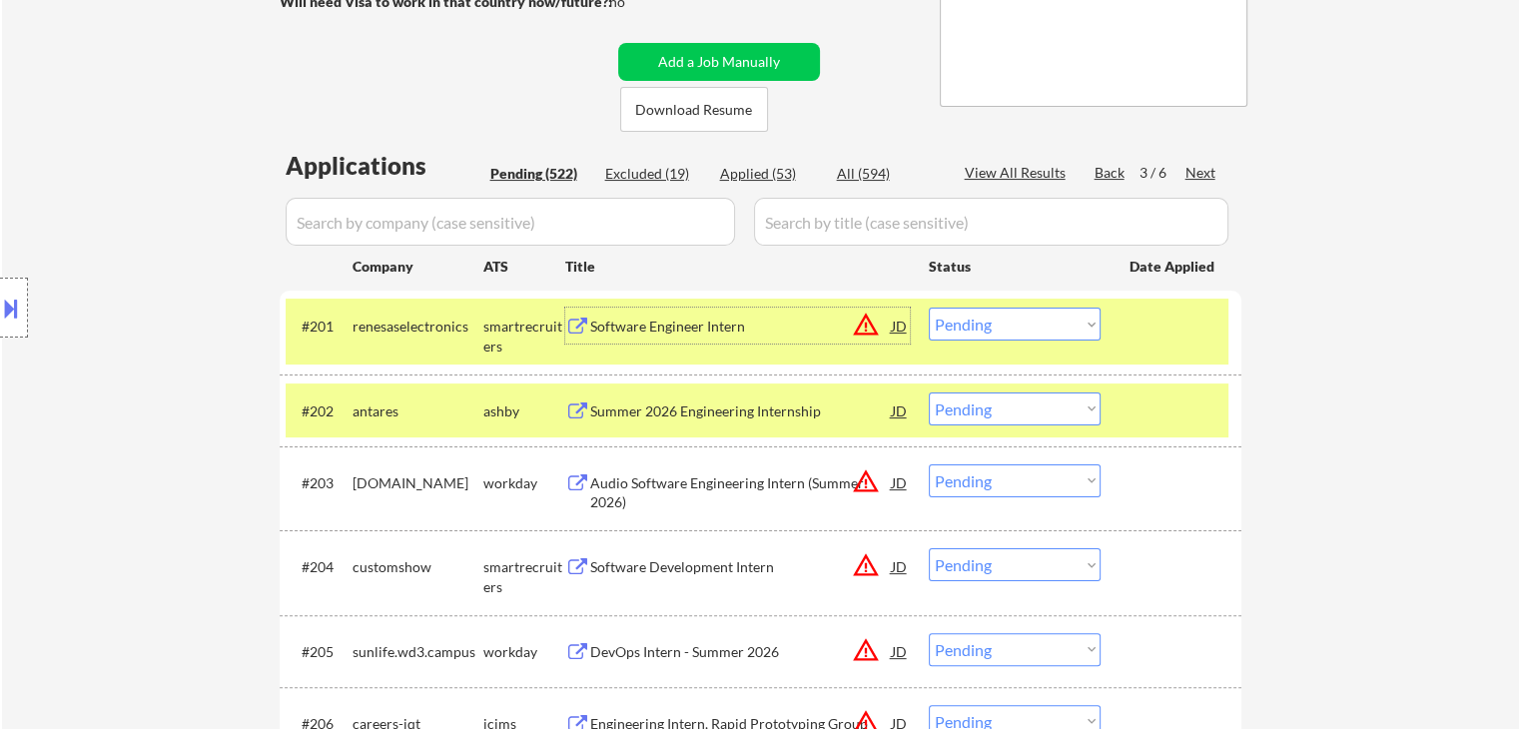
click at [992, 326] on select "Choose an option... Pending Applied Excluded (Questions) Excluded (Expired) Exc…" at bounding box center [1015, 324] width 172 height 33
click at [929, 308] on select "Choose an option... Pending Applied Excluded (Questions) Excluded (Expired) Exc…" at bounding box center [1015, 324] width 172 height 33
select select ""pending""
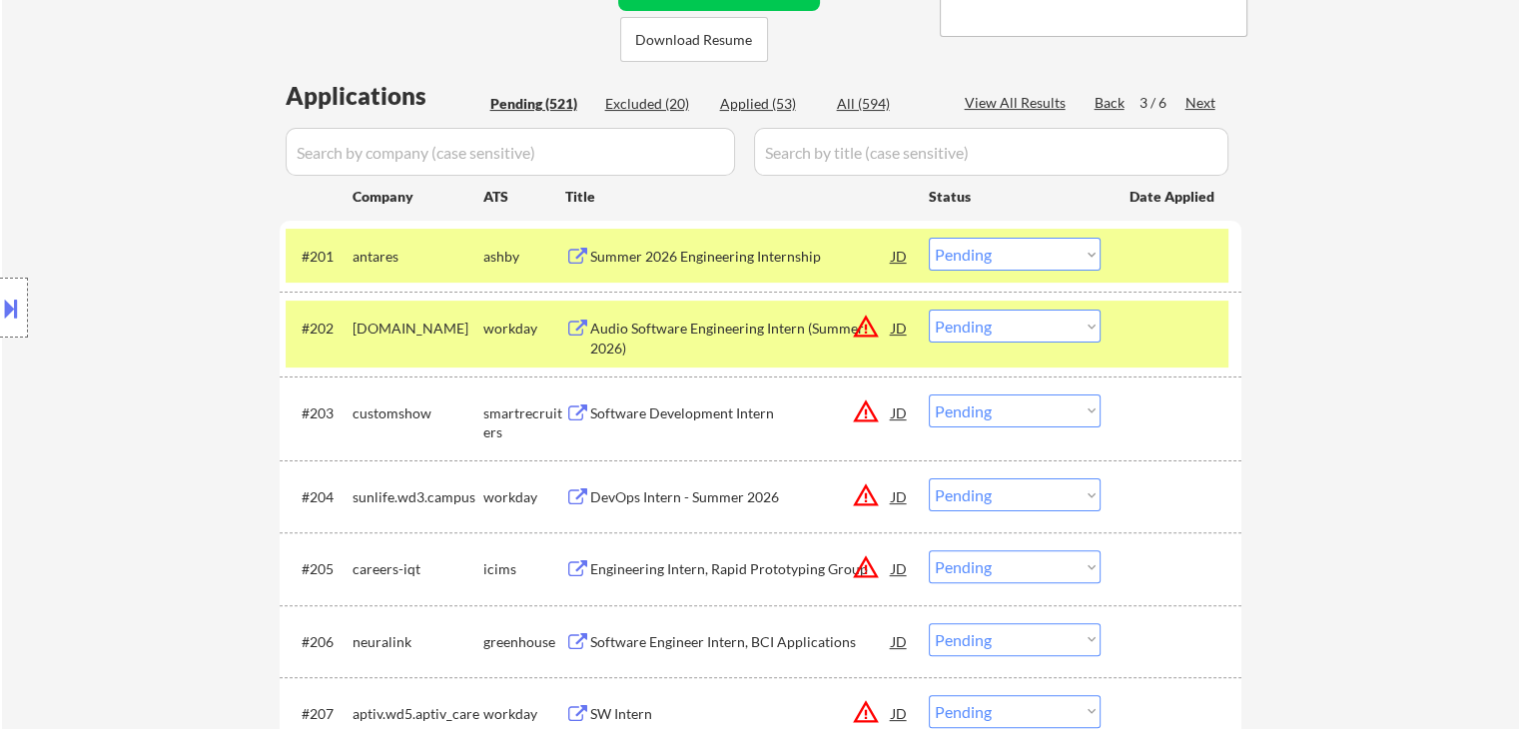
scroll to position [459, 0]
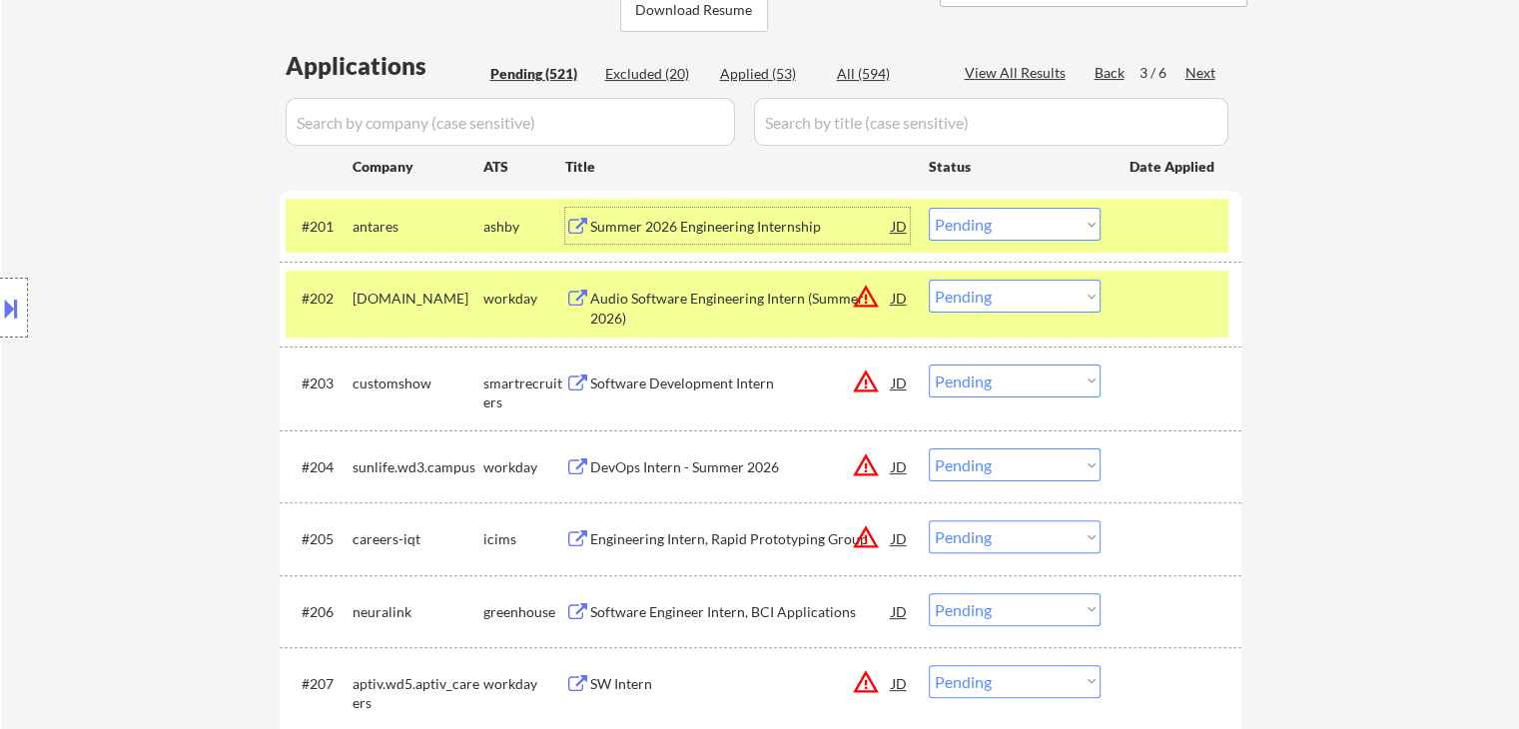
click at [675, 217] on div "Summer 2026 Engineering Internship" at bounding box center [741, 227] width 302 height 20
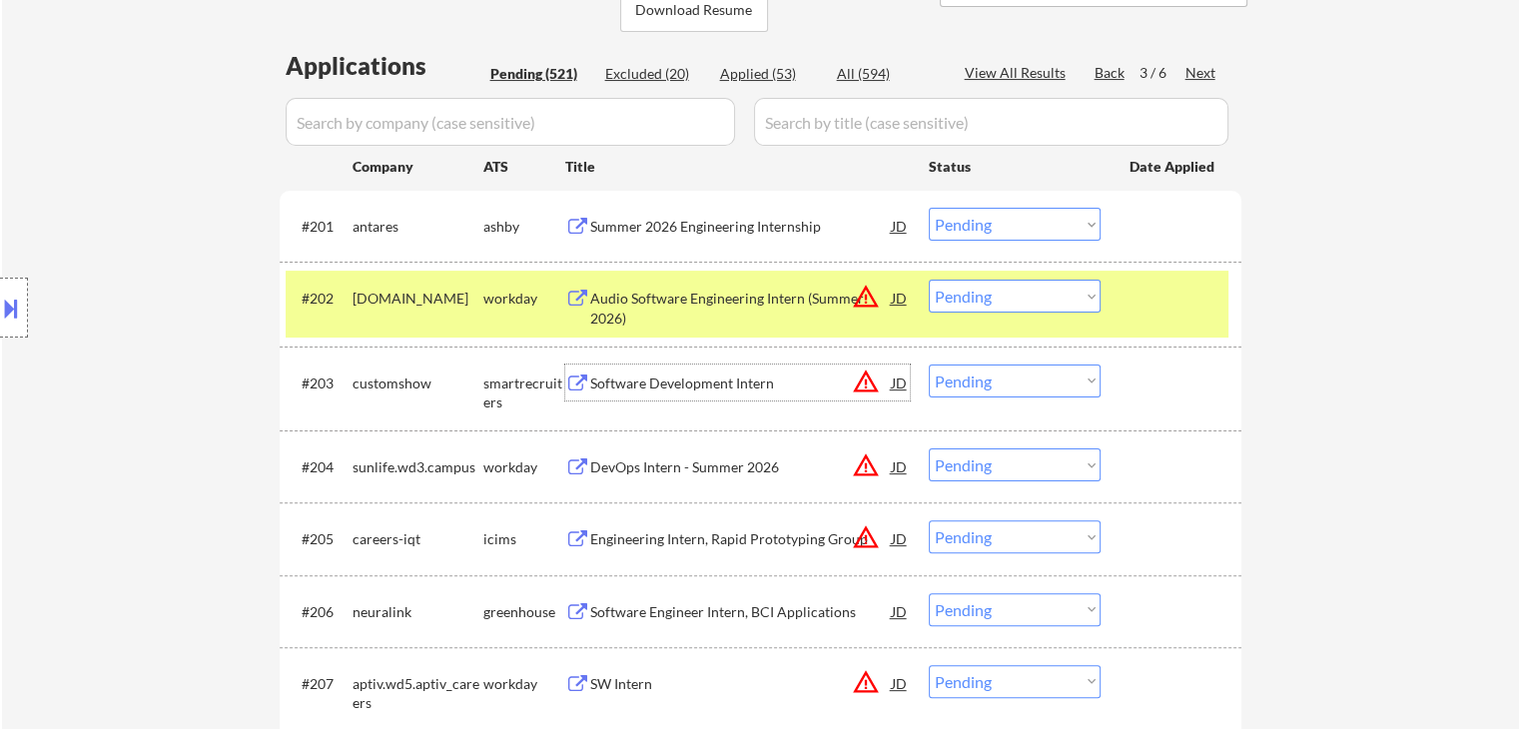
click at [682, 384] on div "Software Development Intern" at bounding box center [741, 384] width 302 height 20
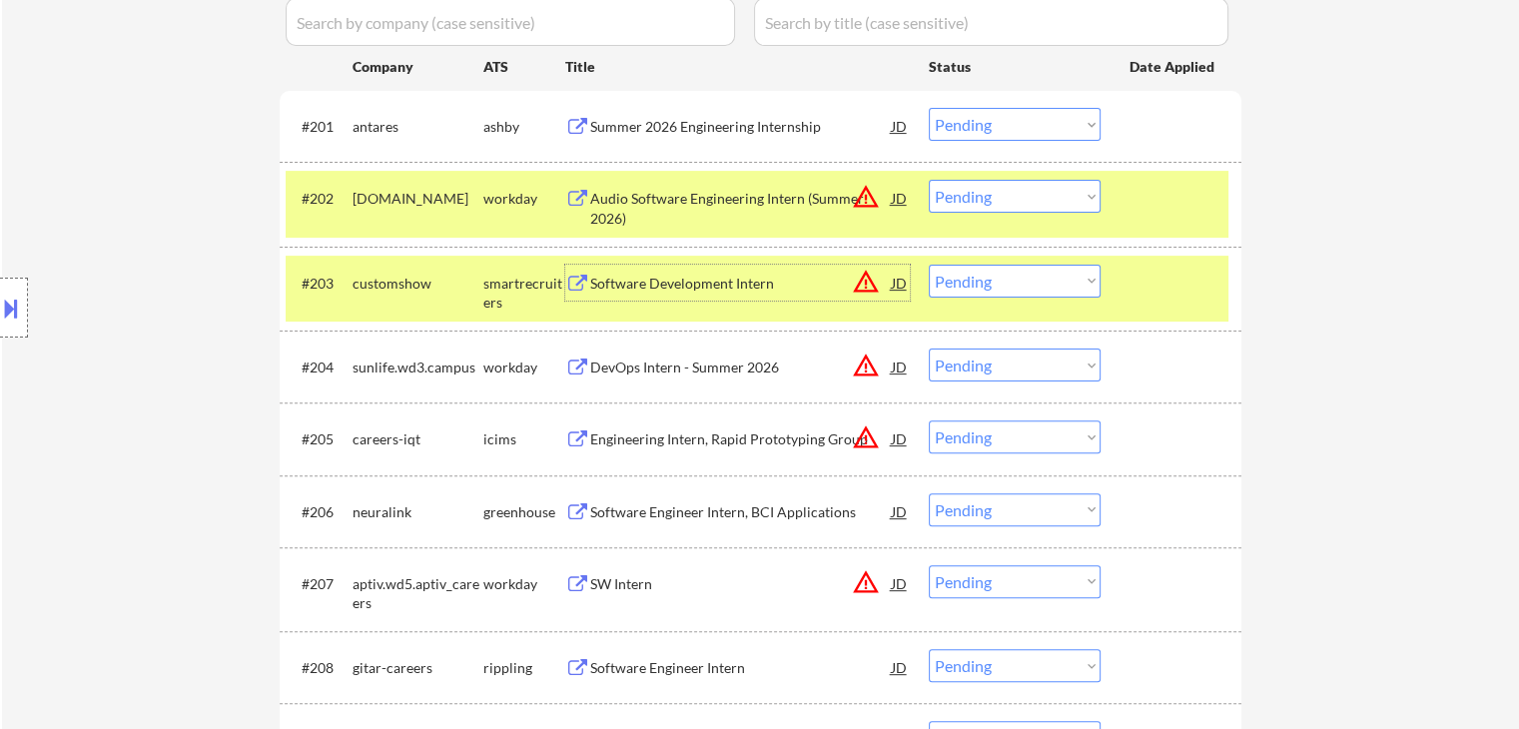
scroll to position [659, 0]
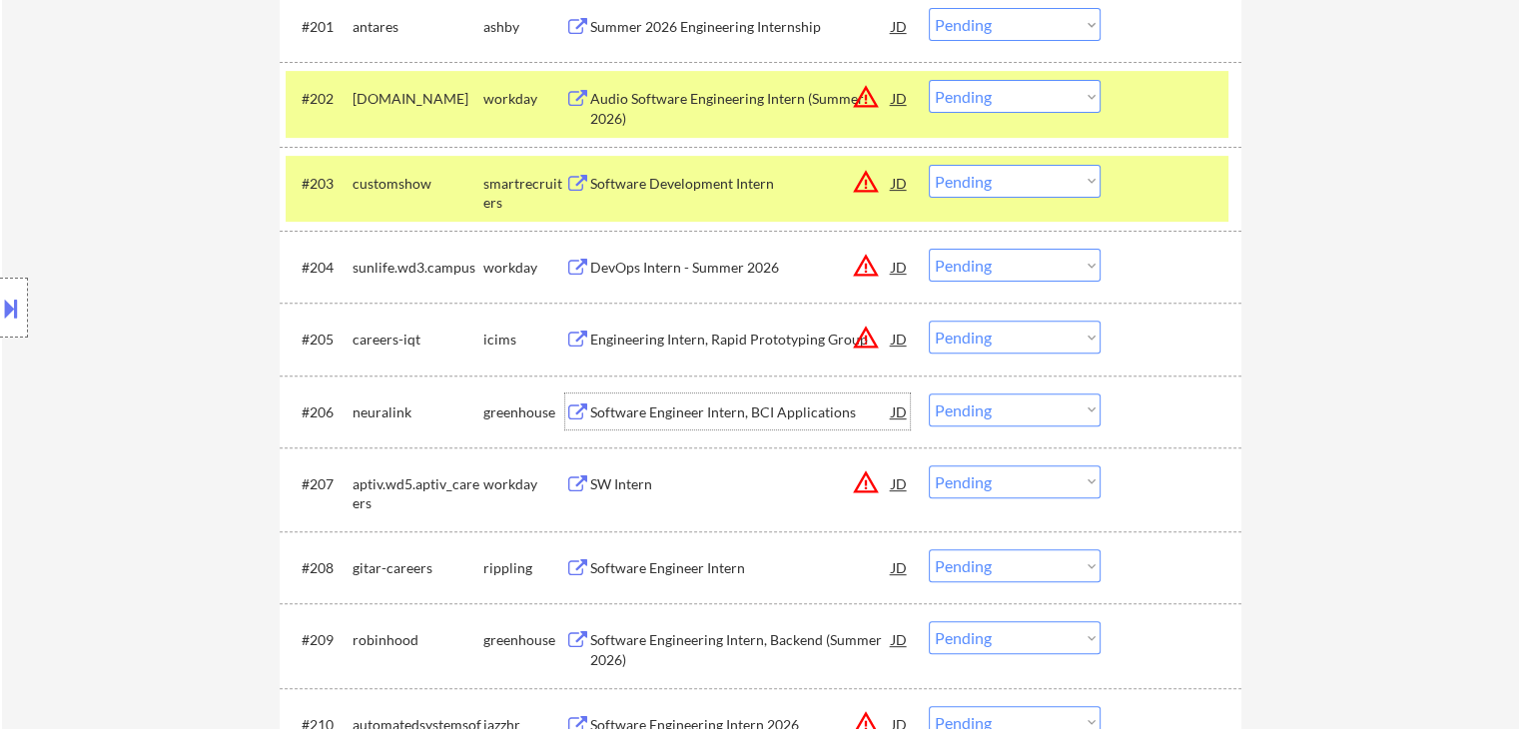
click at [704, 404] on div "Software Engineer Intern, BCI Applications" at bounding box center [741, 412] width 302 height 20
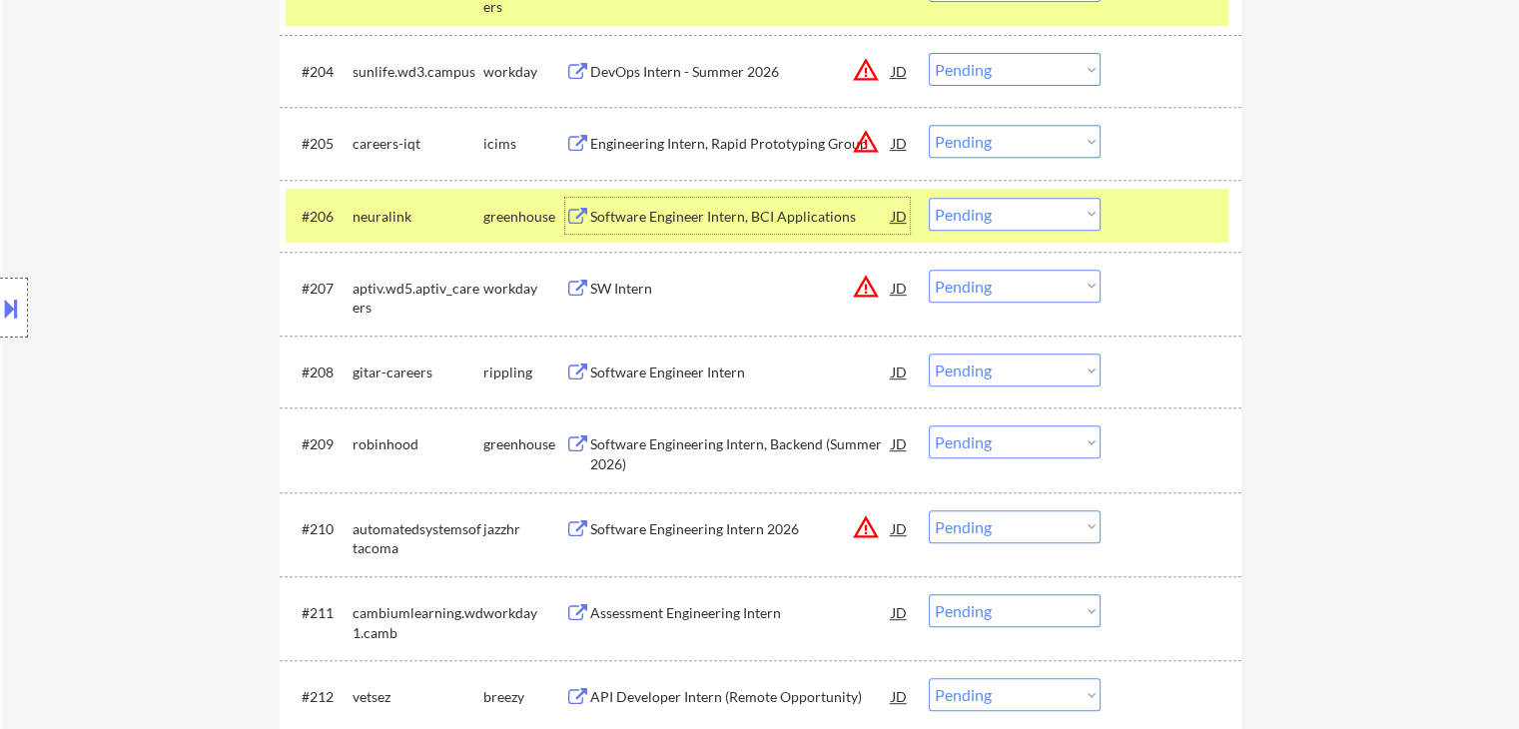
scroll to position [859, 0]
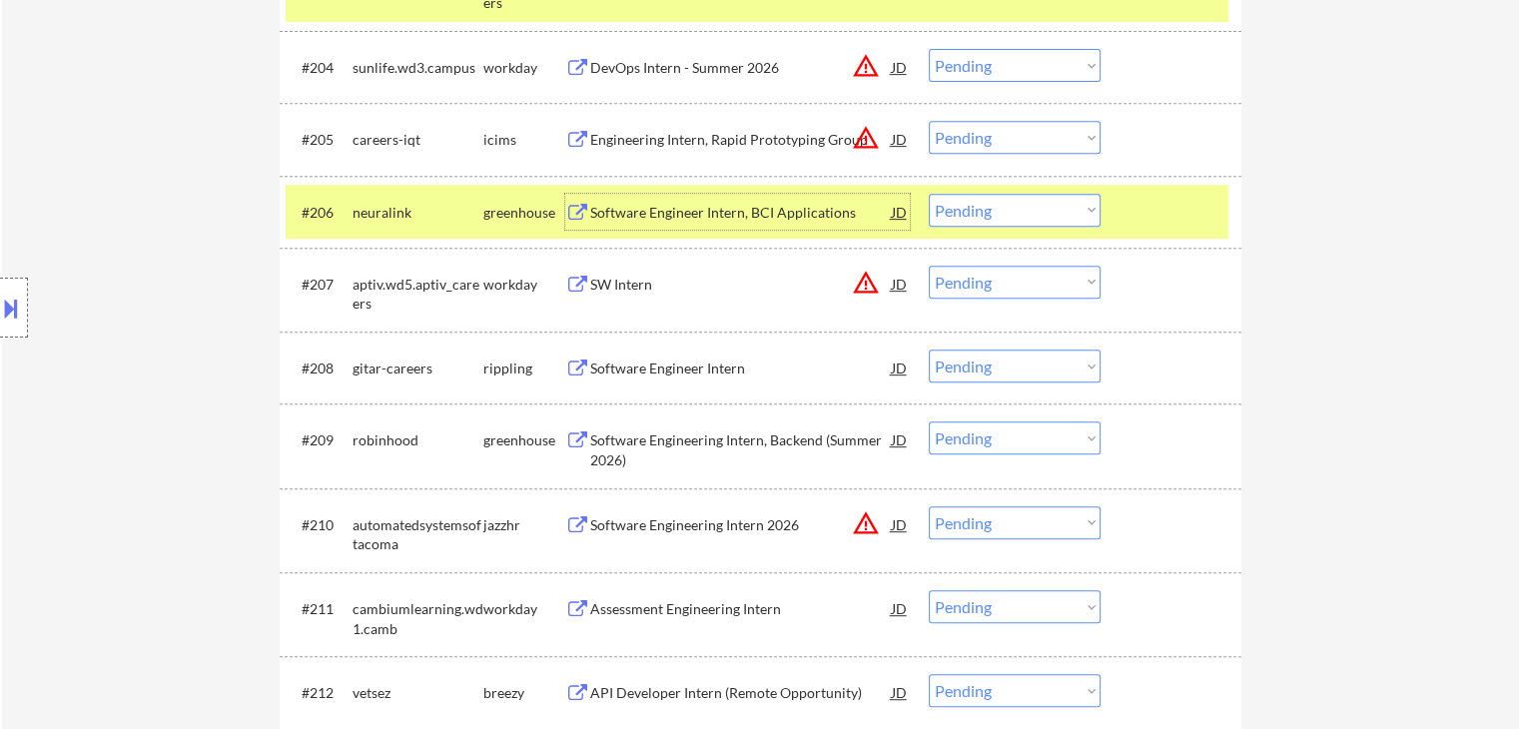
click at [664, 369] on div "Software Engineer Intern" at bounding box center [741, 369] width 302 height 20
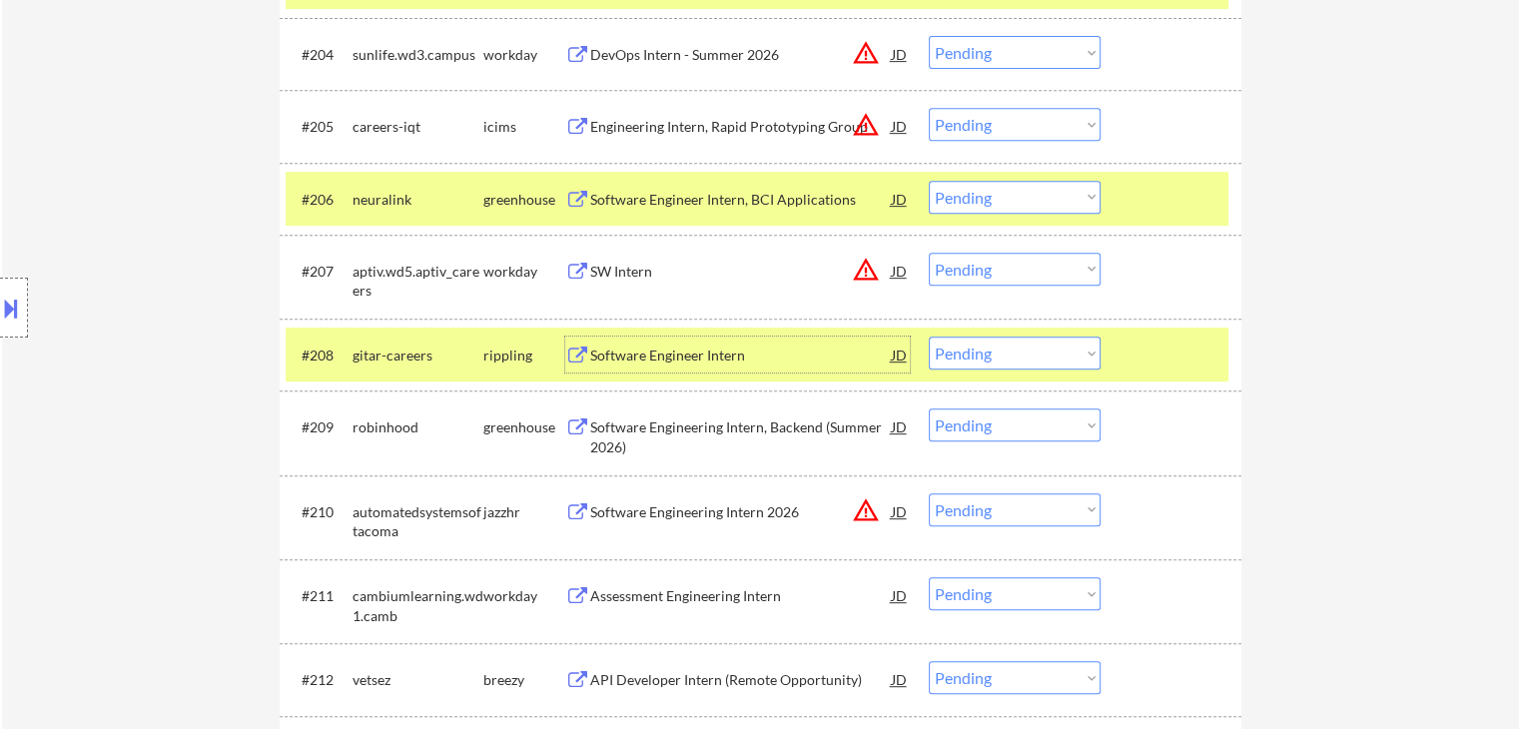
scroll to position [959, 0]
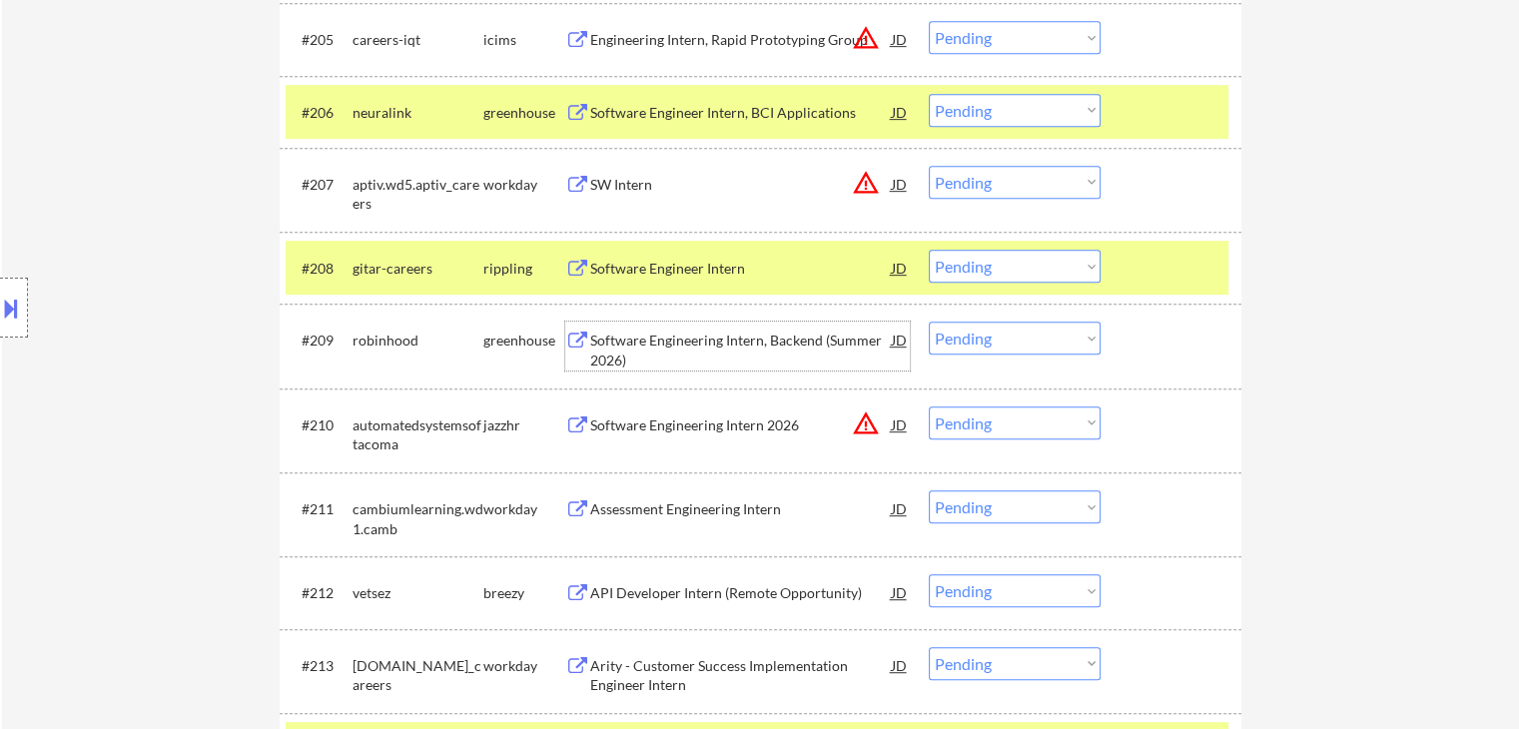
click at [707, 342] on div "Software Engineering Intern, Backend (Summer 2026)" at bounding box center [741, 350] width 302 height 39
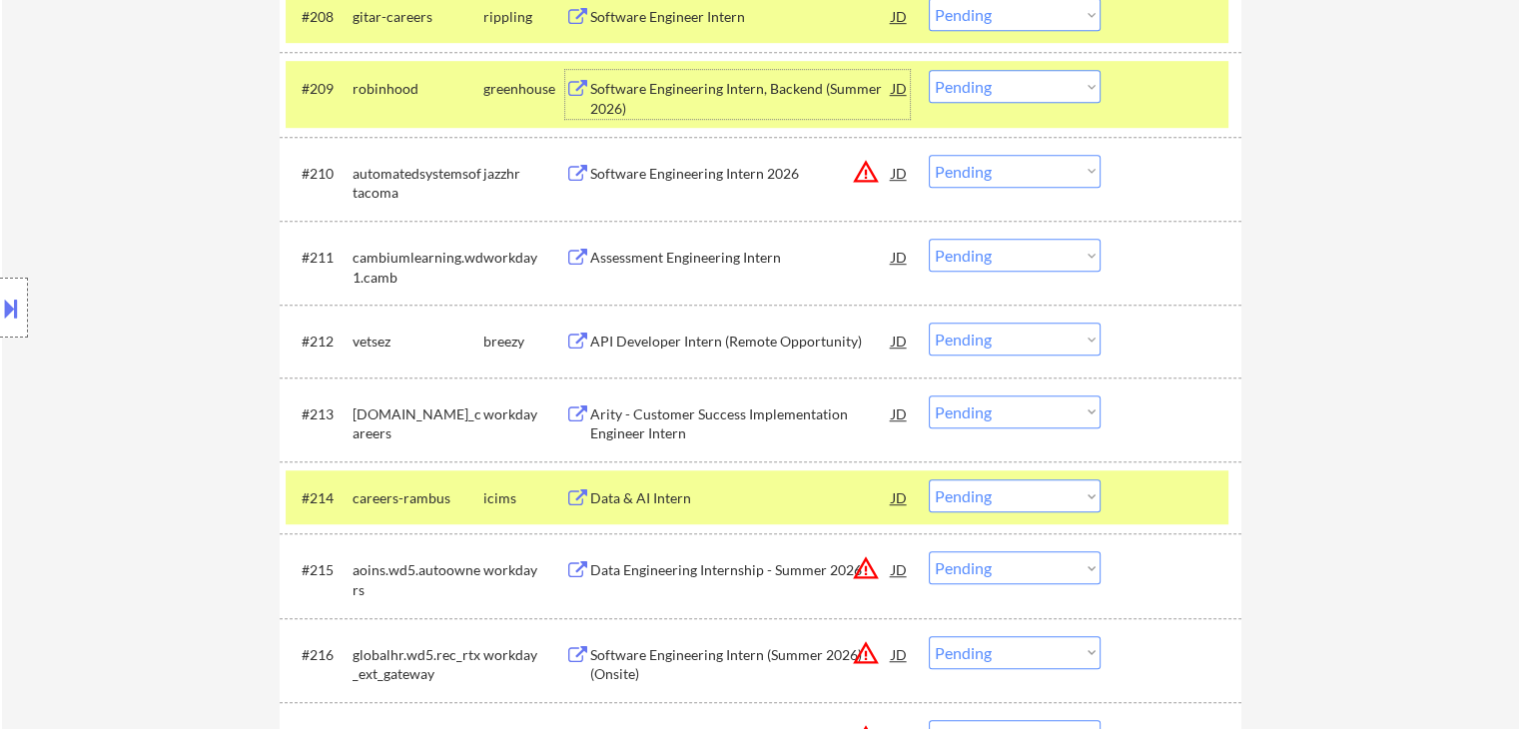
scroll to position [1258, 0]
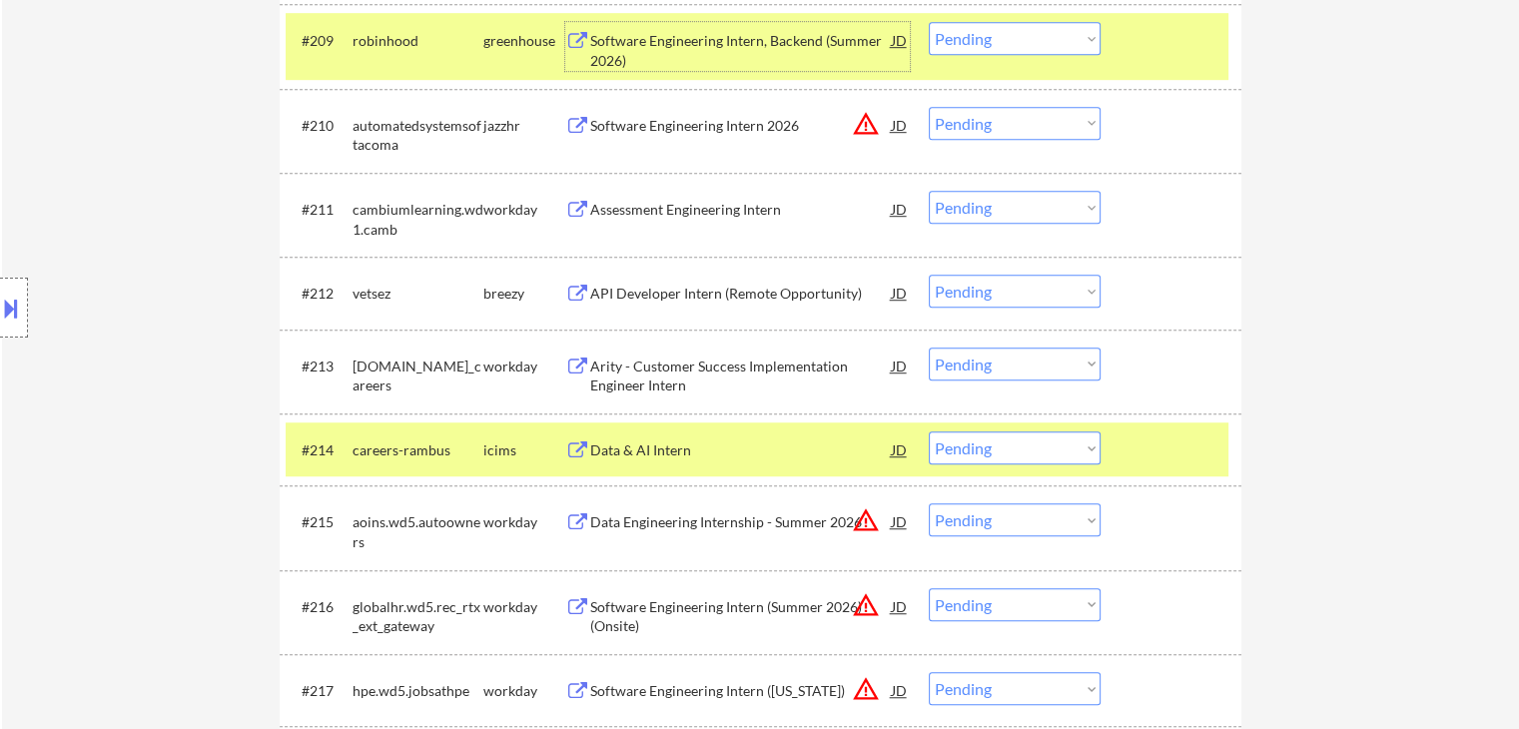
click at [700, 294] on div "API Developer Intern (Remote Opportunity)" at bounding box center [741, 294] width 302 height 20
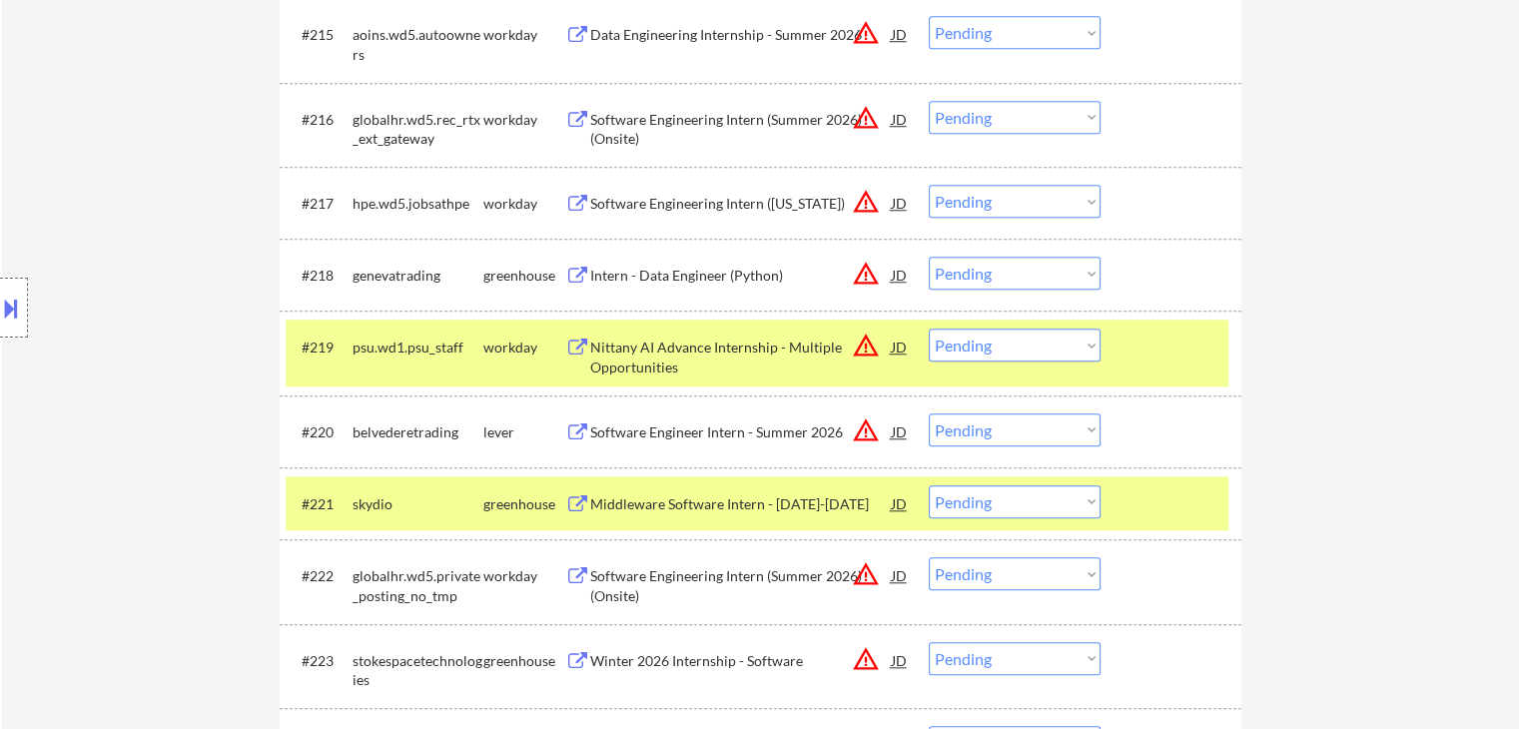
scroll to position [1758, 0]
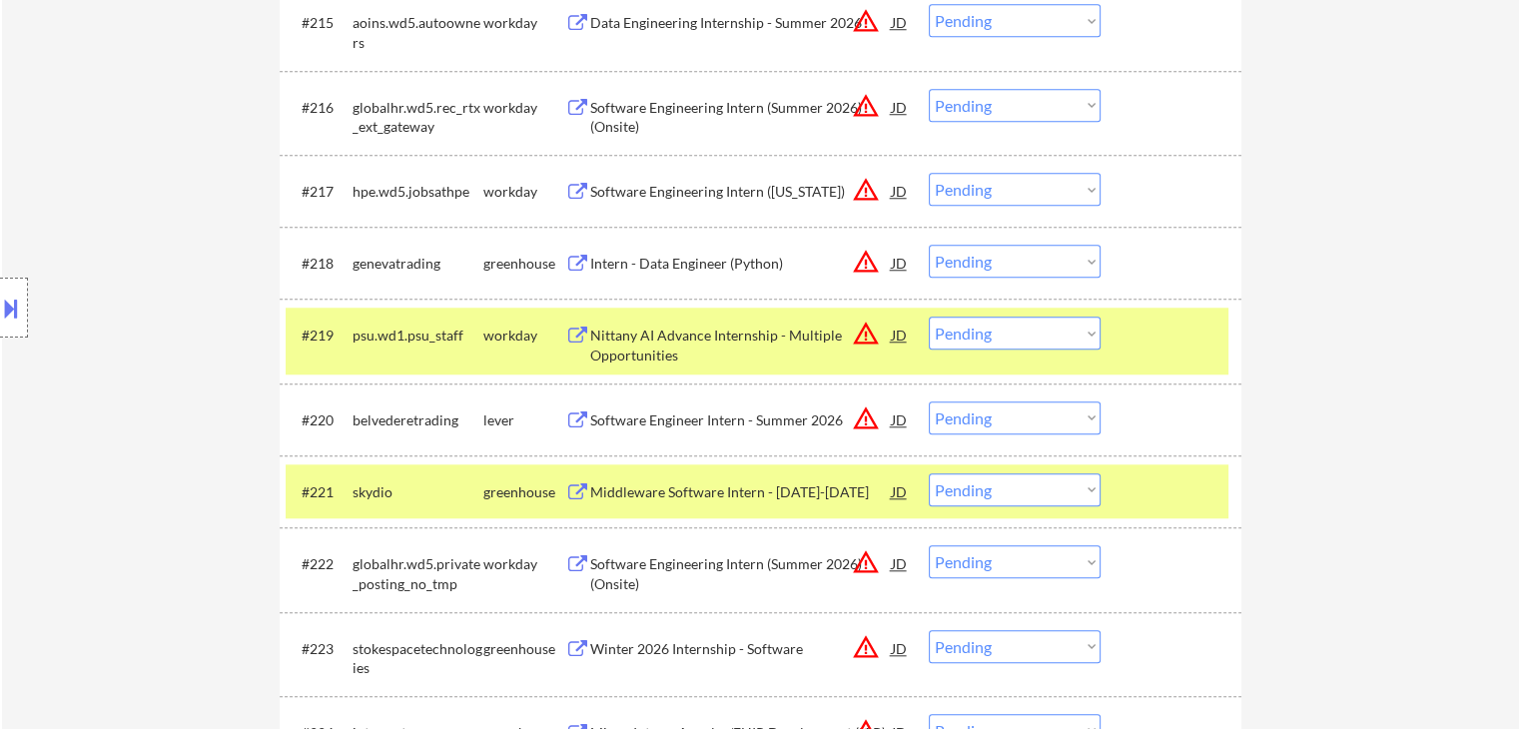
click at [674, 256] on div "Intern - Data Engineer (Python)" at bounding box center [741, 264] width 302 height 20
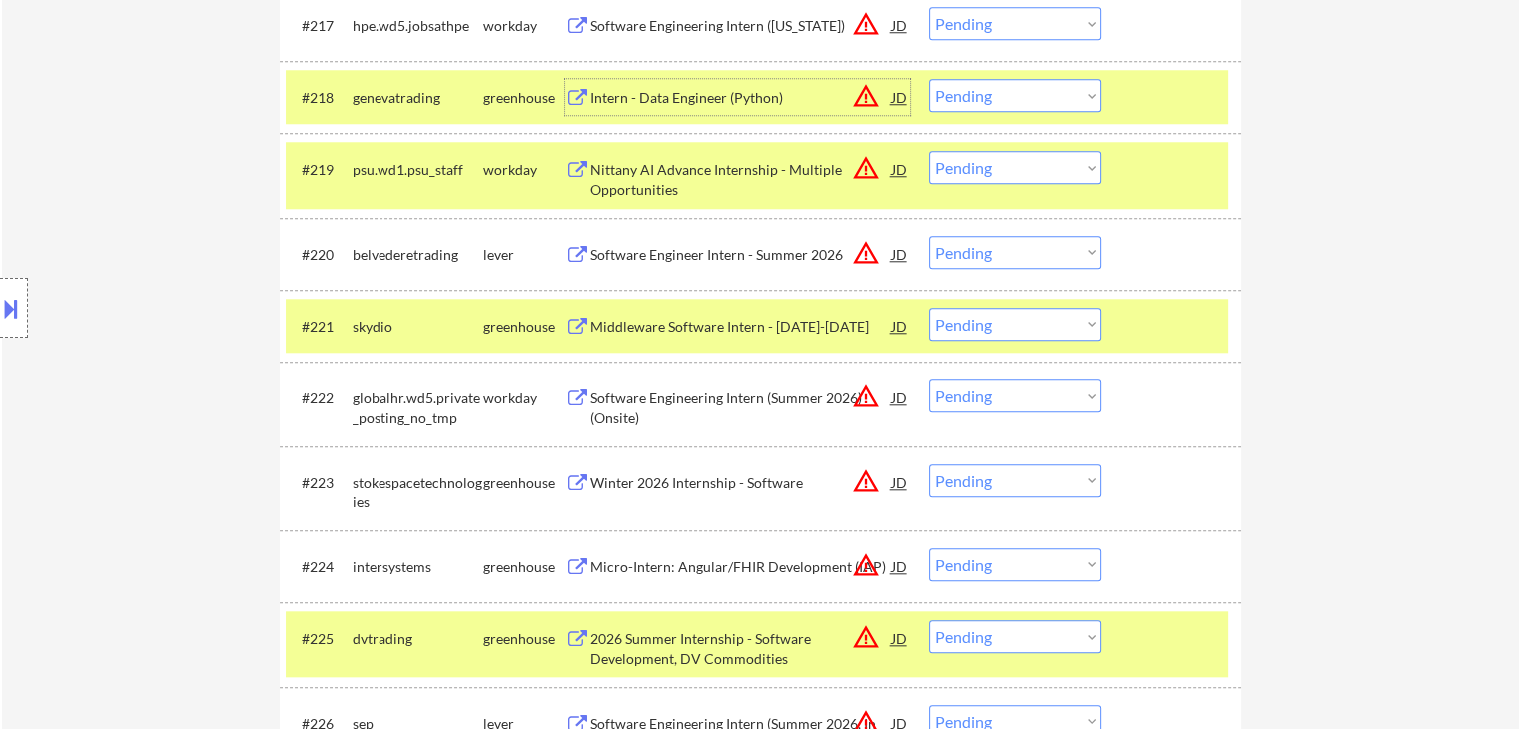
scroll to position [1957, 0]
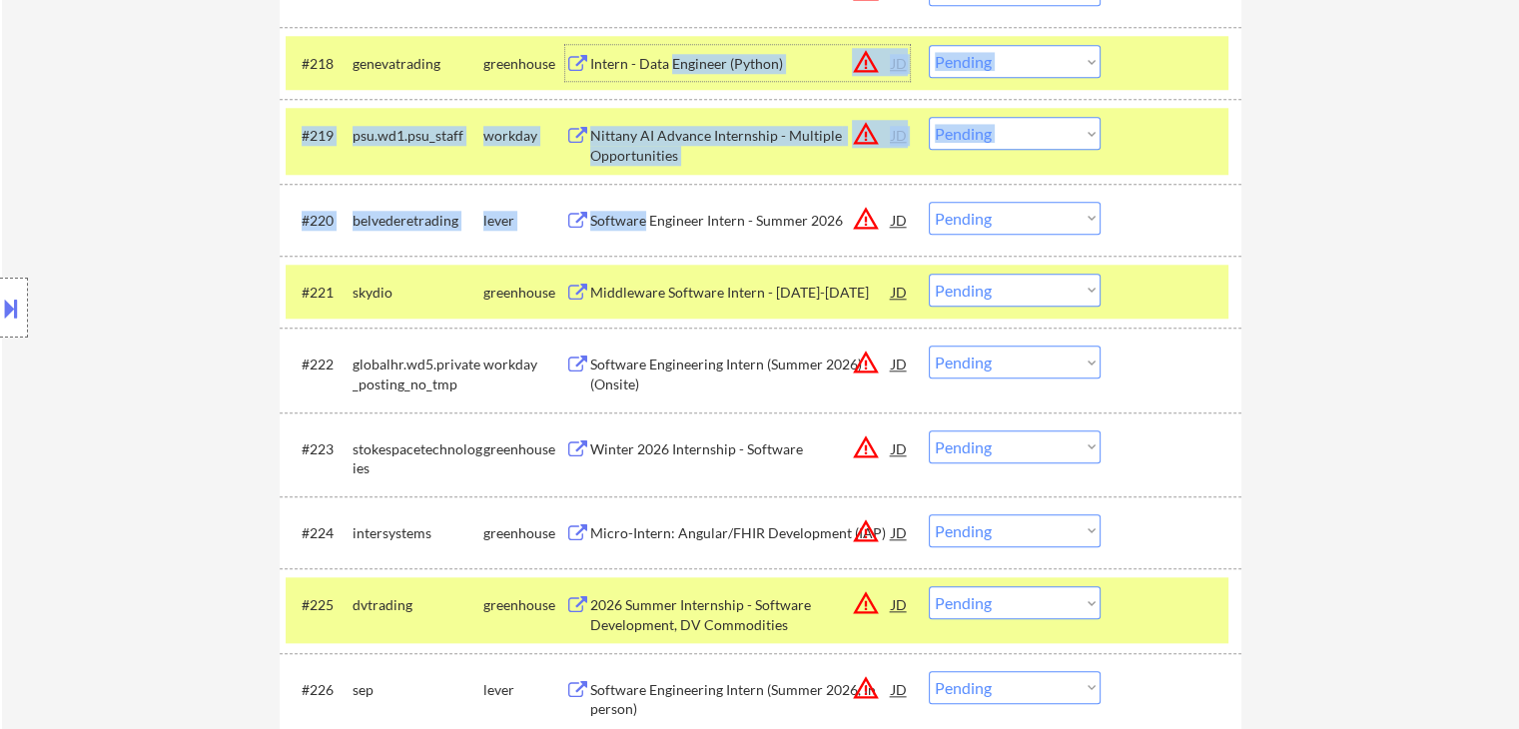
click at [643, 214] on div "Software Engineer Intern - Summer 2026" at bounding box center [741, 221] width 302 height 20
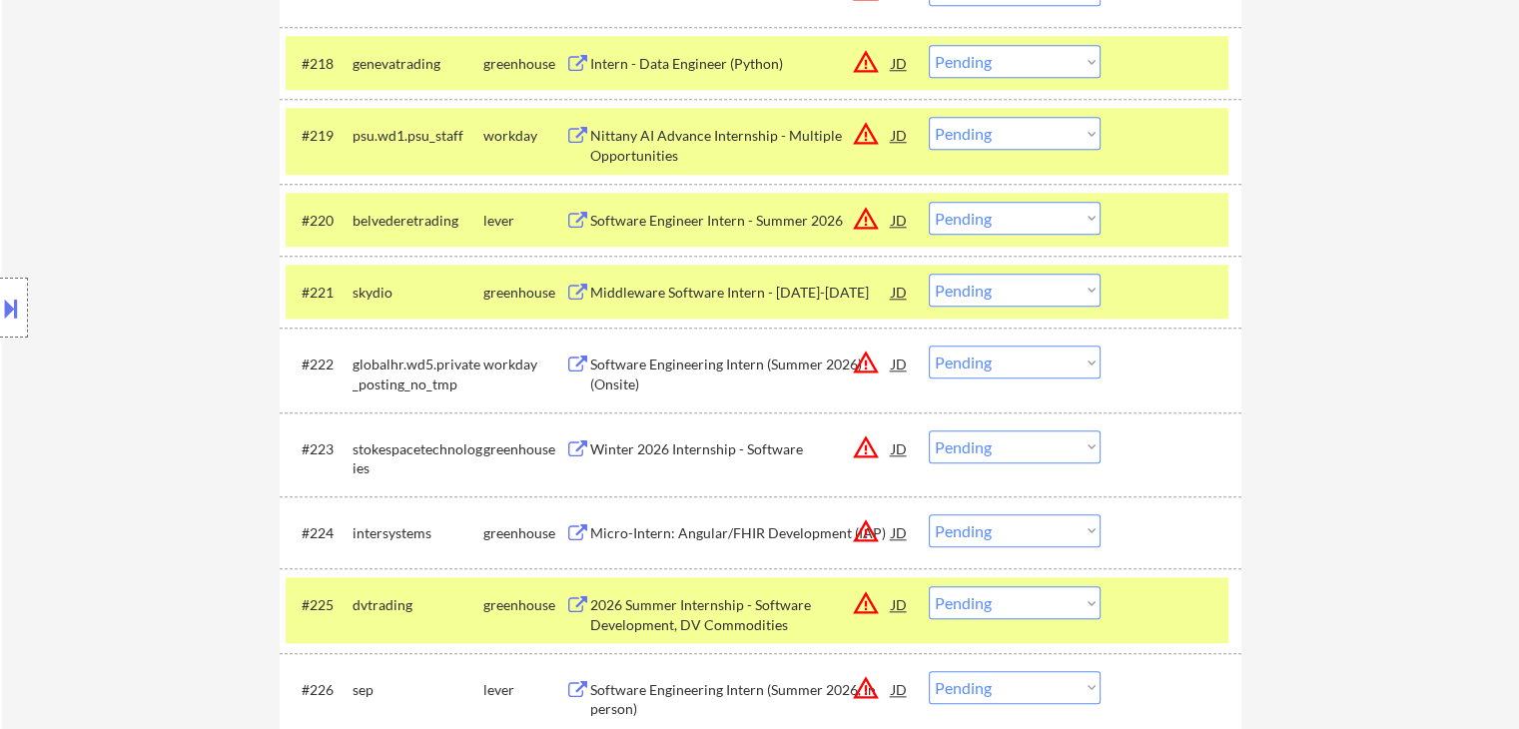
click at [175, 274] on div "Location Inclusions: country:[GEOGRAPHIC_DATA]" at bounding box center [179, 308] width 358 height 371
click at [731, 225] on div "Software Engineer Intern - Summer 2026" at bounding box center [741, 221] width 302 height 20
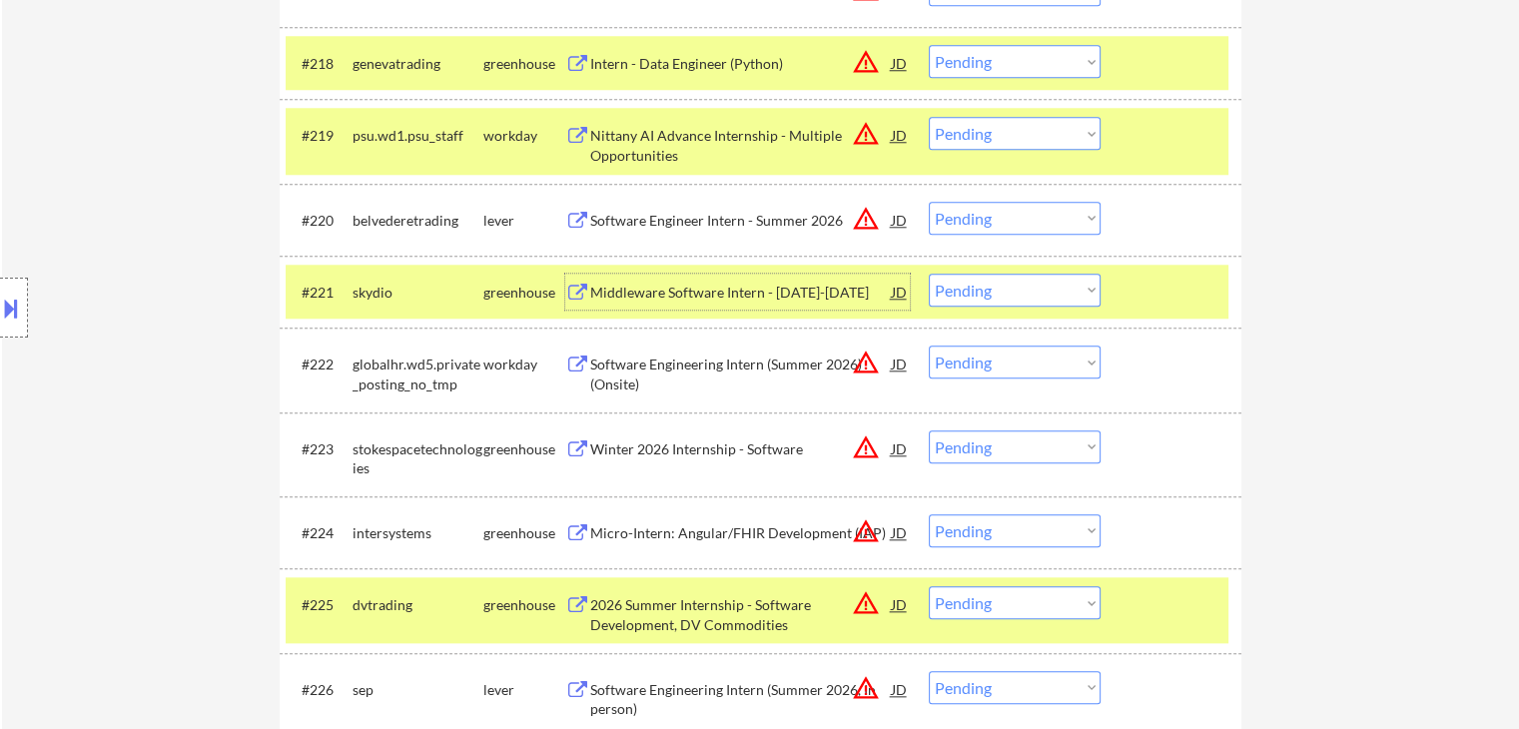
click at [675, 291] on div "Middleware Software Intern - [DATE]-[DATE]" at bounding box center [741, 293] width 302 height 20
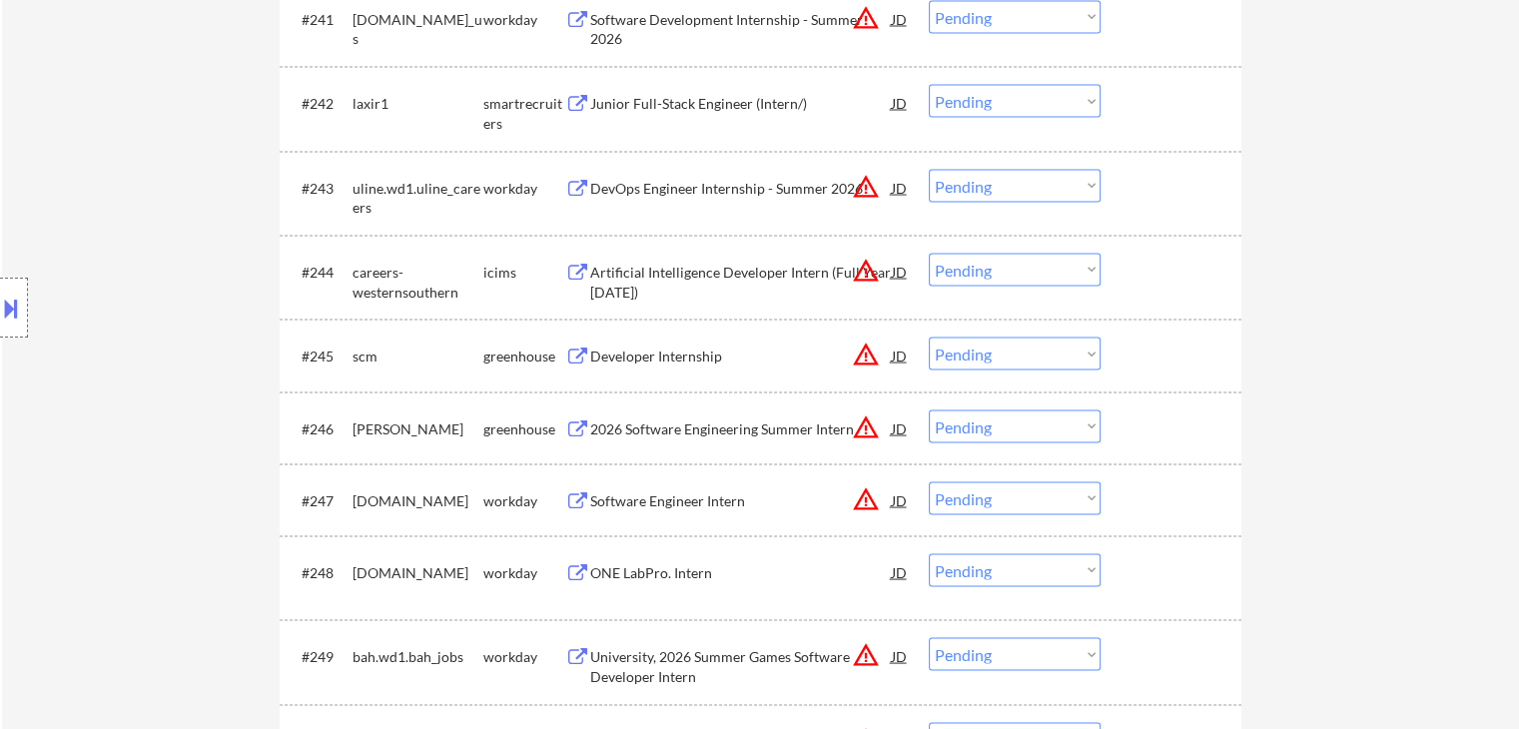
scroll to position [4294, 0]
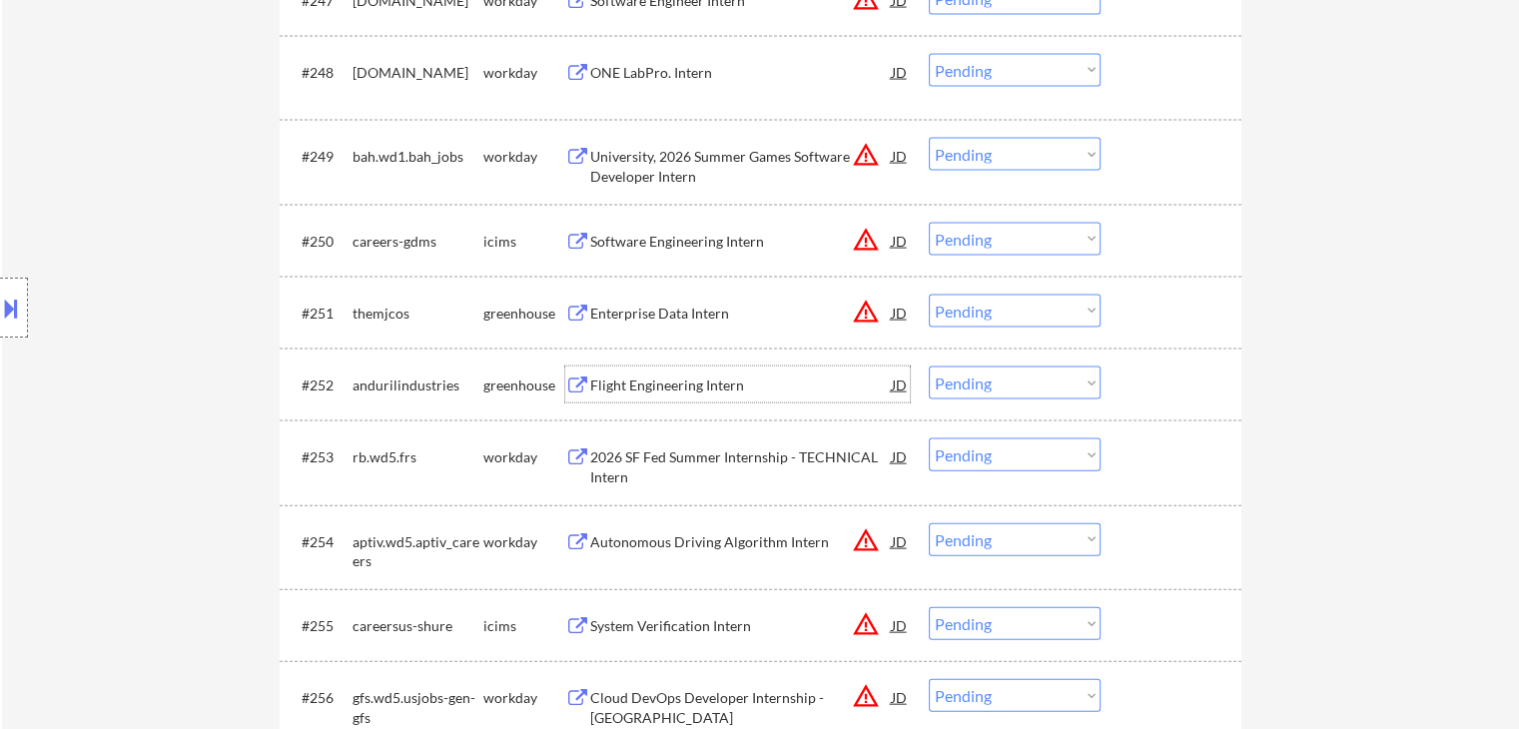
click at [672, 380] on div "Flight Engineering Intern" at bounding box center [741, 385] width 302 height 20
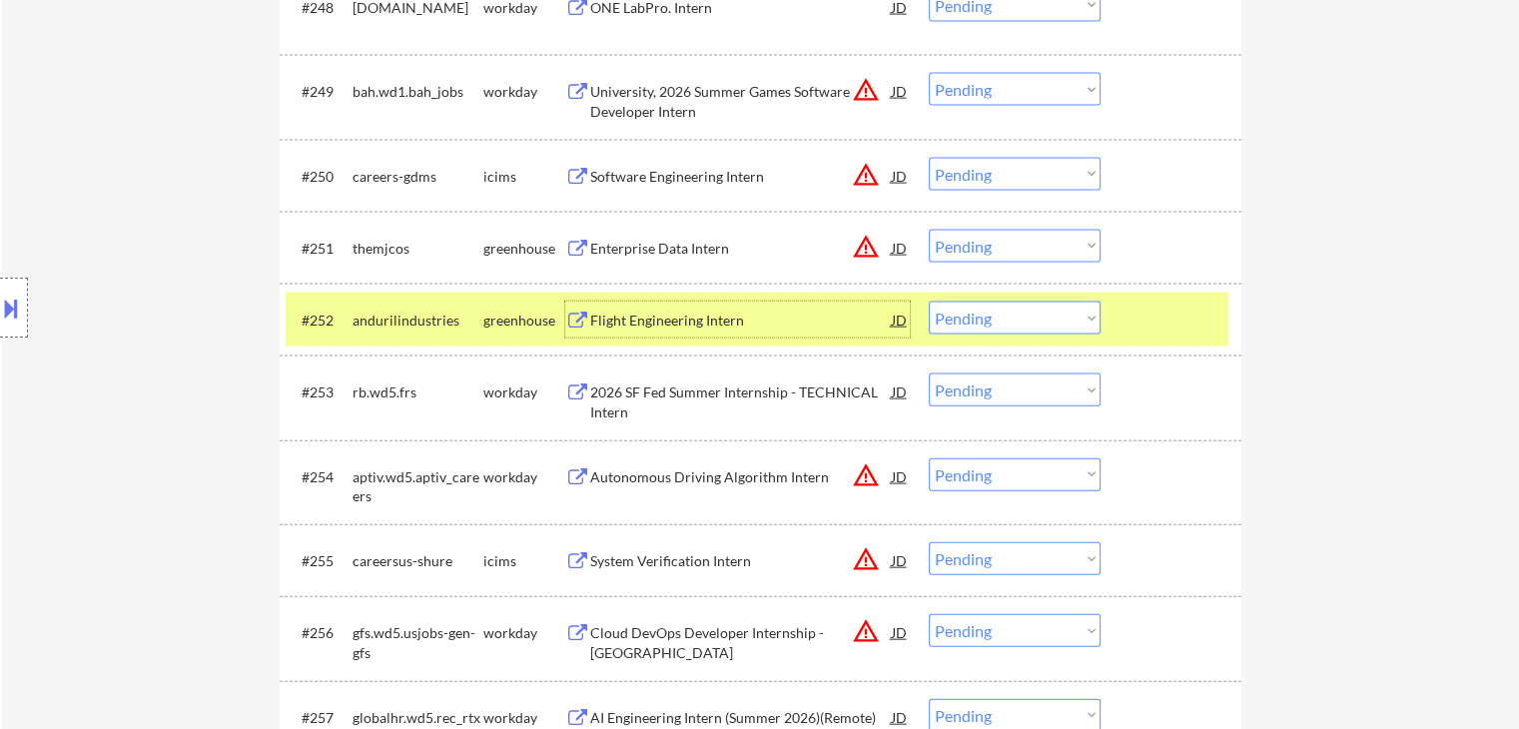
scroll to position [4394, 0]
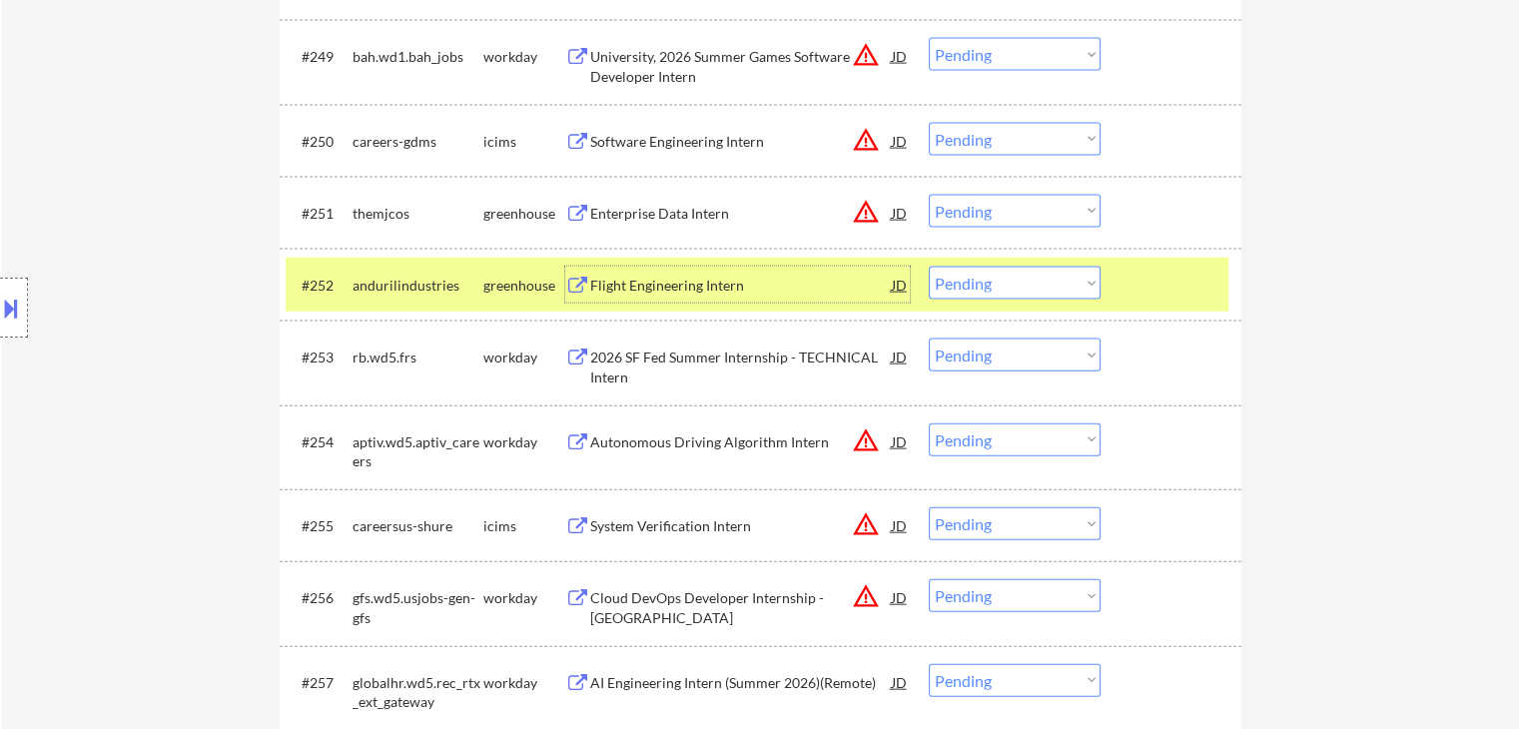
click at [983, 285] on select "Choose an option... Pending Applied Excluded (Questions) Excluded (Expired) Exc…" at bounding box center [1015, 283] width 172 height 33
click at [929, 267] on select "Choose an option... Pending Applied Excluded (Questions) Excluded (Expired) Exc…" at bounding box center [1015, 283] width 172 height 33
select select ""pending""
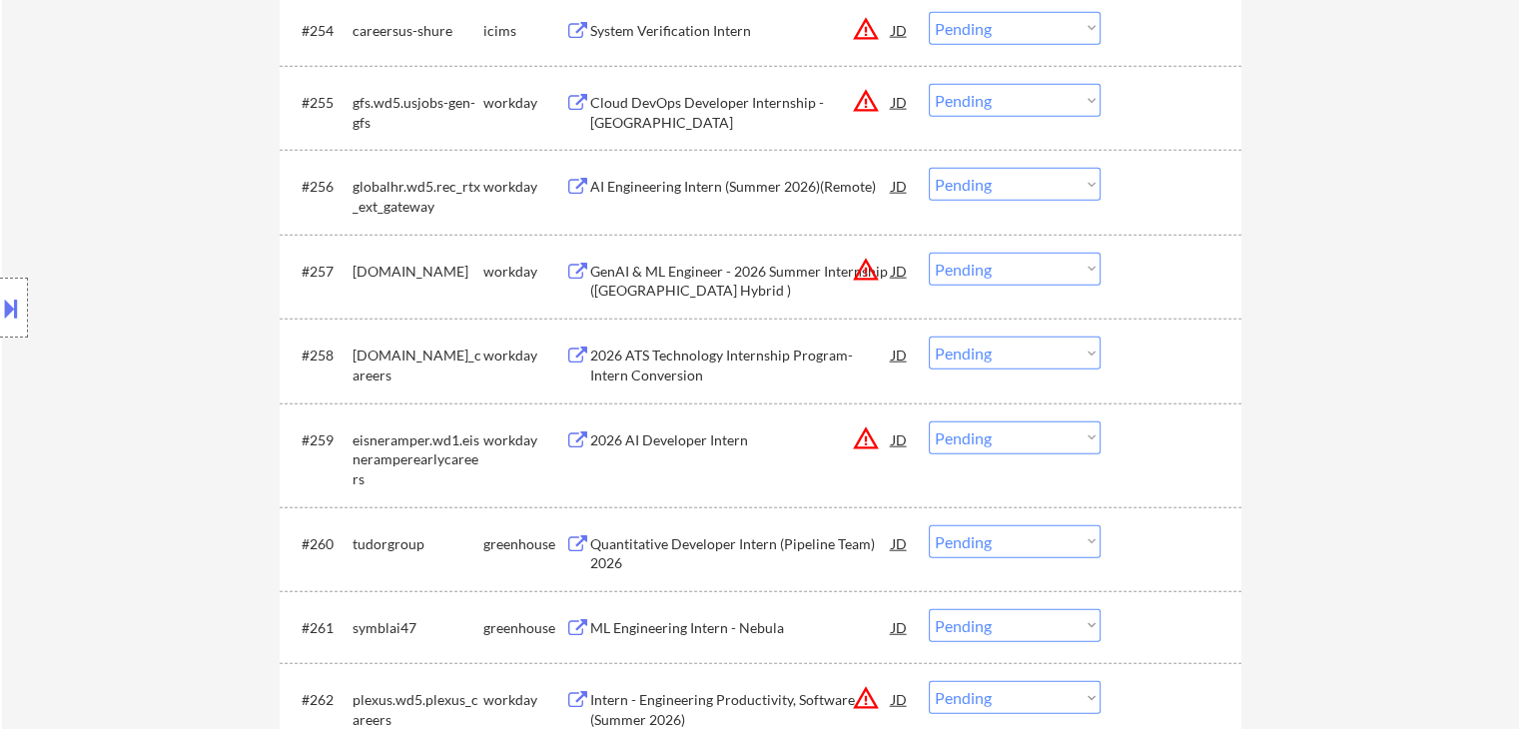
scroll to position [4893, 0]
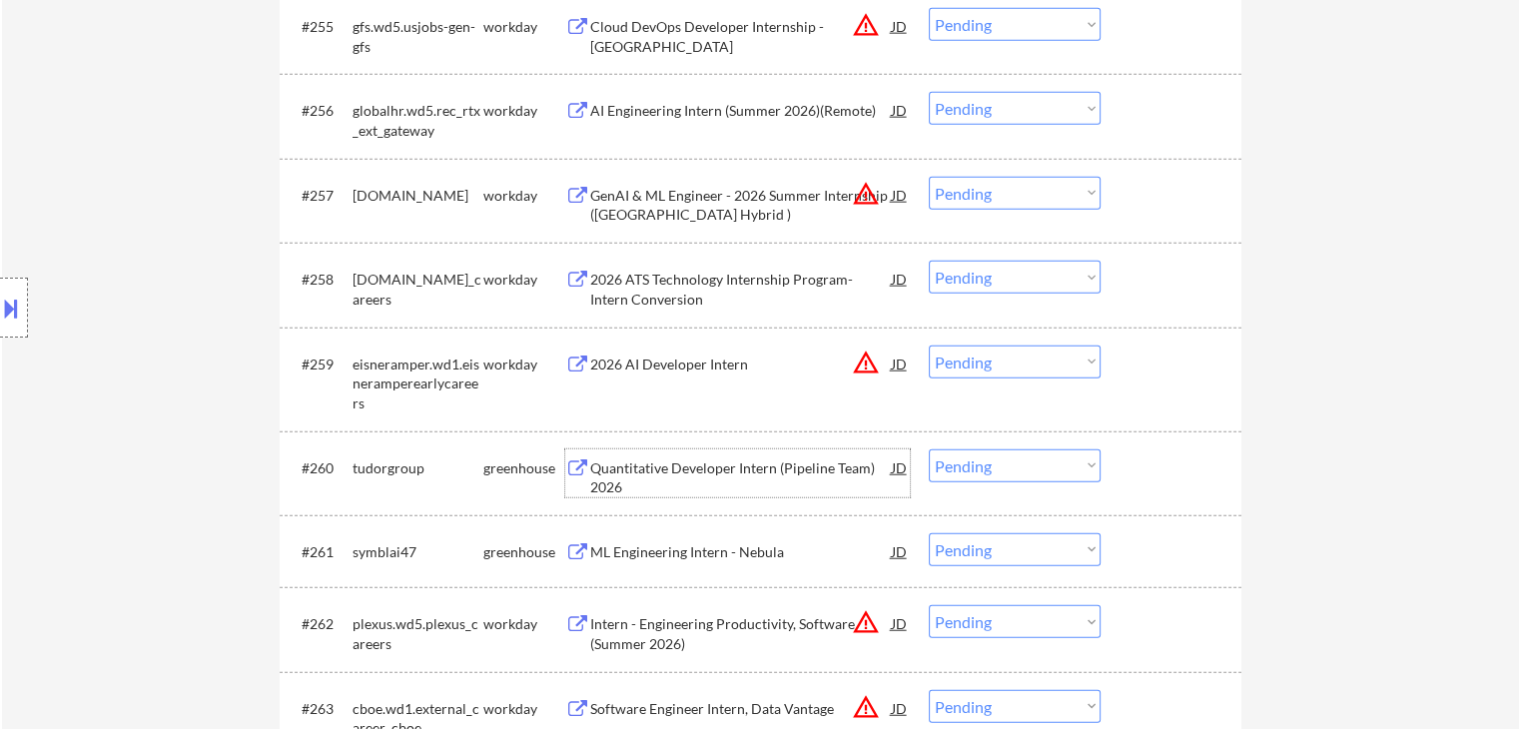
click at [674, 464] on div "Quantitative Developer Intern (Pipeline Team) 2026" at bounding box center [741, 477] width 302 height 39
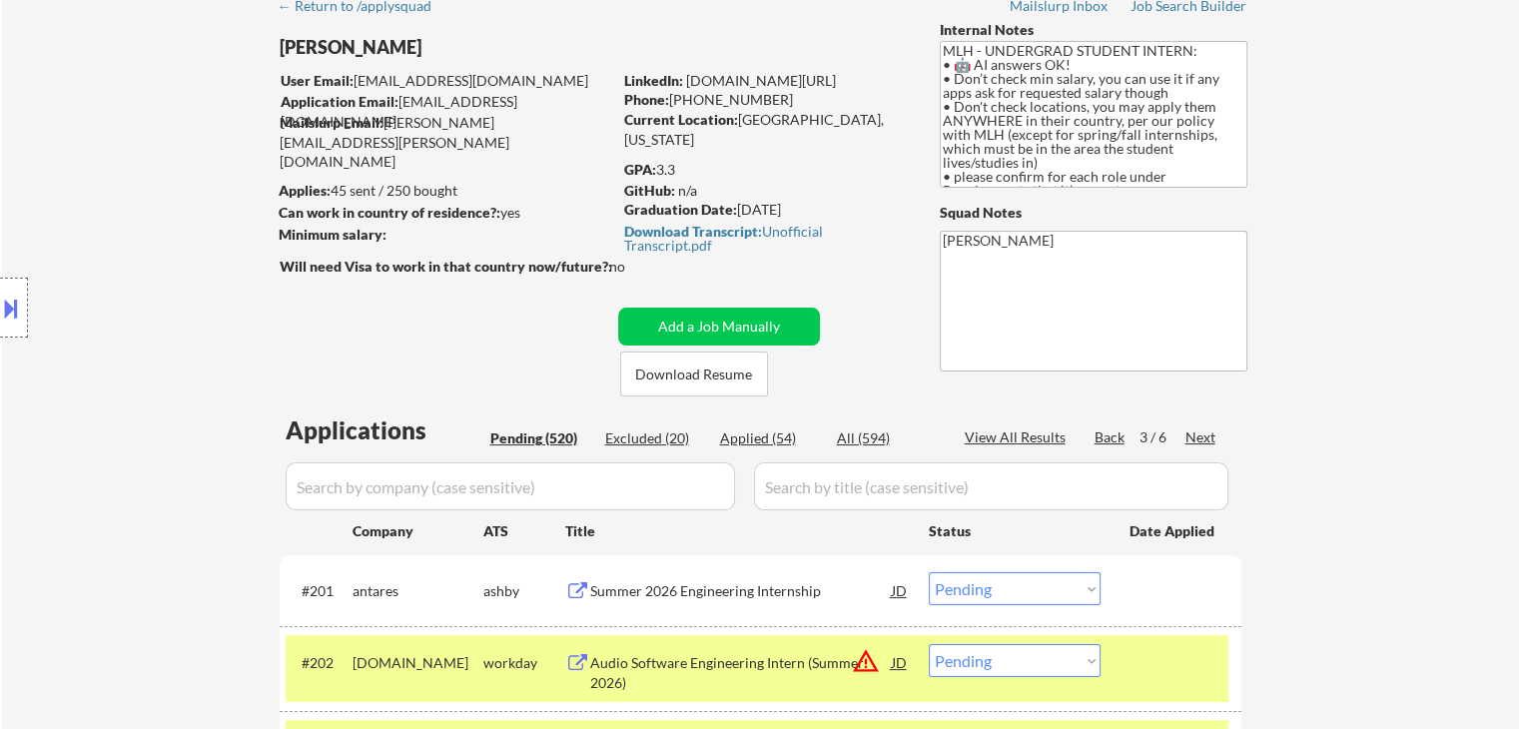
scroll to position [4996, 0]
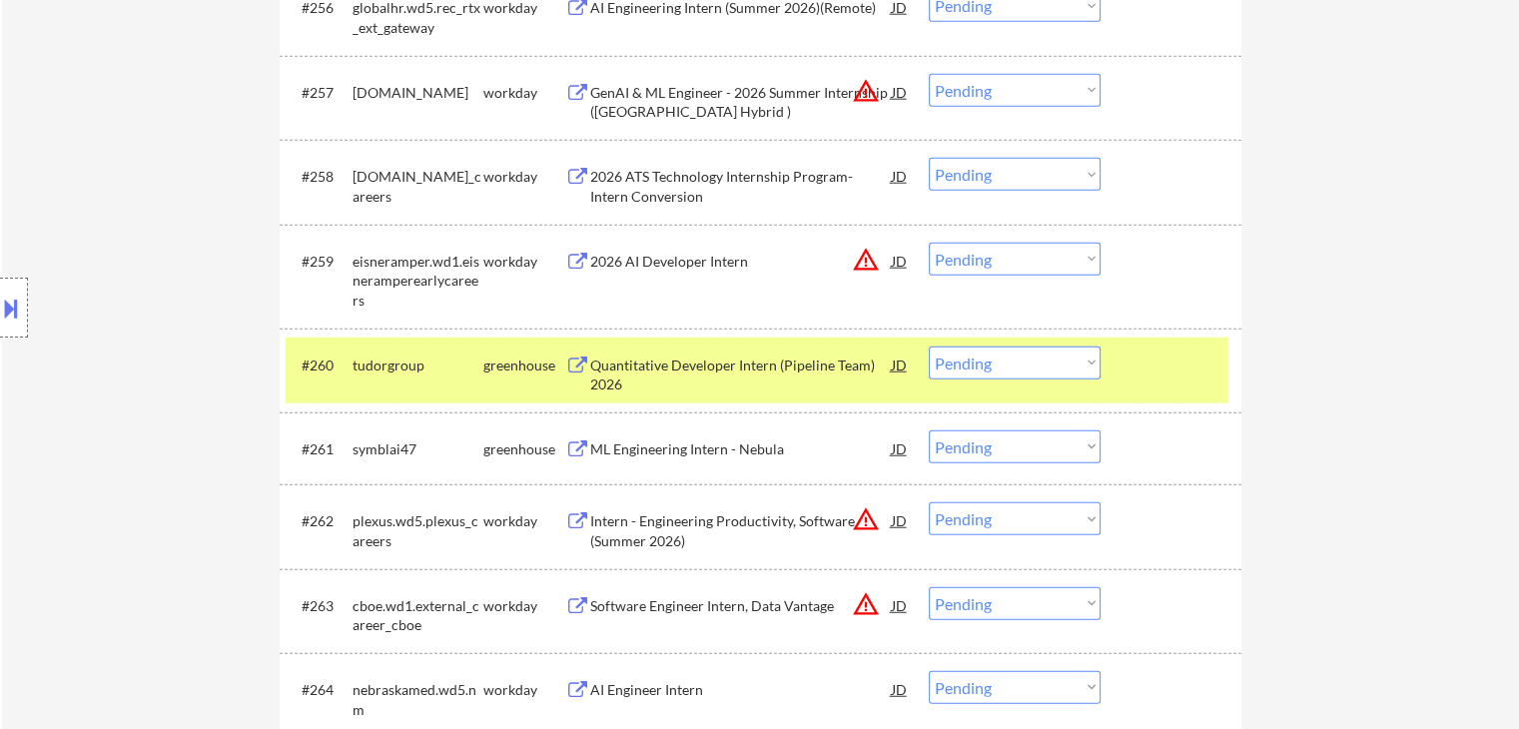
click at [990, 369] on select "Choose an option... Pending Applied Excluded (Questions) Excluded (Expired) Exc…" at bounding box center [1015, 363] width 172 height 33
click at [929, 347] on select "Choose an option... Pending Applied Excluded (Questions) Excluded (Expired) Exc…" at bounding box center [1015, 363] width 172 height 33
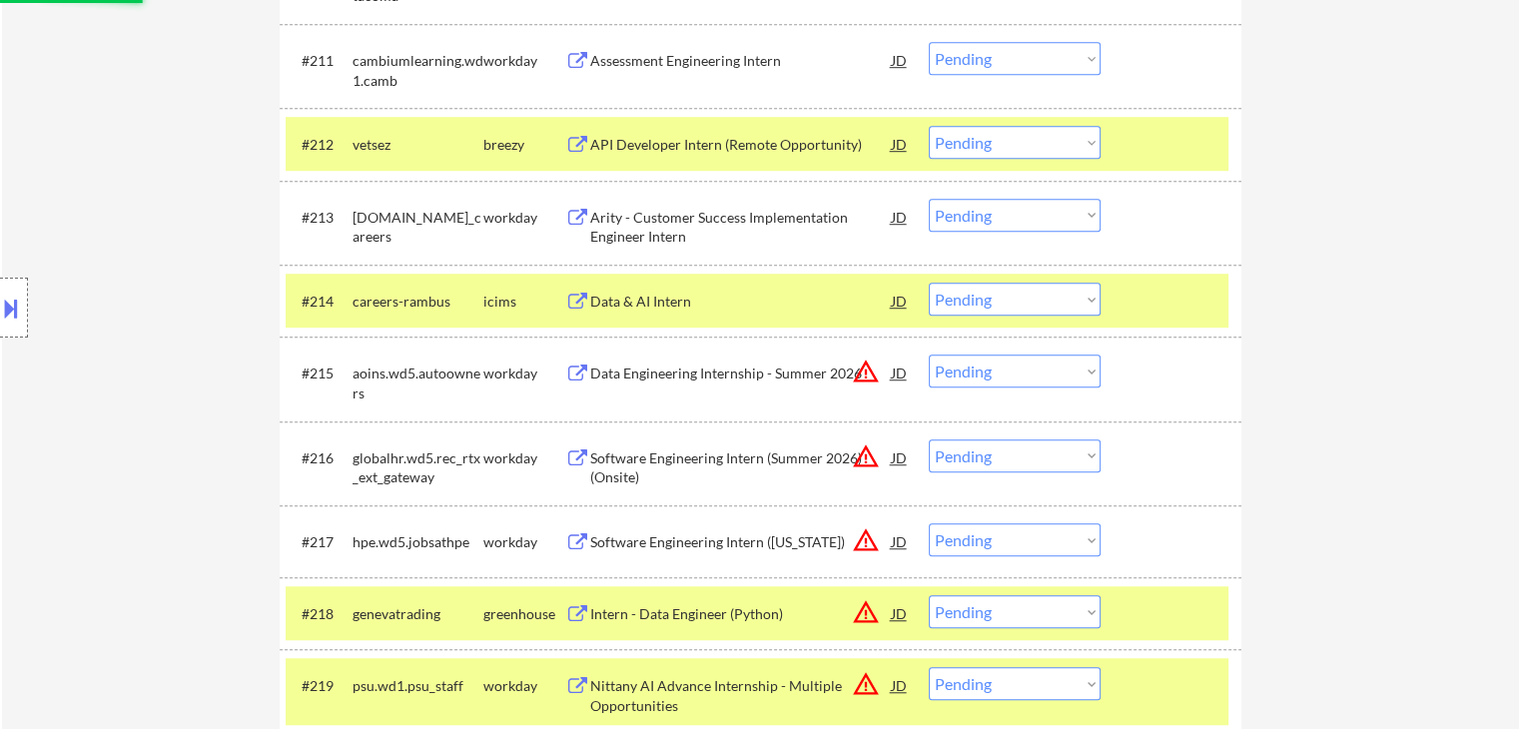
select select ""pending""
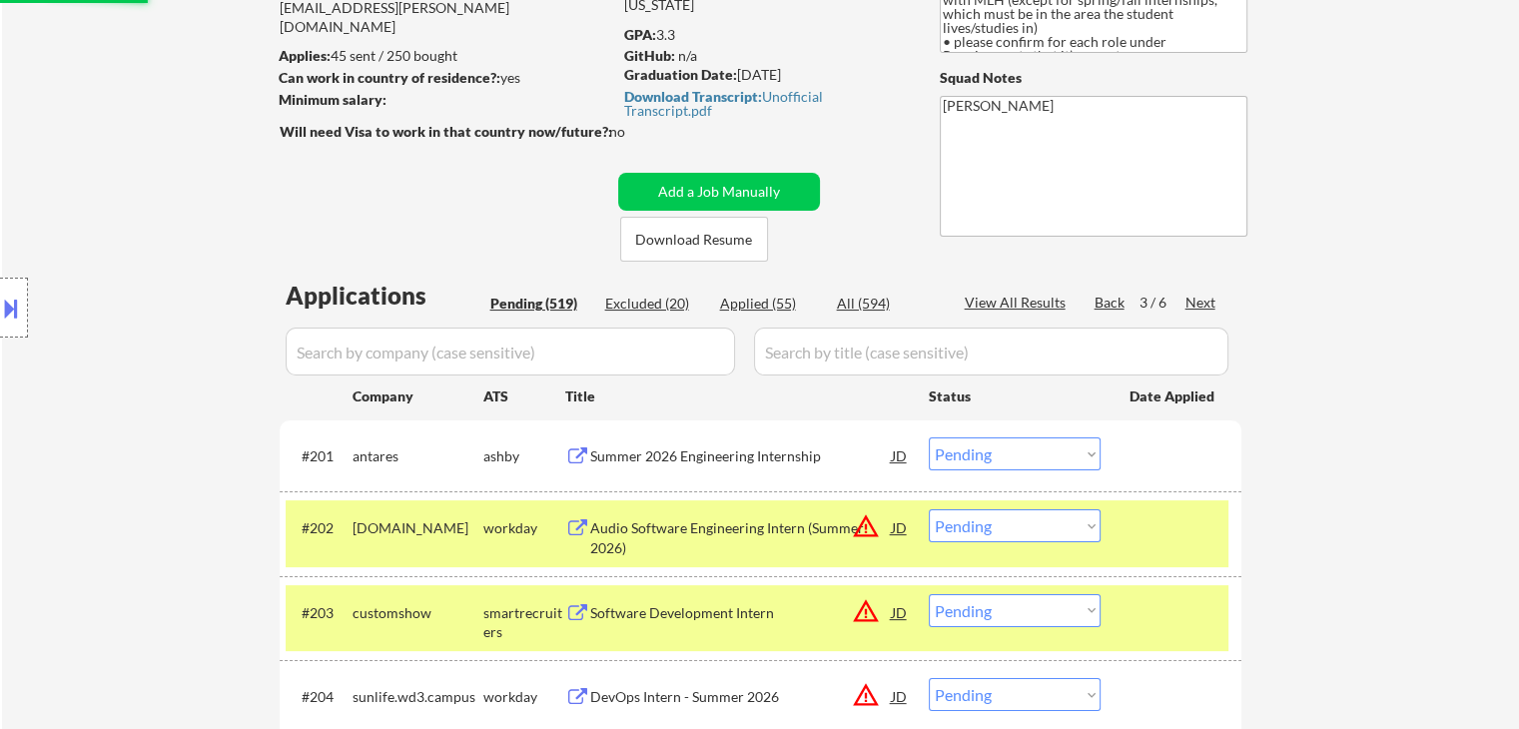
scroll to position [196, 0]
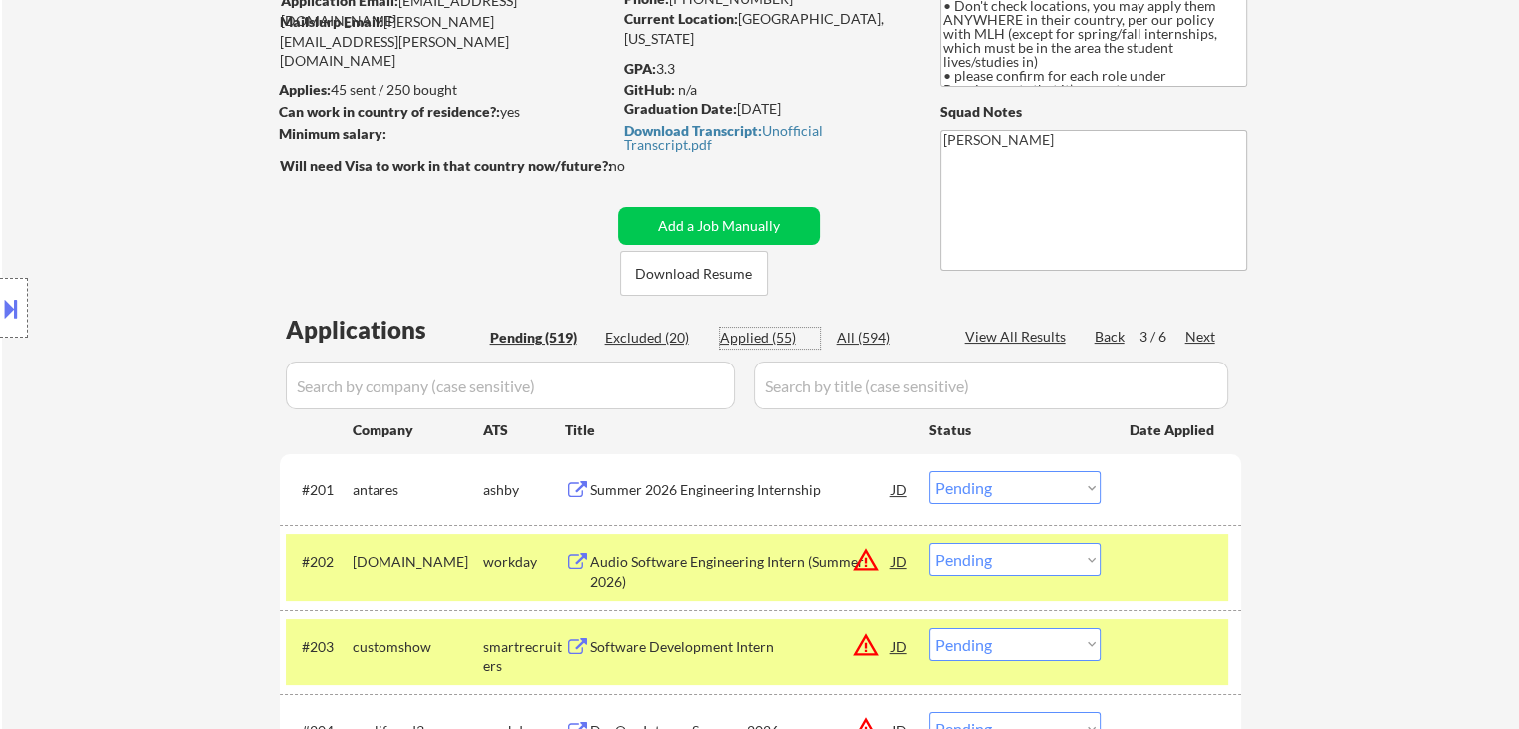
click at [765, 336] on div "Applied (55)" at bounding box center [770, 338] width 100 height 20
select select ""applied""
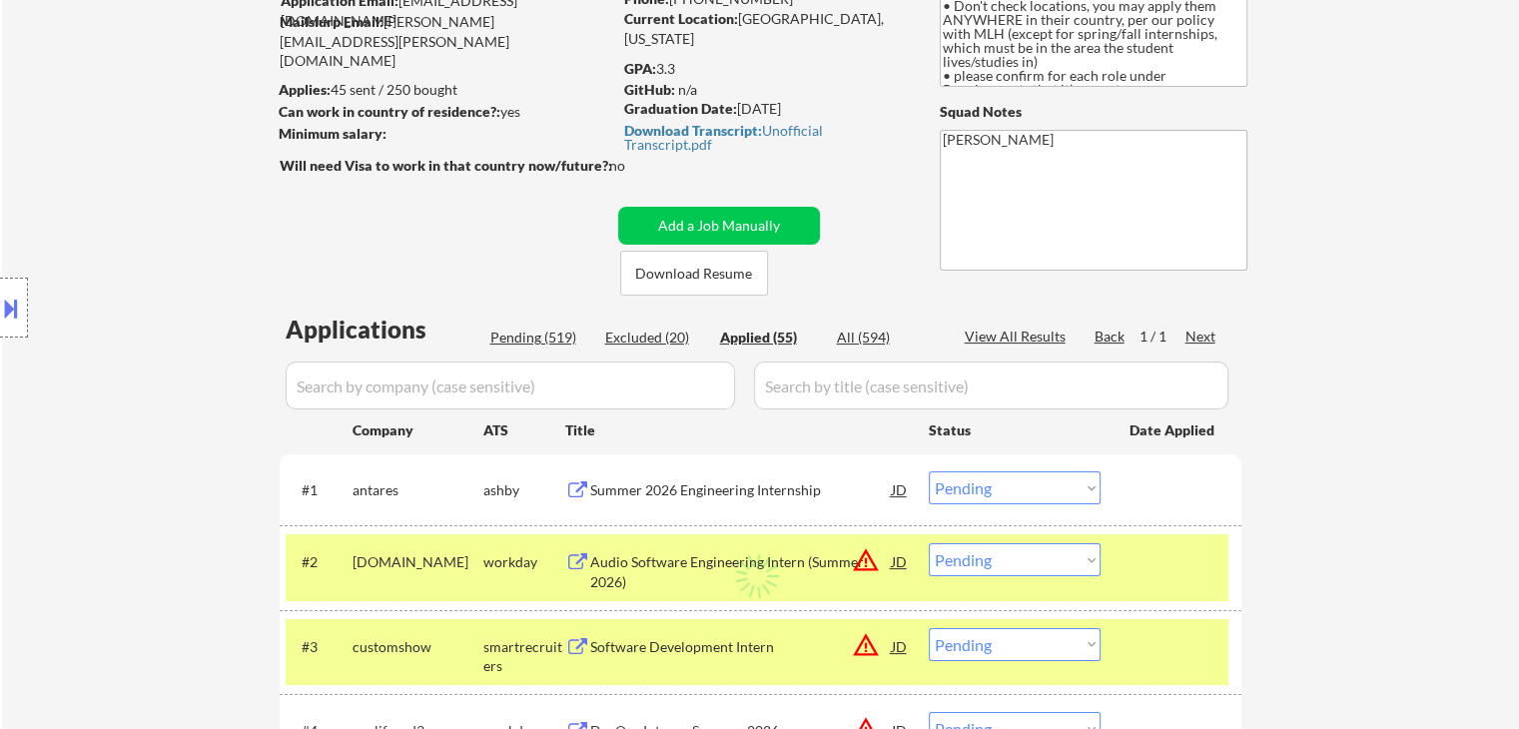
select select ""applied""
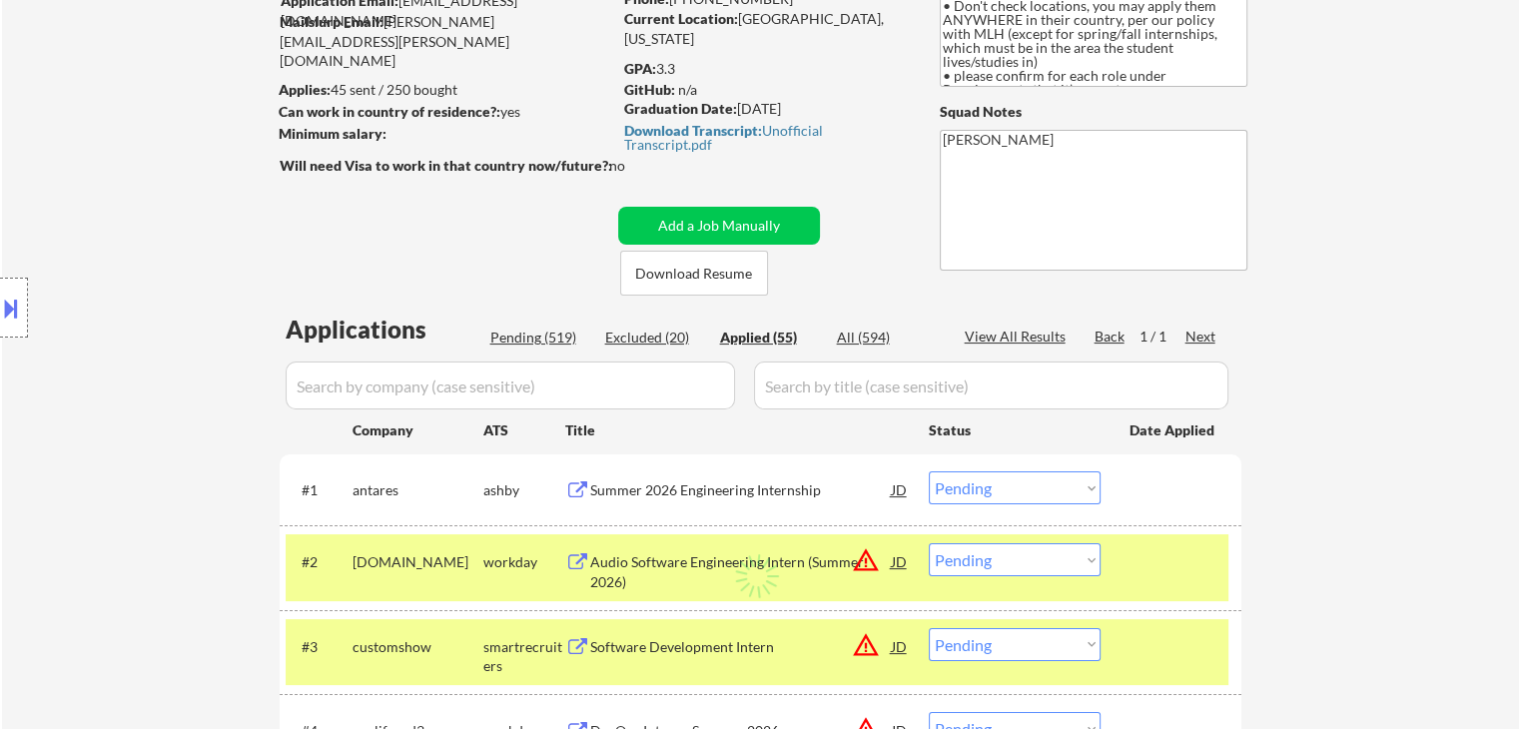
select select ""applied""
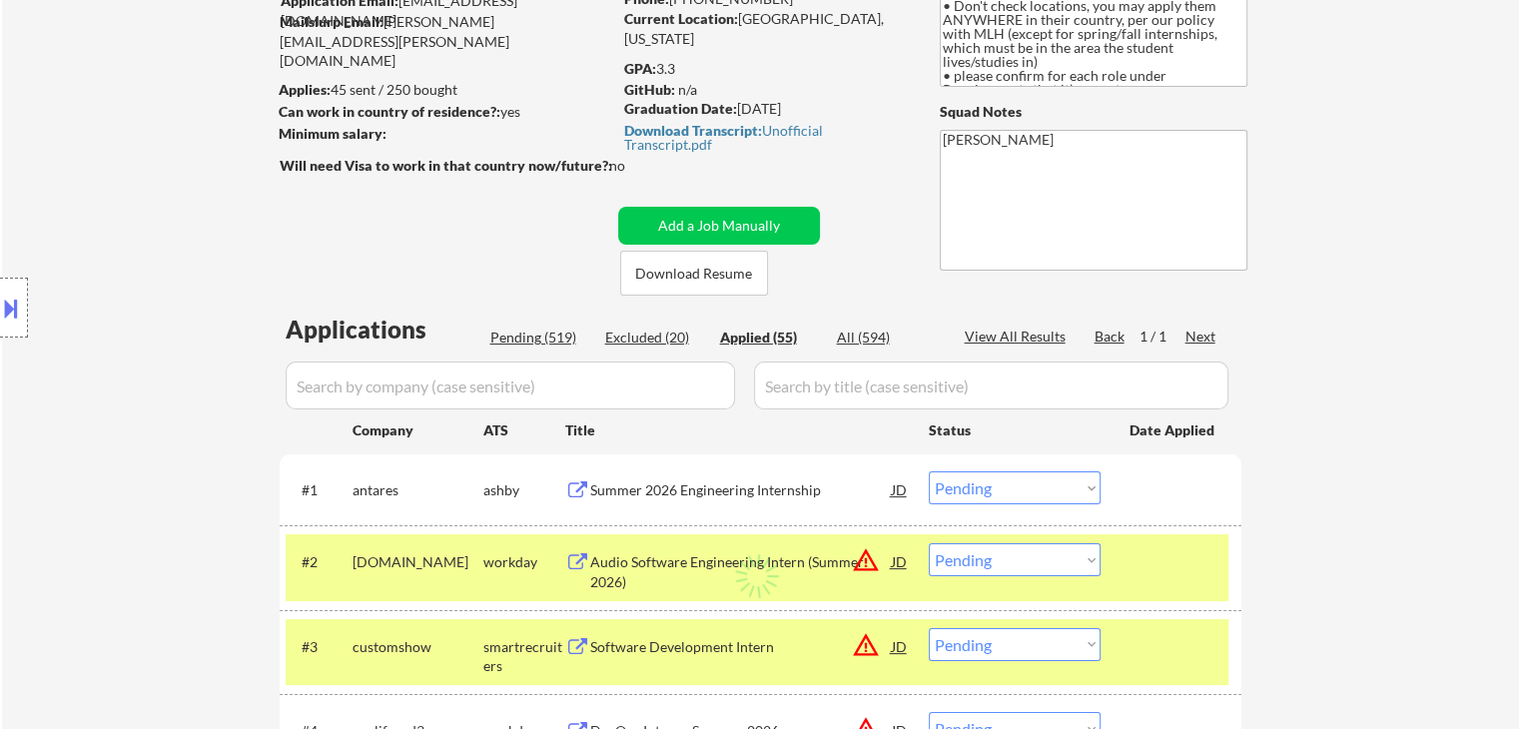
select select ""applied""
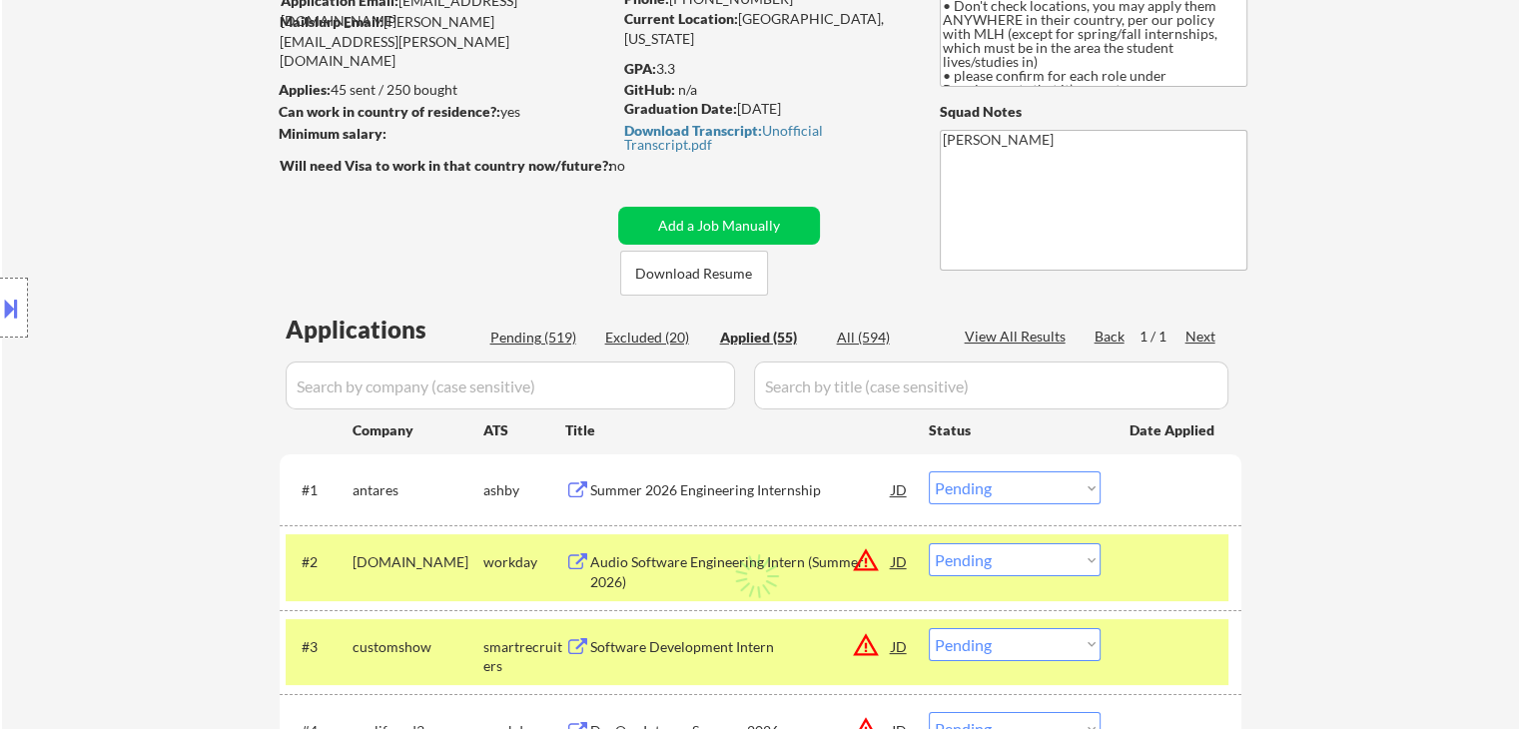
select select ""applied""
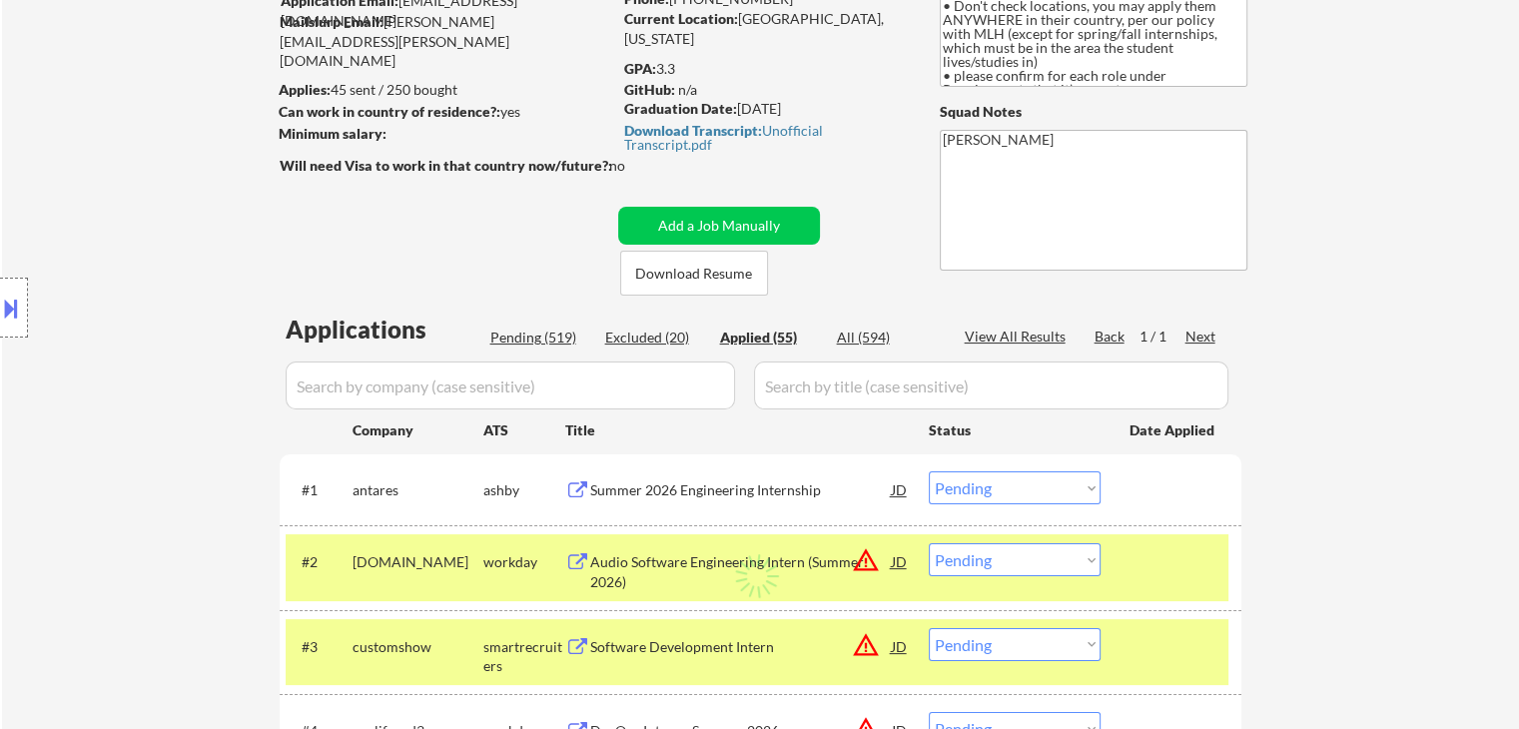
select select ""applied""
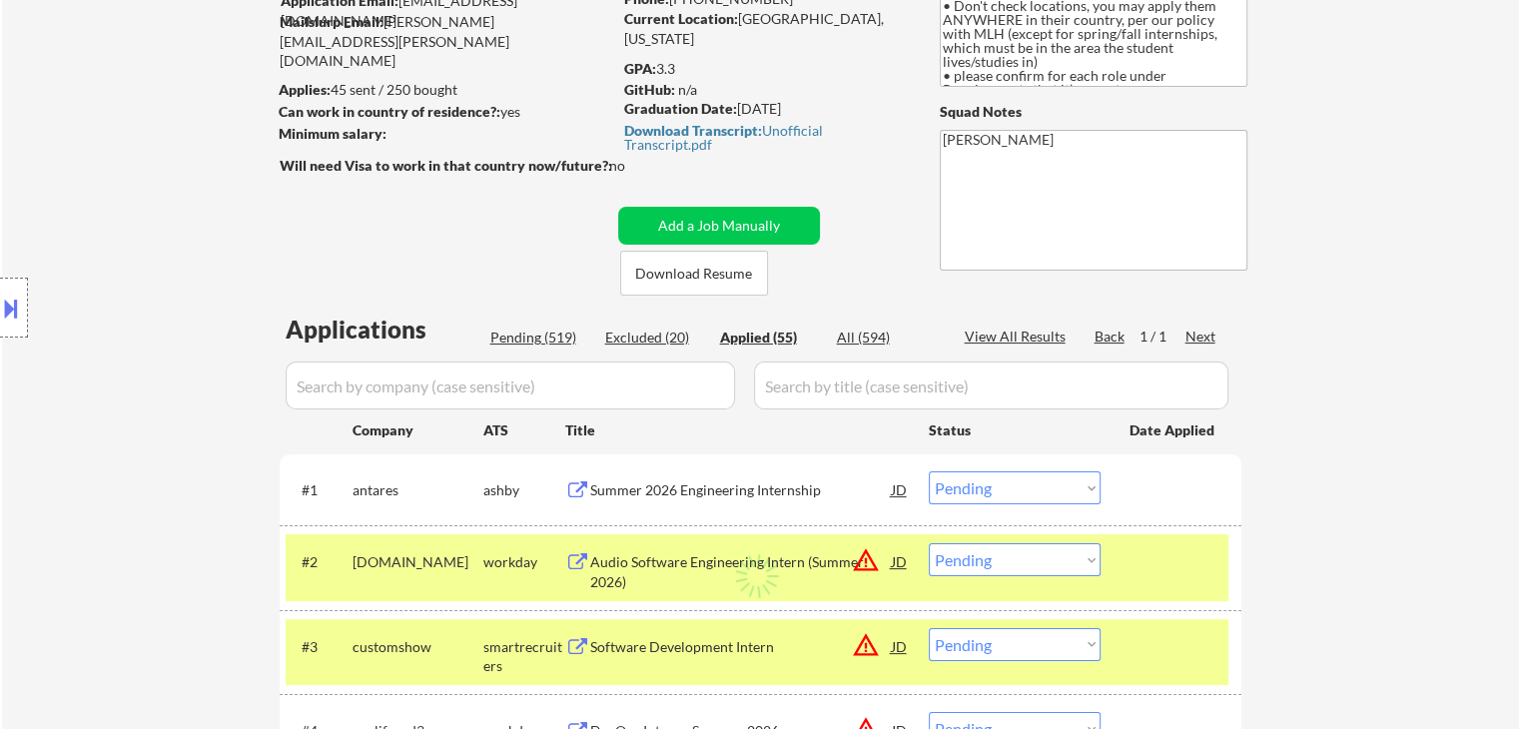
select select ""applied""
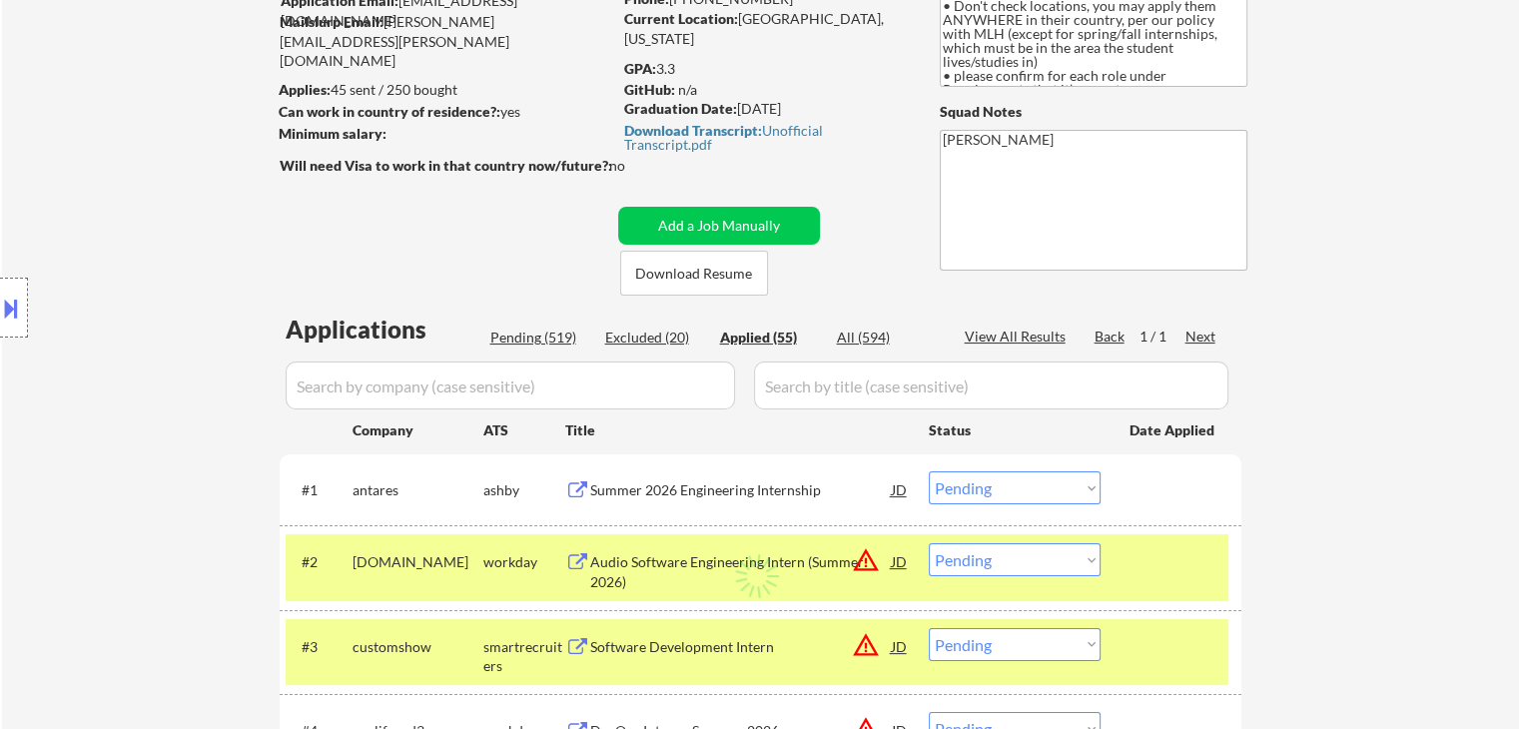
select select ""applied""
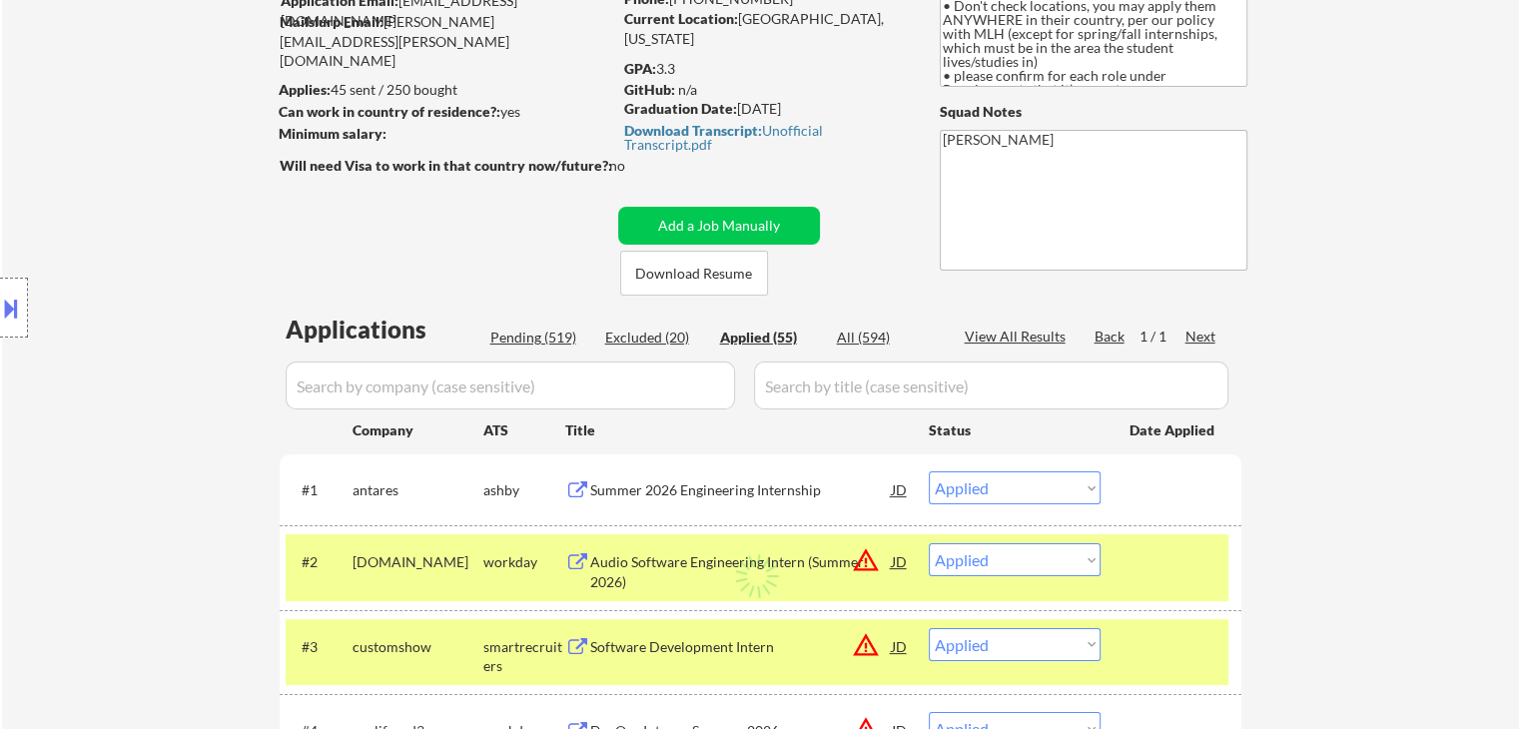
select select ""applied""
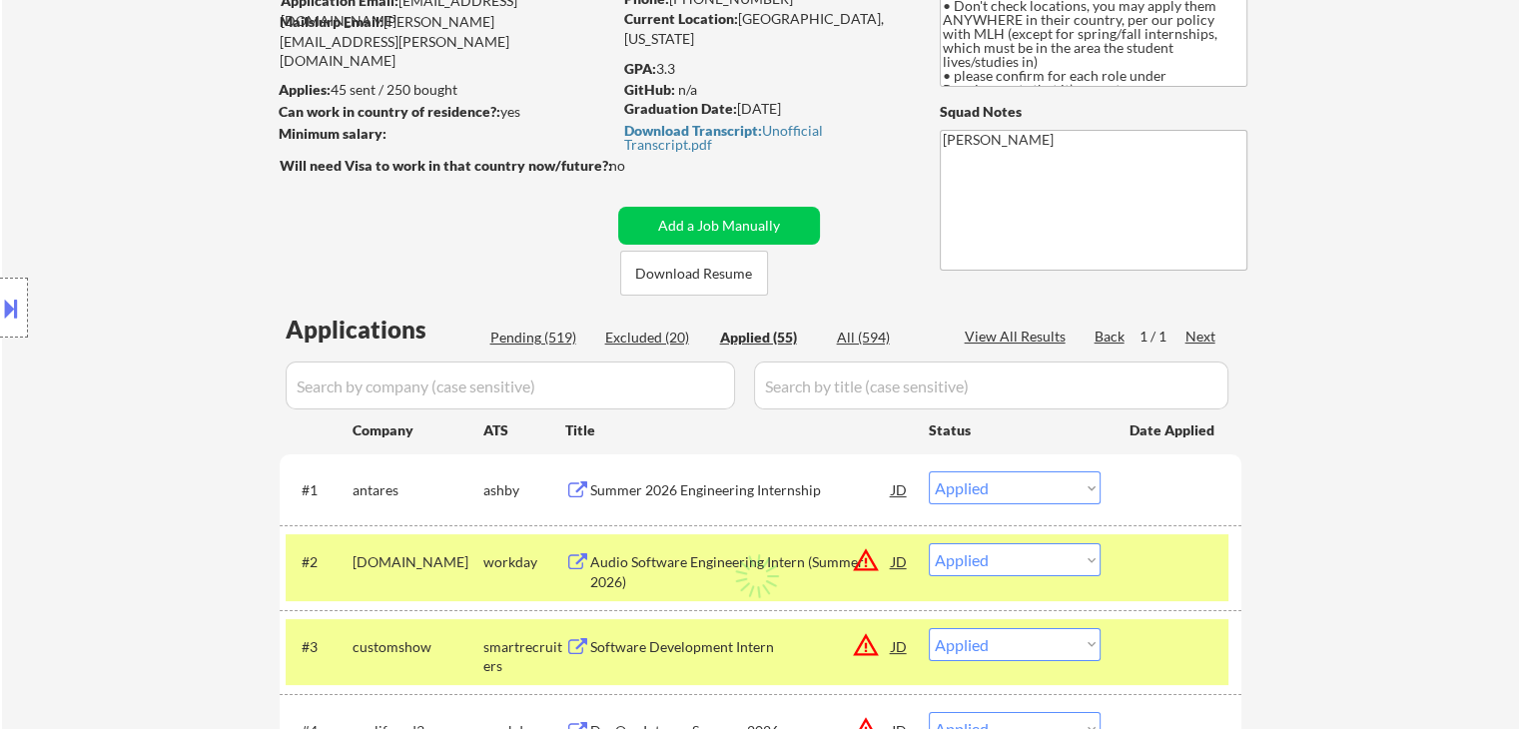
select select ""applied""
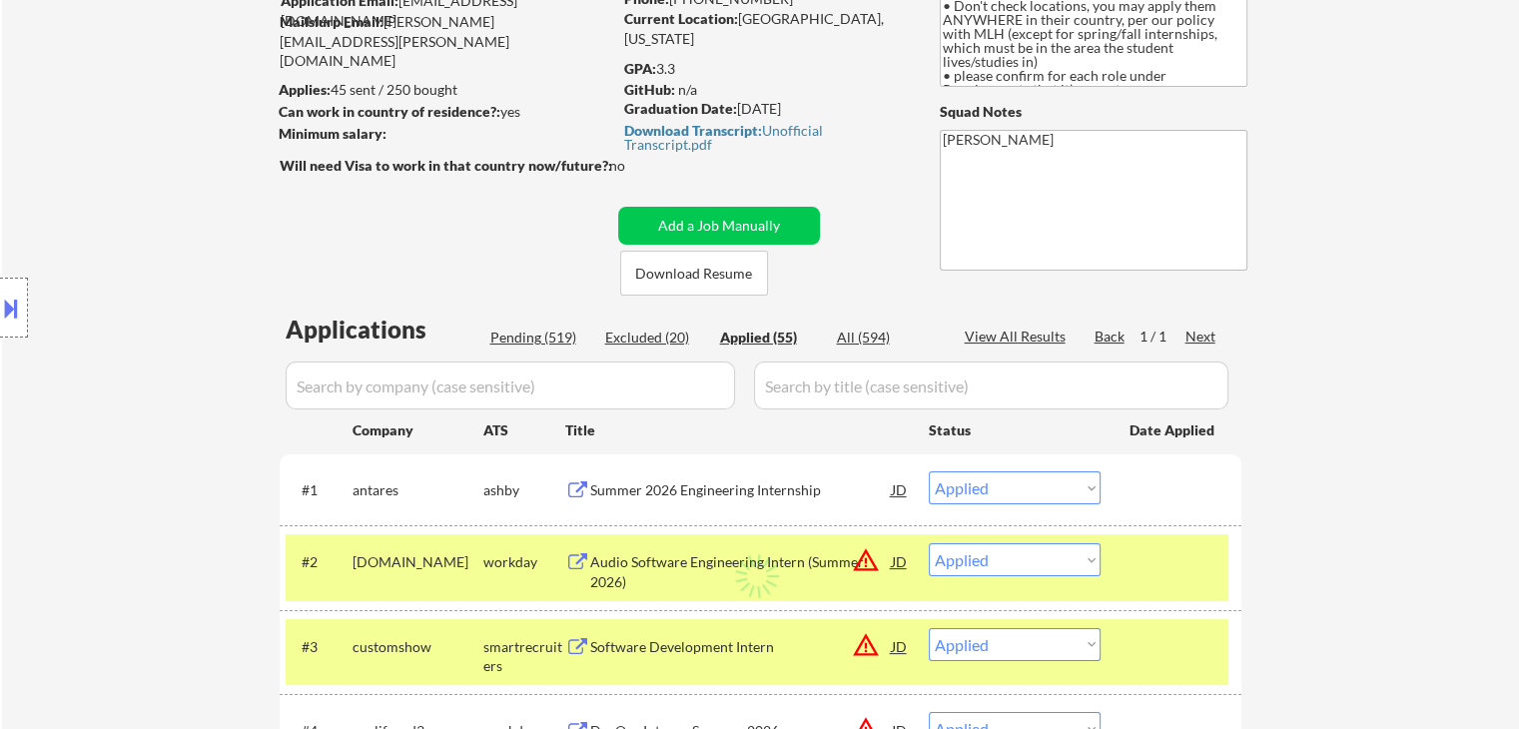
select select ""applied""
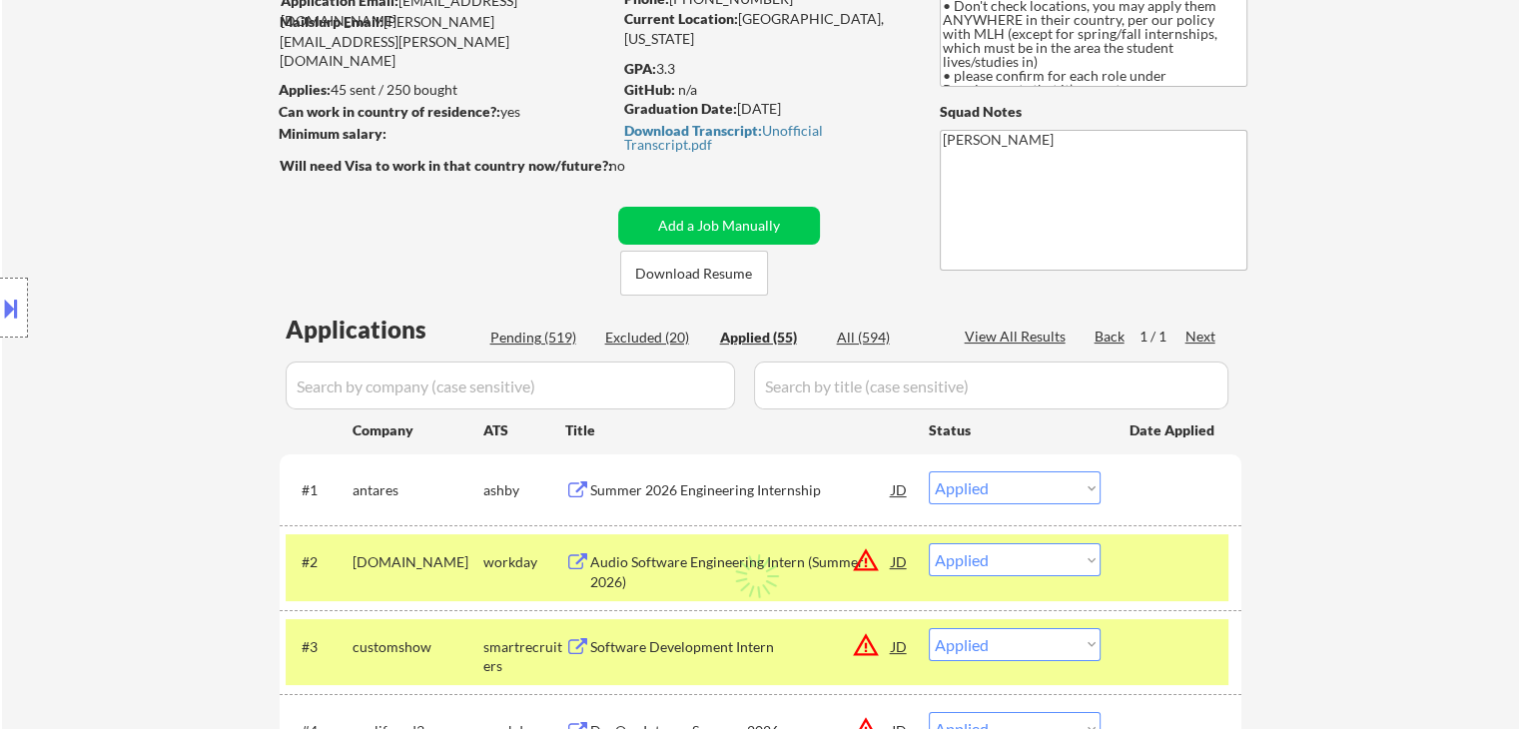
select select ""applied""
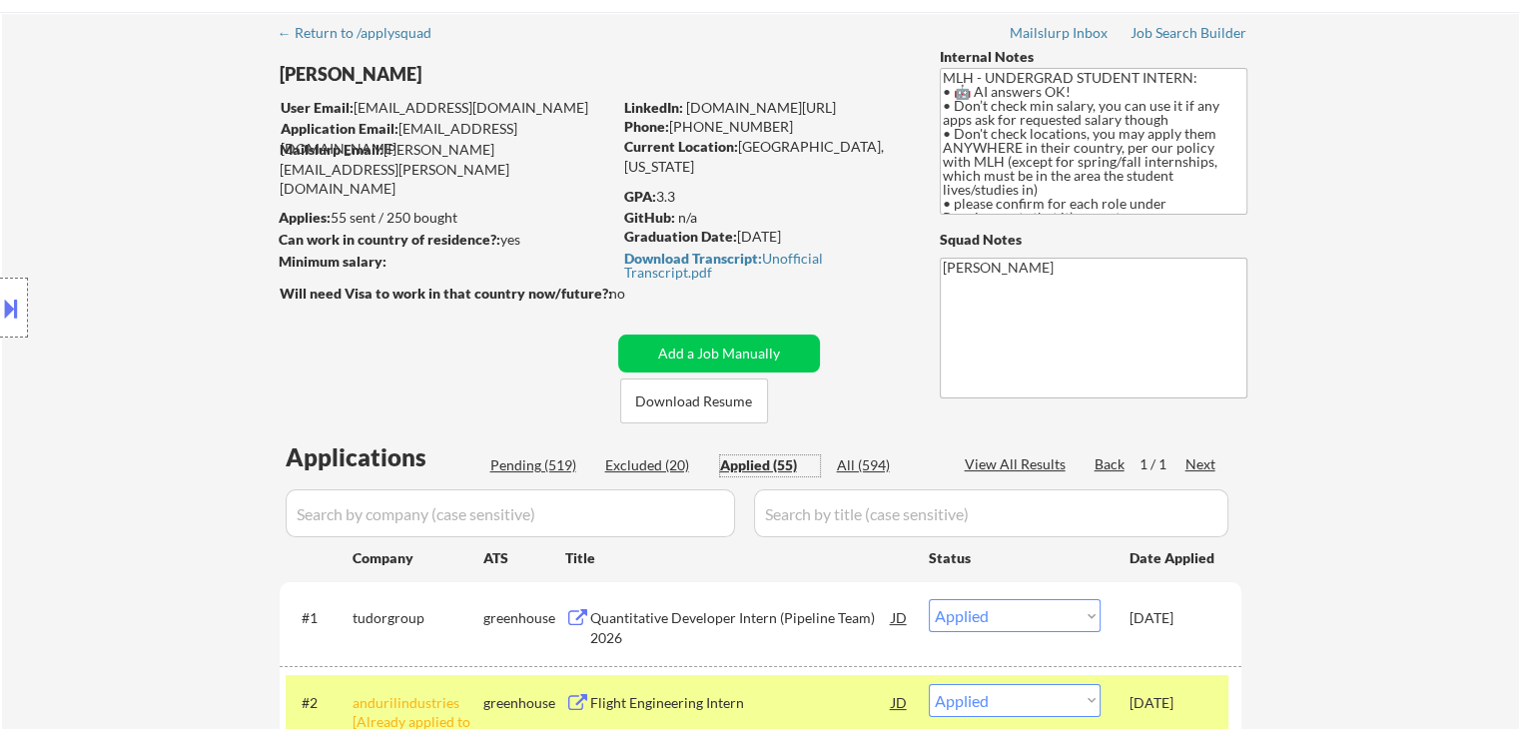
scroll to position [100, 0]
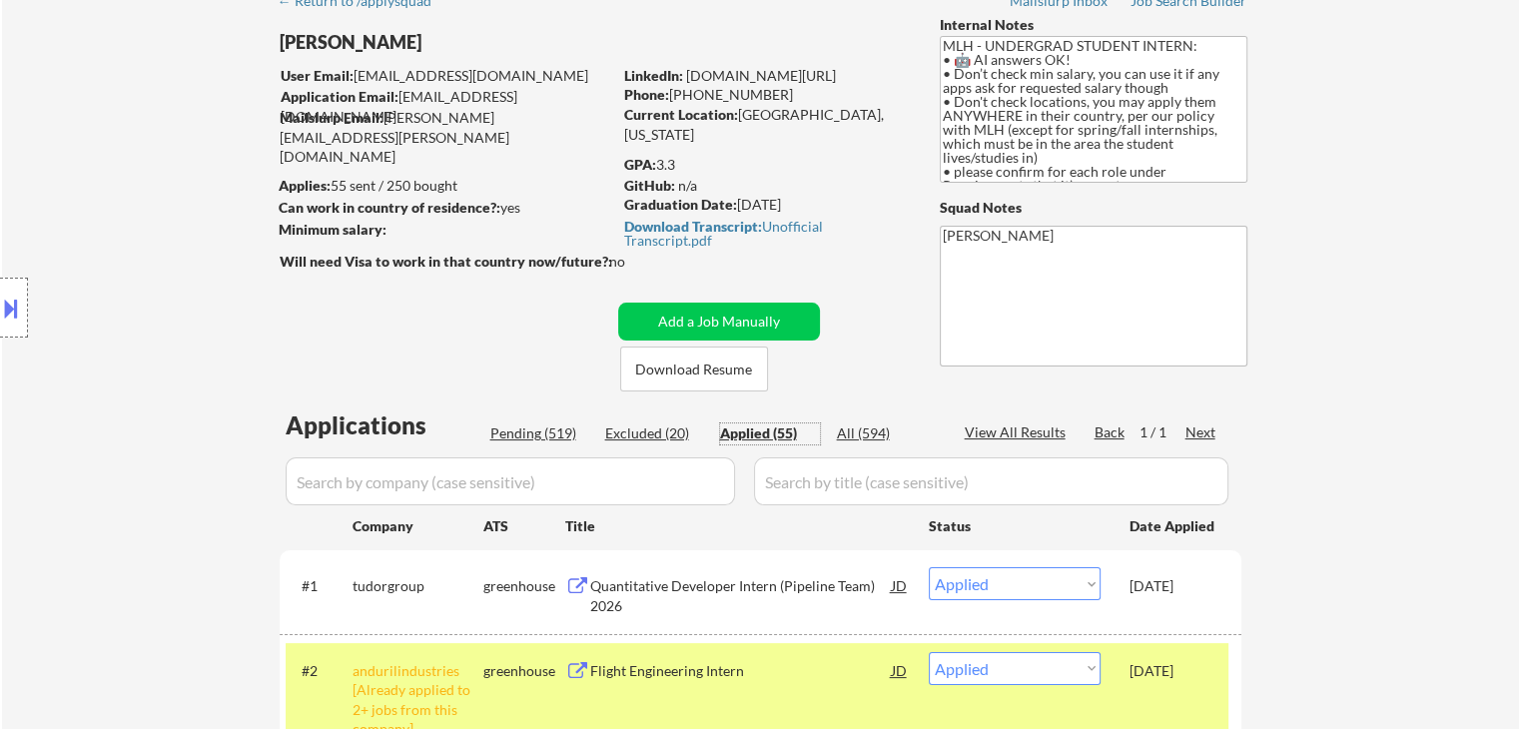
click at [150, 400] on div "Location Inclusions: country:[GEOGRAPHIC_DATA]" at bounding box center [179, 308] width 358 height 371
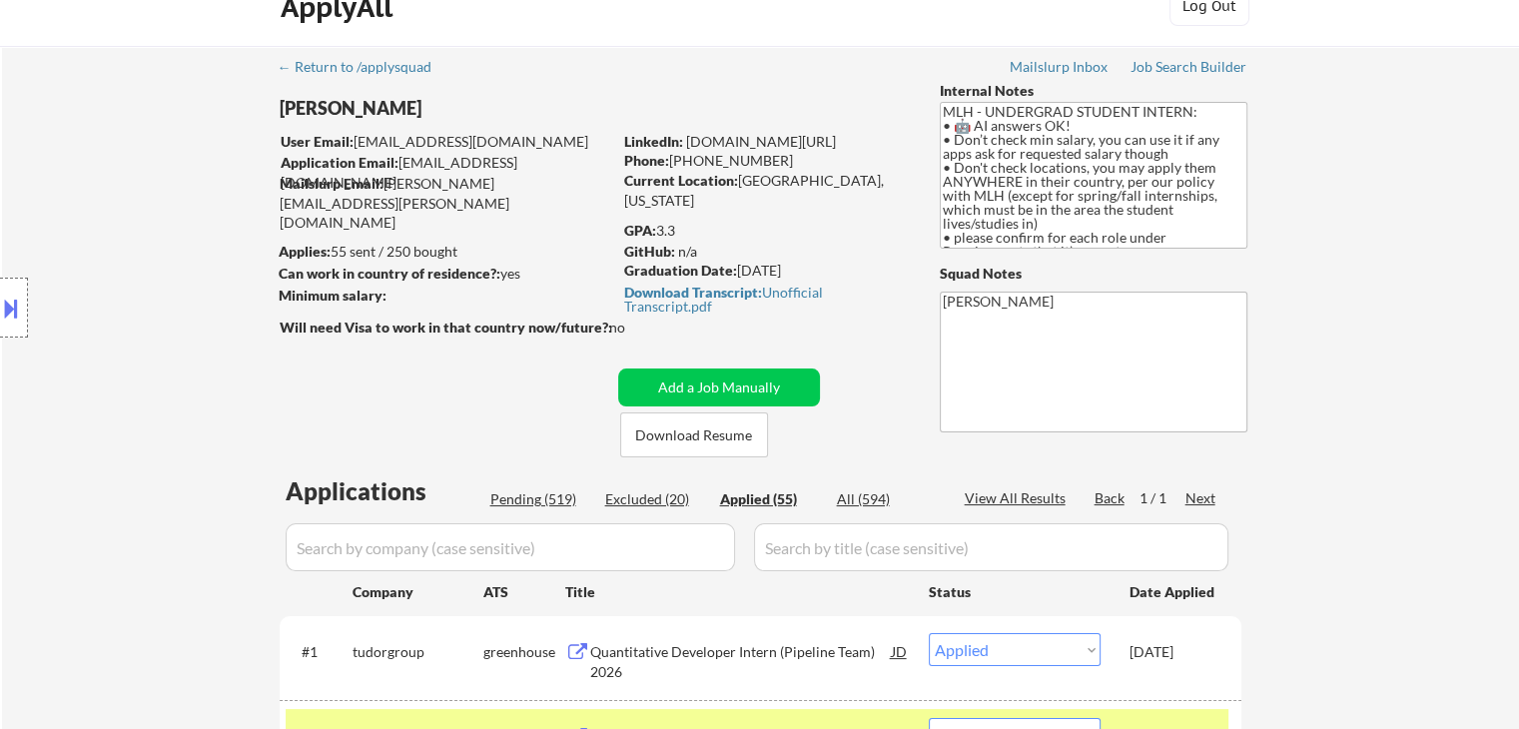
scroll to position [0, 0]
